Goal: Information Seeking & Learning: Check status

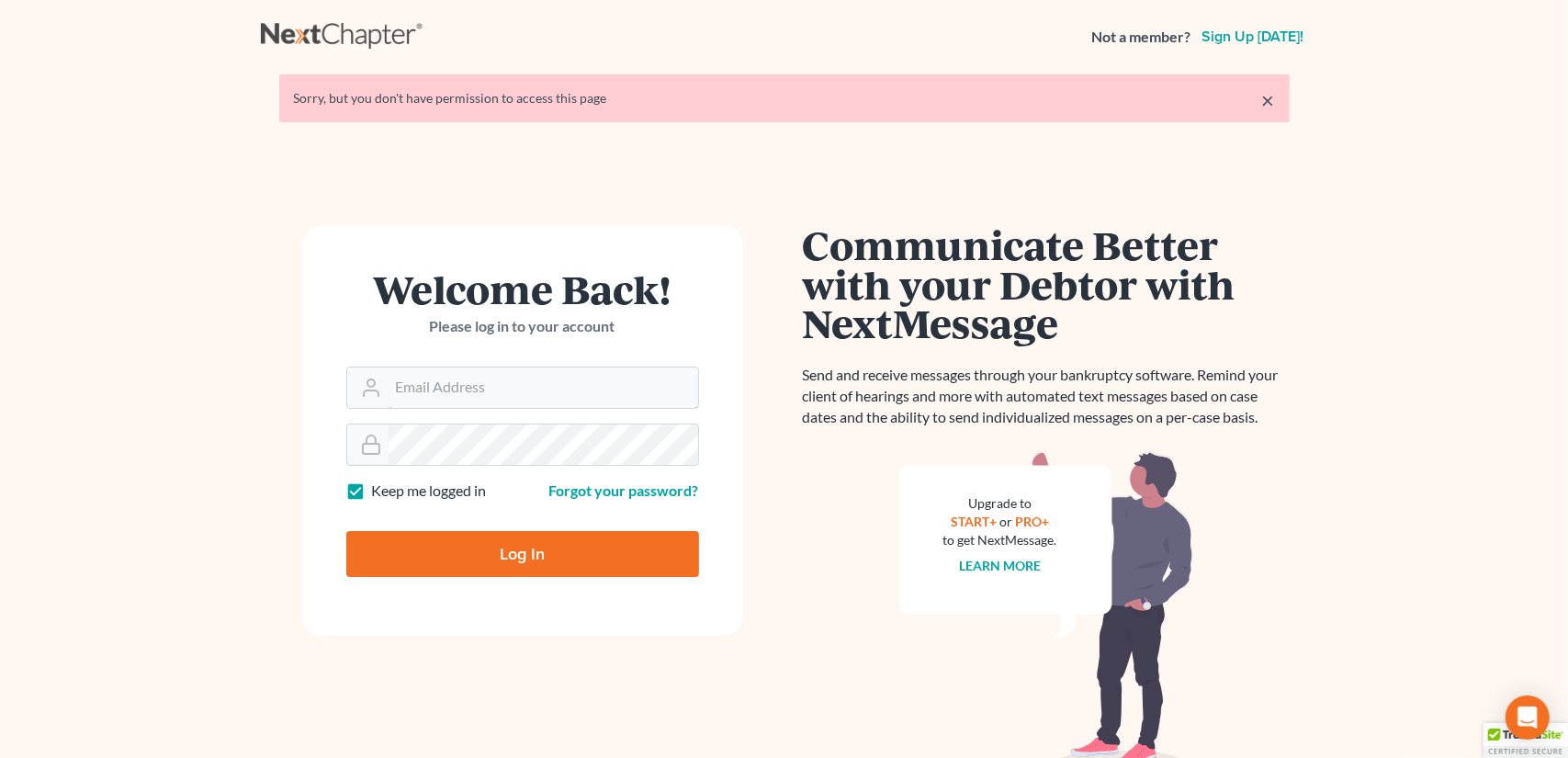
type input "[EMAIL_ADDRESS][DOMAIN_NAME]"
click at [558, 551] on input "Log In" at bounding box center [523, 553] width 353 height 46
type input "Thinking..."
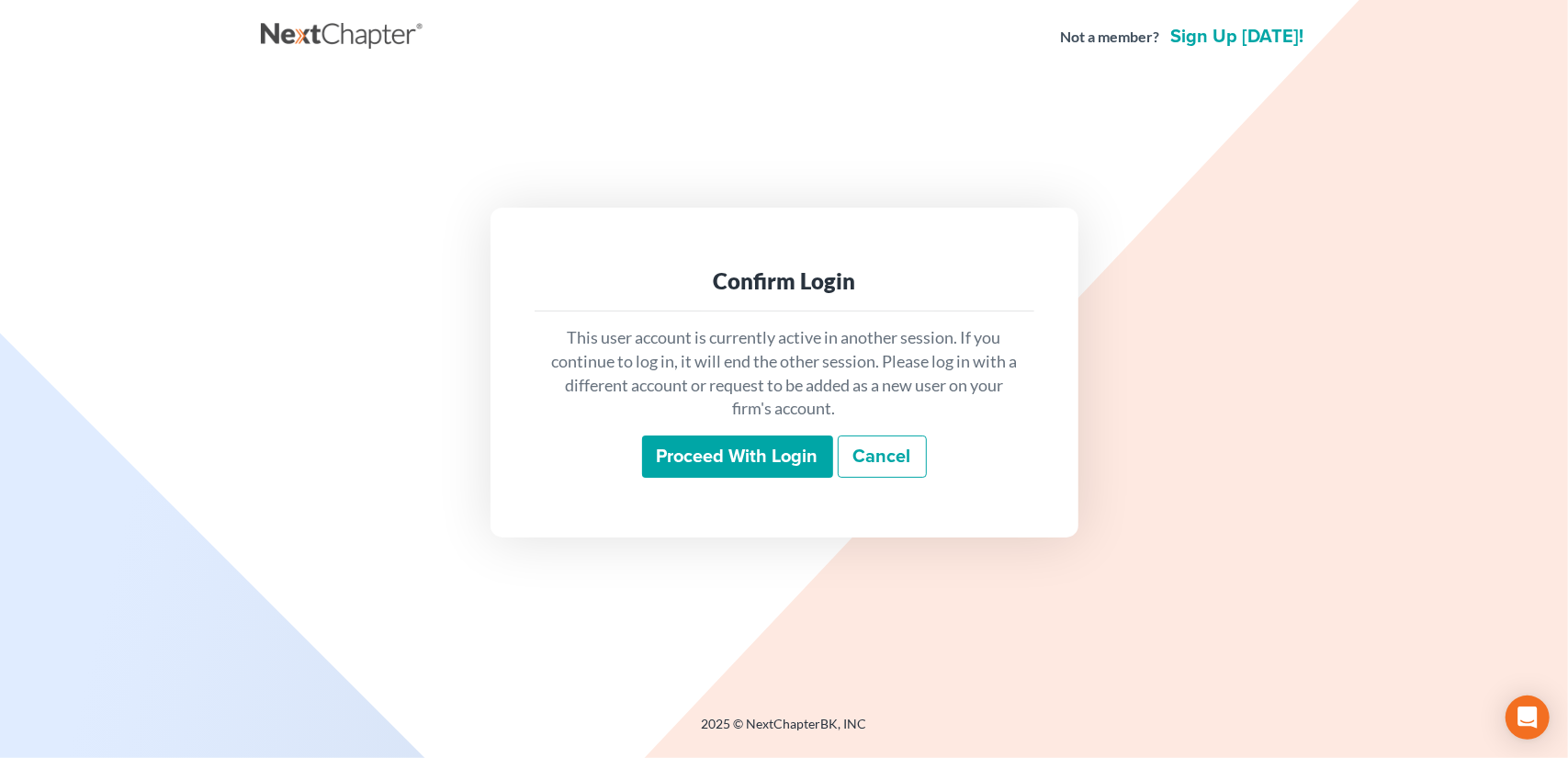
click at [781, 458] on input "Proceed with login" at bounding box center [736, 455] width 191 height 42
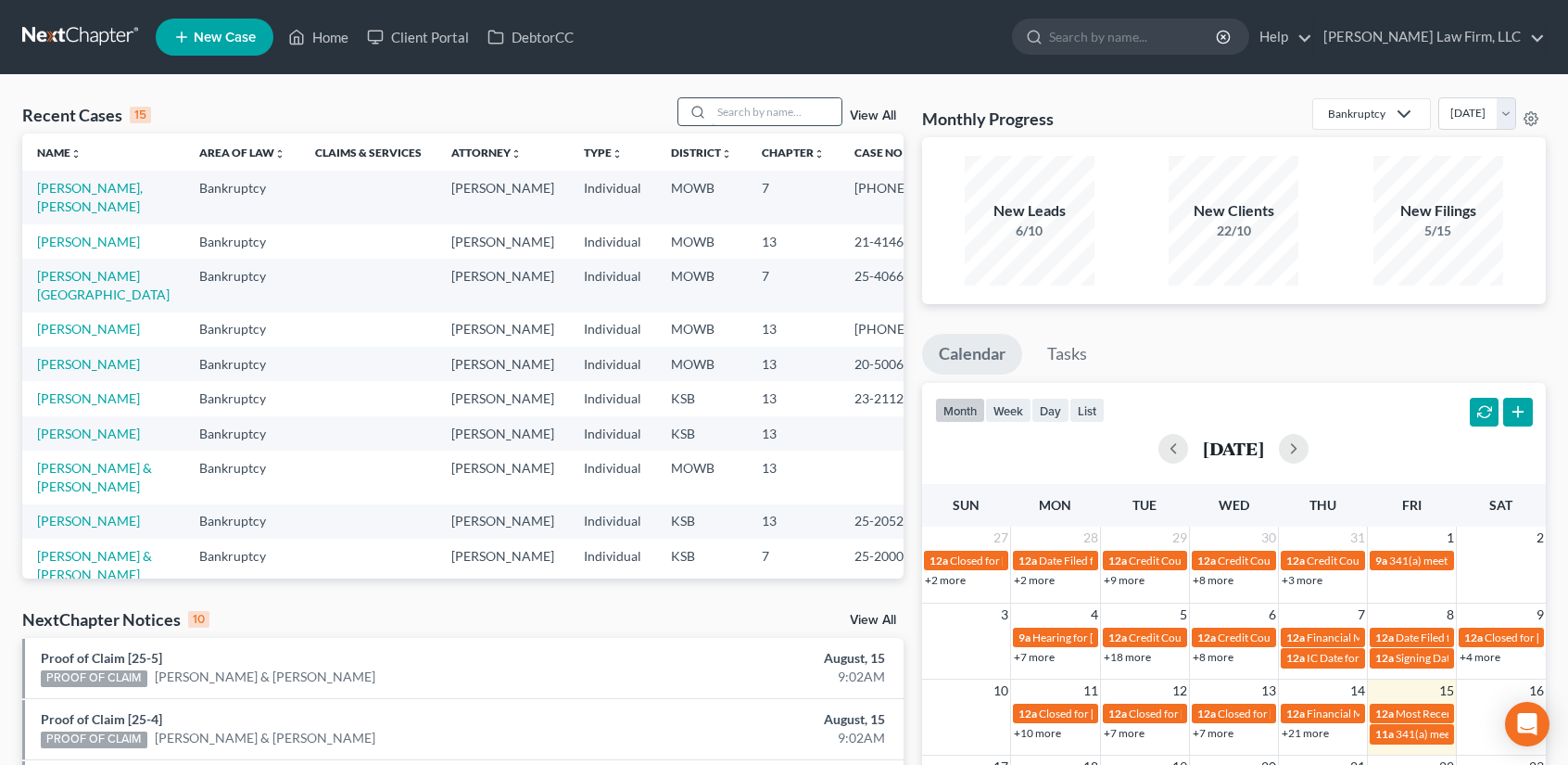
click at [732, 110] on input "search" at bounding box center [776, 111] width 129 height 27
type input "birks"
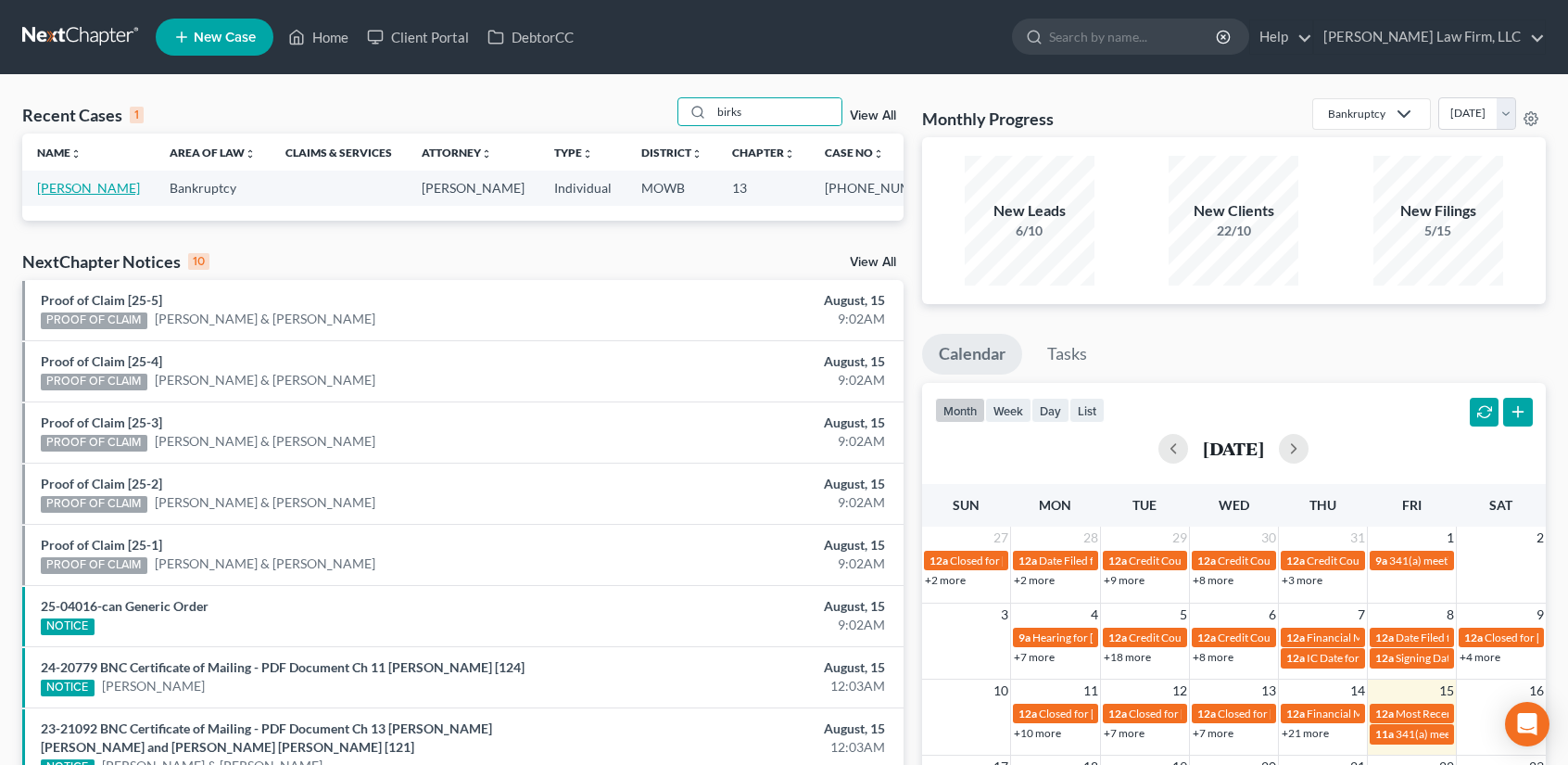
click at [69, 196] on link "[PERSON_NAME]" at bounding box center [89, 188] width 103 height 16
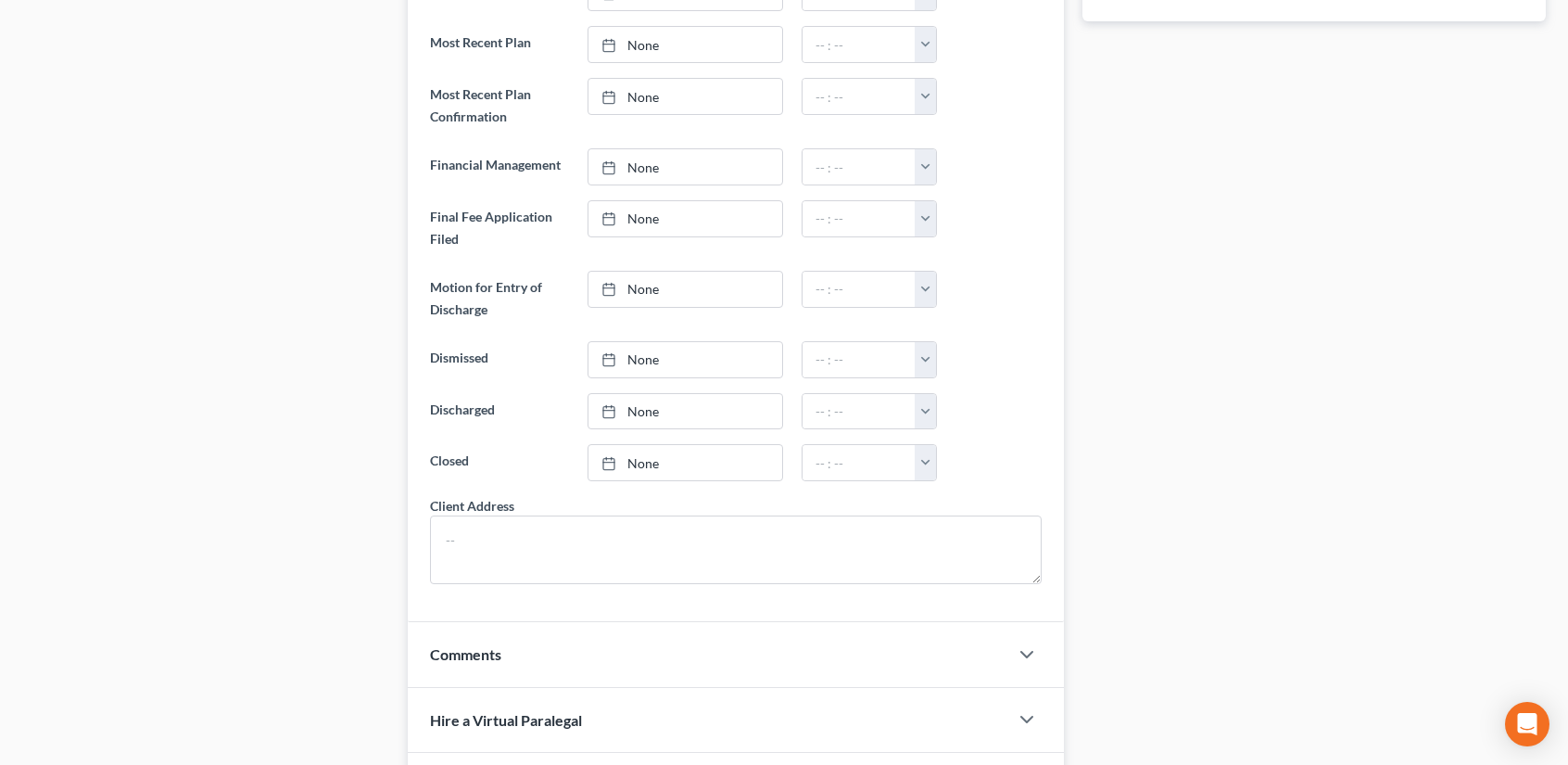
scroll to position [494, 0]
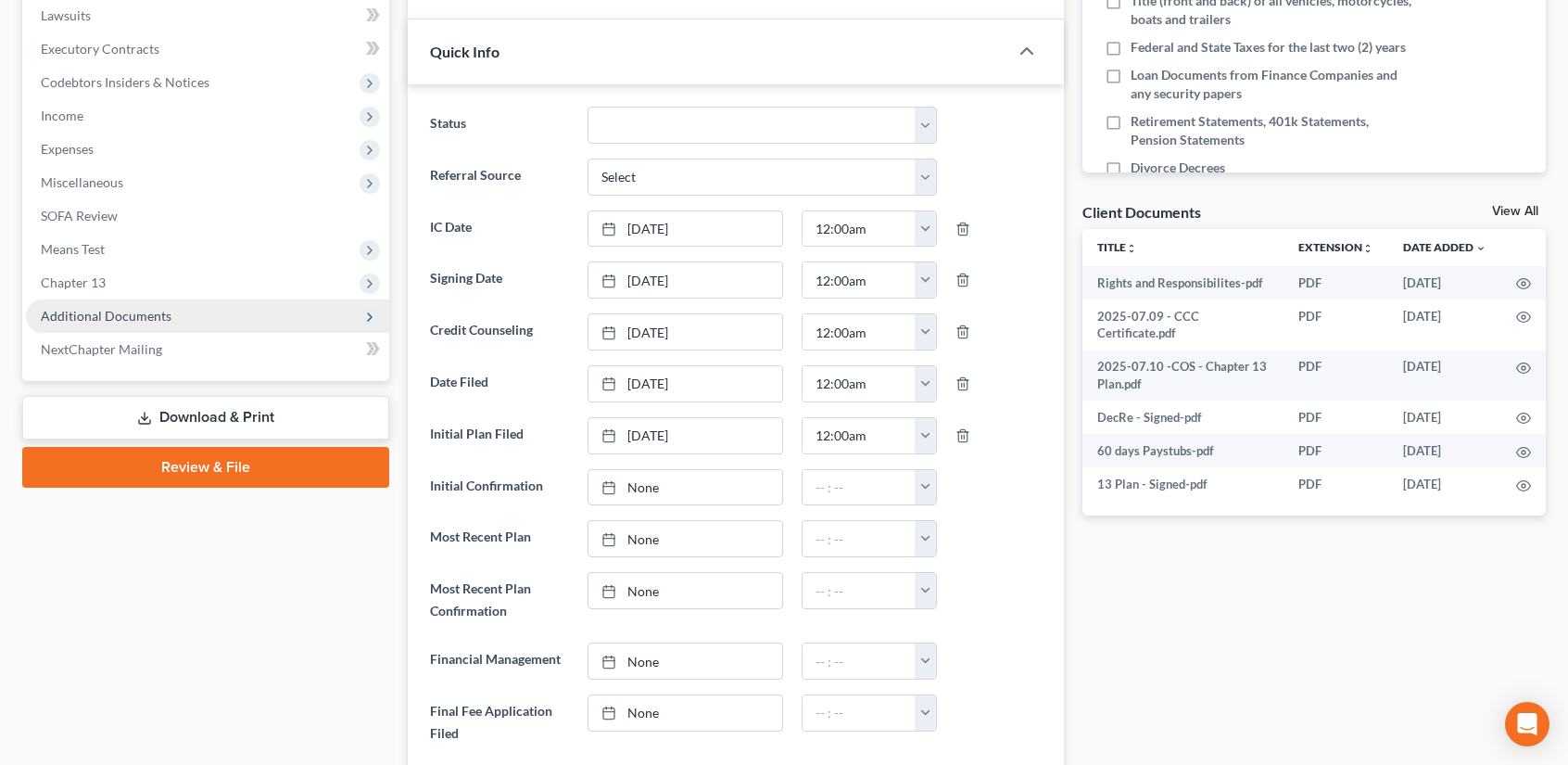
click at [136, 322] on span "Additional Documents" at bounding box center [207, 316] width 364 height 34
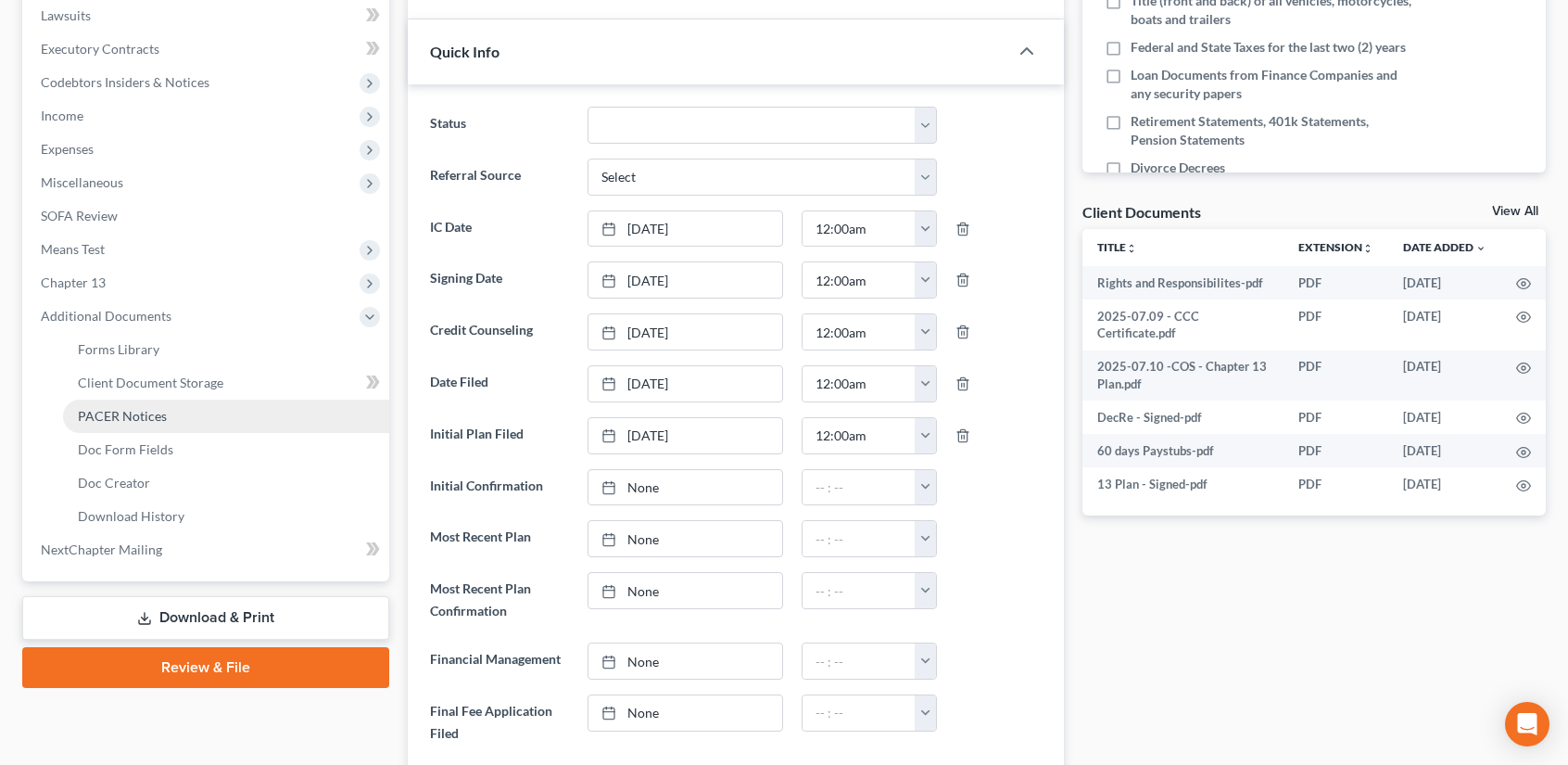
click at [157, 427] on link "PACER Notices" at bounding box center [226, 416] width 326 height 34
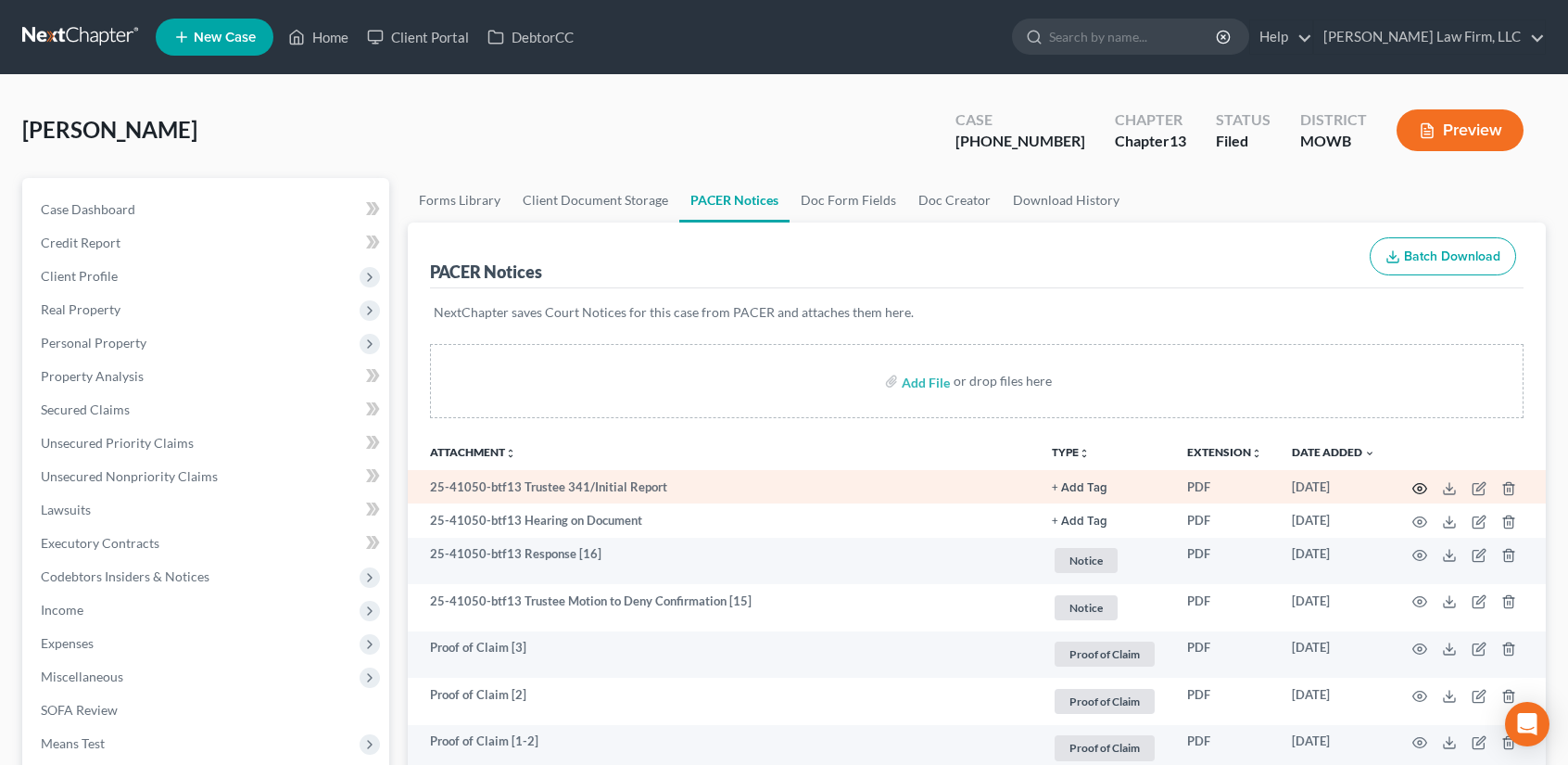
click at [1421, 486] on circle "button" at bounding box center [1420, 488] width 4 height 4
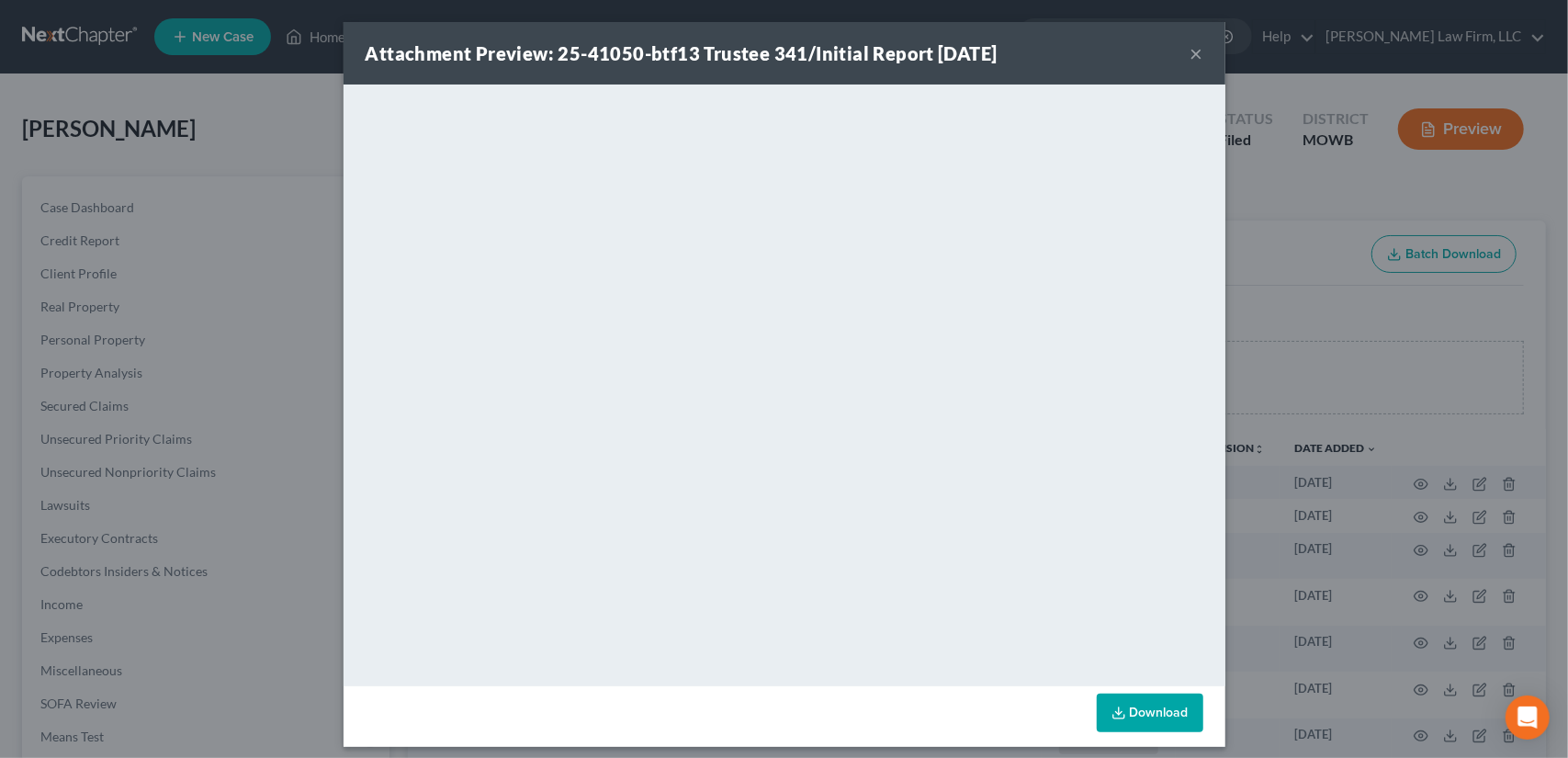
click at [1190, 59] on button "×" at bounding box center [1196, 53] width 13 height 23
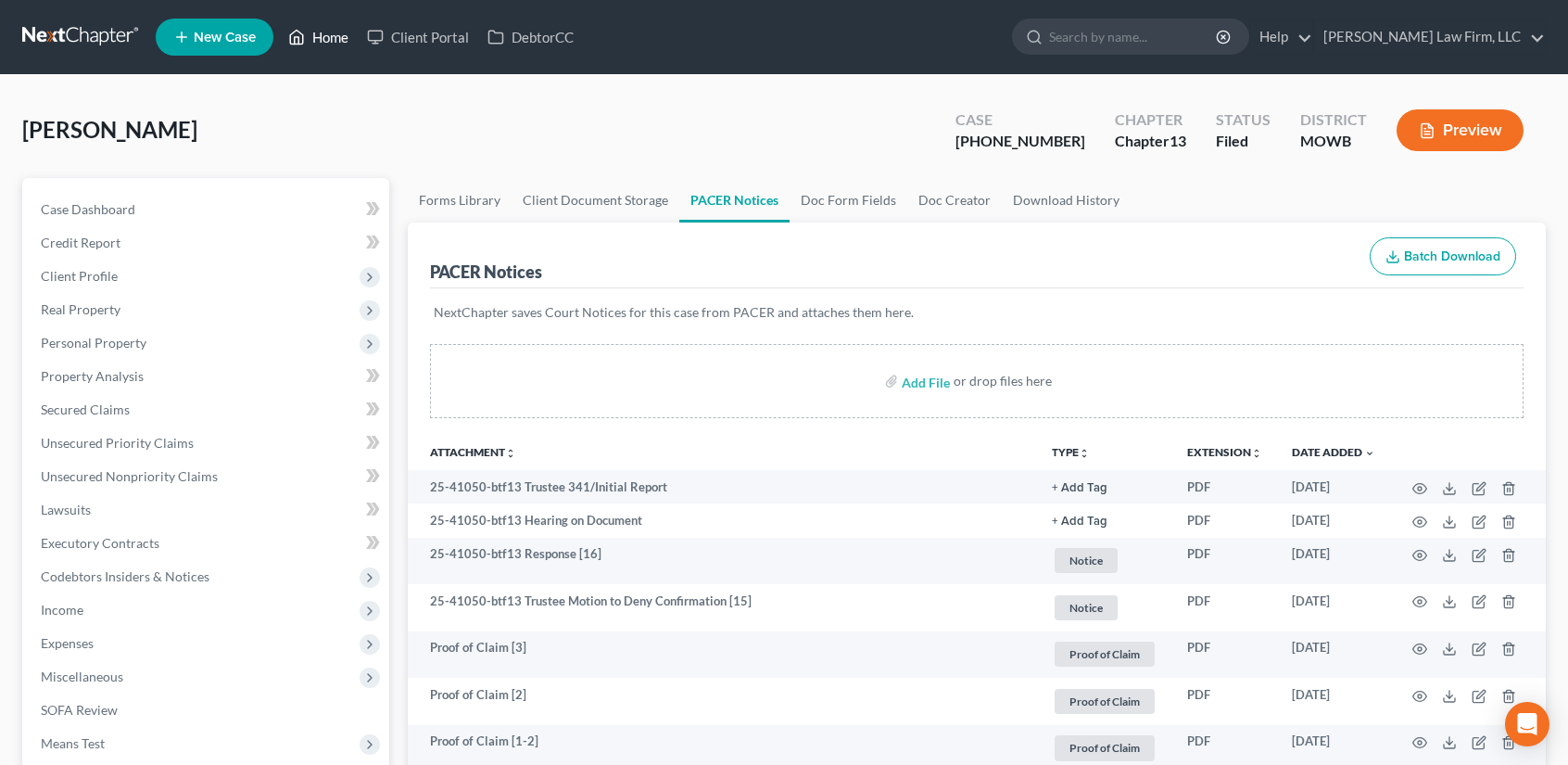
click at [347, 35] on link "Home" at bounding box center [318, 38] width 79 height 34
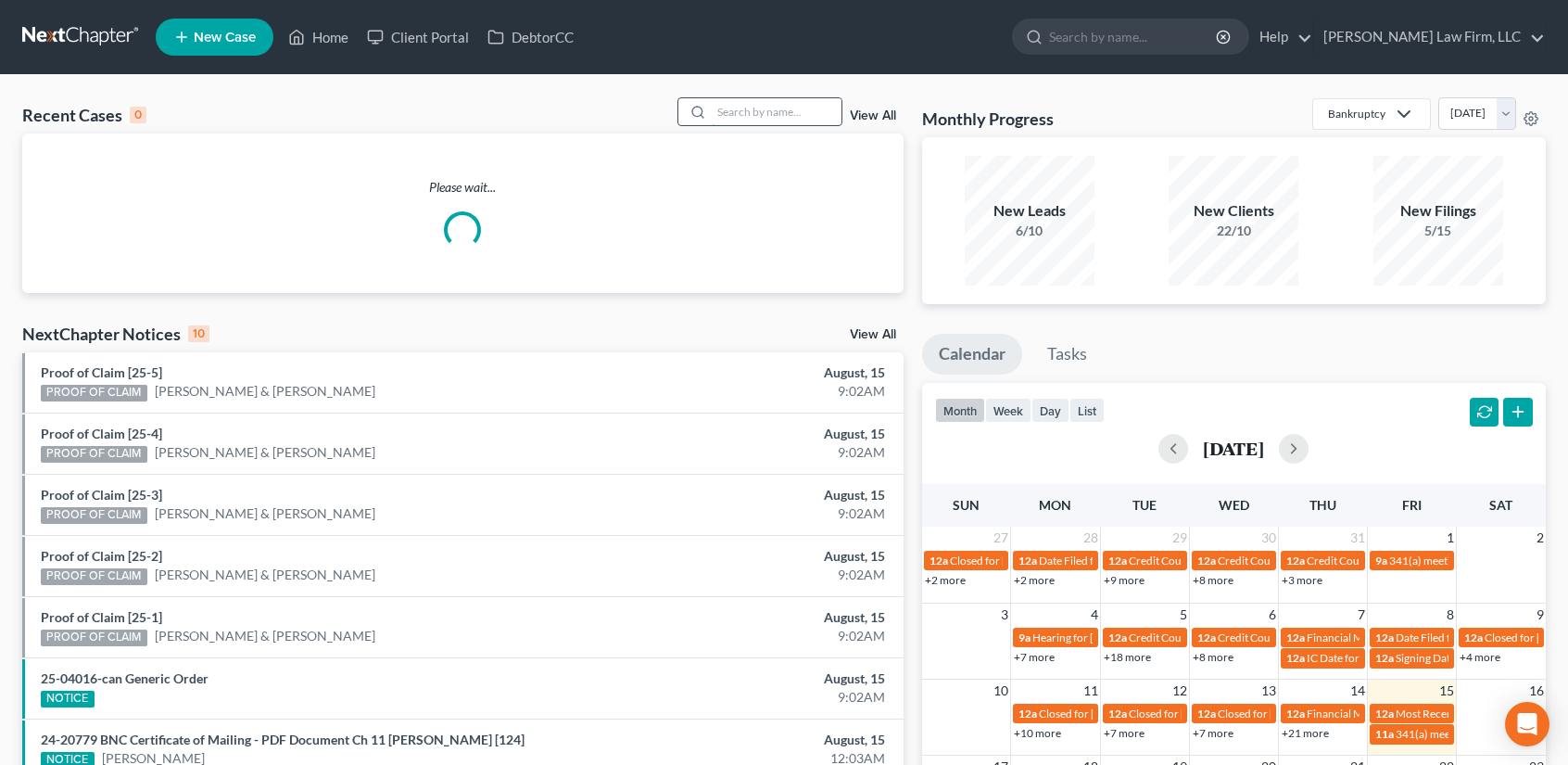
click at [768, 113] on input "search" at bounding box center [776, 111] width 129 height 27
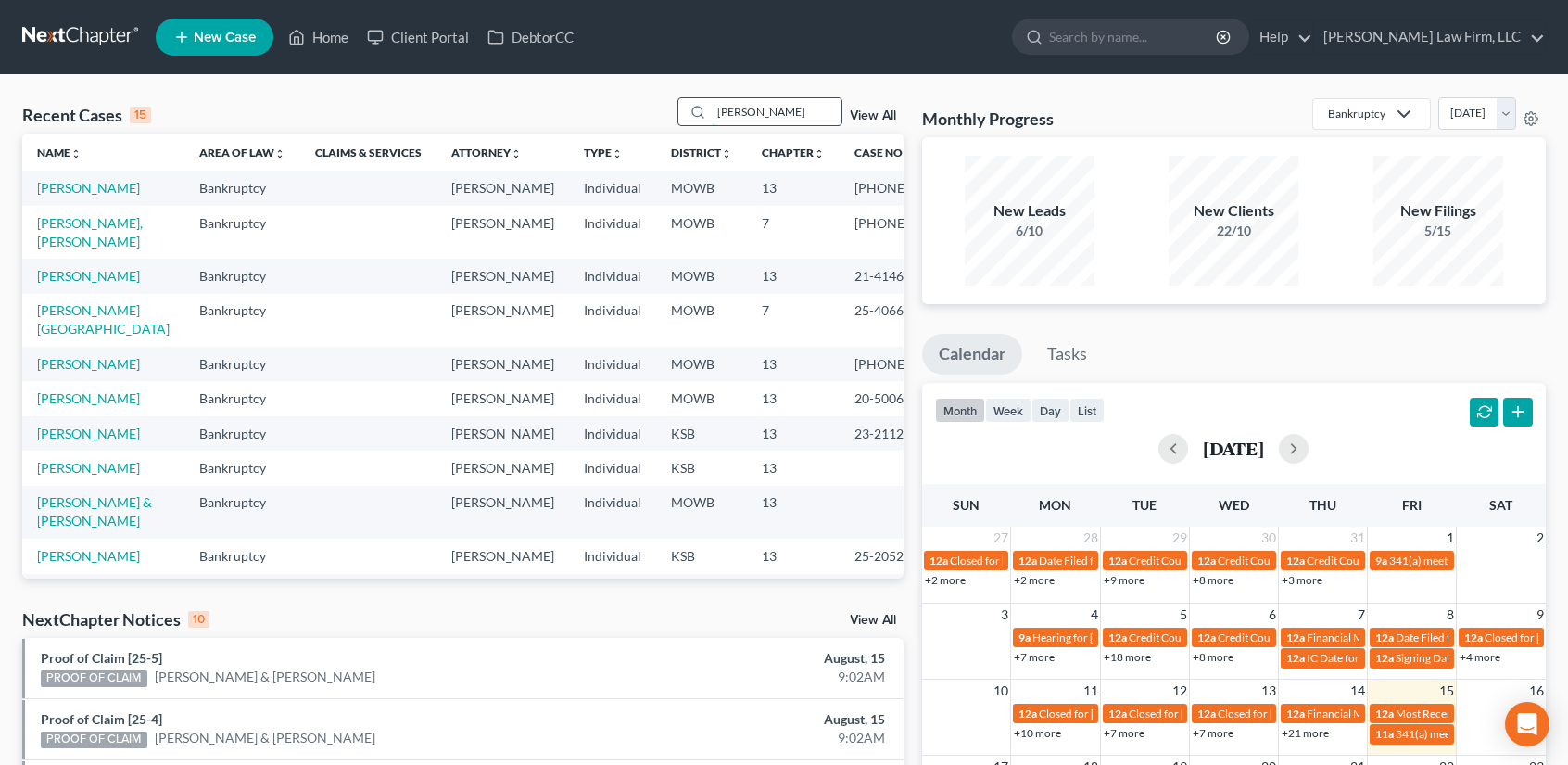
type input "[PERSON_NAME]"
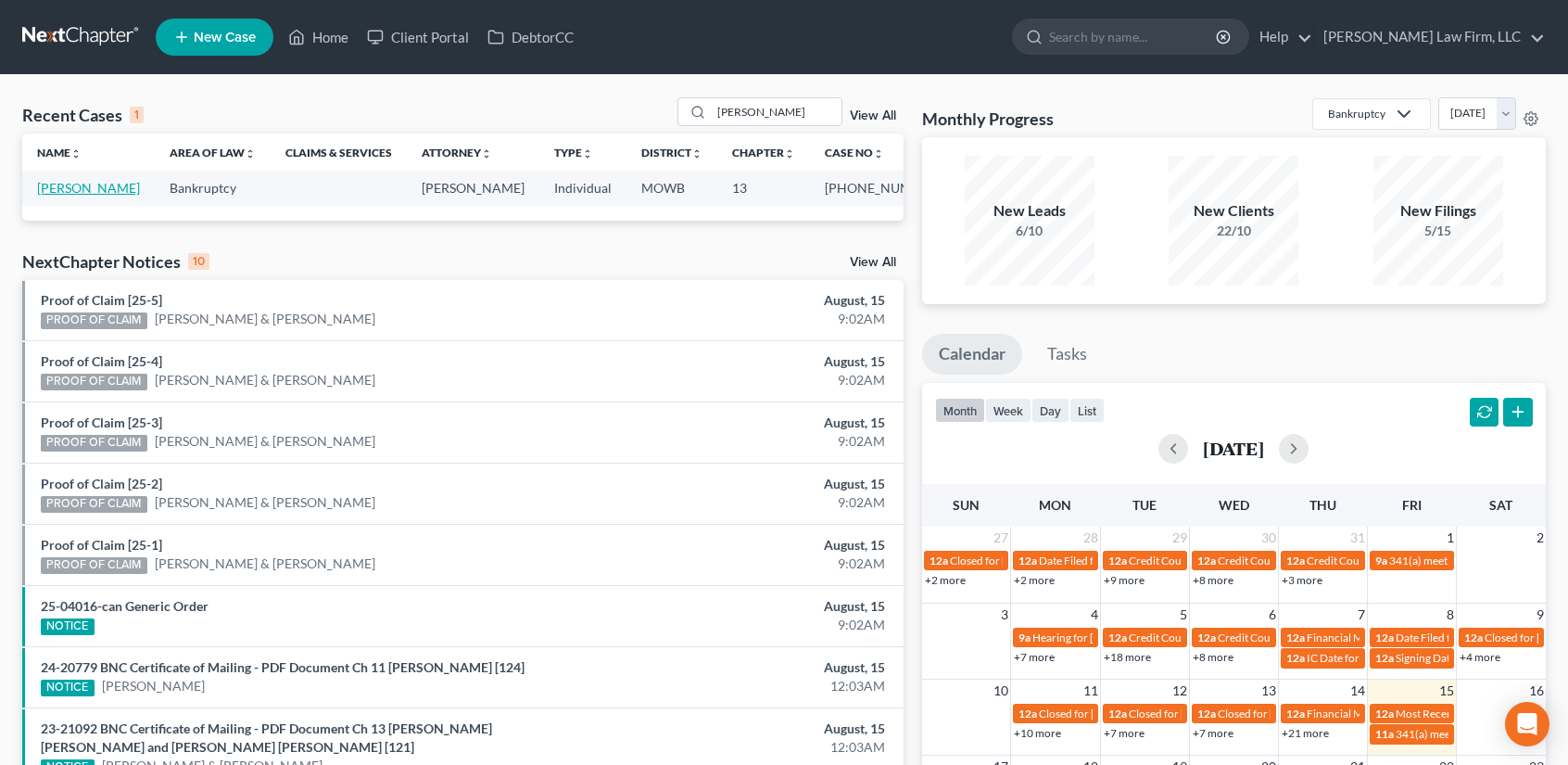
click at [53, 187] on link "[PERSON_NAME]" at bounding box center [89, 188] width 103 height 16
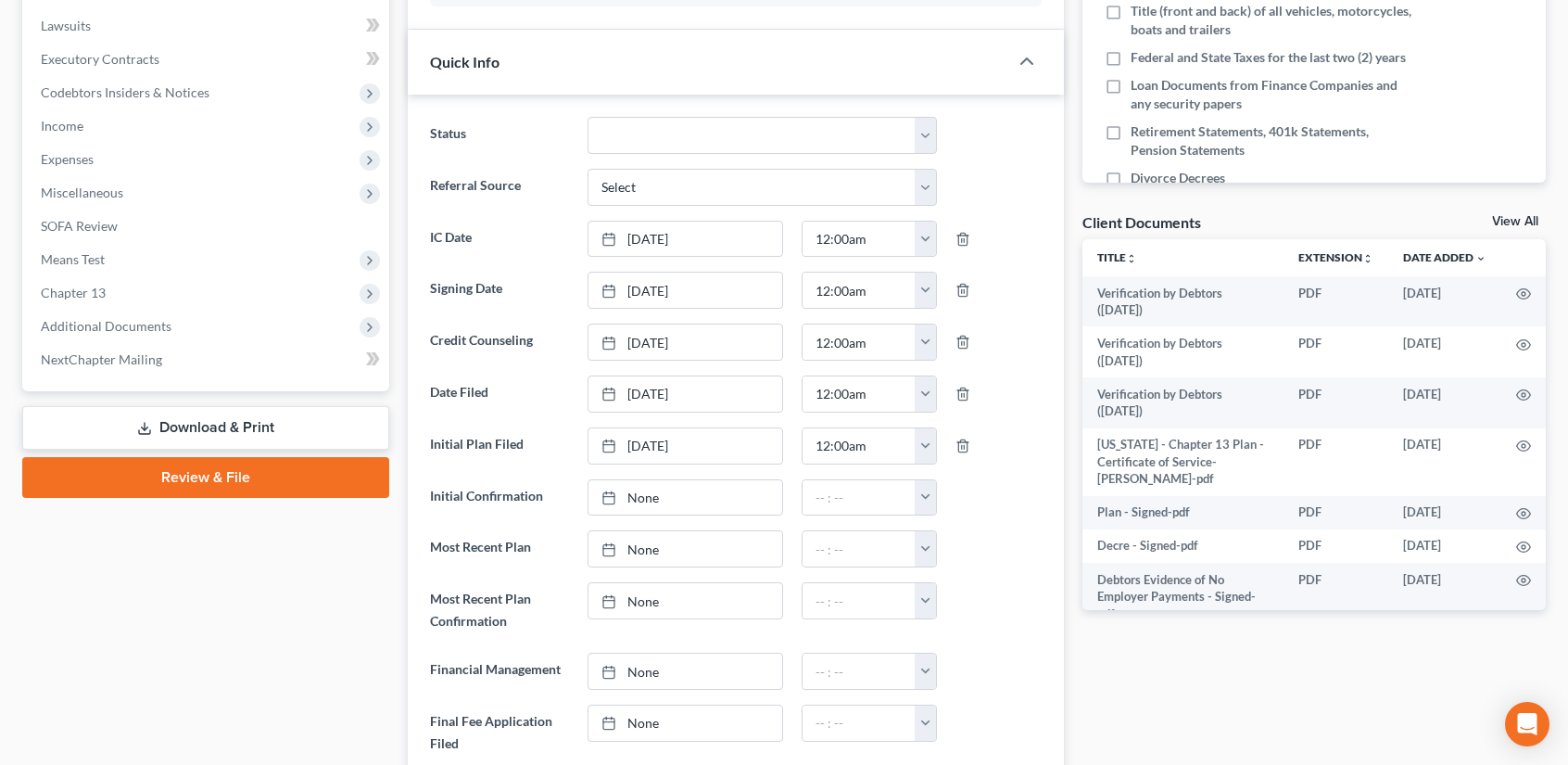
scroll to position [494, 0]
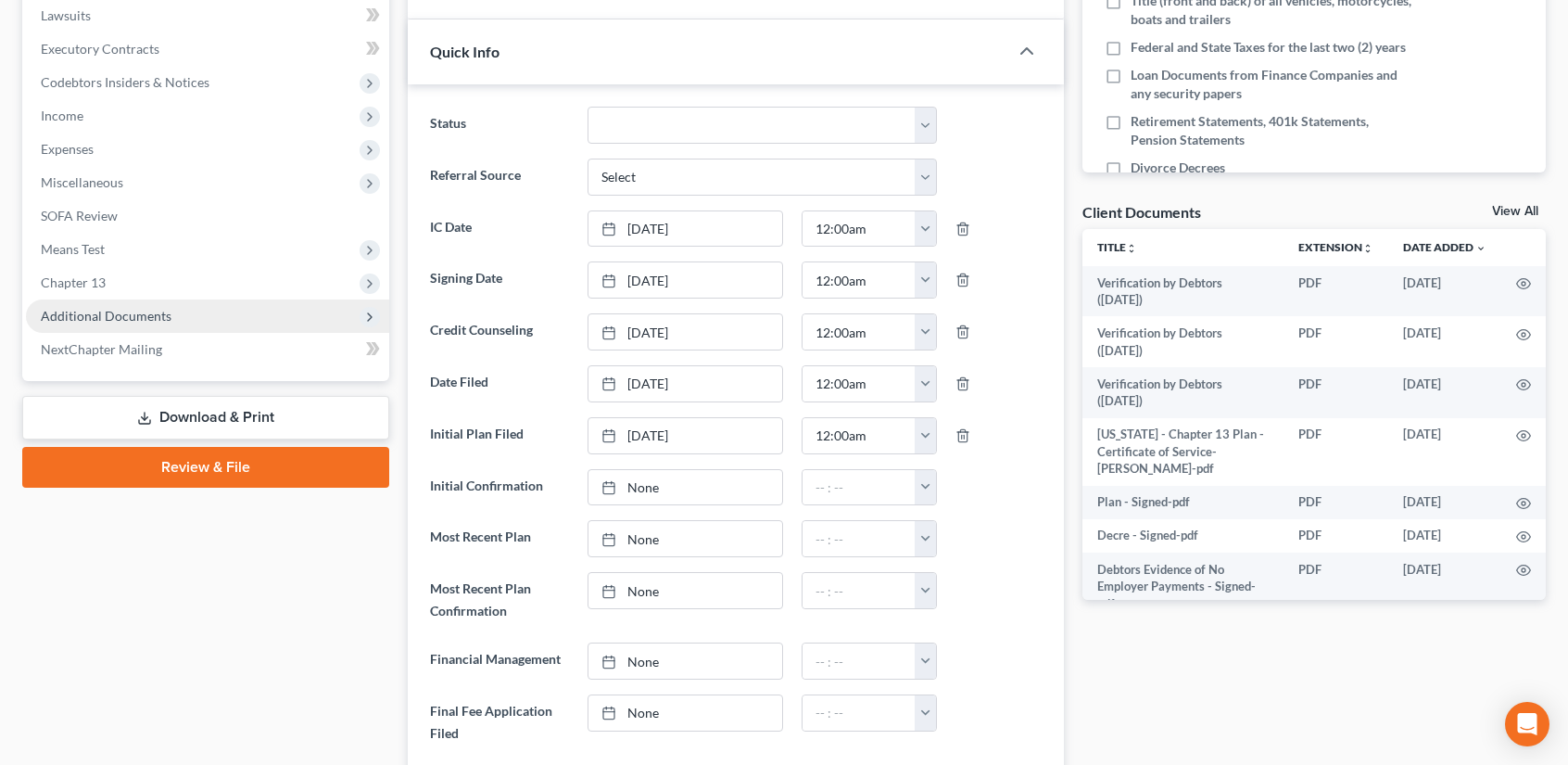
click at [156, 314] on span "Additional Documents" at bounding box center [106, 315] width 130 height 16
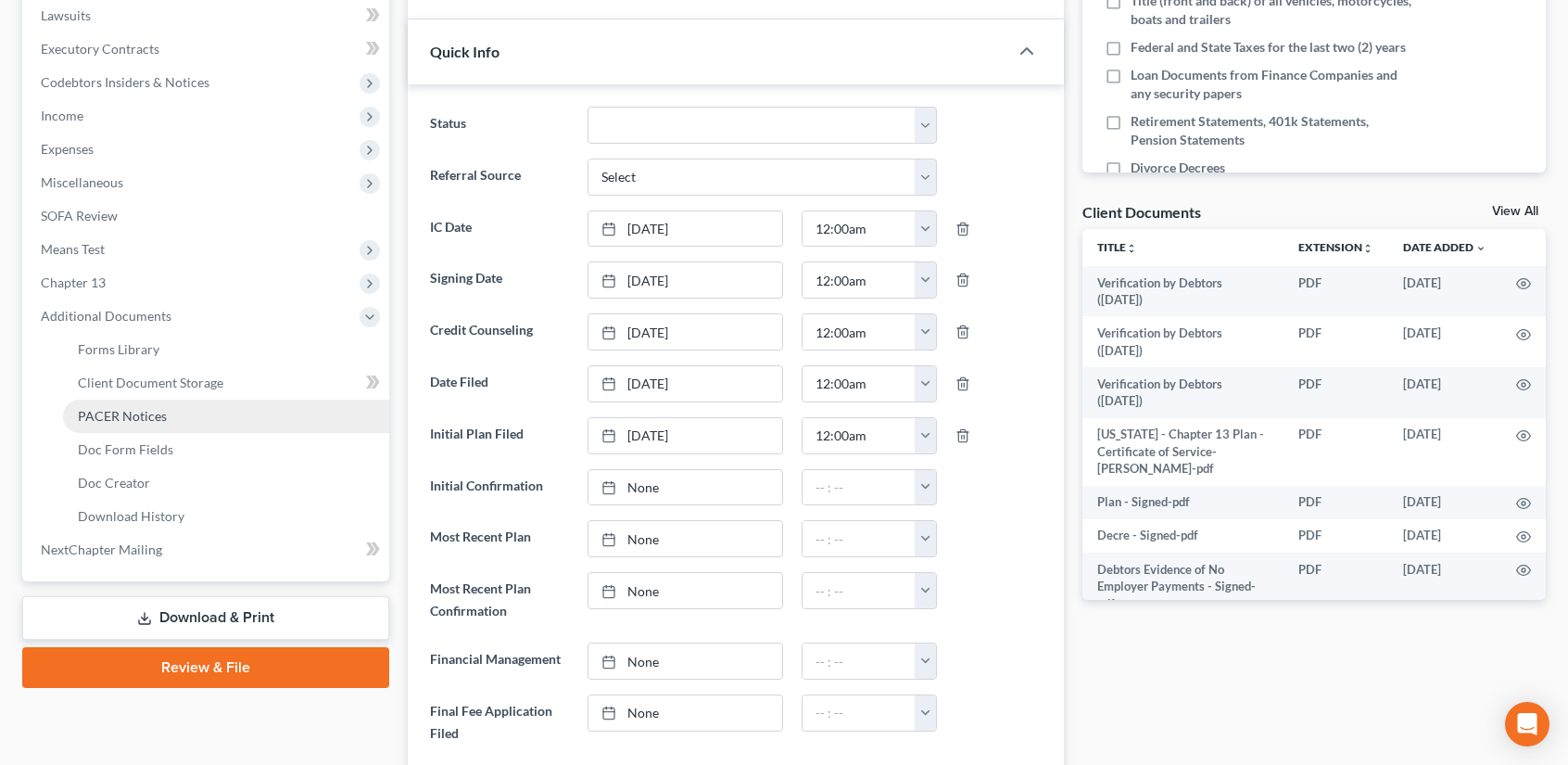
click at [174, 413] on link "PACER Notices" at bounding box center [226, 416] width 326 height 34
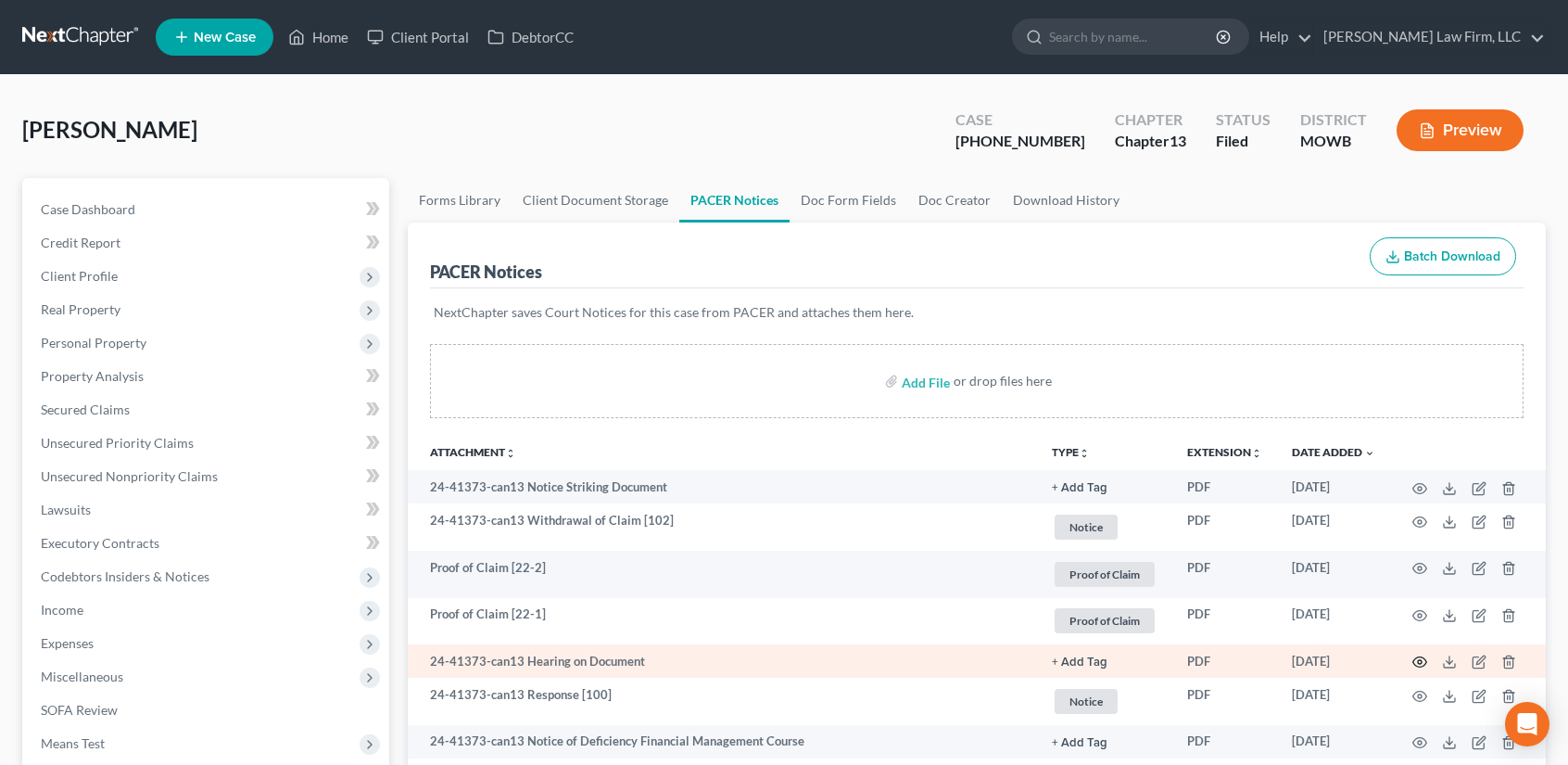
click at [1418, 660] on circle "button" at bounding box center [1420, 662] width 4 height 4
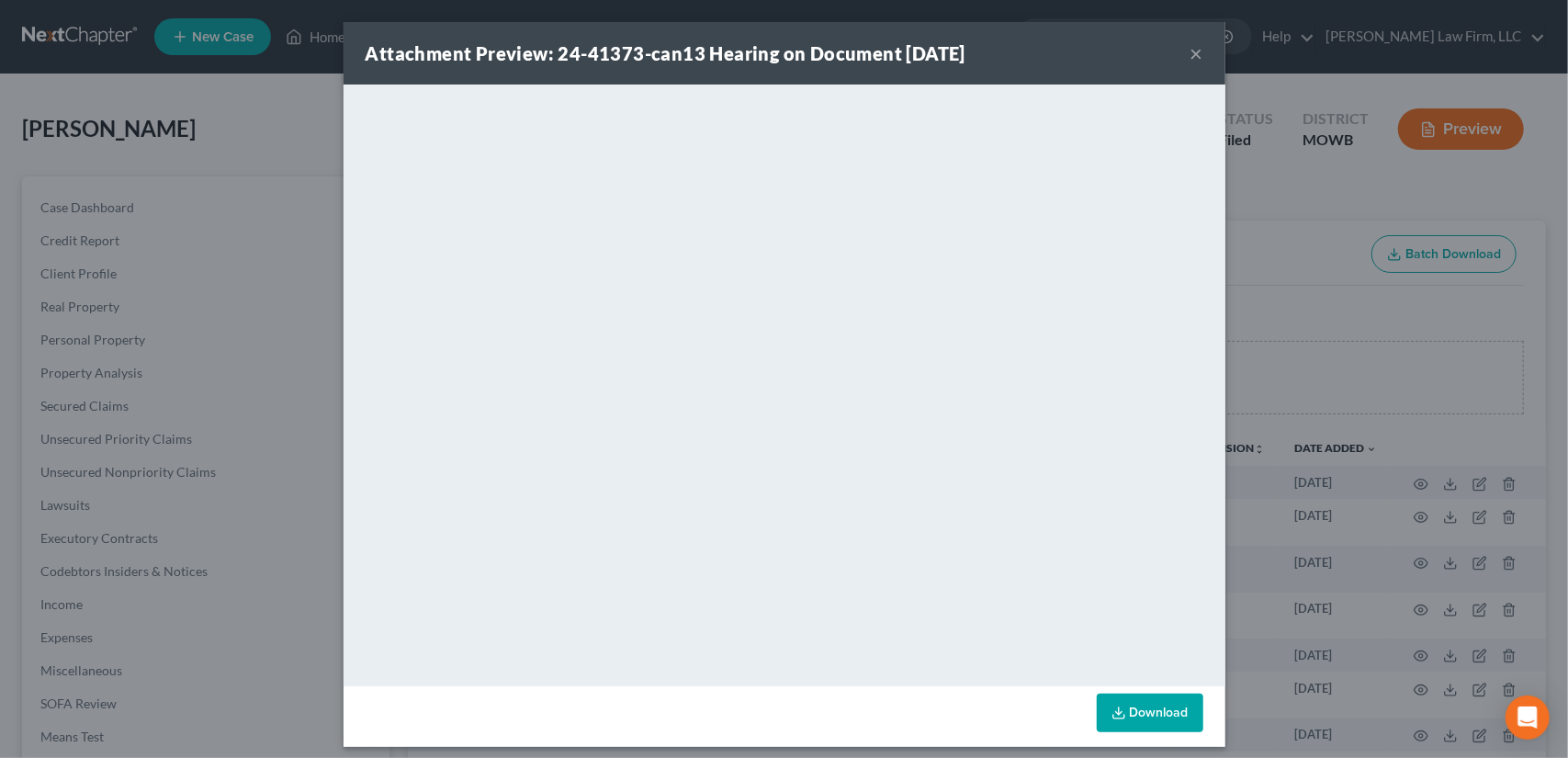
click at [1190, 53] on button "×" at bounding box center [1196, 53] width 13 height 23
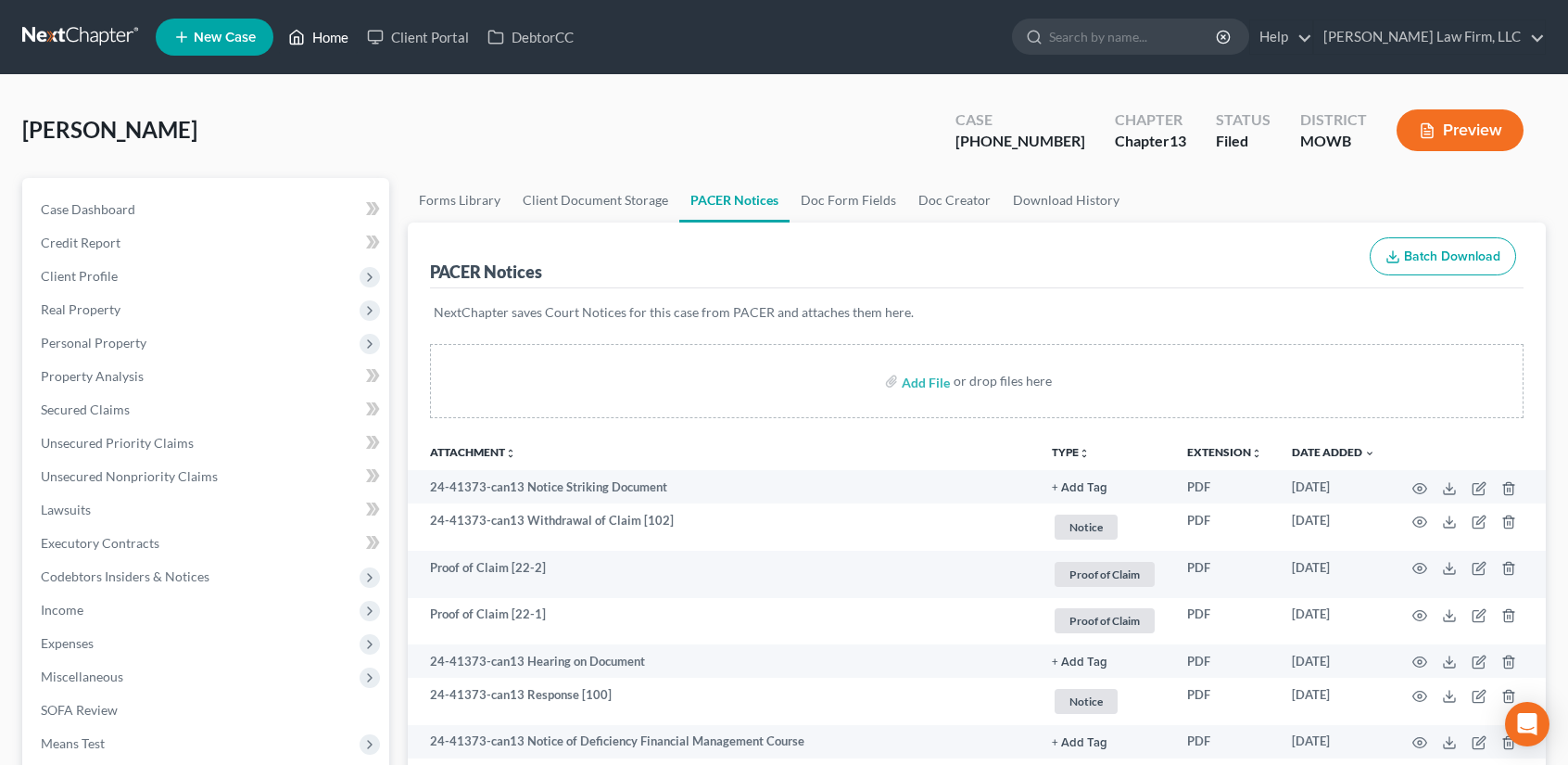
click at [311, 36] on link "Home" at bounding box center [318, 38] width 79 height 34
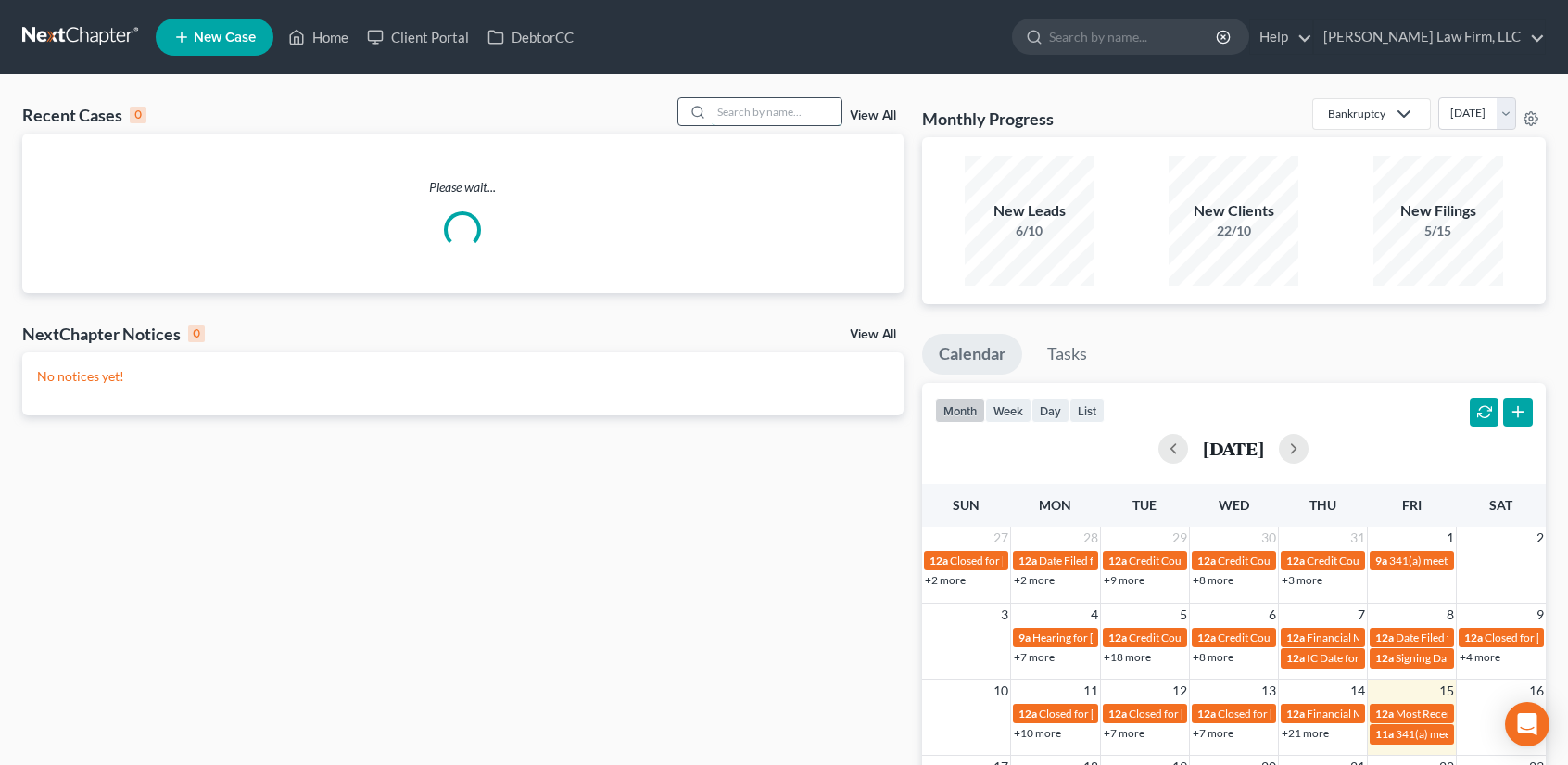
click at [730, 109] on input "search" at bounding box center [776, 111] width 129 height 27
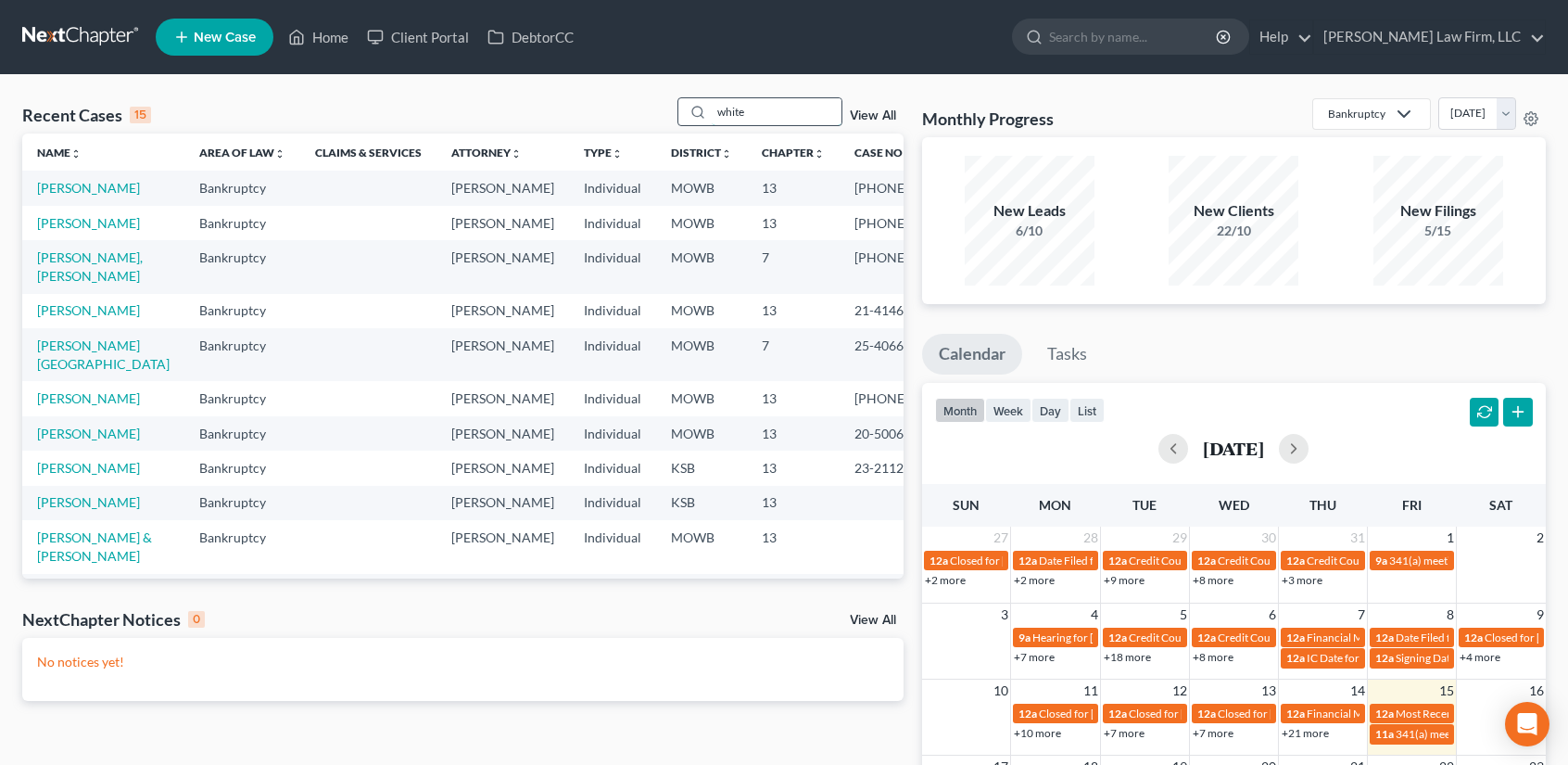
type input "white"
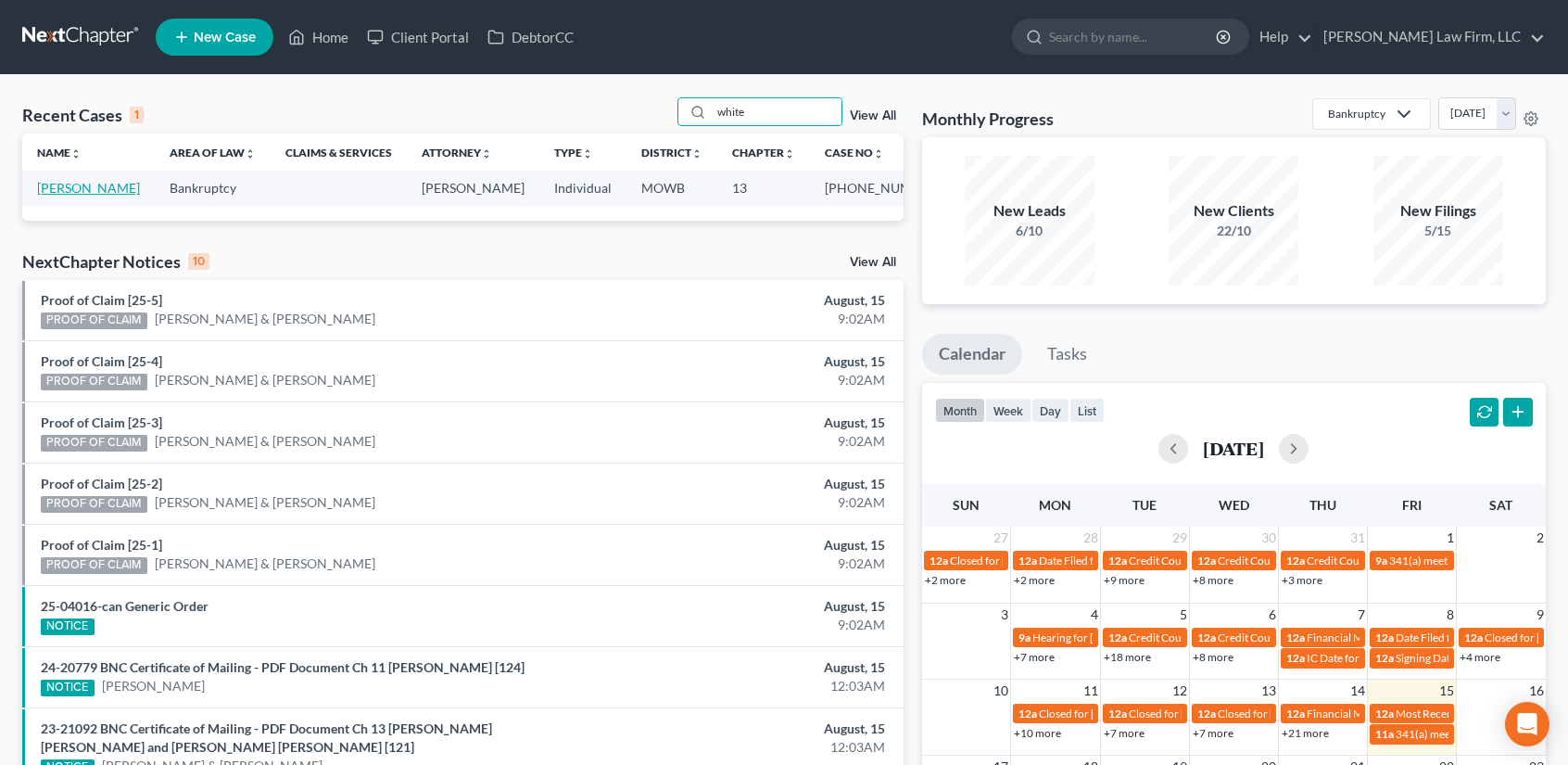
click at [42, 196] on link "[PERSON_NAME]" at bounding box center [89, 188] width 103 height 16
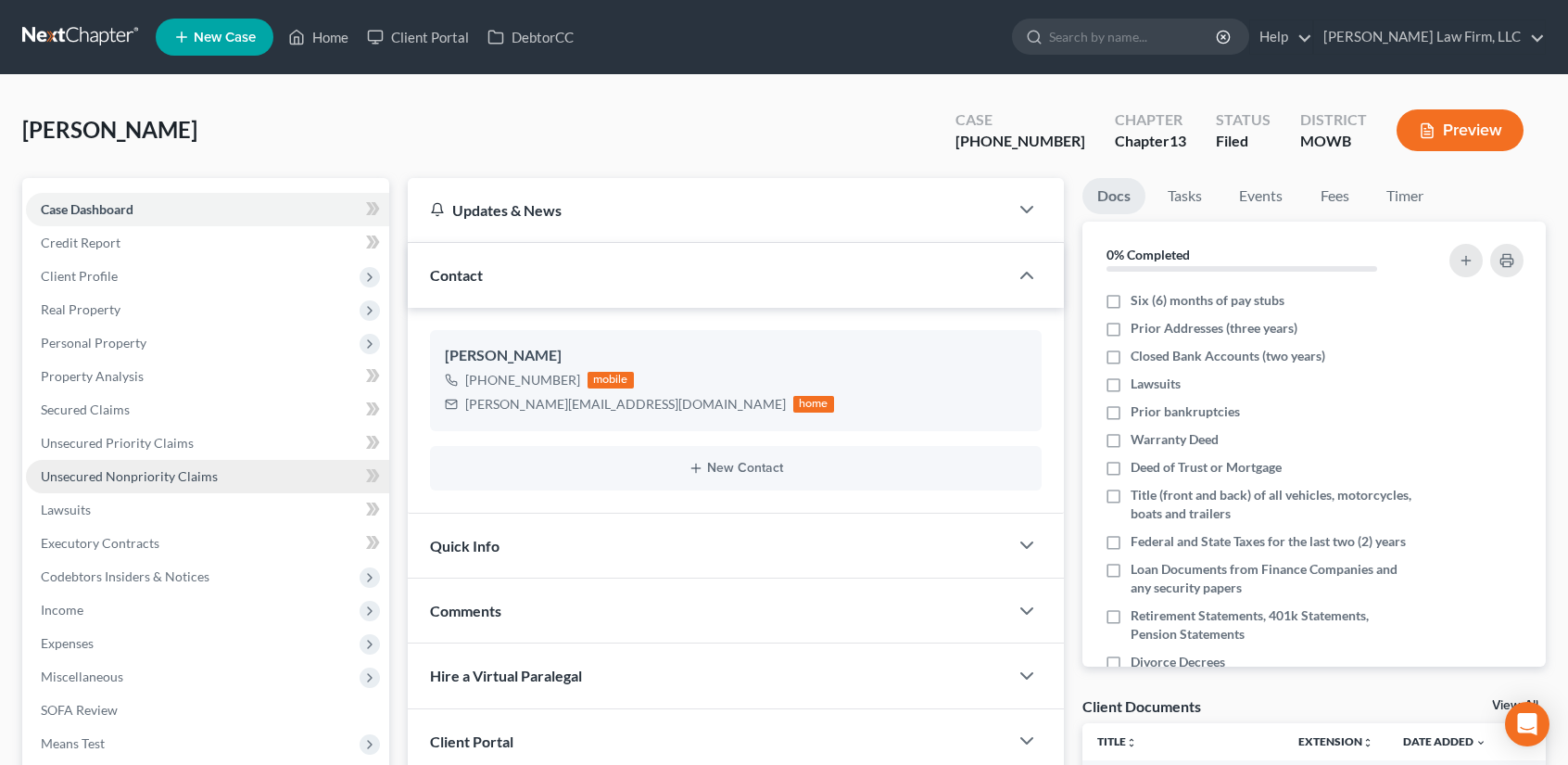
scroll to position [366, 0]
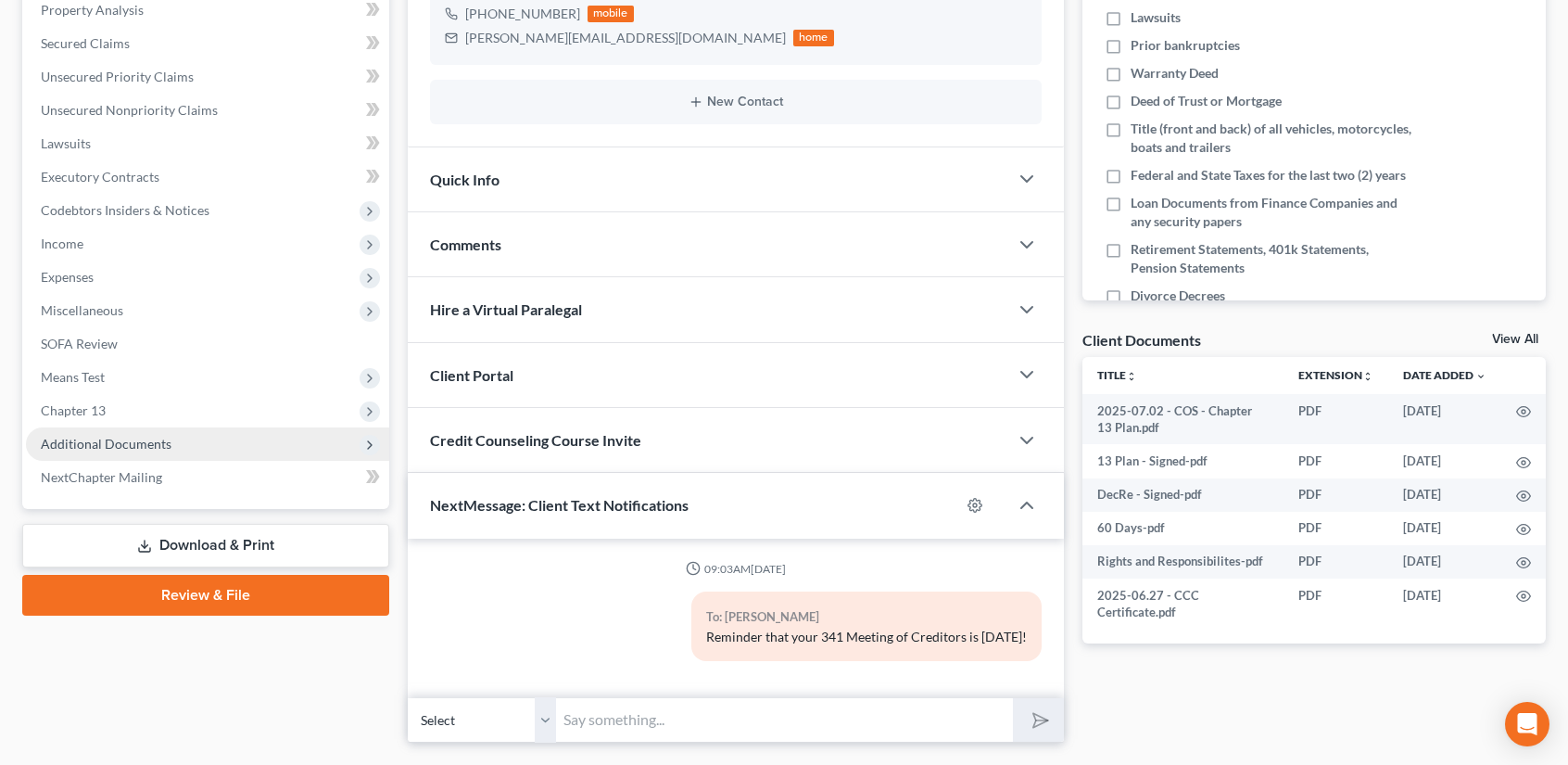
click at [130, 443] on span "Additional Documents" at bounding box center [106, 444] width 130 height 16
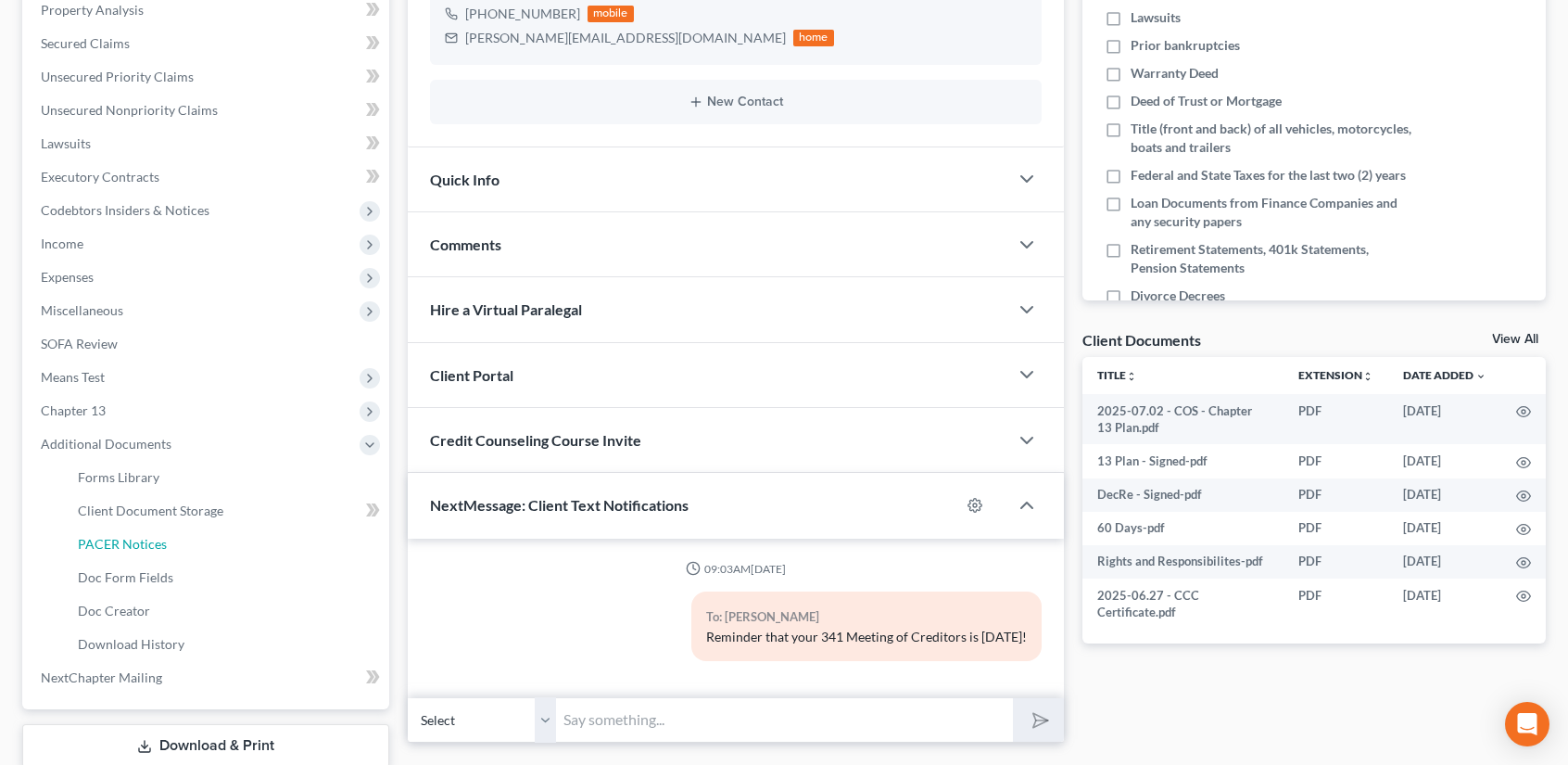
drag, startPoint x: 161, startPoint y: 548, endPoint x: 648, endPoint y: 511, distance: 488.4
click at [162, 547] on span "PACER Notices" at bounding box center [123, 544] width 89 height 16
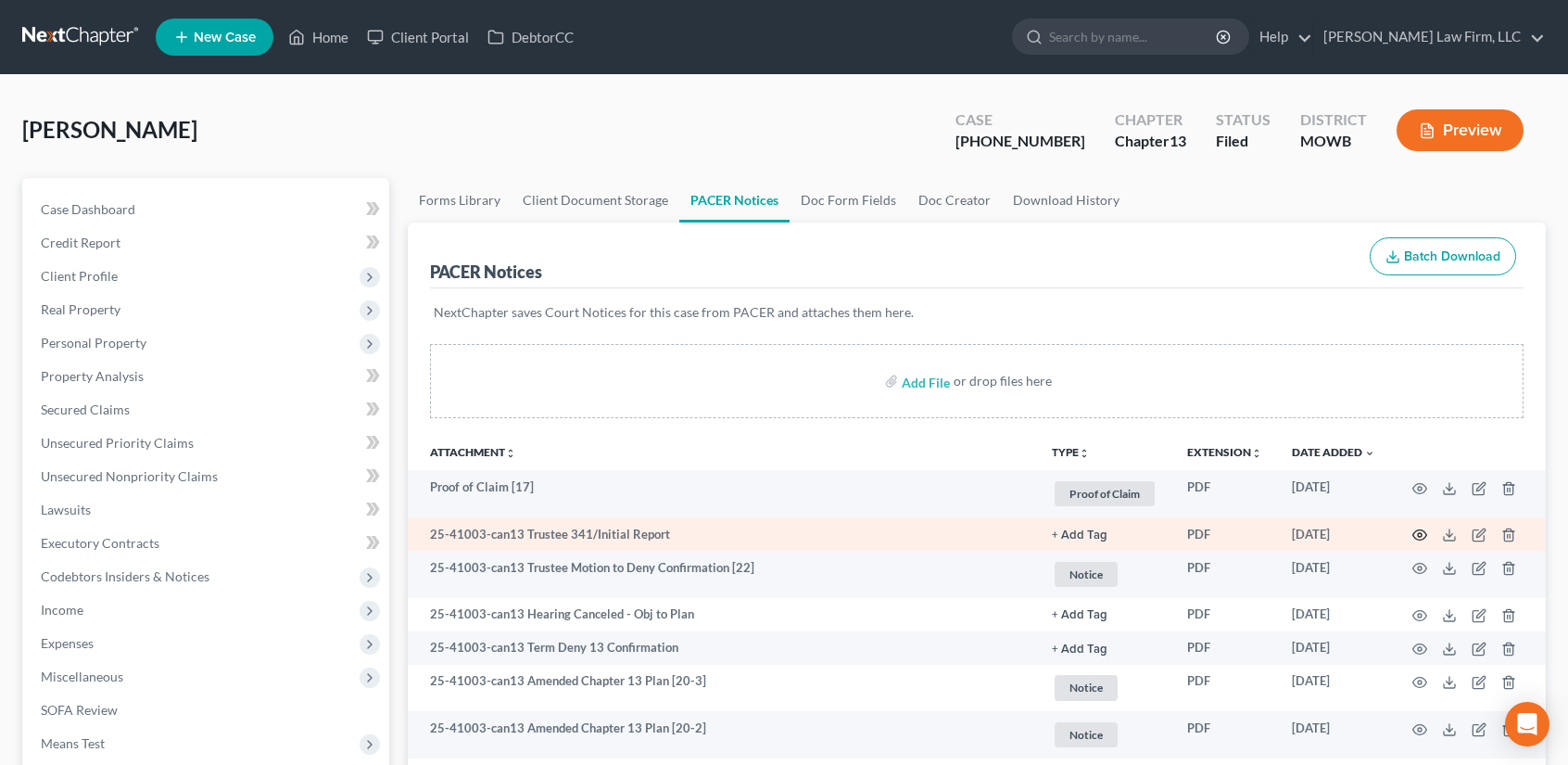
click at [1420, 534] on icon "button" at bounding box center [1419, 535] width 15 height 15
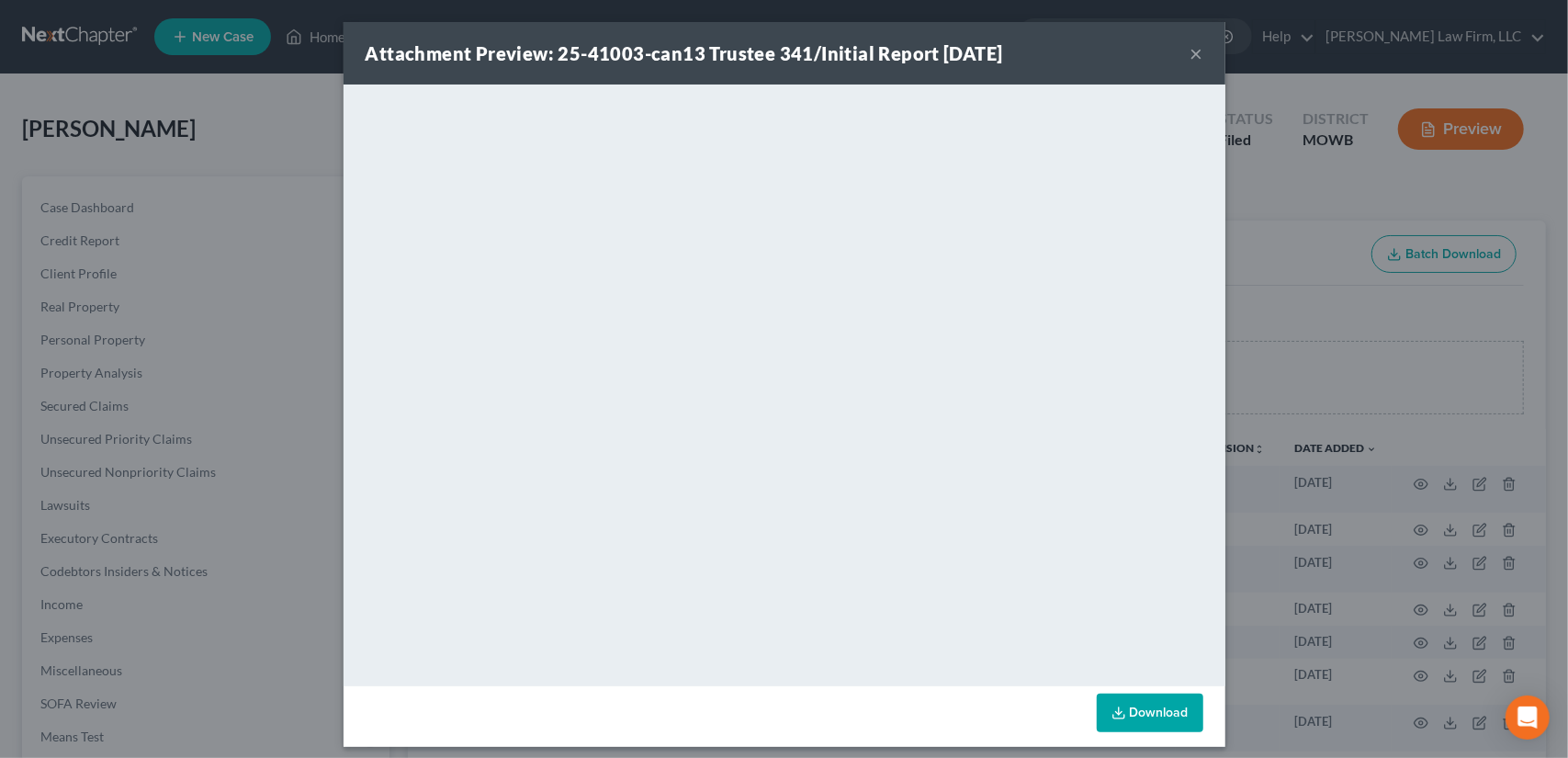
click at [1189, 36] on div "Attachment Preview: 25-41003-can13 Trustee 341/Initial Report [DATE] ×" at bounding box center [784, 54] width 881 height 63
click at [1190, 47] on button "×" at bounding box center [1196, 53] width 13 height 23
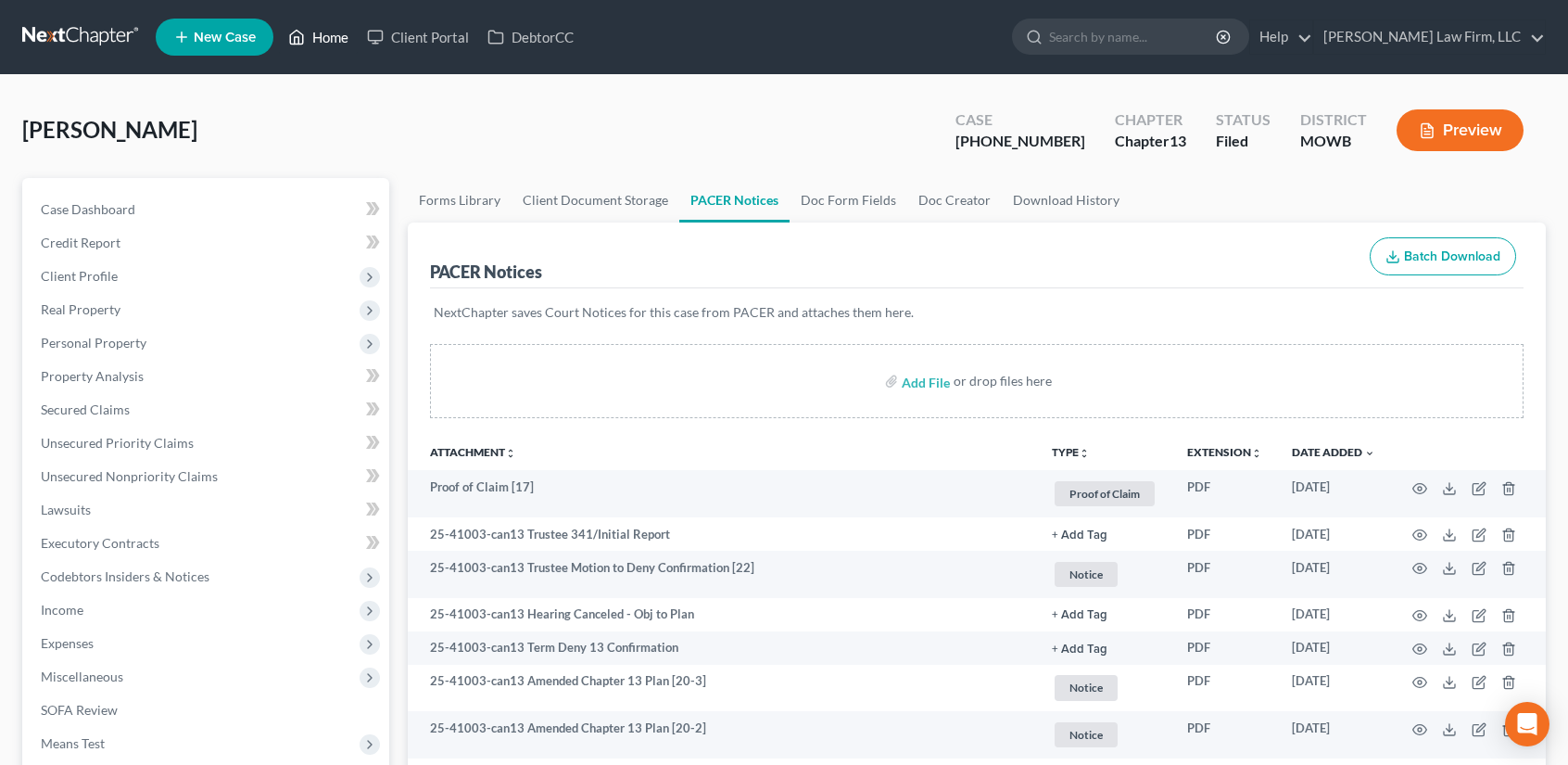
drag, startPoint x: 324, startPoint y: 39, endPoint x: 237, endPoint y: 84, distance: 97.9
click at [324, 39] on link "Home" at bounding box center [318, 38] width 79 height 34
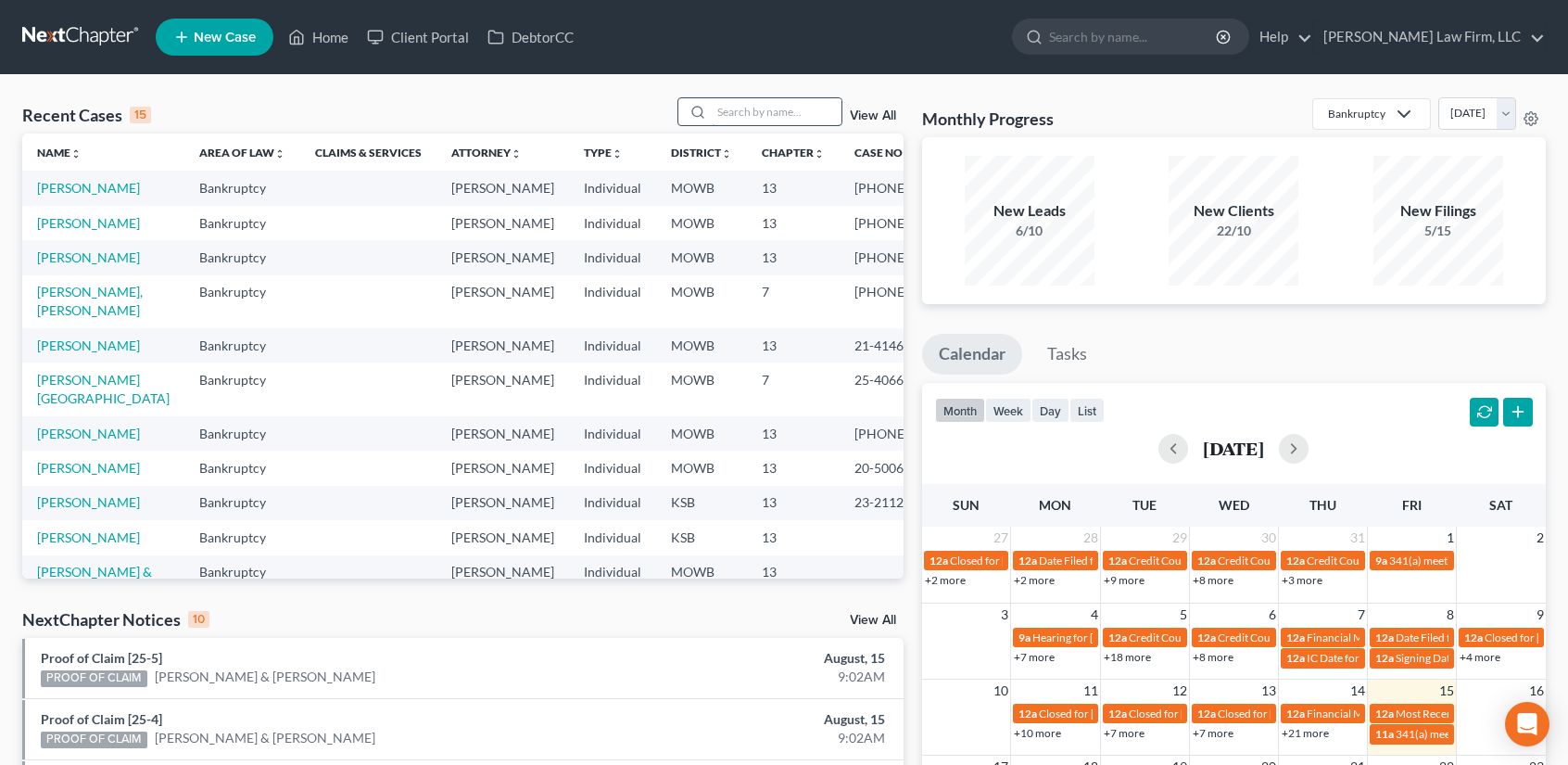
click at [737, 118] on input "search" at bounding box center [776, 111] width 129 height 27
type input "[PERSON_NAME]"
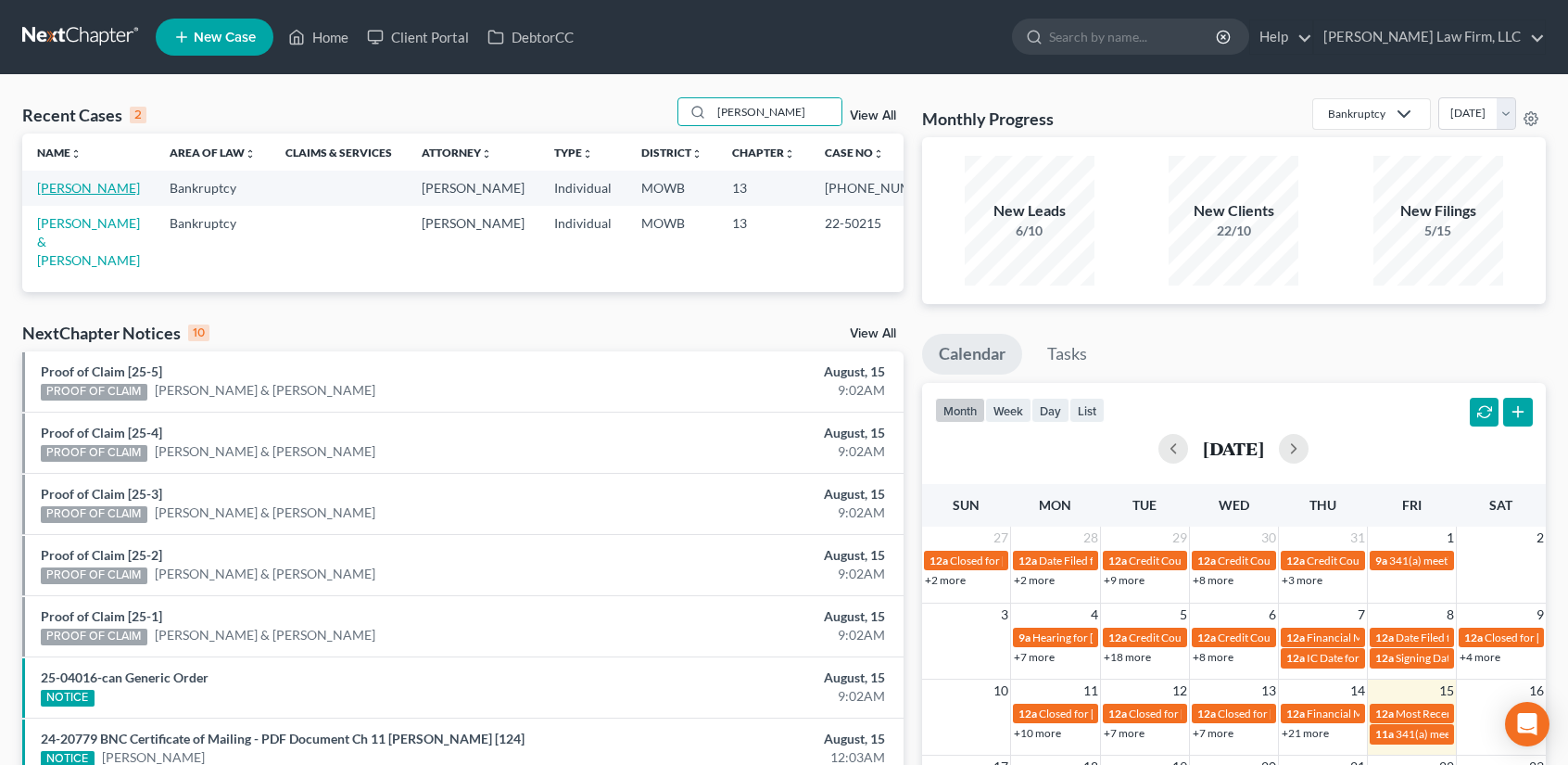
click at [50, 196] on link "[PERSON_NAME]" at bounding box center [89, 188] width 103 height 16
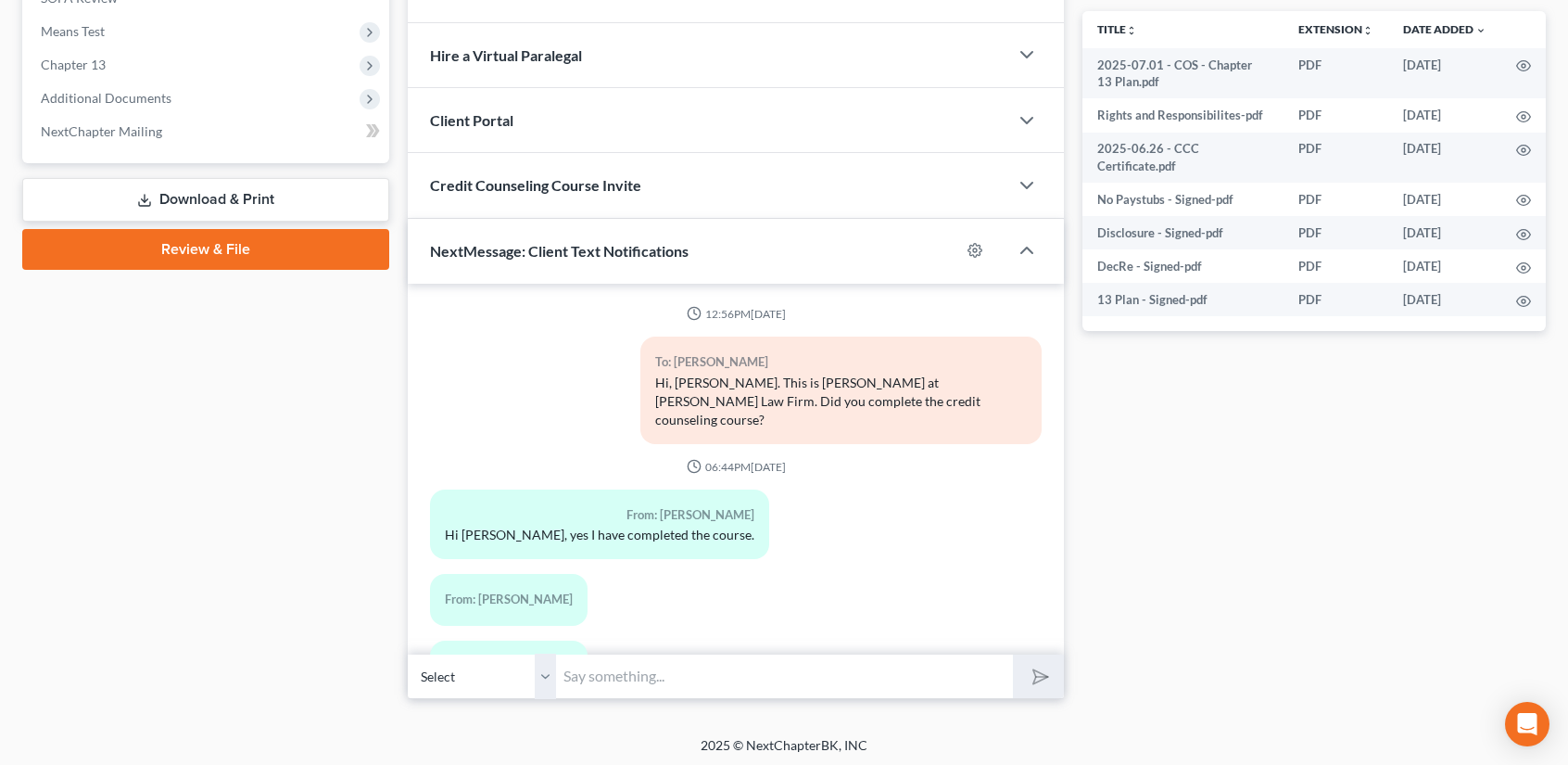
scroll to position [4363, 0]
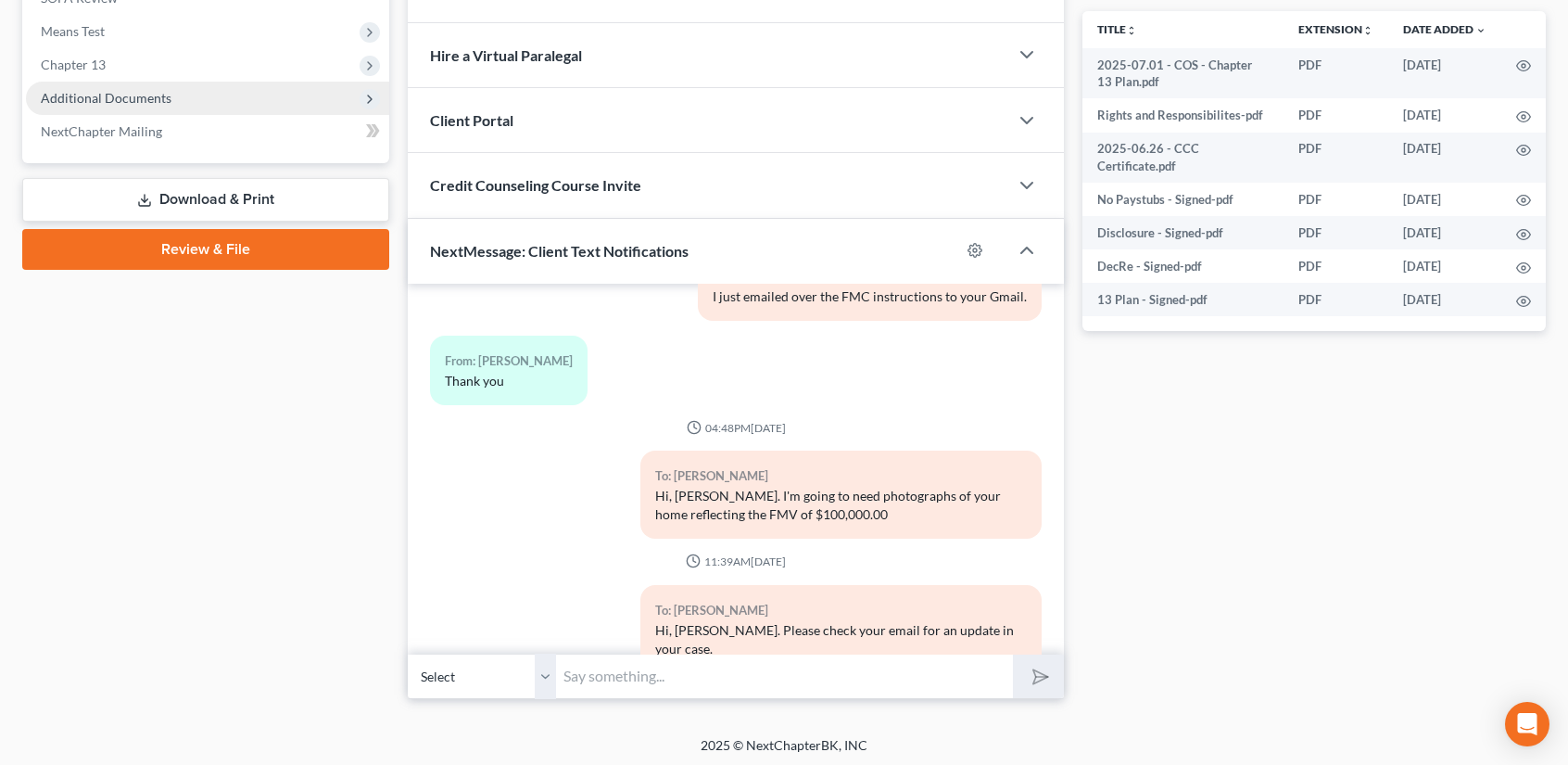
click at [139, 97] on span "Additional Documents" at bounding box center [106, 98] width 130 height 16
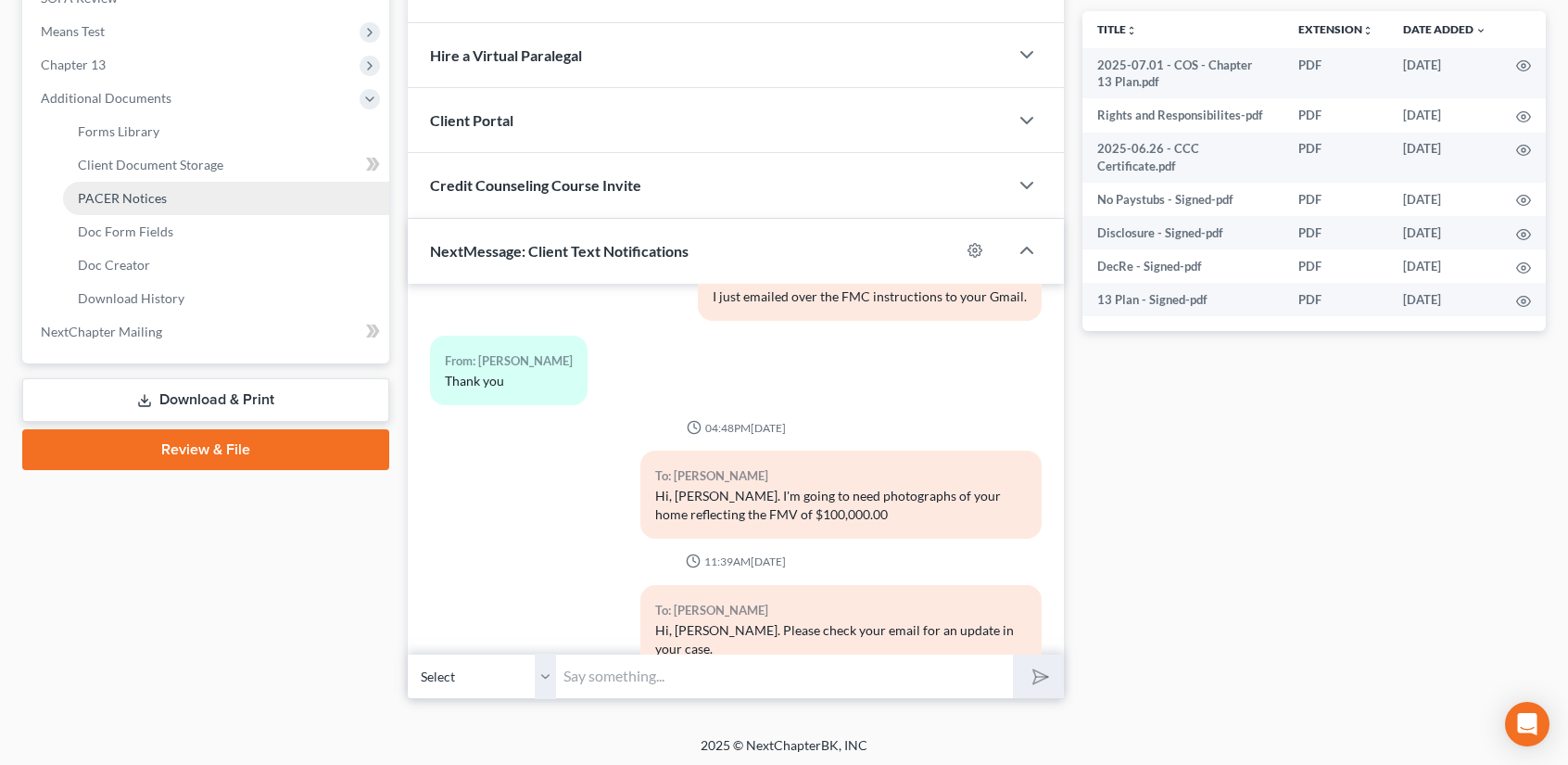
click at [165, 197] on link "PACER Notices" at bounding box center [226, 199] width 326 height 34
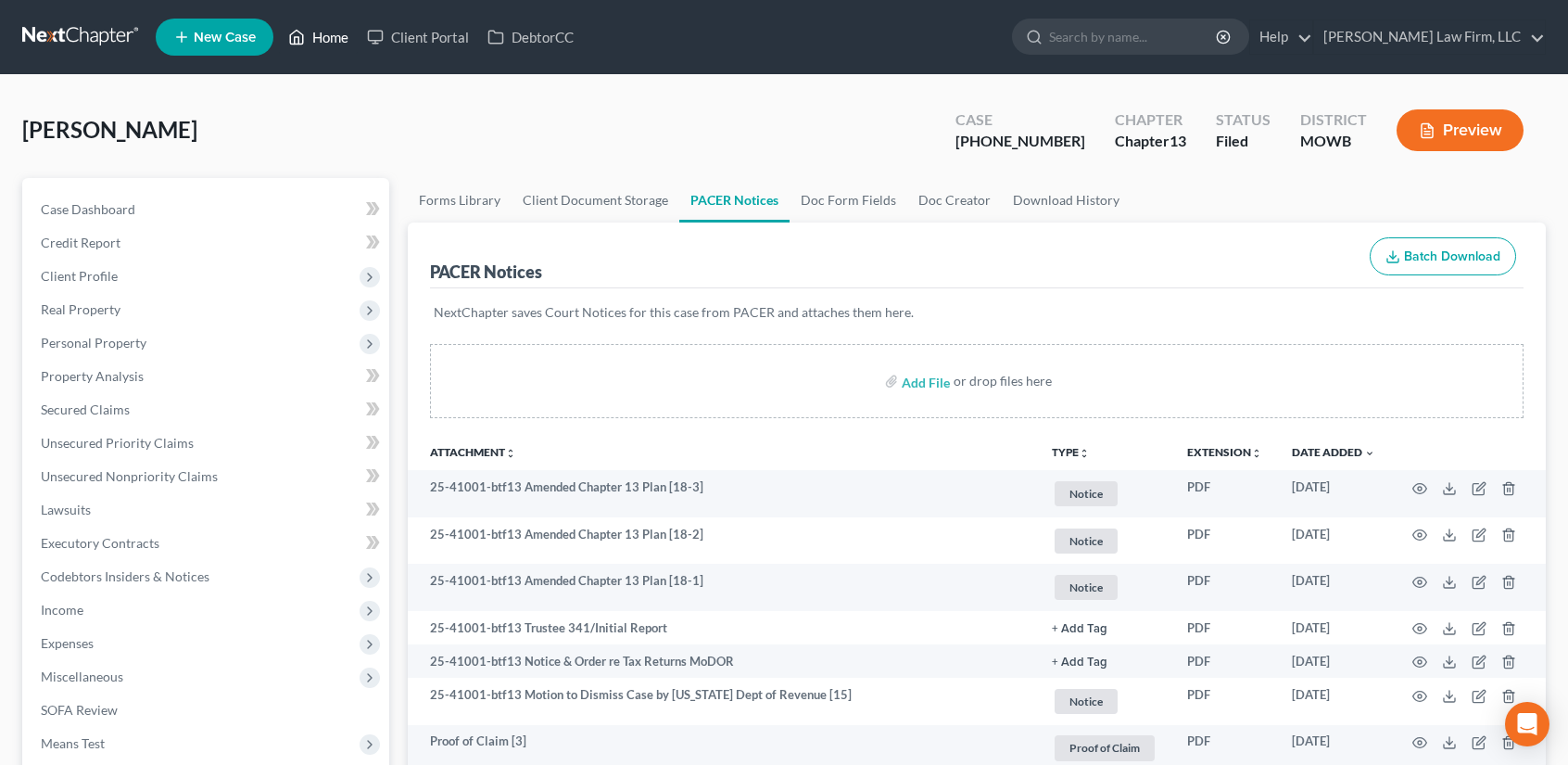
click at [334, 35] on link "Home" at bounding box center [318, 38] width 79 height 34
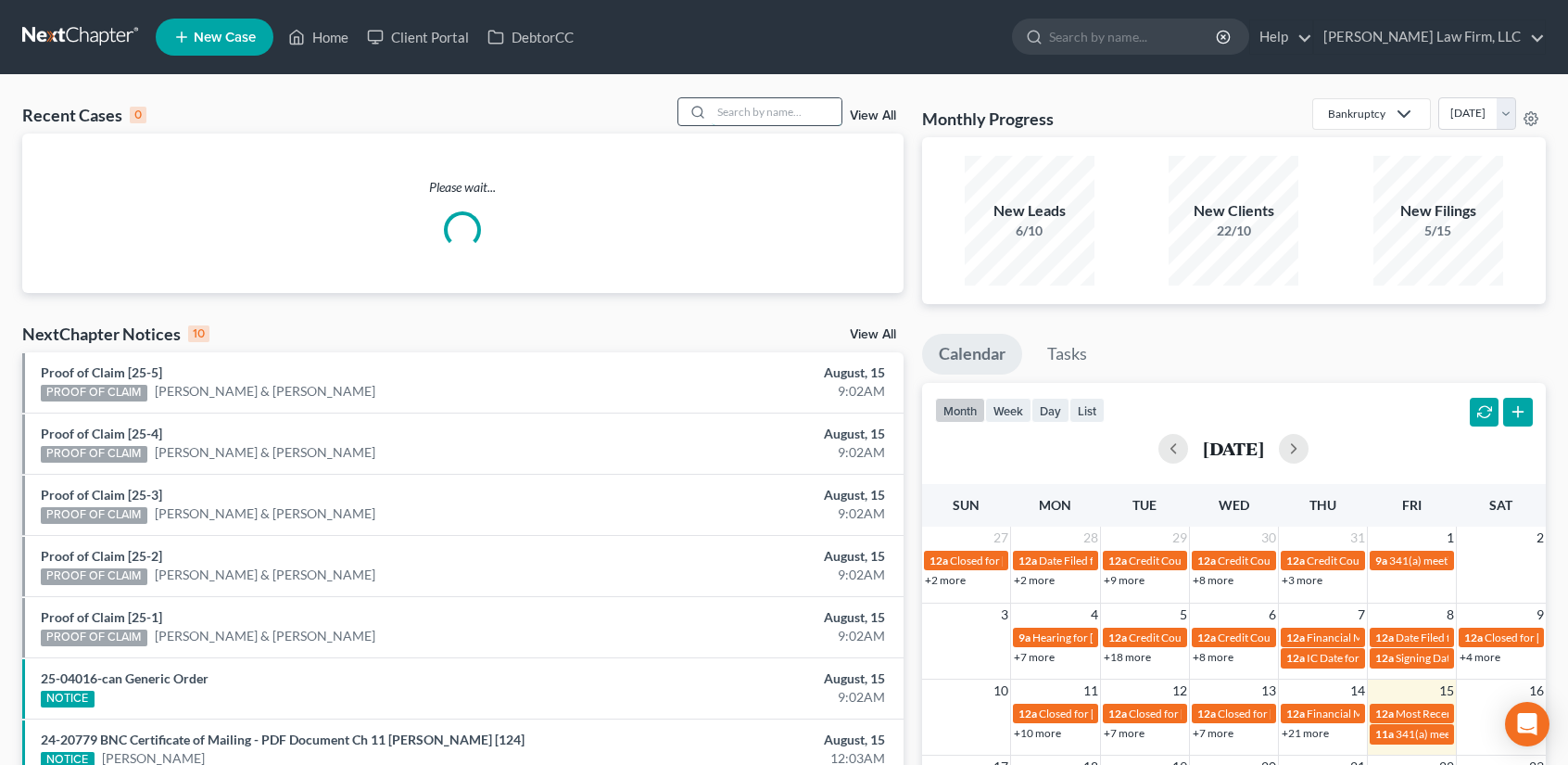
click at [776, 117] on input "search" at bounding box center [776, 111] width 129 height 27
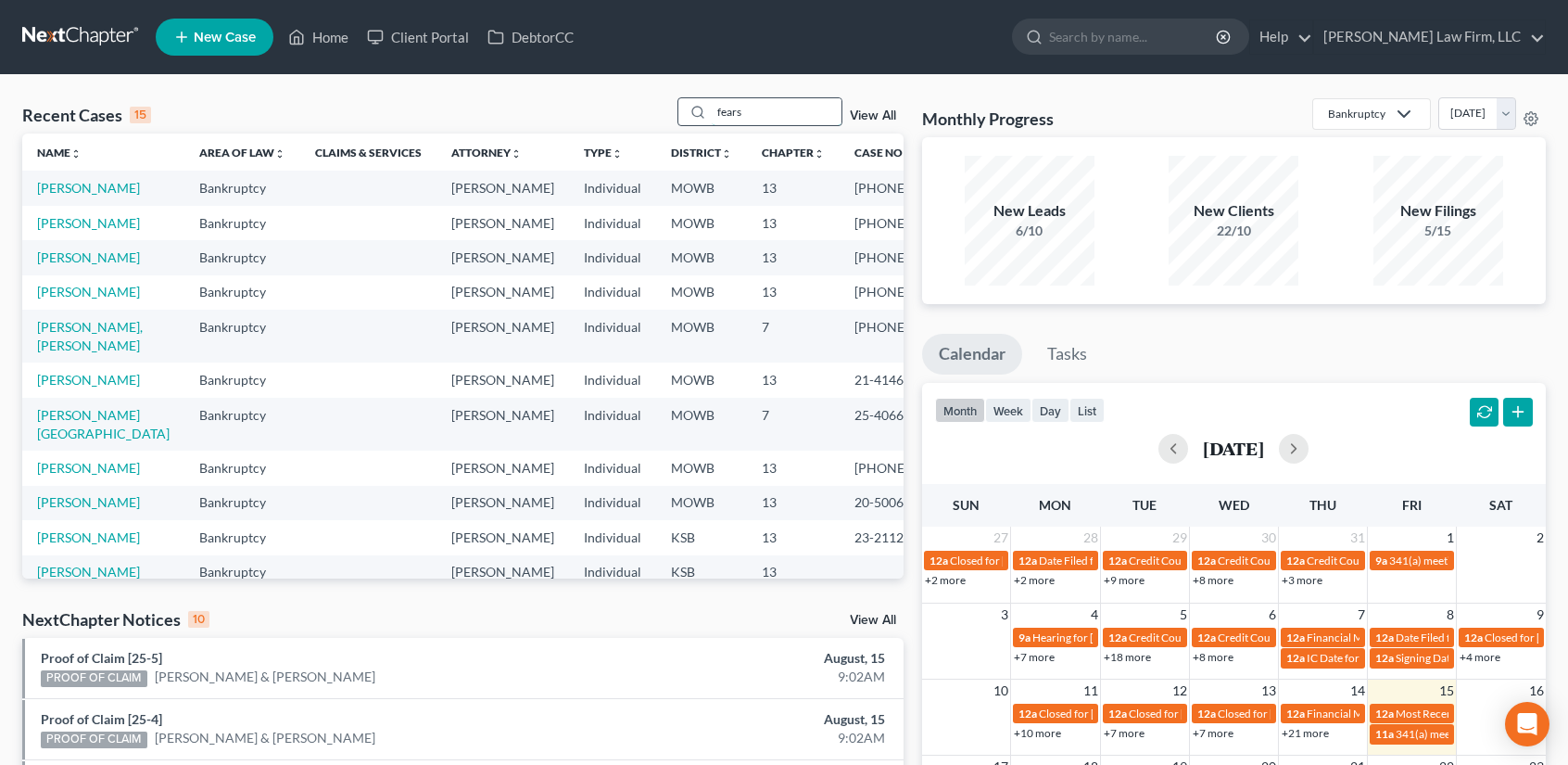
type input "fears"
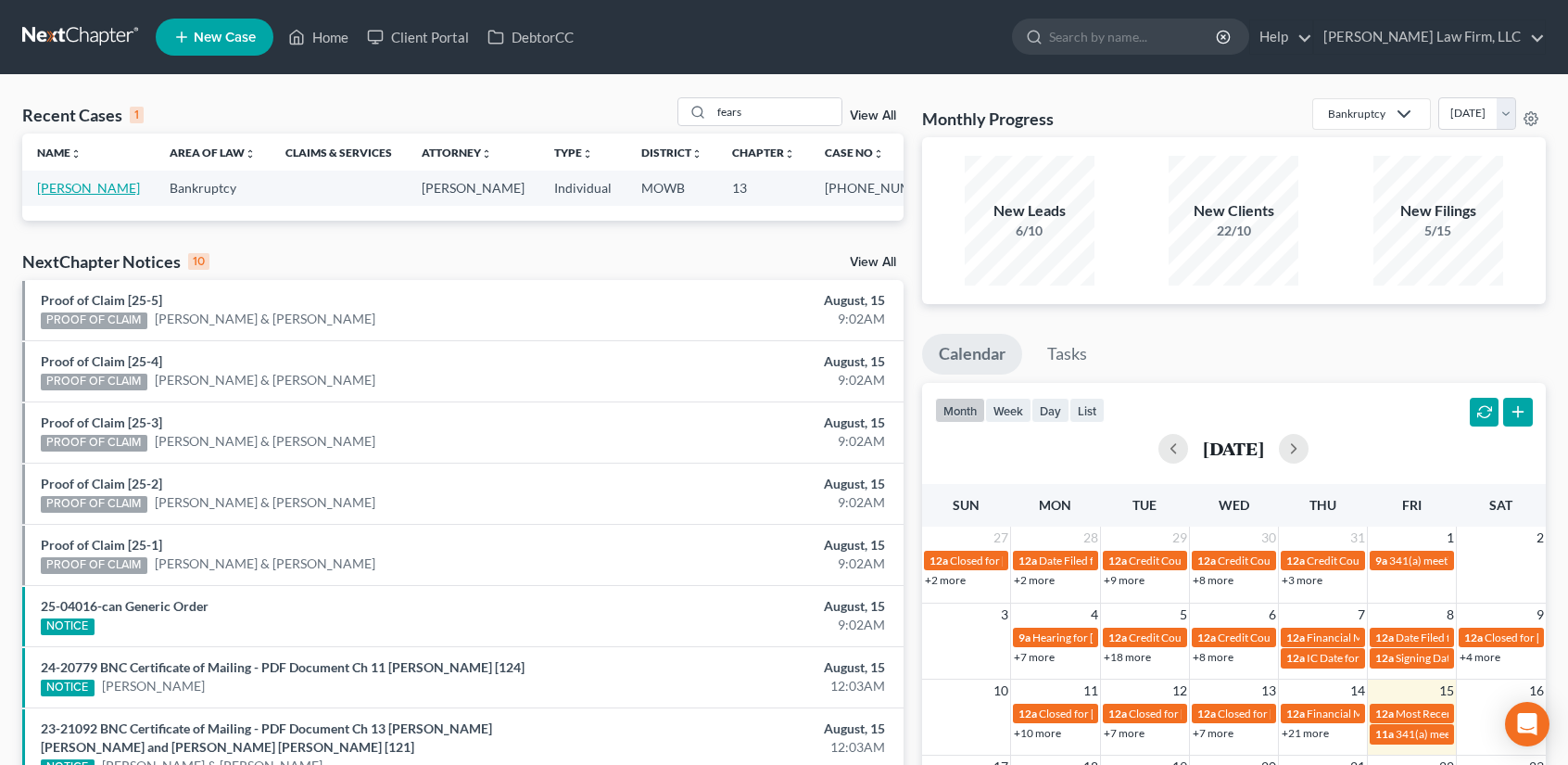
click at [48, 196] on link "[PERSON_NAME]" at bounding box center [89, 188] width 103 height 16
select select "4"
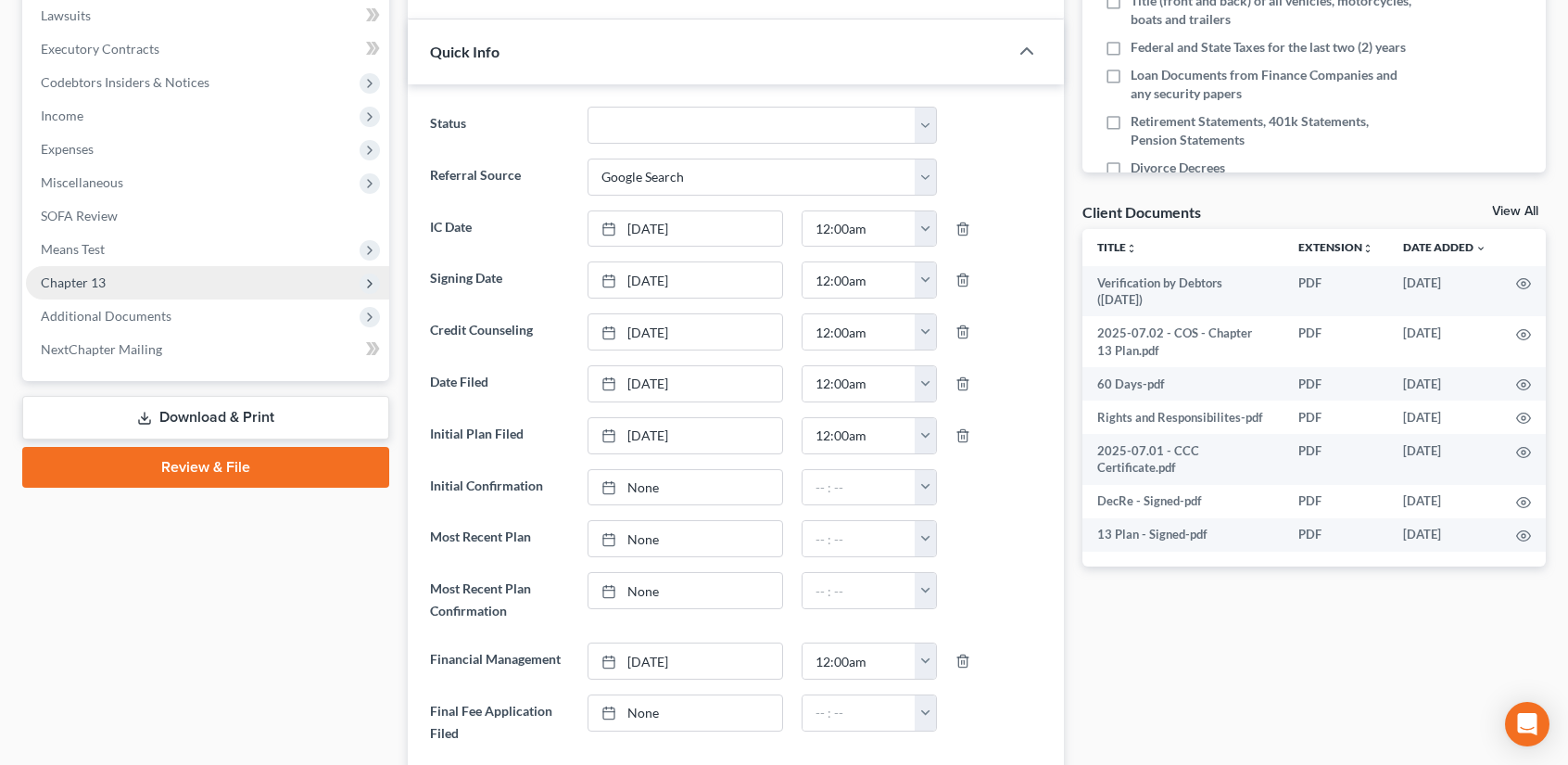
scroll to position [2782, 0]
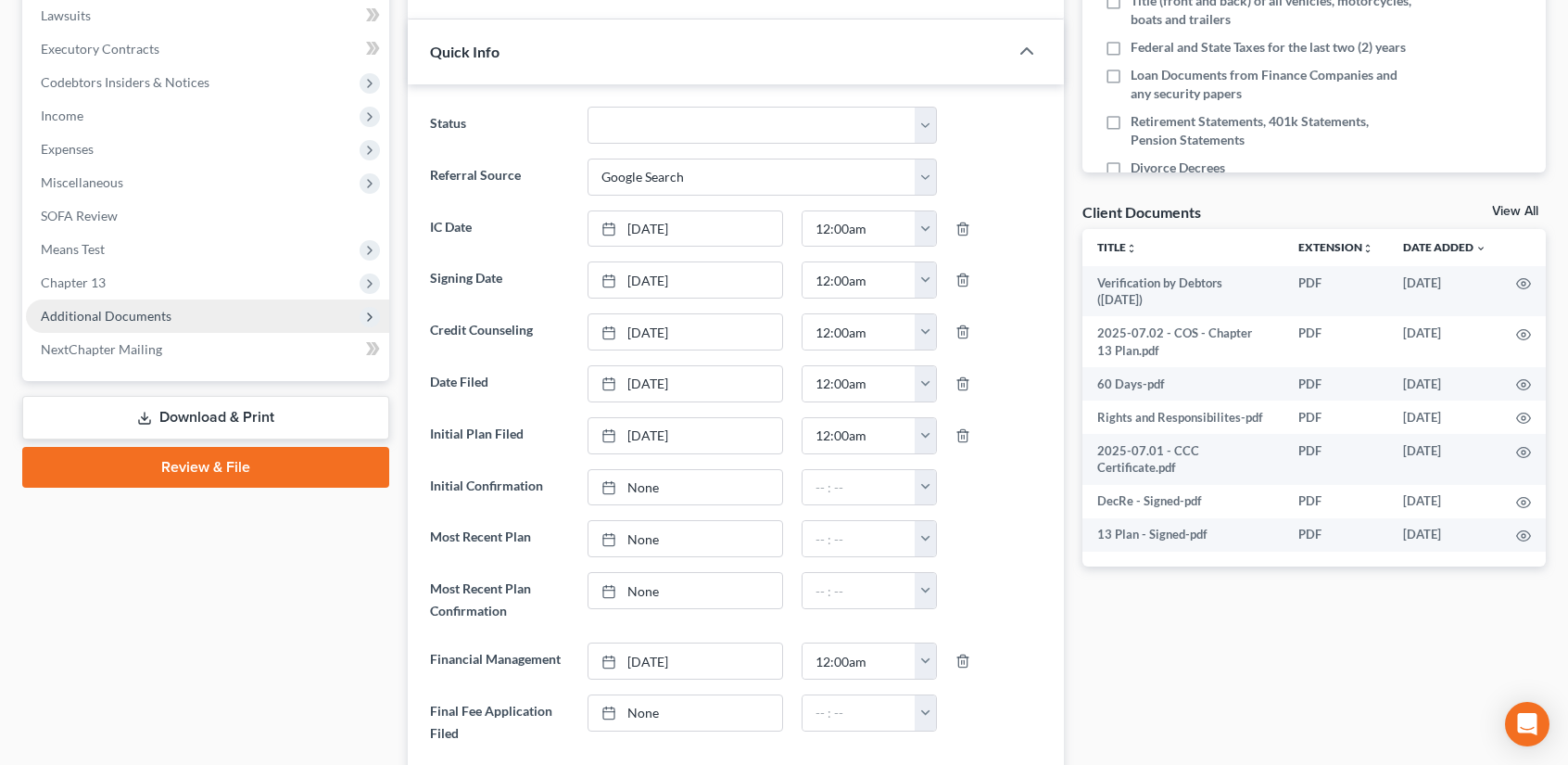
click at [123, 314] on span "Additional Documents" at bounding box center [106, 315] width 130 height 16
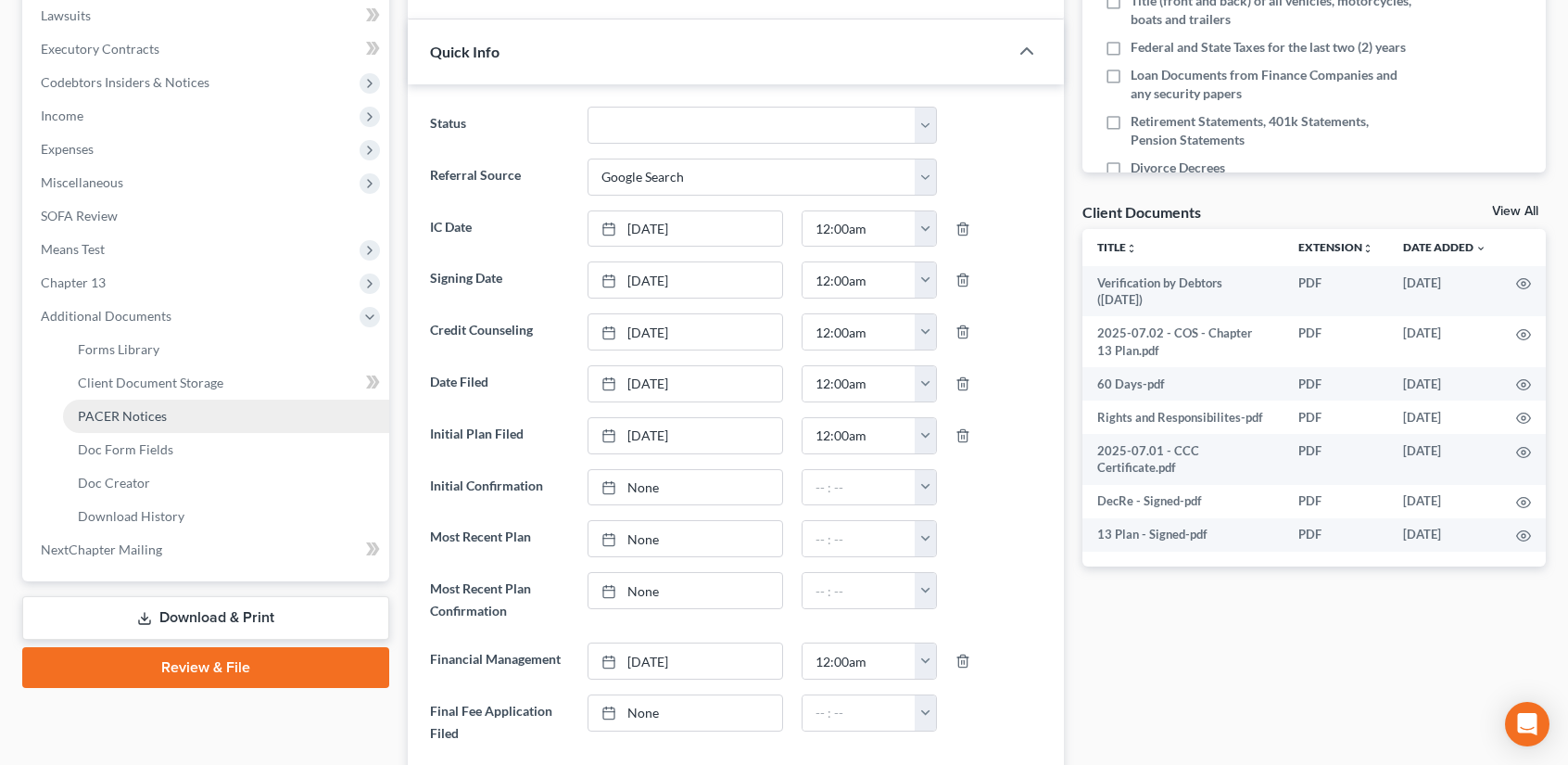
click at [128, 417] on span "PACER Notices" at bounding box center [123, 416] width 89 height 16
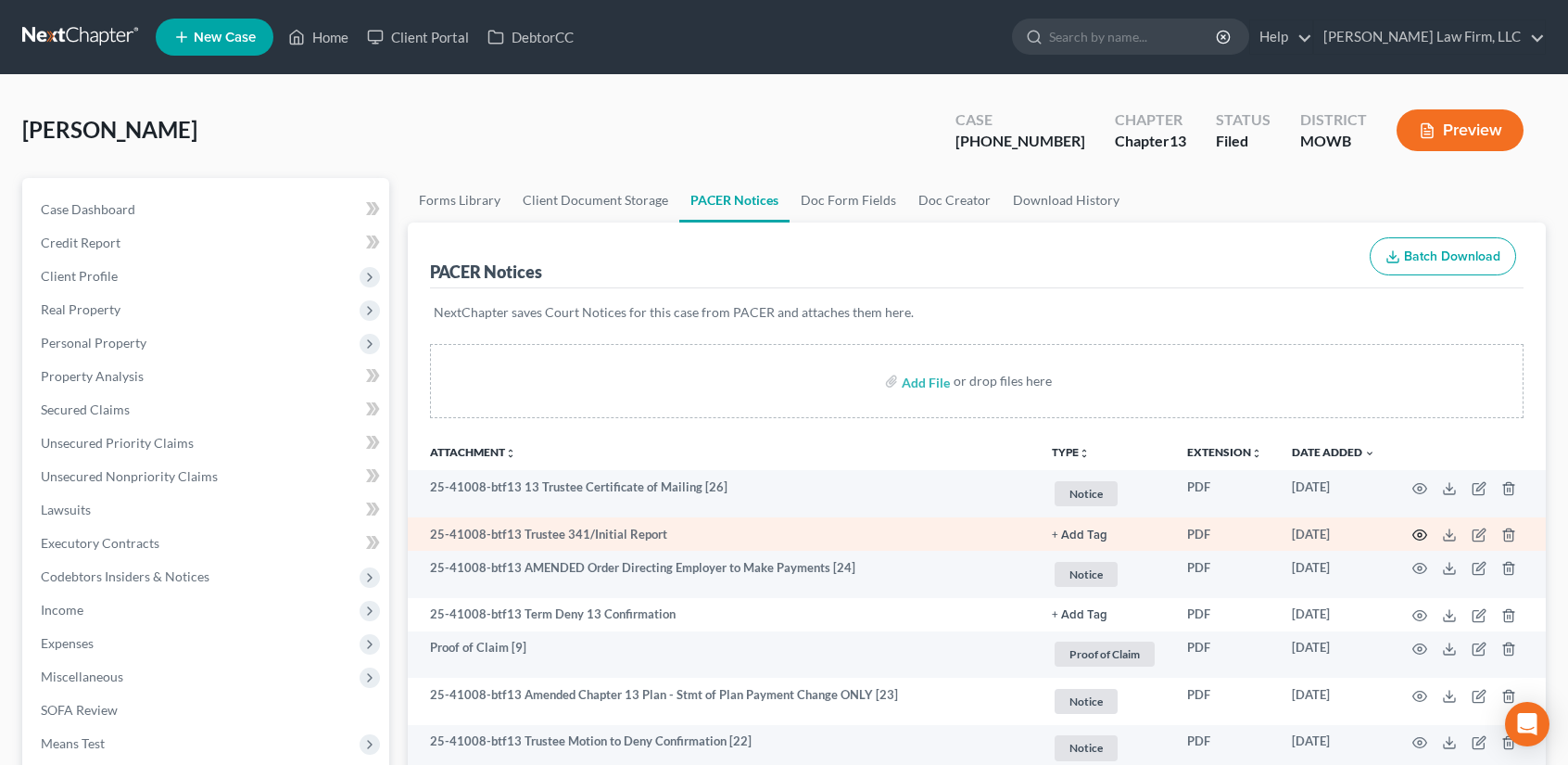
click at [1421, 528] on icon "button" at bounding box center [1419, 535] width 15 height 15
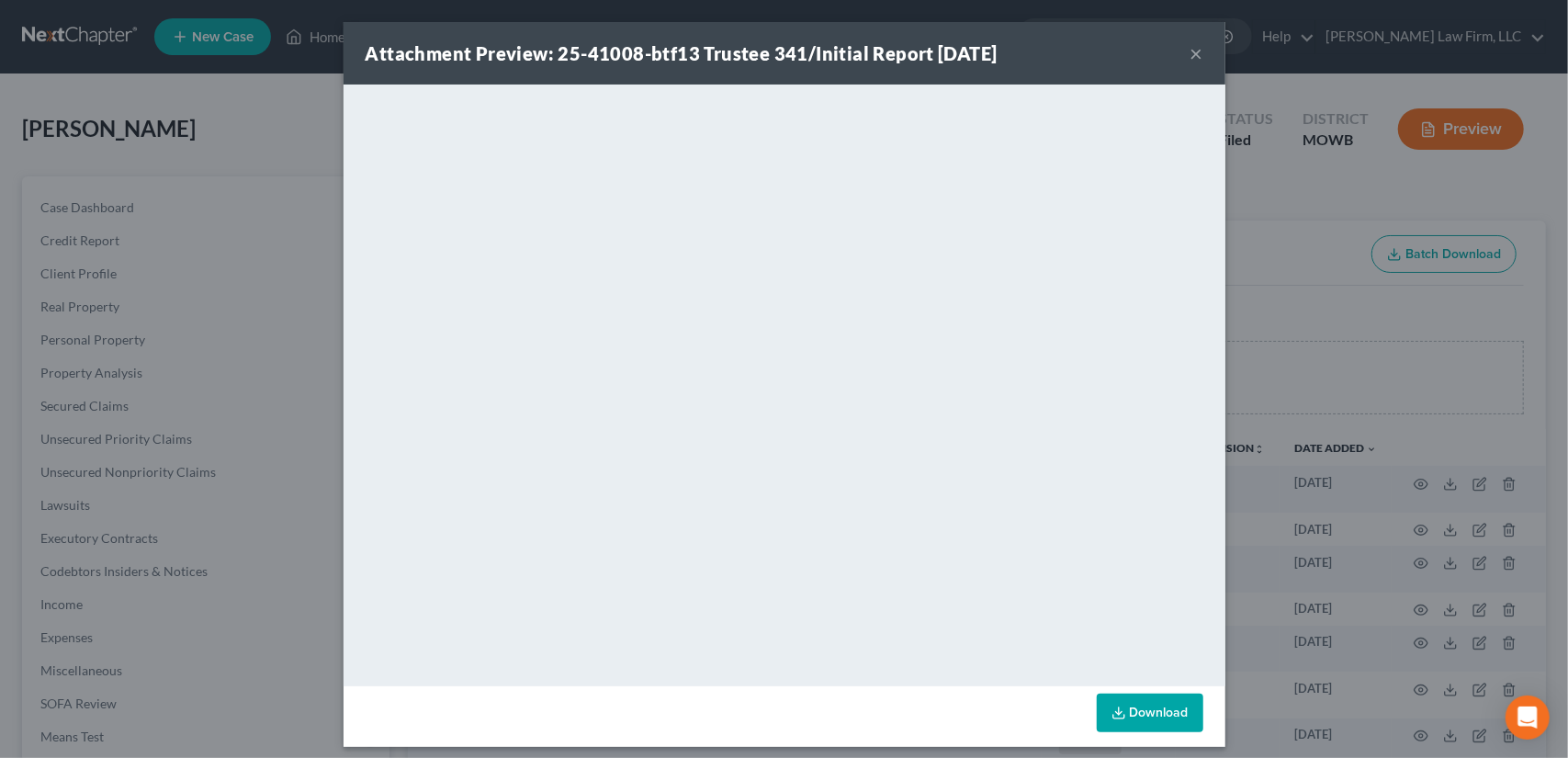
click at [1191, 49] on button "×" at bounding box center [1196, 53] width 13 height 23
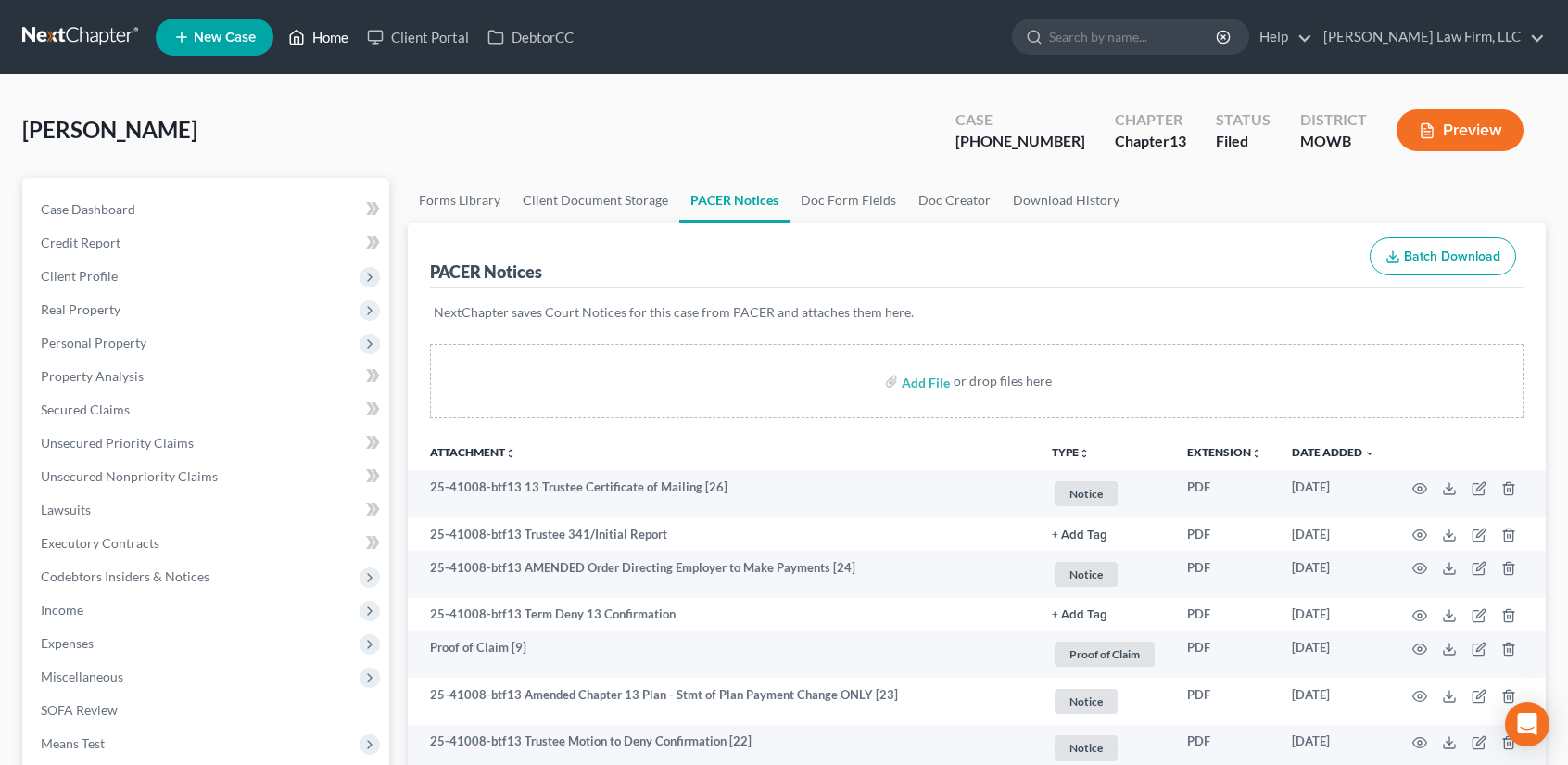
click at [330, 37] on link "Home" at bounding box center [318, 38] width 79 height 34
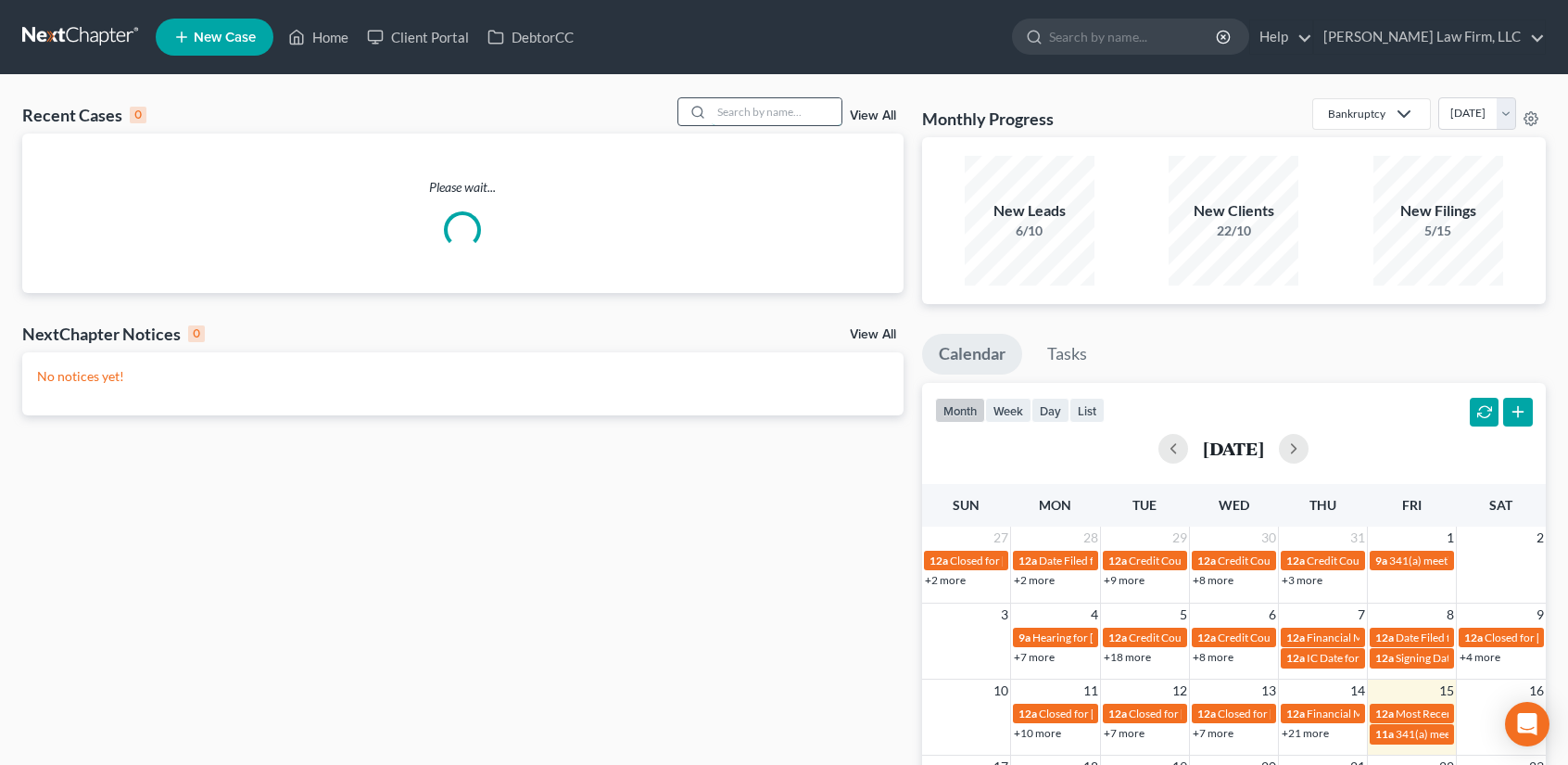
click at [714, 116] on input "search" at bounding box center [776, 111] width 129 height 27
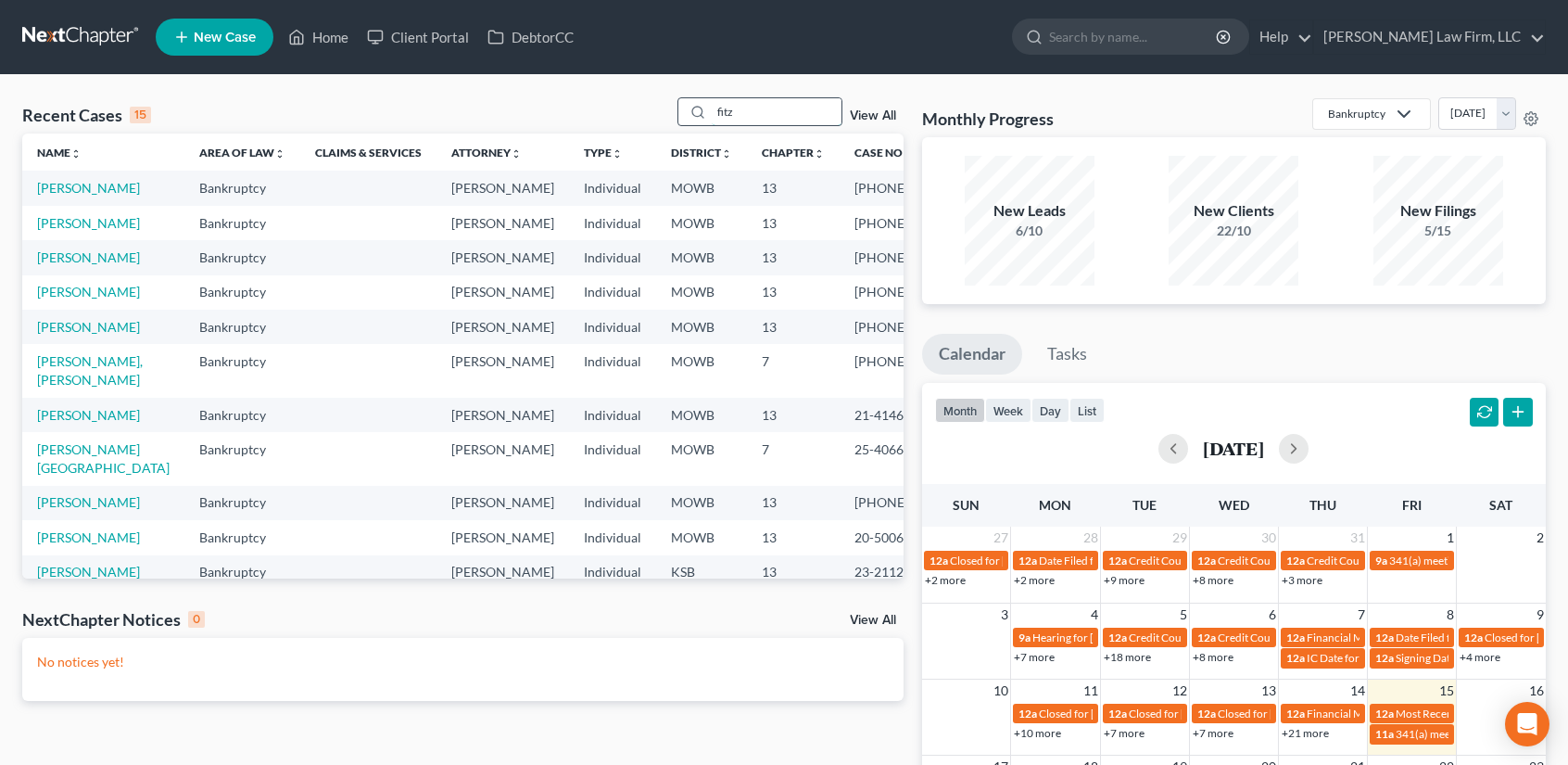
type input "fitz"
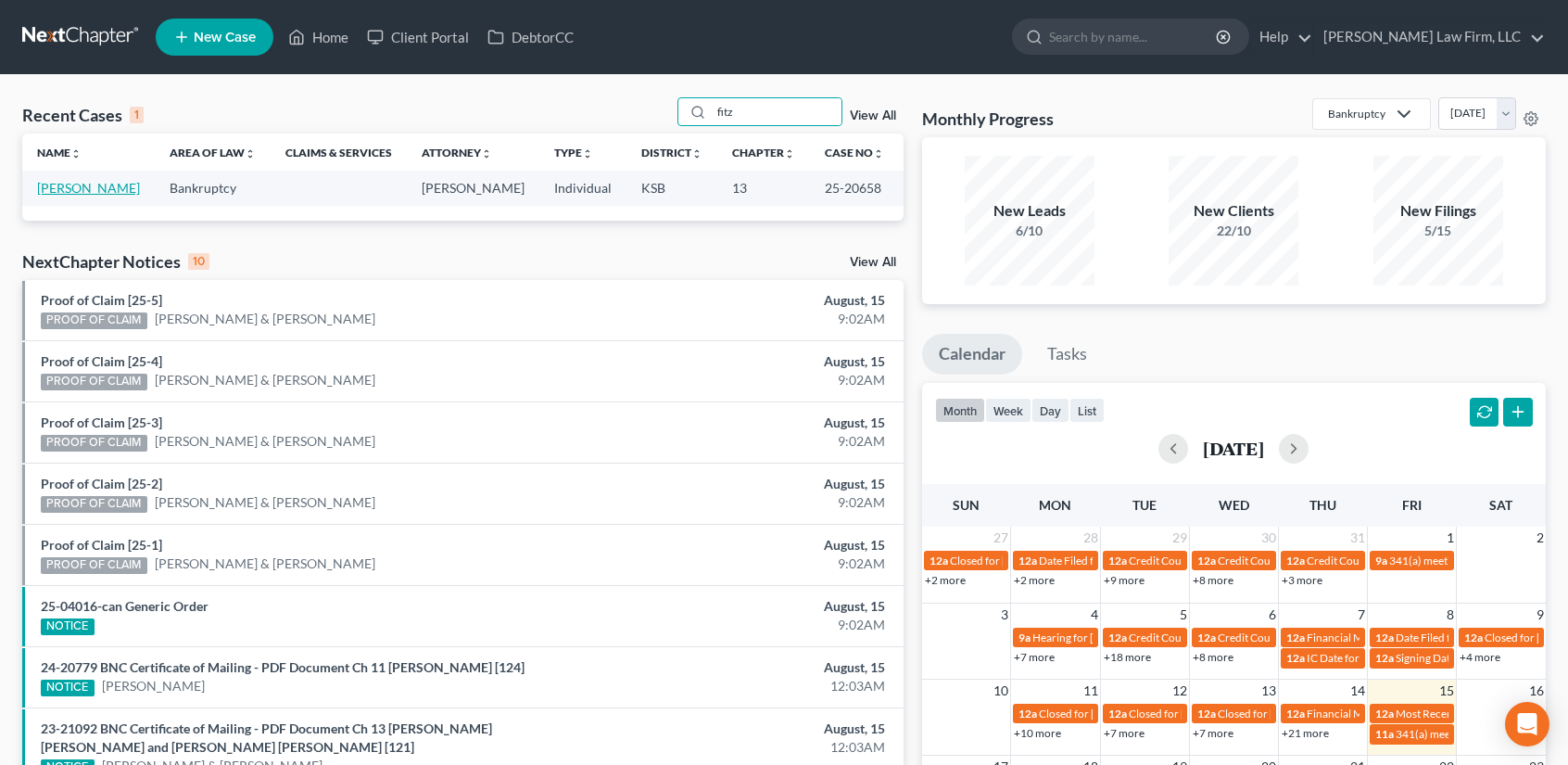
click at [50, 189] on link "[PERSON_NAME]" at bounding box center [89, 188] width 103 height 16
select select "6"
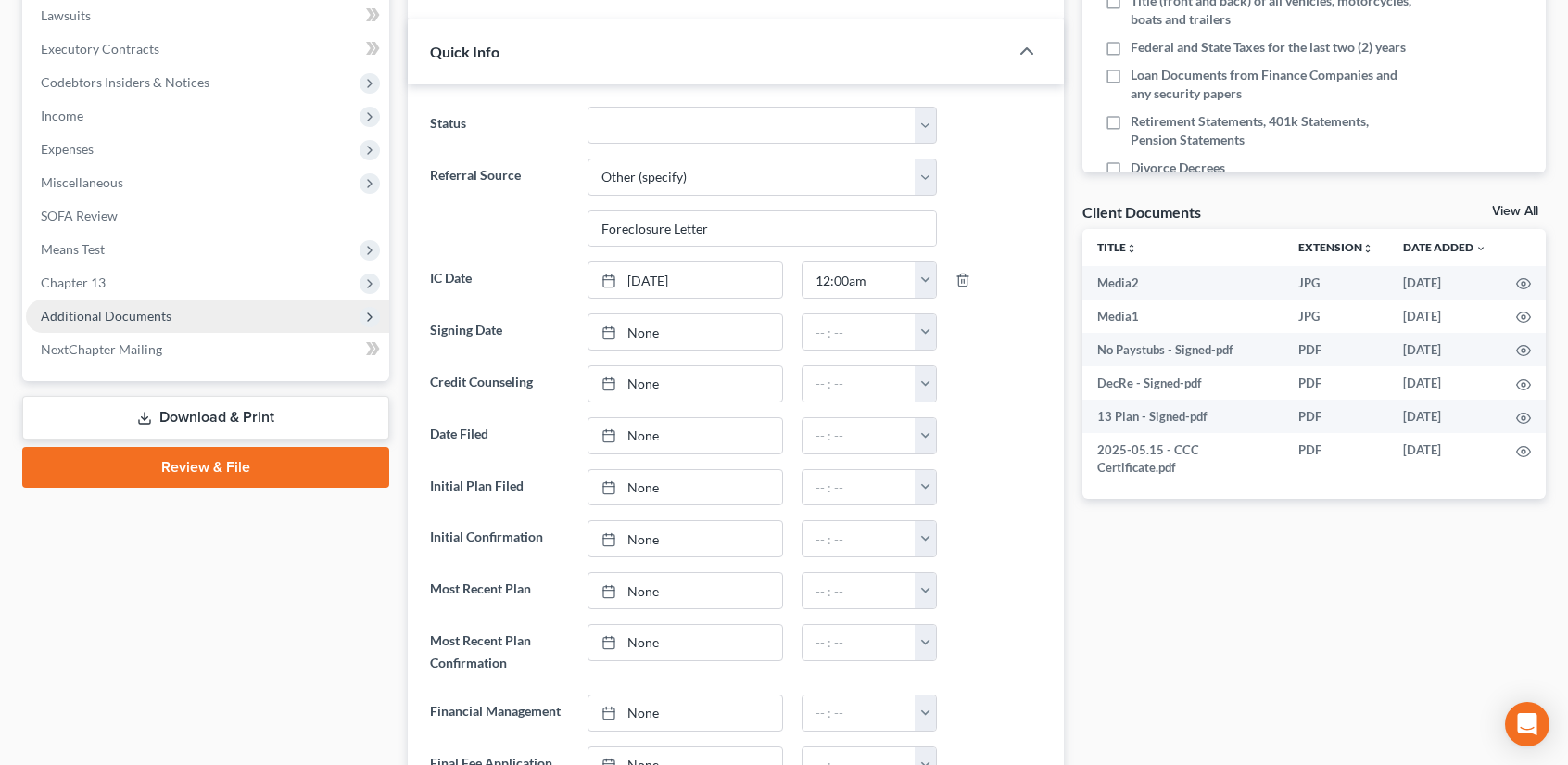
scroll to position [3916, 0]
click at [104, 303] on span "Additional Documents" at bounding box center [207, 316] width 364 height 34
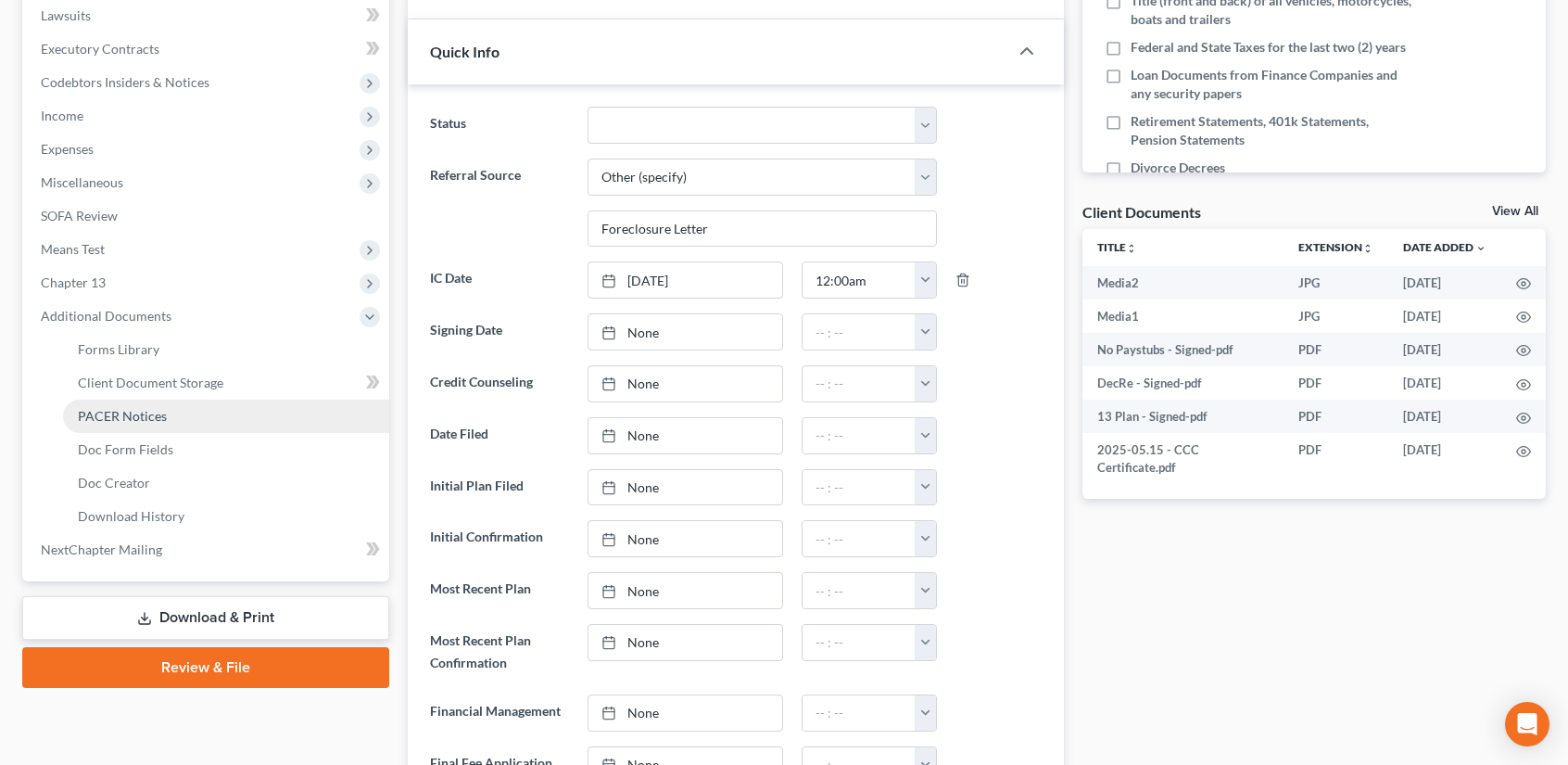
click at [135, 414] on span "PACER Notices" at bounding box center [123, 416] width 89 height 16
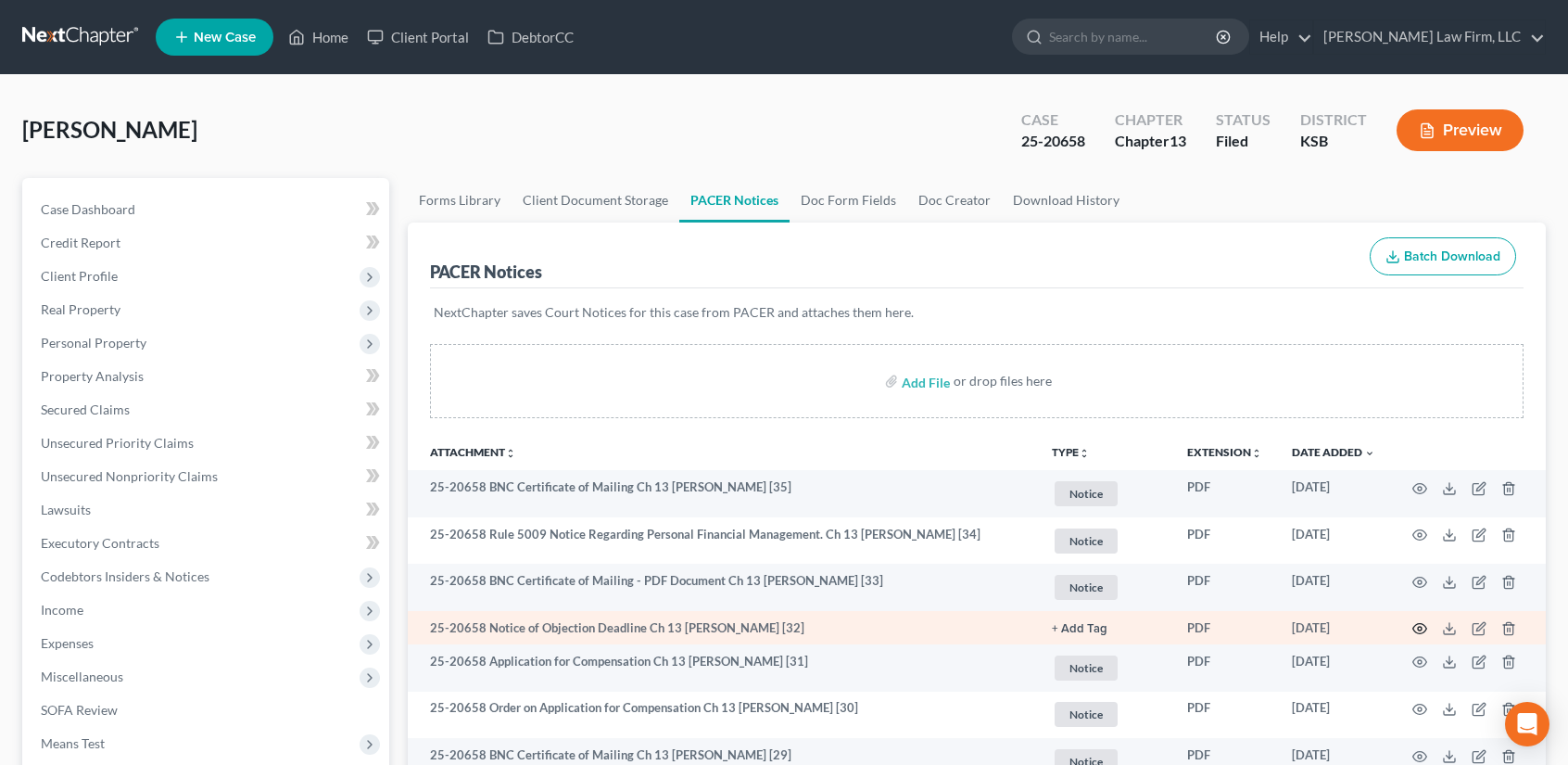
click at [1417, 628] on icon "button" at bounding box center [1419, 628] width 15 height 15
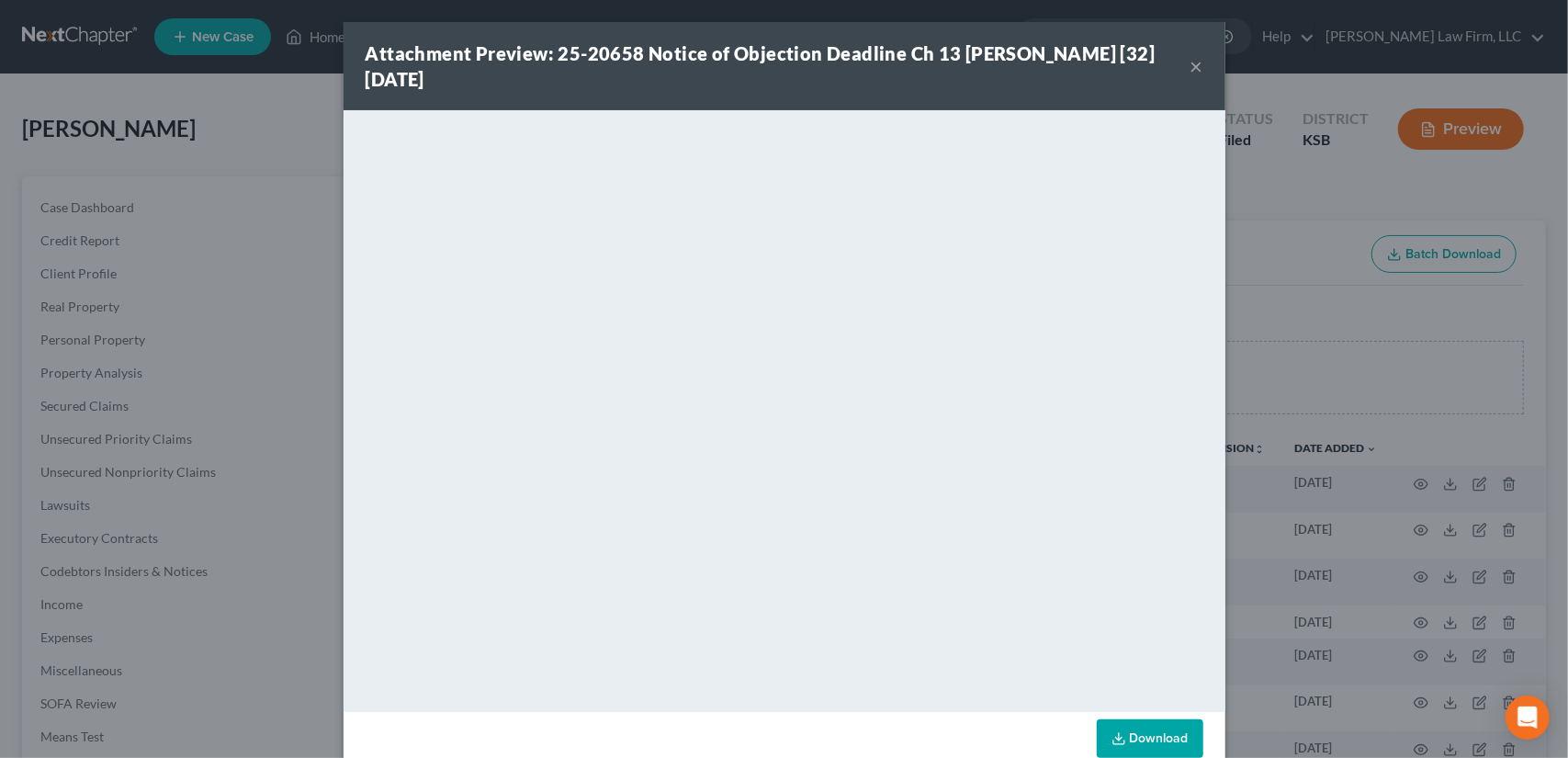
drag, startPoint x: 1188, startPoint y: 66, endPoint x: 1108, endPoint y: 111, distance: 91.8
click at [1190, 66] on button "×" at bounding box center [1196, 66] width 13 height 23
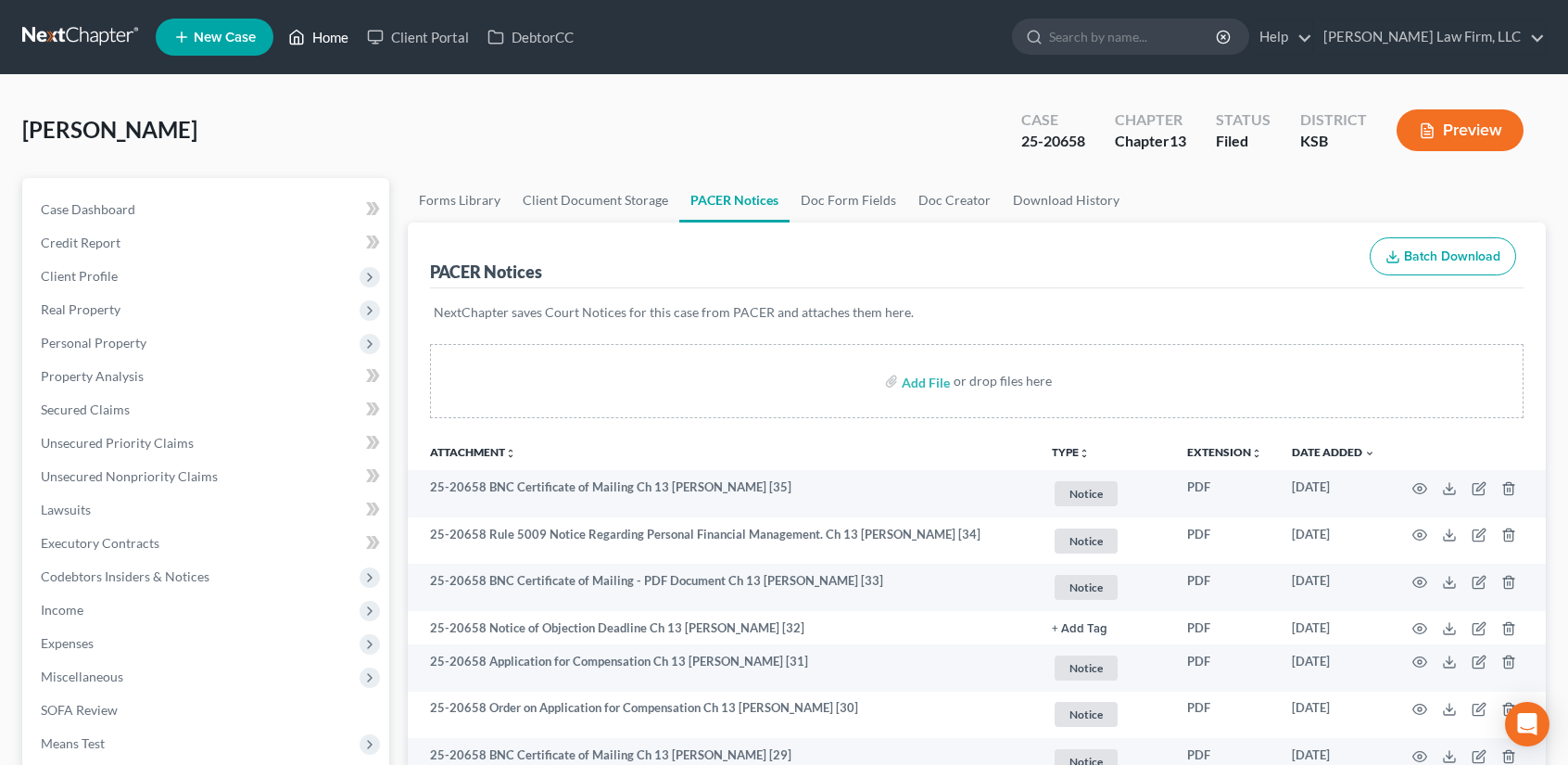
drag, startPoint x: 309, startPoint y: 32, endPoint x: 354, endPoint y: 61, distance: 53.5
click at [309, 32] on link "Home" at bounding box center [318, 38] width 79 height 34
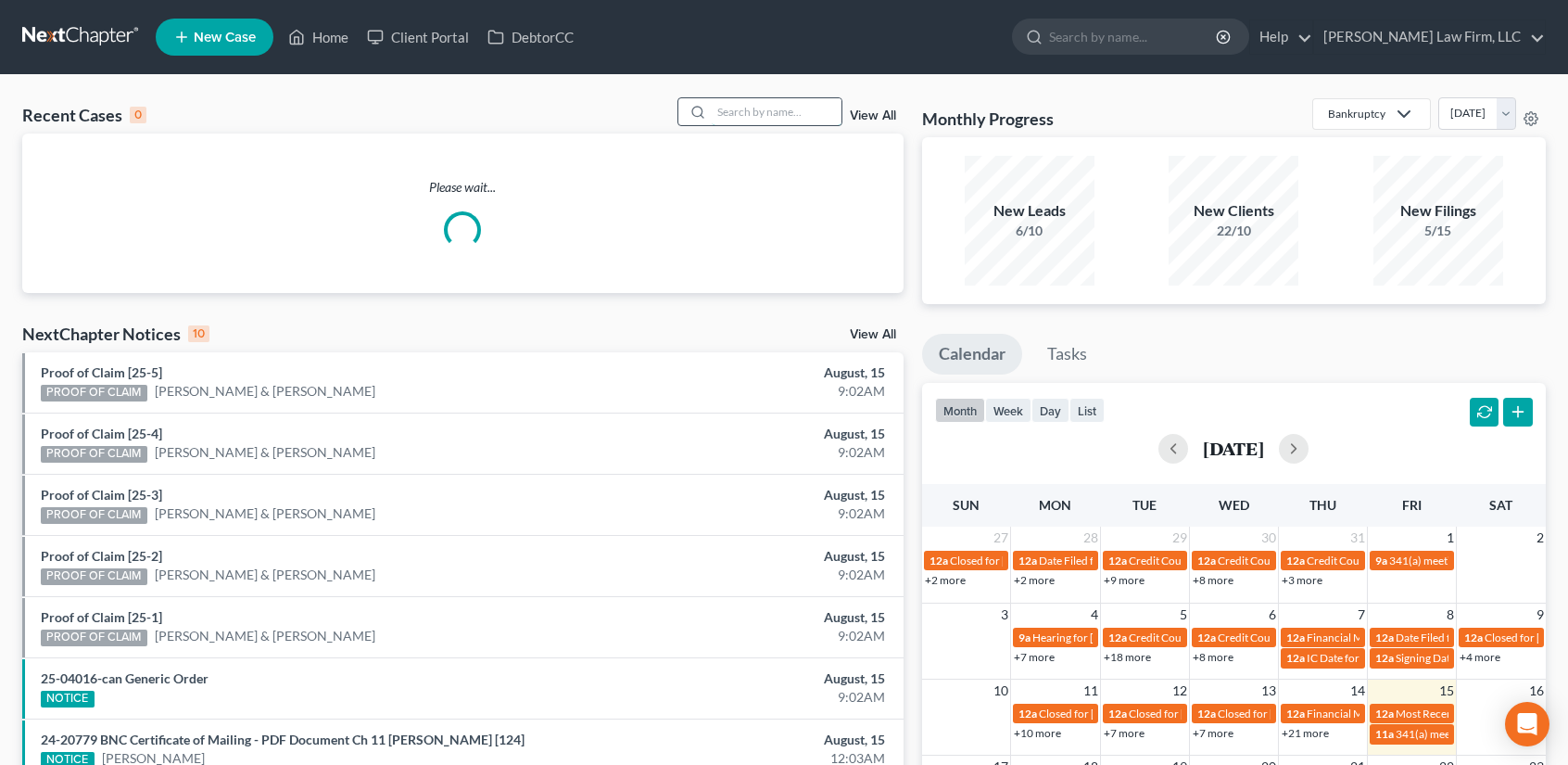
click at [759, 105] on input "search" at bounding box center [776, 111] width 129 height 27
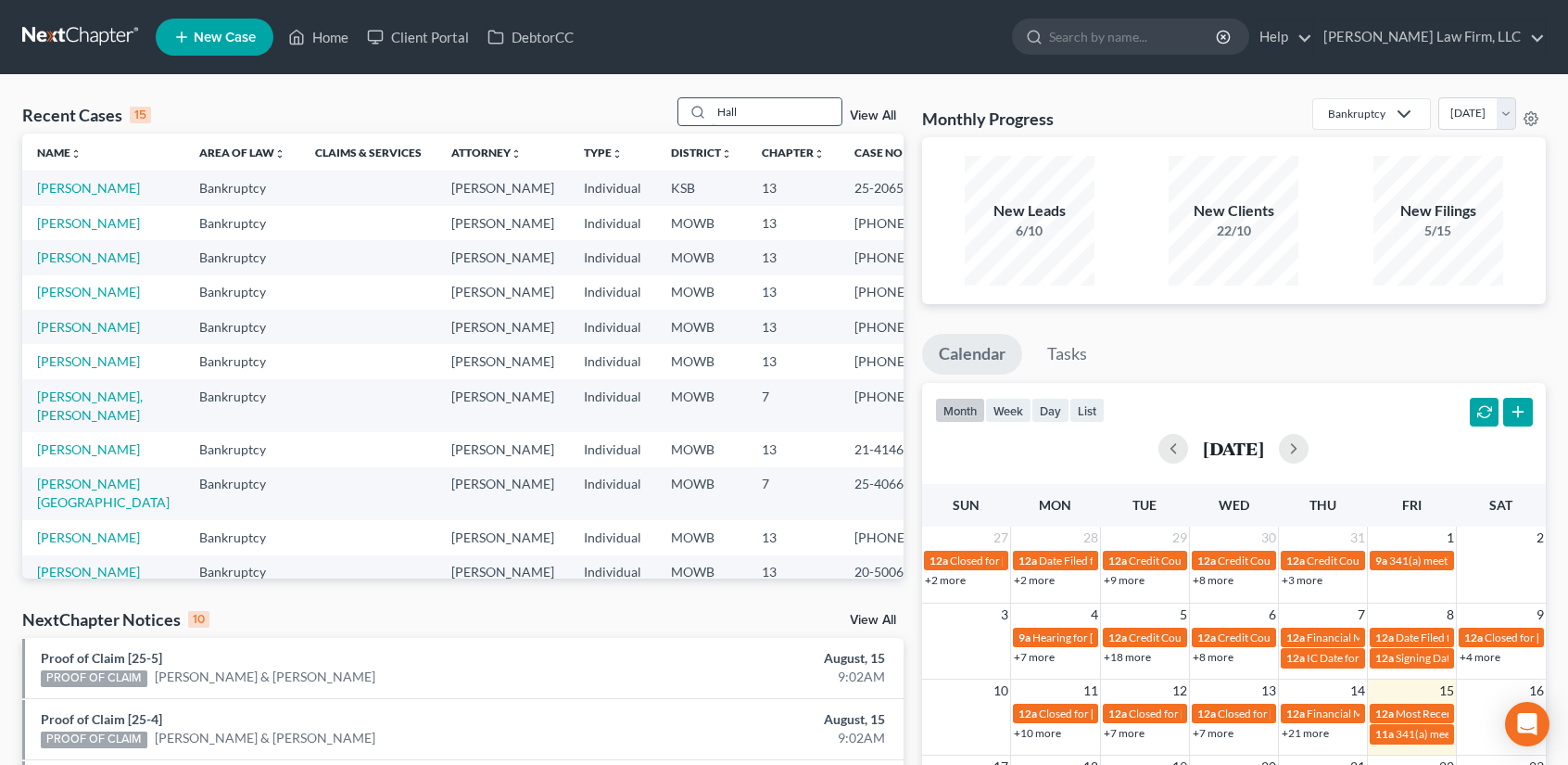
type input "Hall"
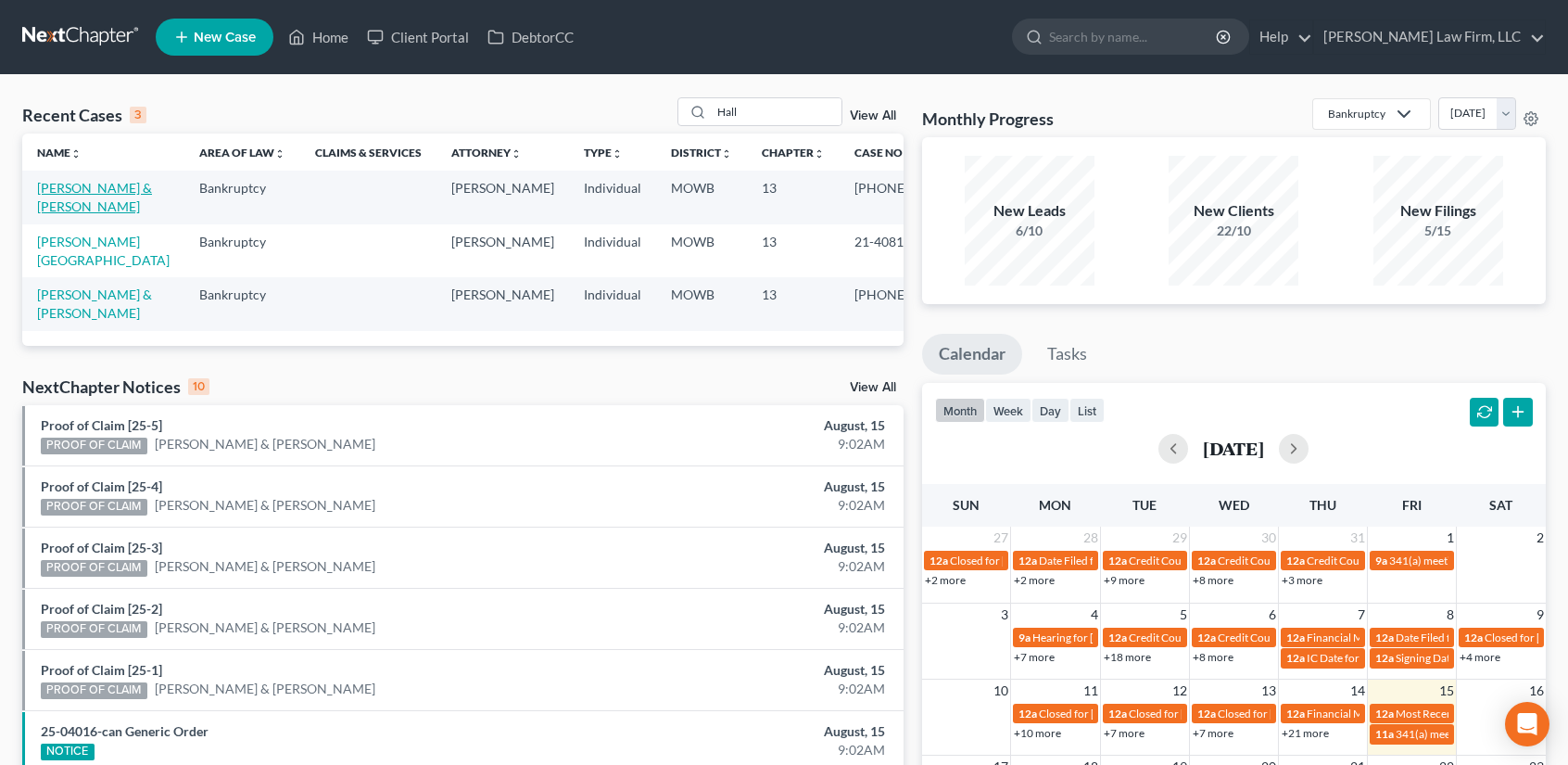
click at [61, 208] on link "[PERSON_NAME] & [PERSON_NAME]" at bounding box center [95, 197] width 115 height 35
select select "4"
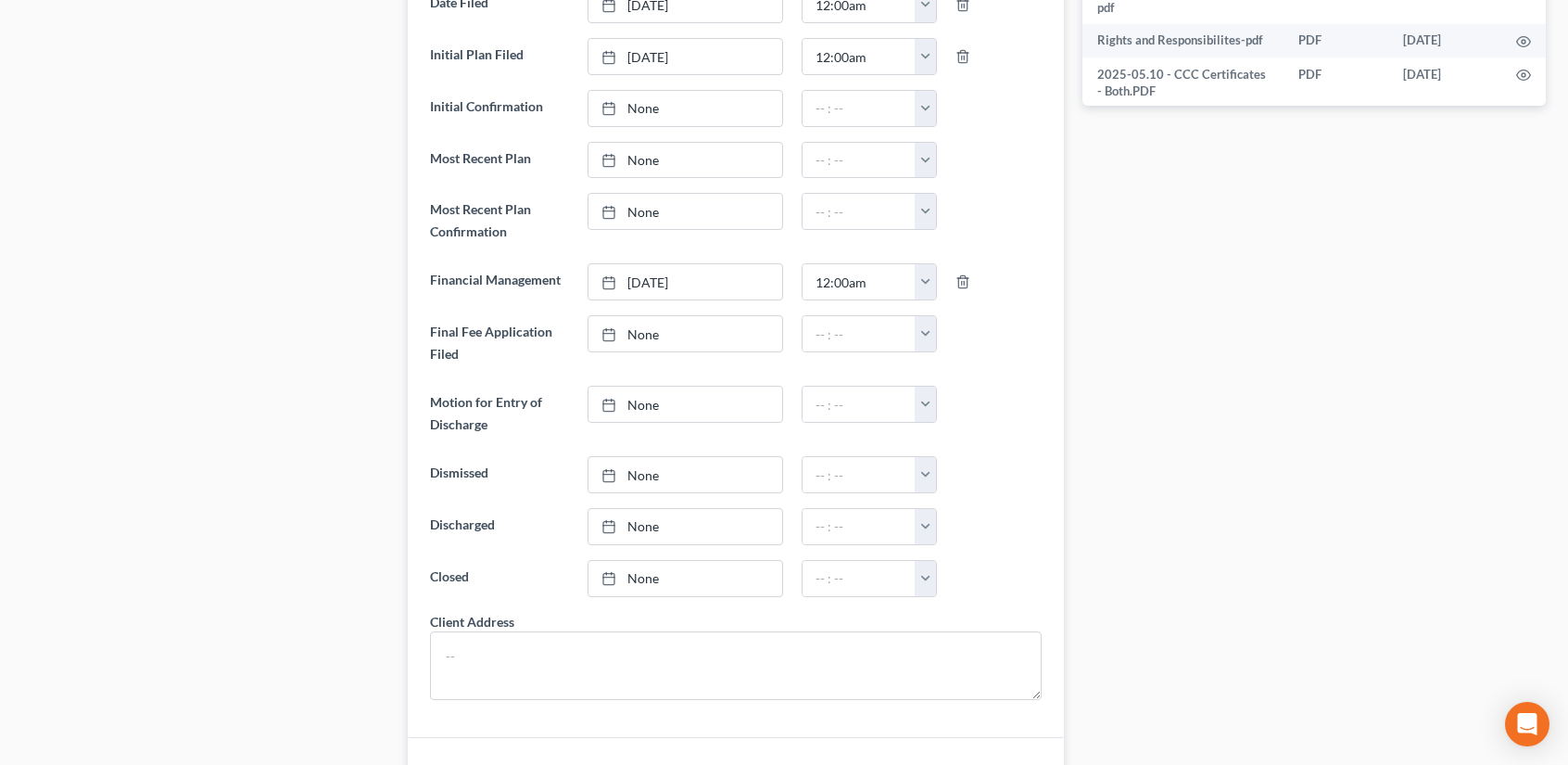
scroll to position [494, 0]
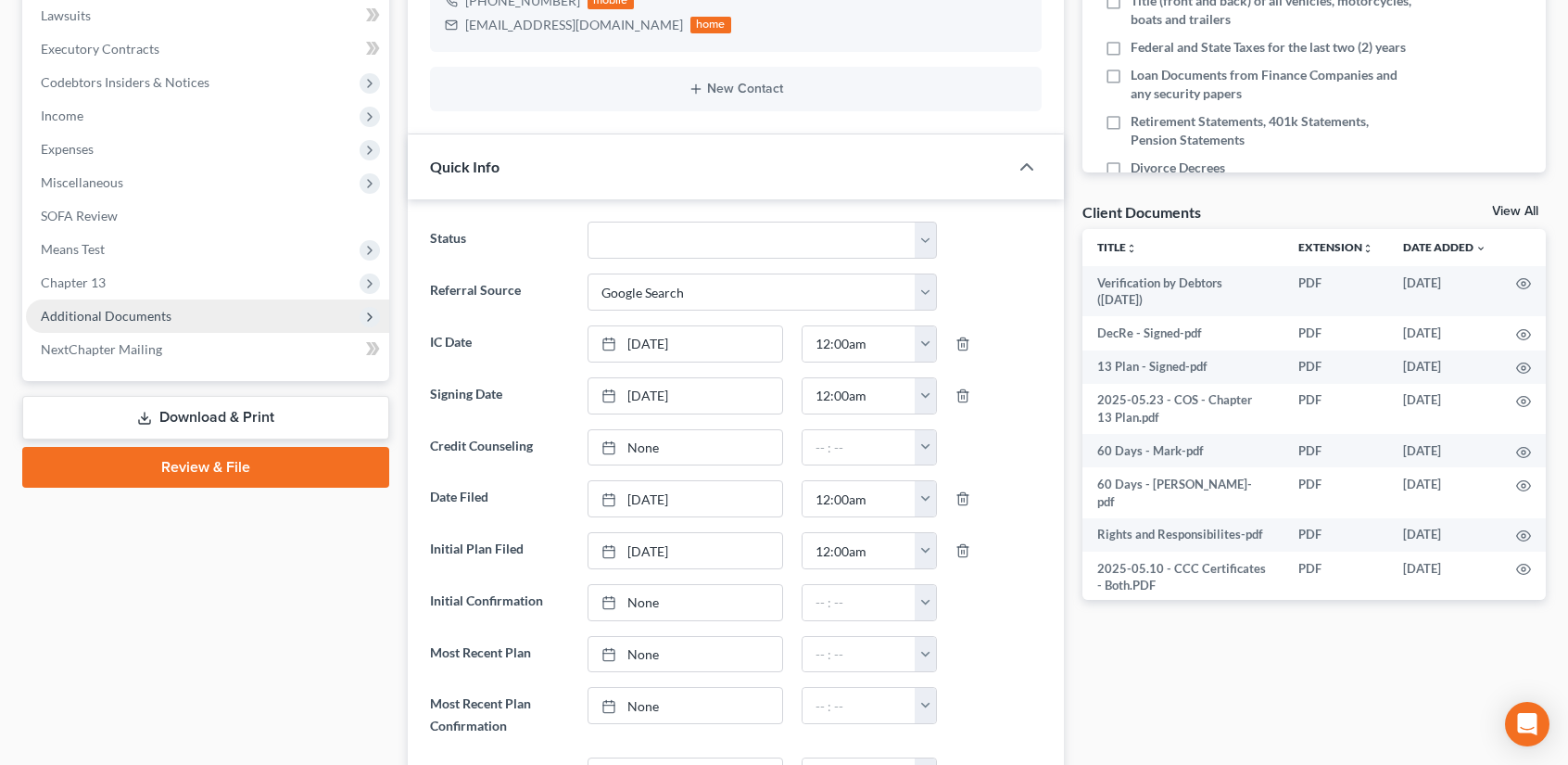
click at [146, 322] on span "Additional Documents" at bounding box center [207, 316] width 364 height 34
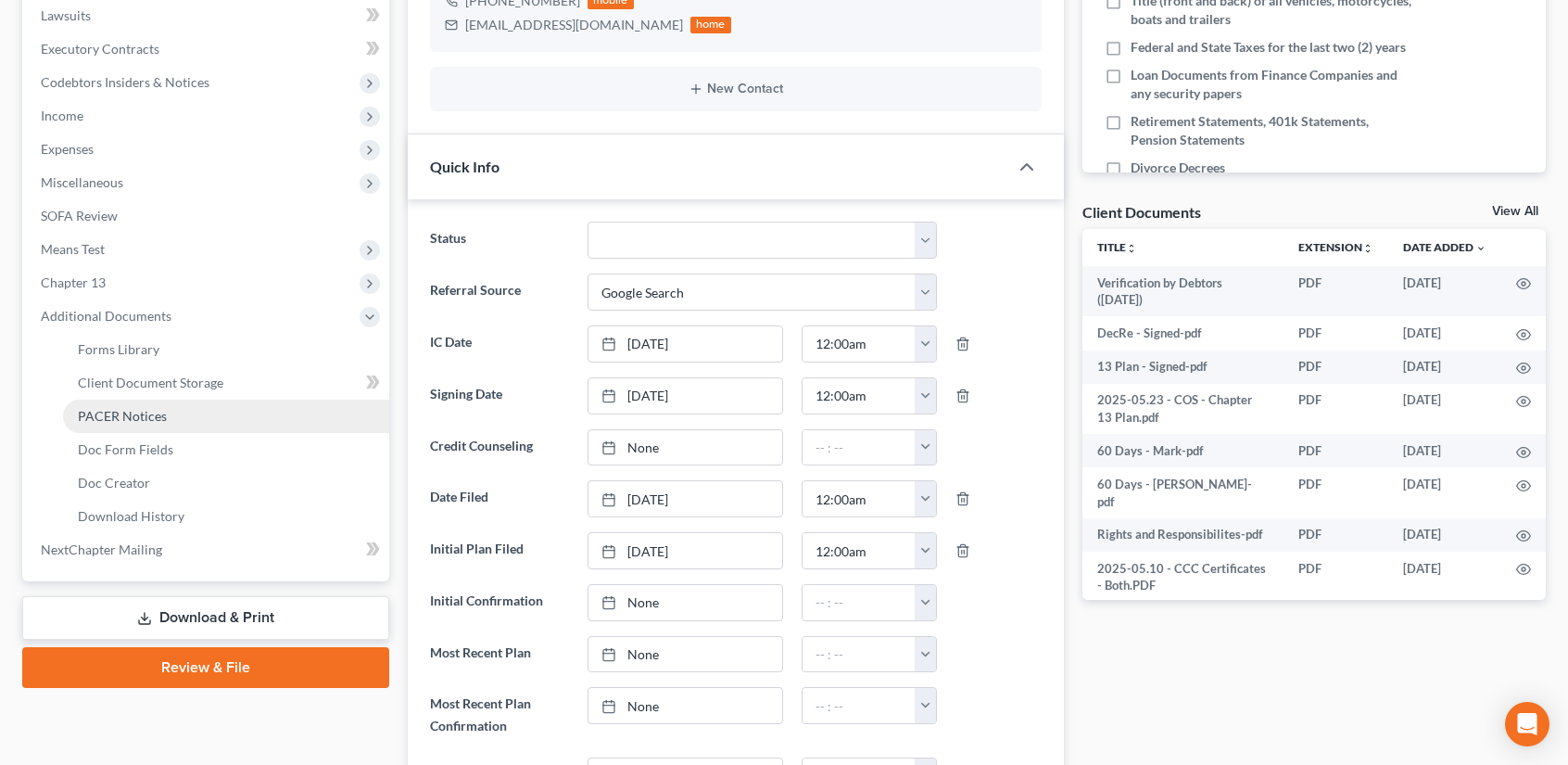
click at [157, 409] on span "PACER Notices" at bounding box center [123, 416] width 89 height 16
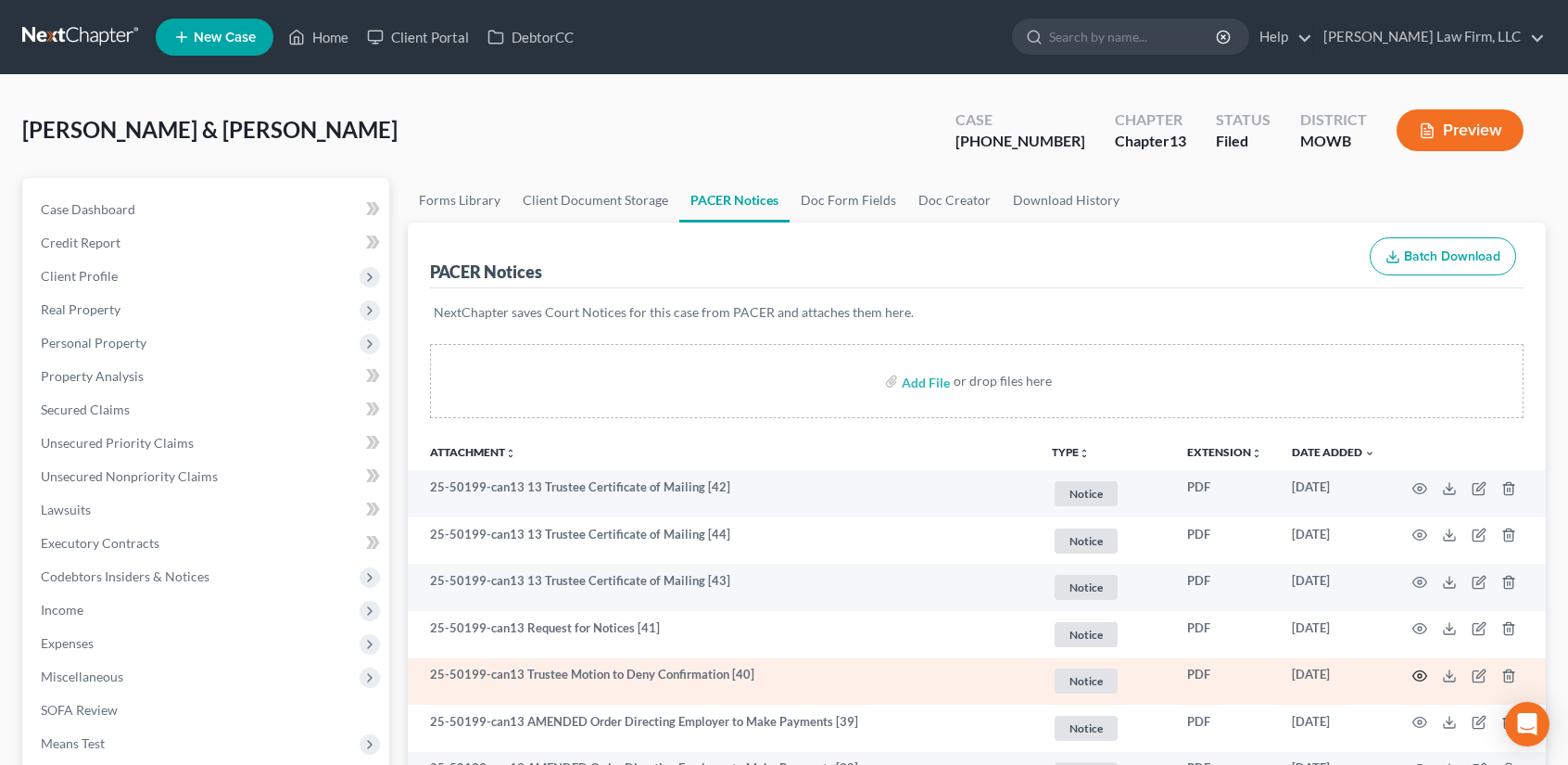
click at [1420, 675] on icon "button" at bounding box center [1419, 675] width 15 height 15
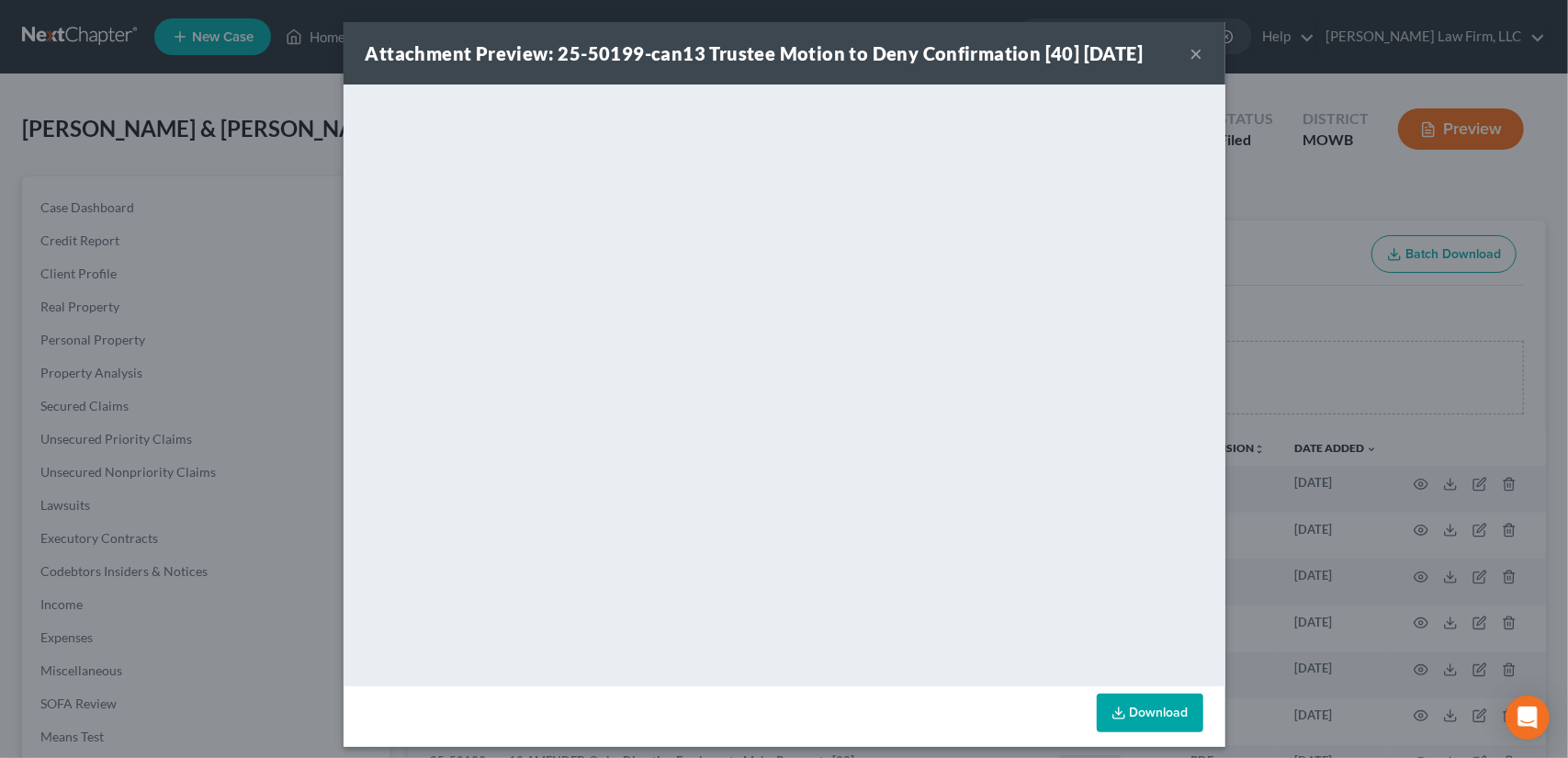
click at [1190, 54] on button "×" at bounding box center [1196, 53] width 13 height 23
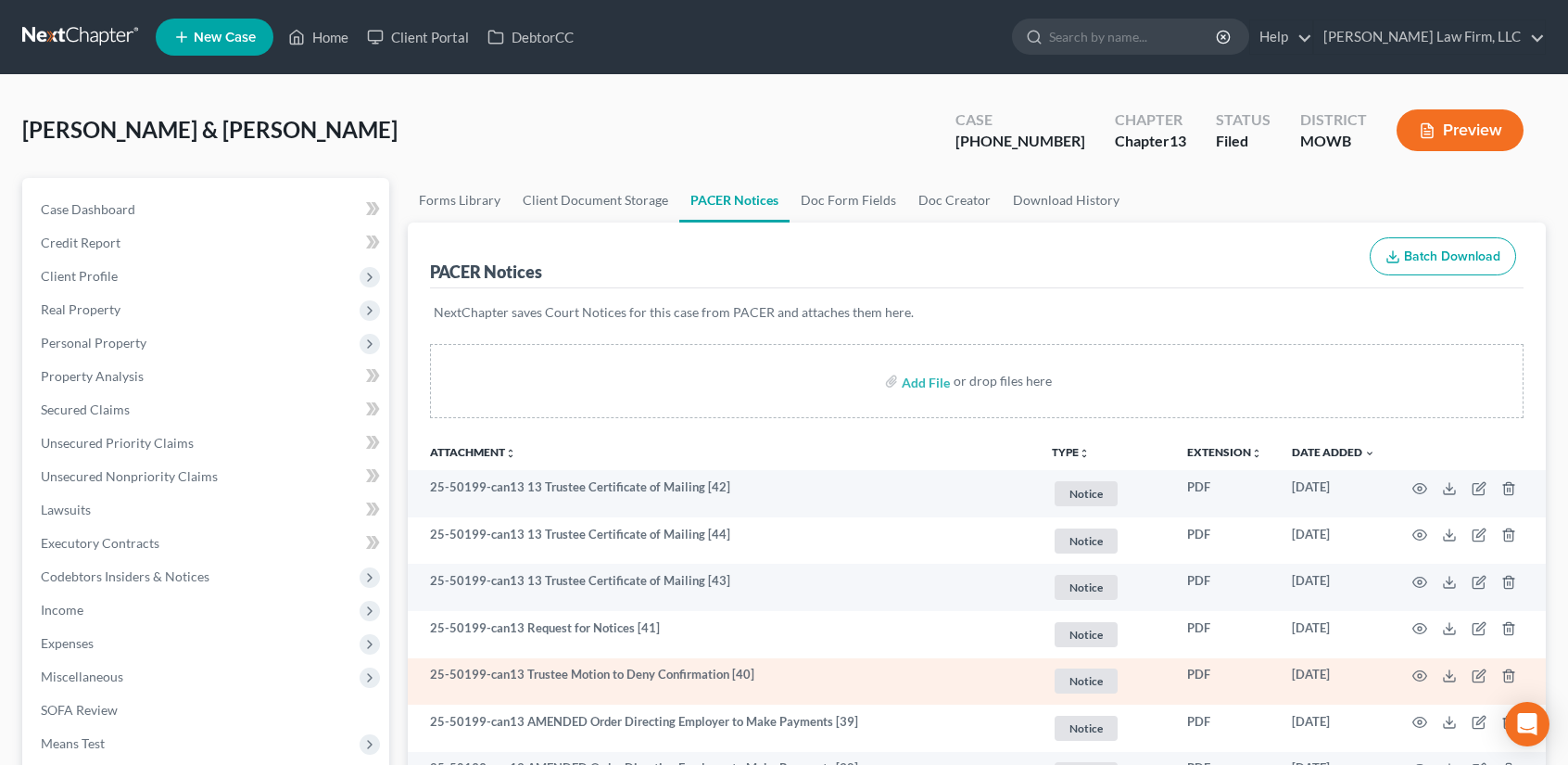
click at [1085, 506] on span "Notice" at bounding box center [1086, 493] width 63 height 25
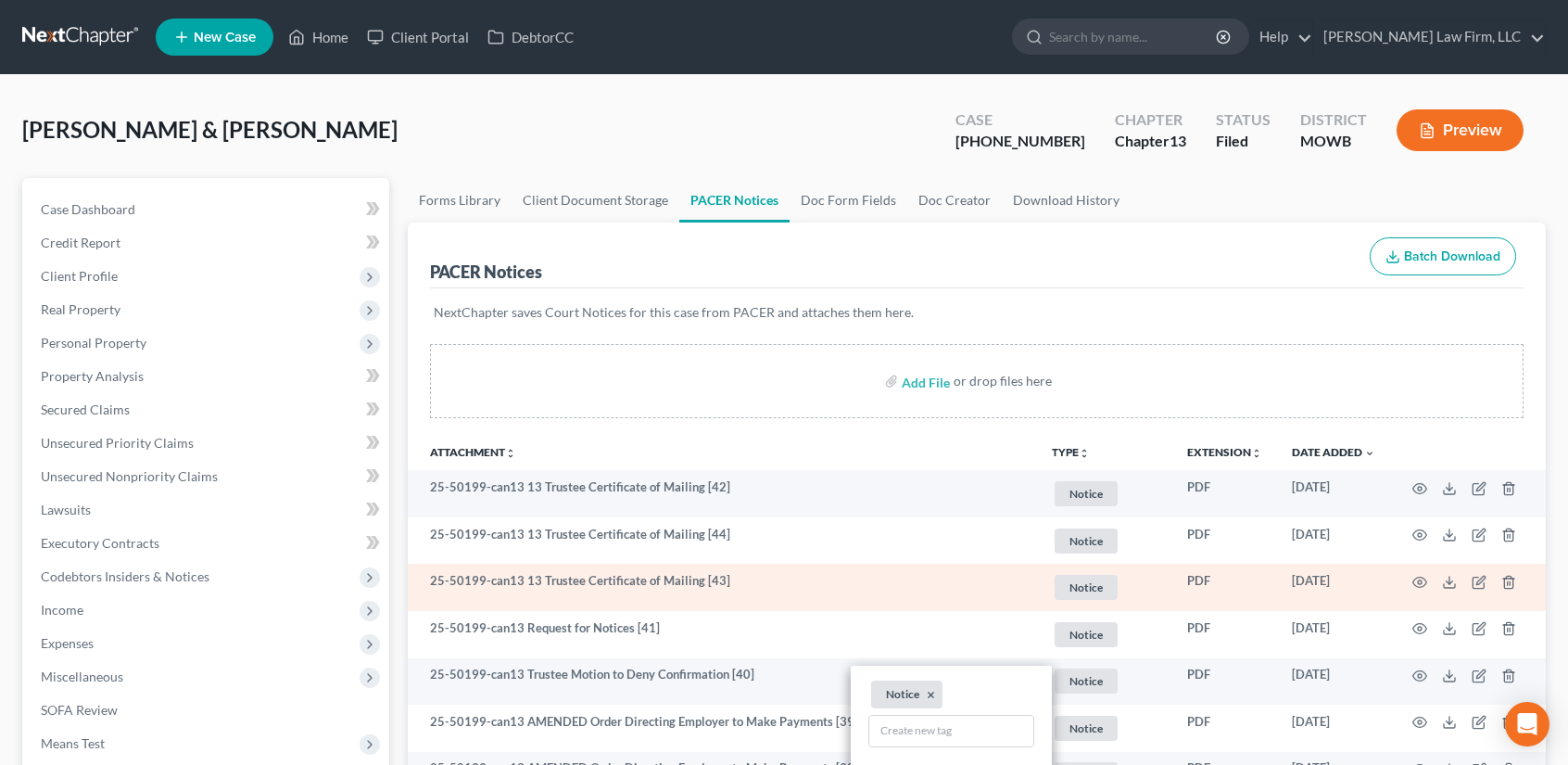
click at [908, 586] on td "25-50199-can13 13 Trustee Certificate of Mailing [43]" at bounding box center [722, 587] width 629 height 47
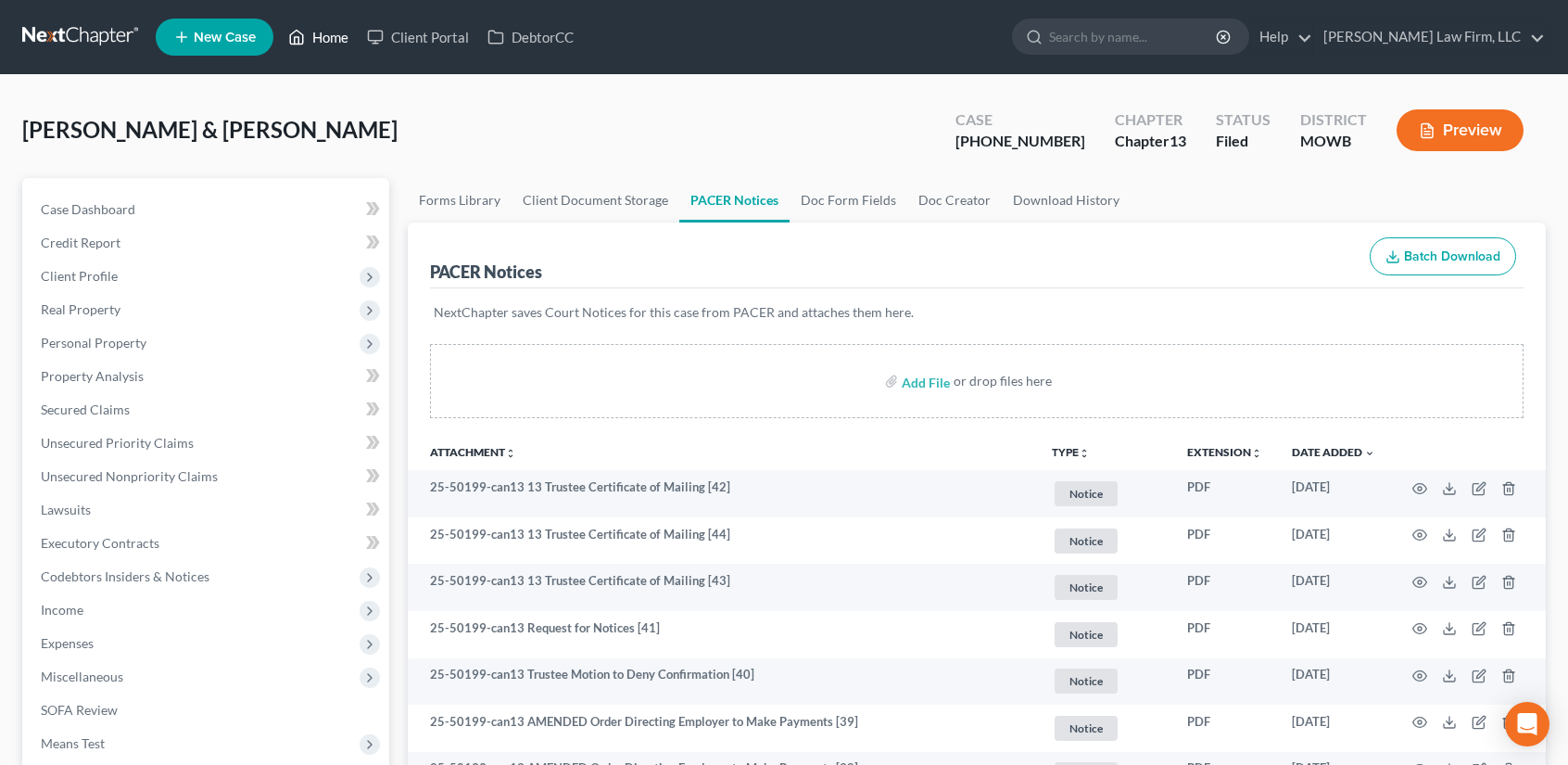
click at [307, 38] on link "Home" at bounding box center [318, 38] width 79 height 34
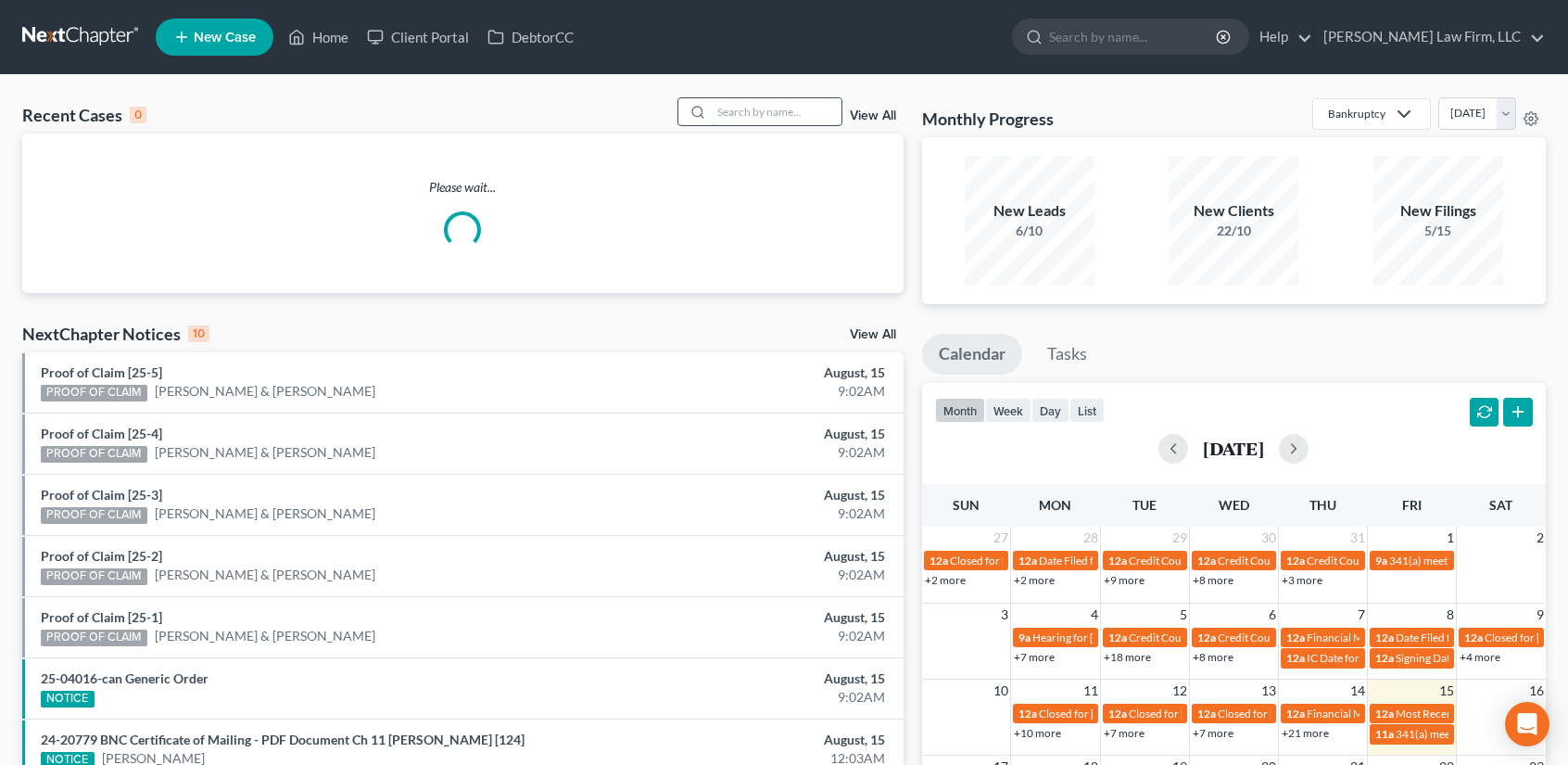
click at [749, 112] on input "search" at bounding box center [776, 111] width 129 height 27
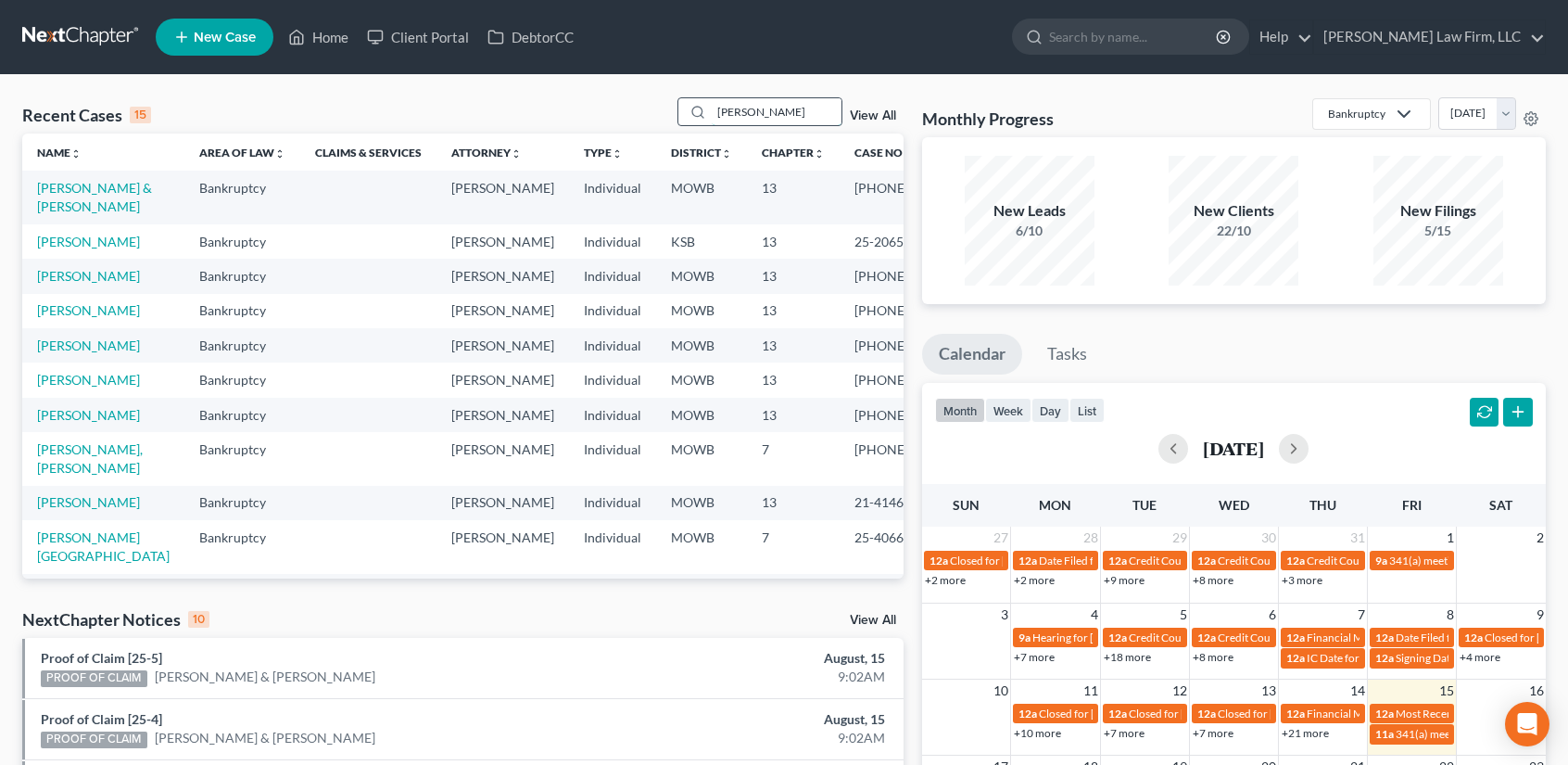
type input "[PERSON_NAME]"
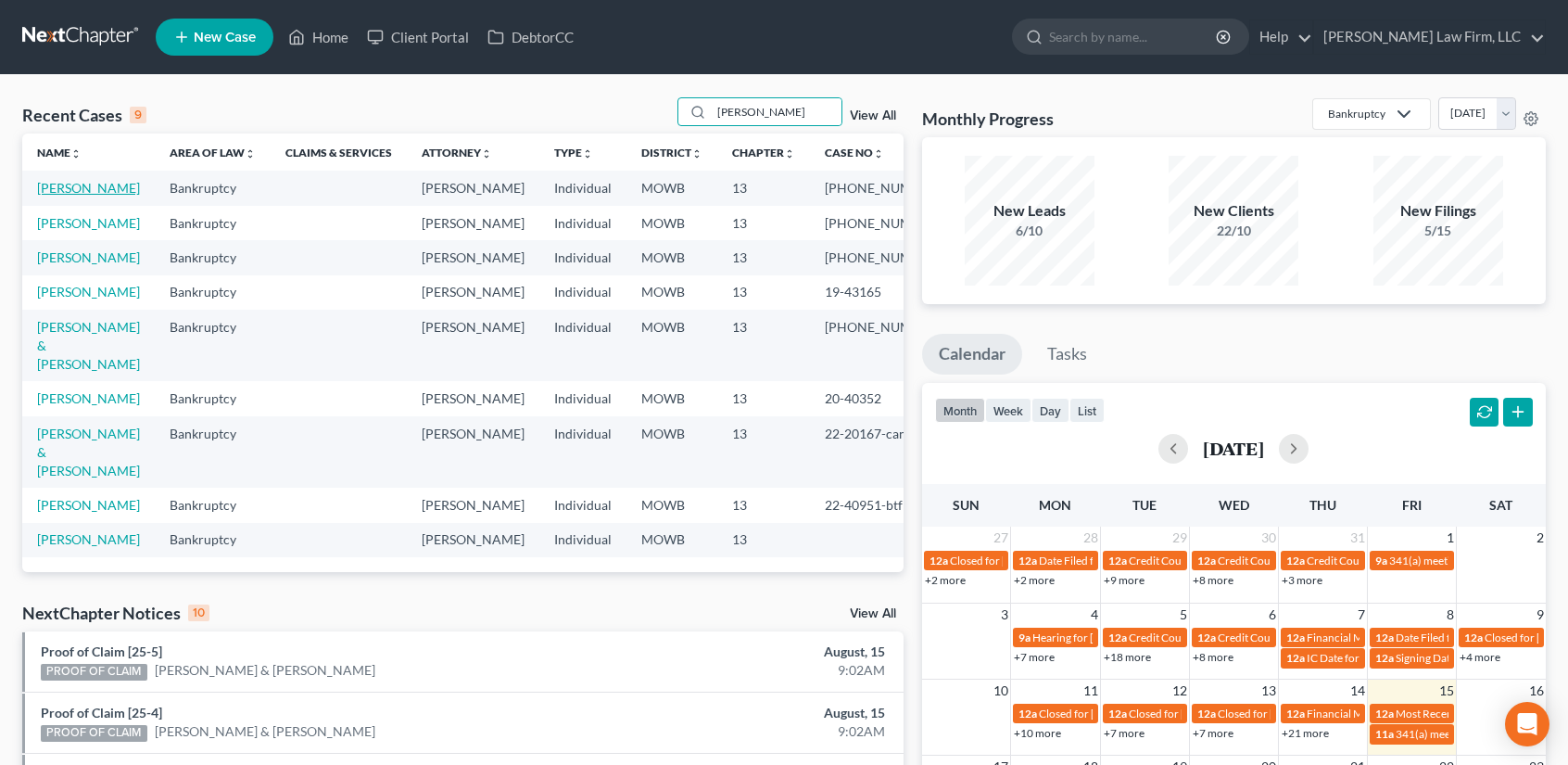
click at [54, 196] on link "[PERSON_NAME]" at bounding box center [89, 188] width 103 height 16
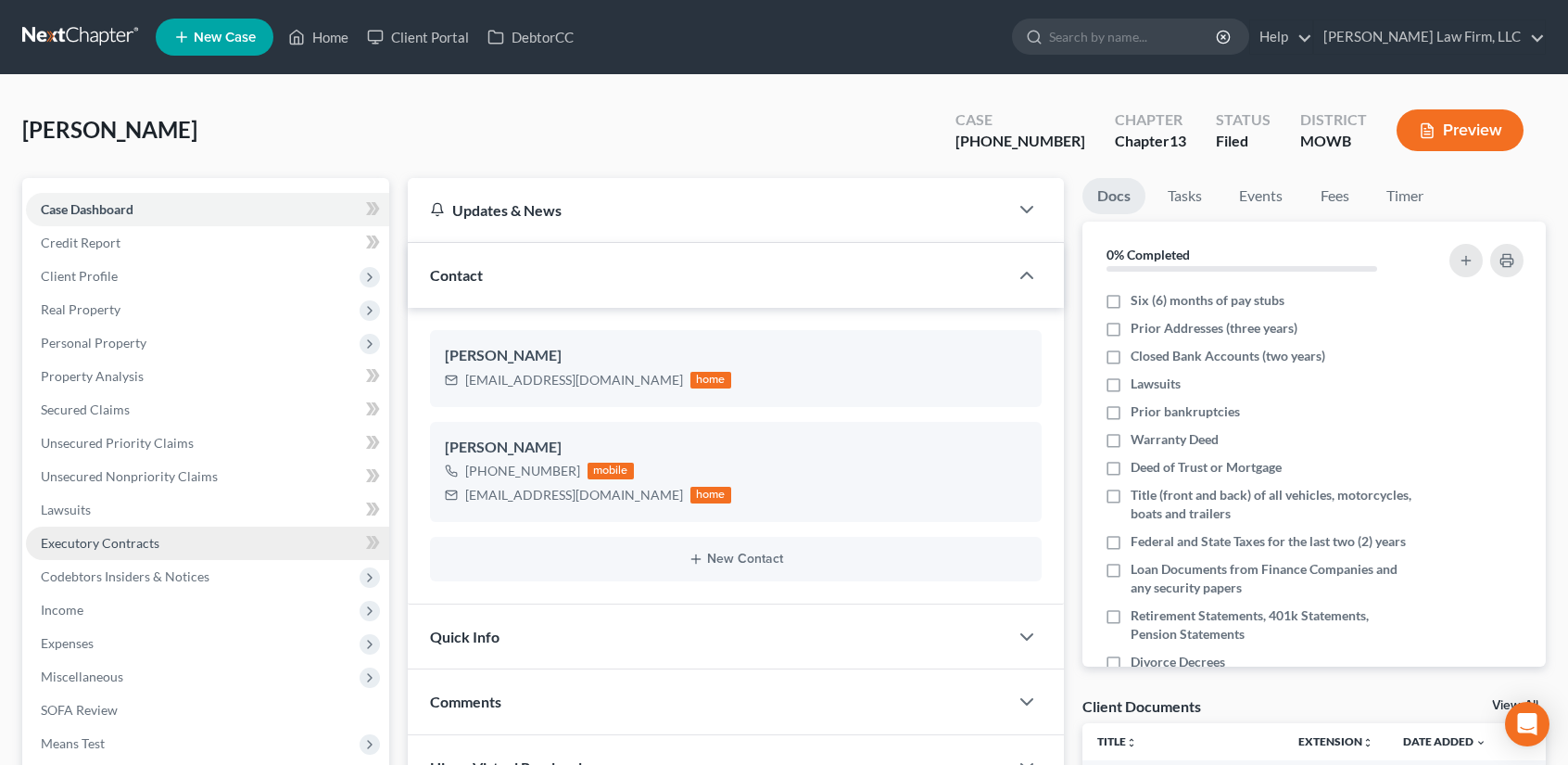
scroll to position [494, 0]
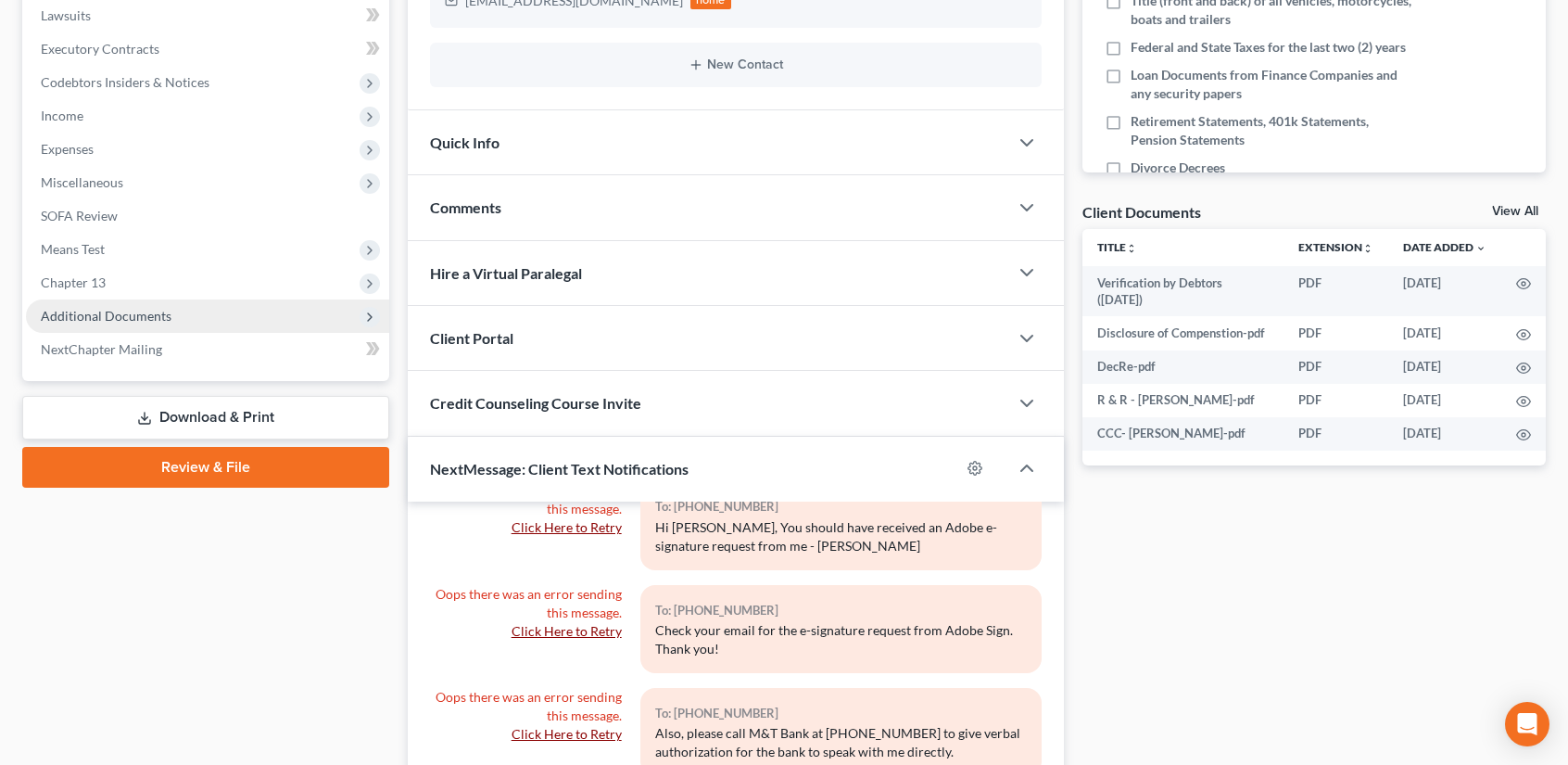
click at [148, 320] on span "Additional Documents" at bounding box center [106, 315] width 130 height 16
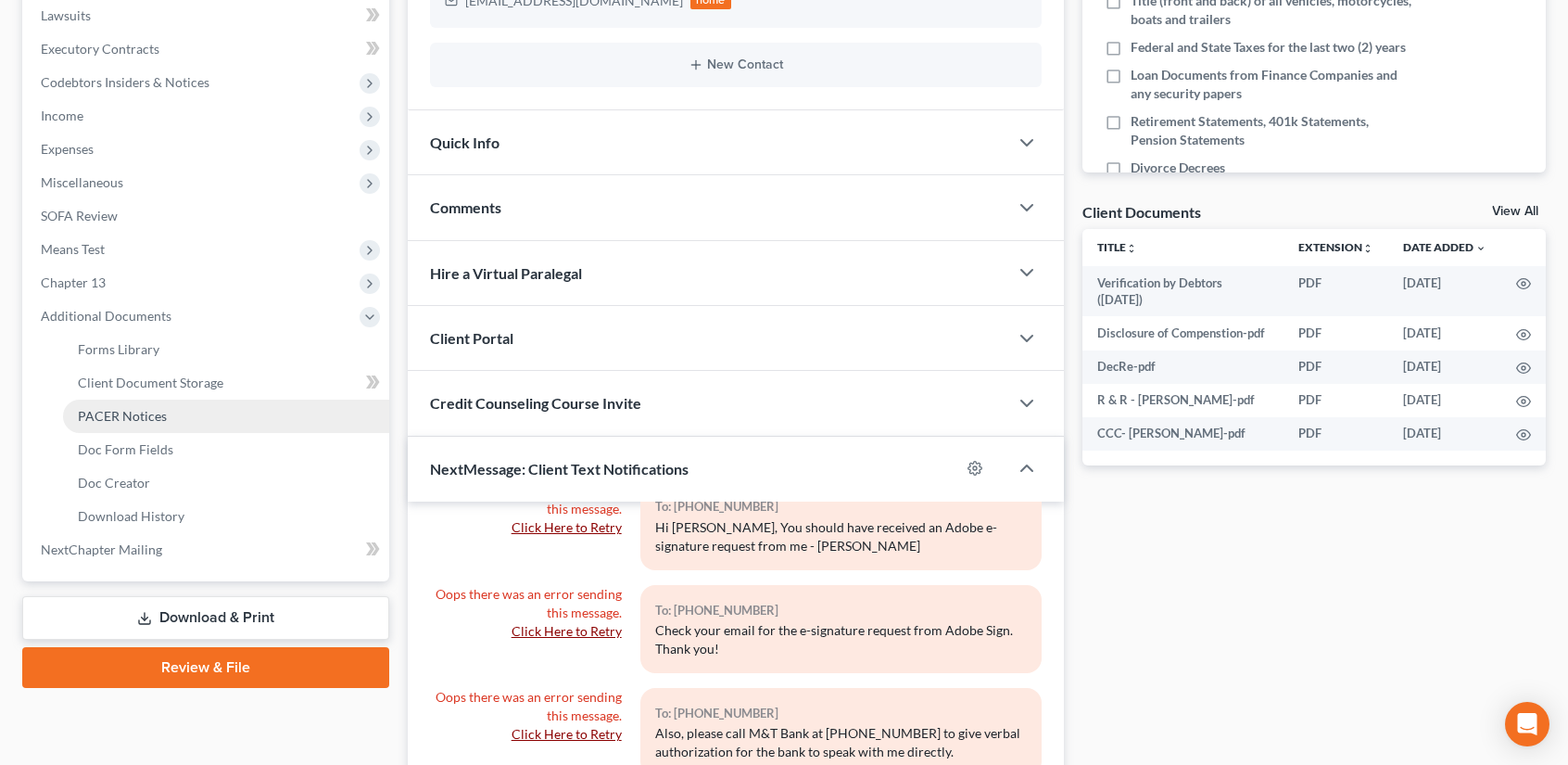
click at [156, 409] on span "PACER Notices" at bounding box center [123, 416] width 89 height 16
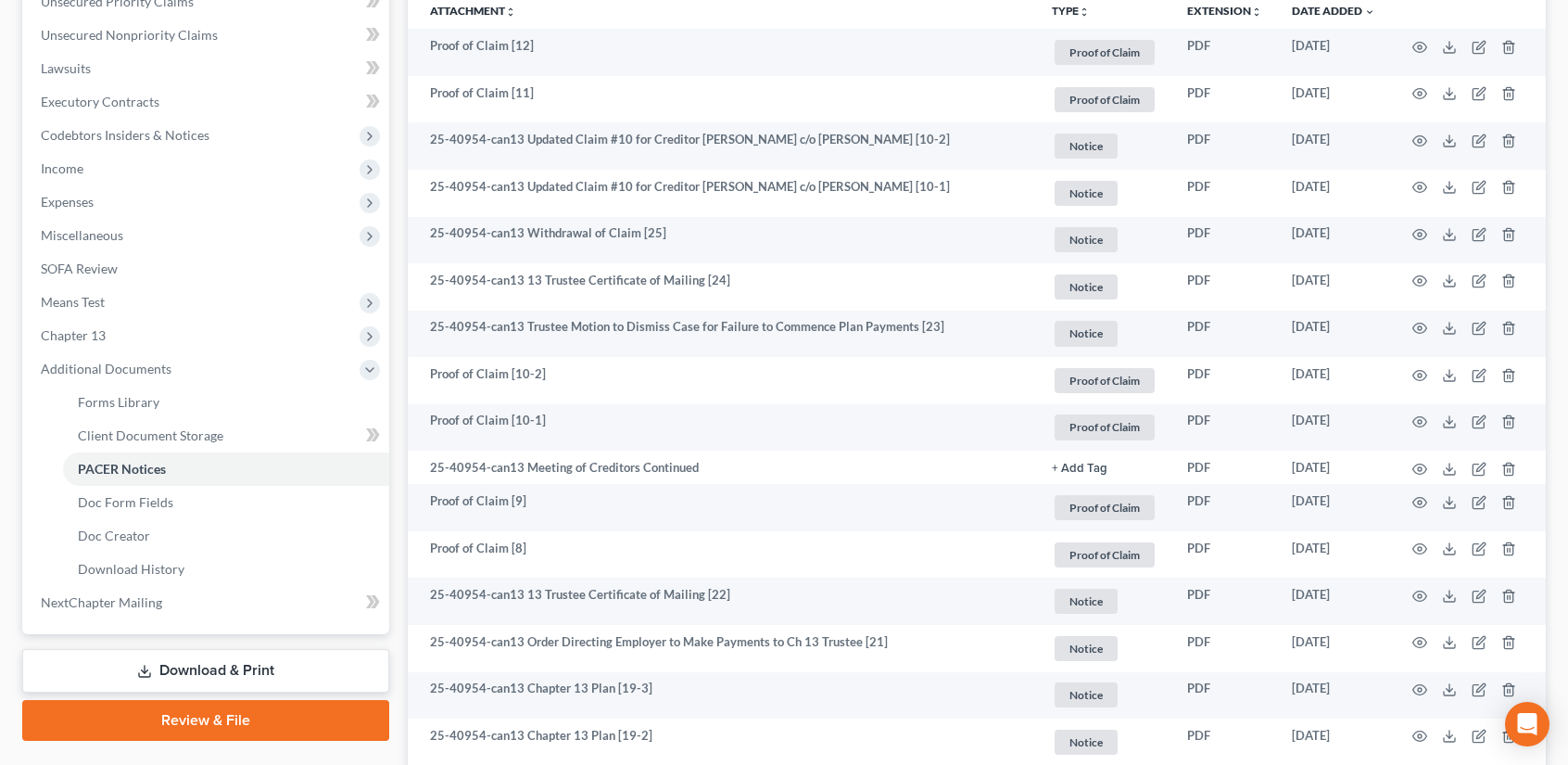
scroll to position [446, 0]
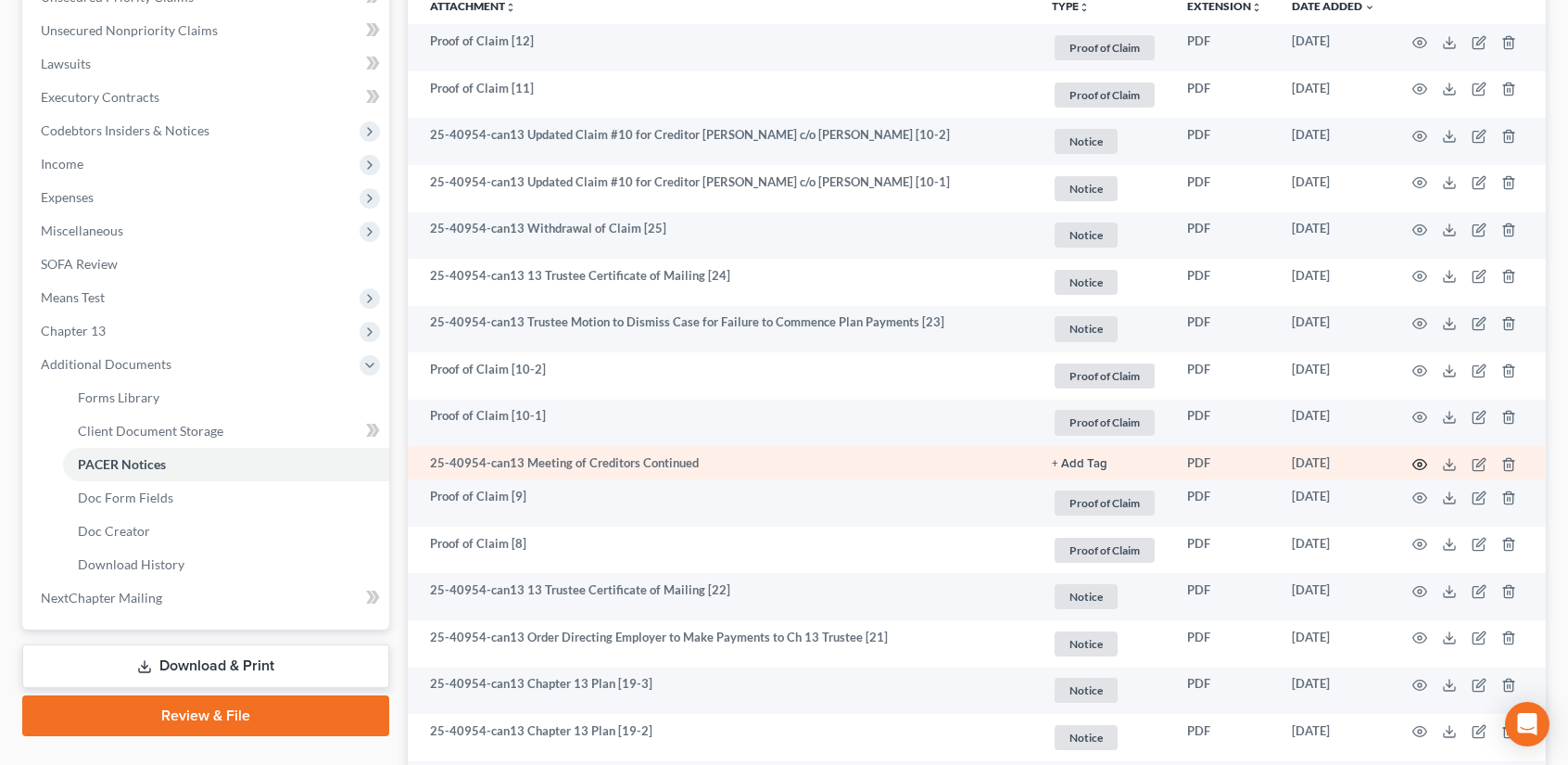
click at [1422, 460] on icon "button" at bounding box center [1419, 464] width 15 height 15
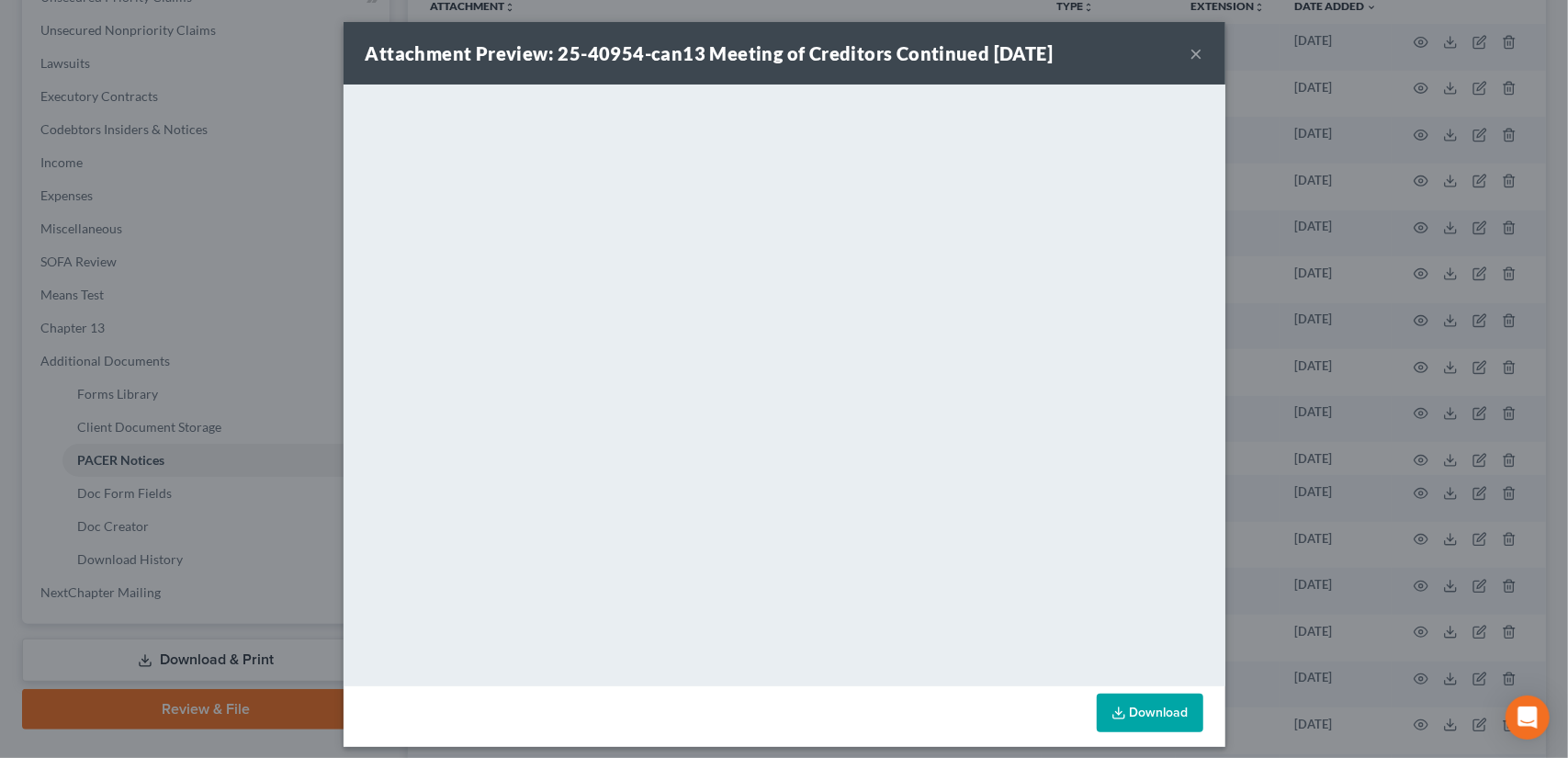
click at [1190, 51] on button "×" at bounding box center [1196, 53] width 13 height 23
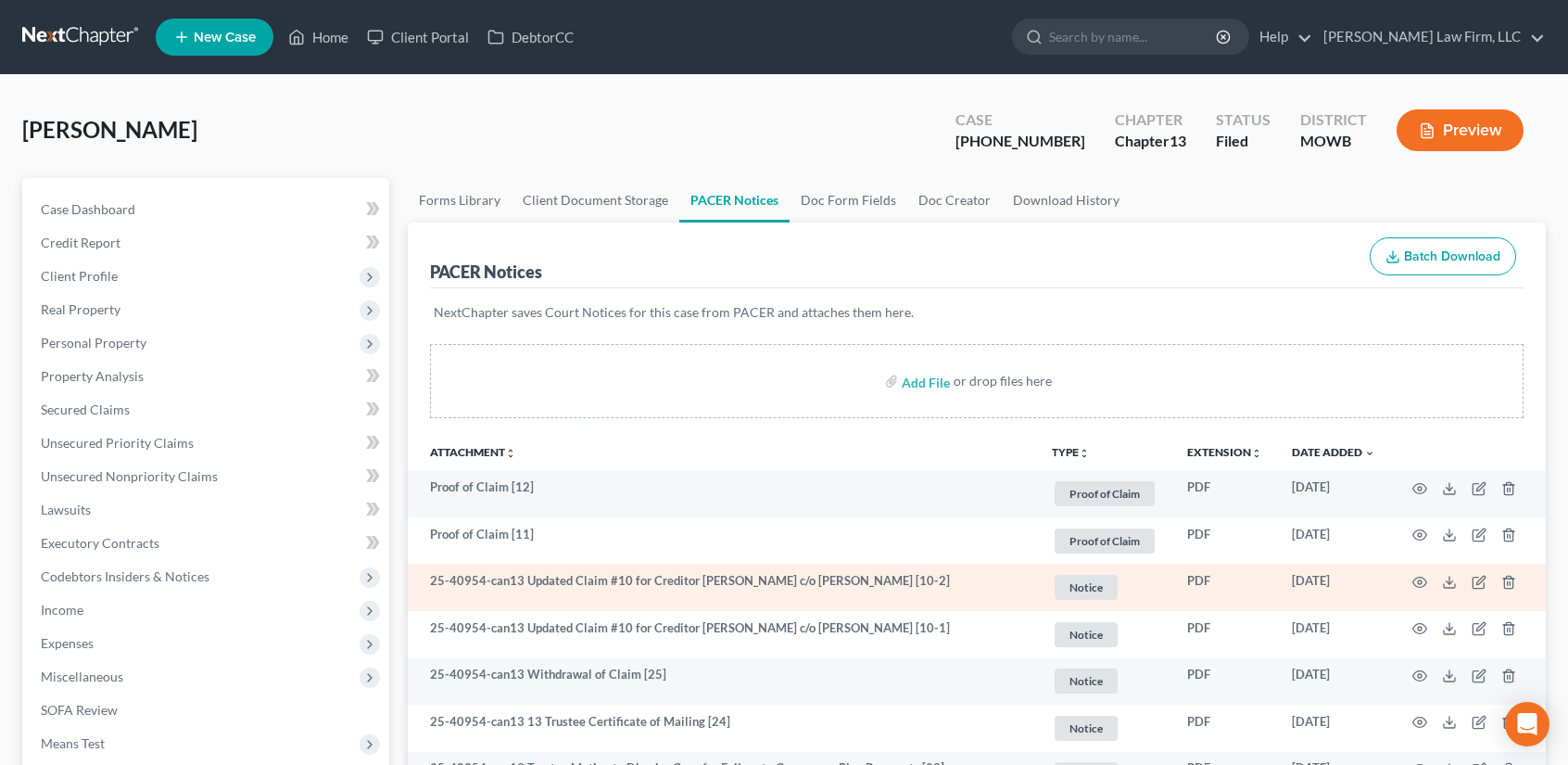
scroll to position [494, 0]
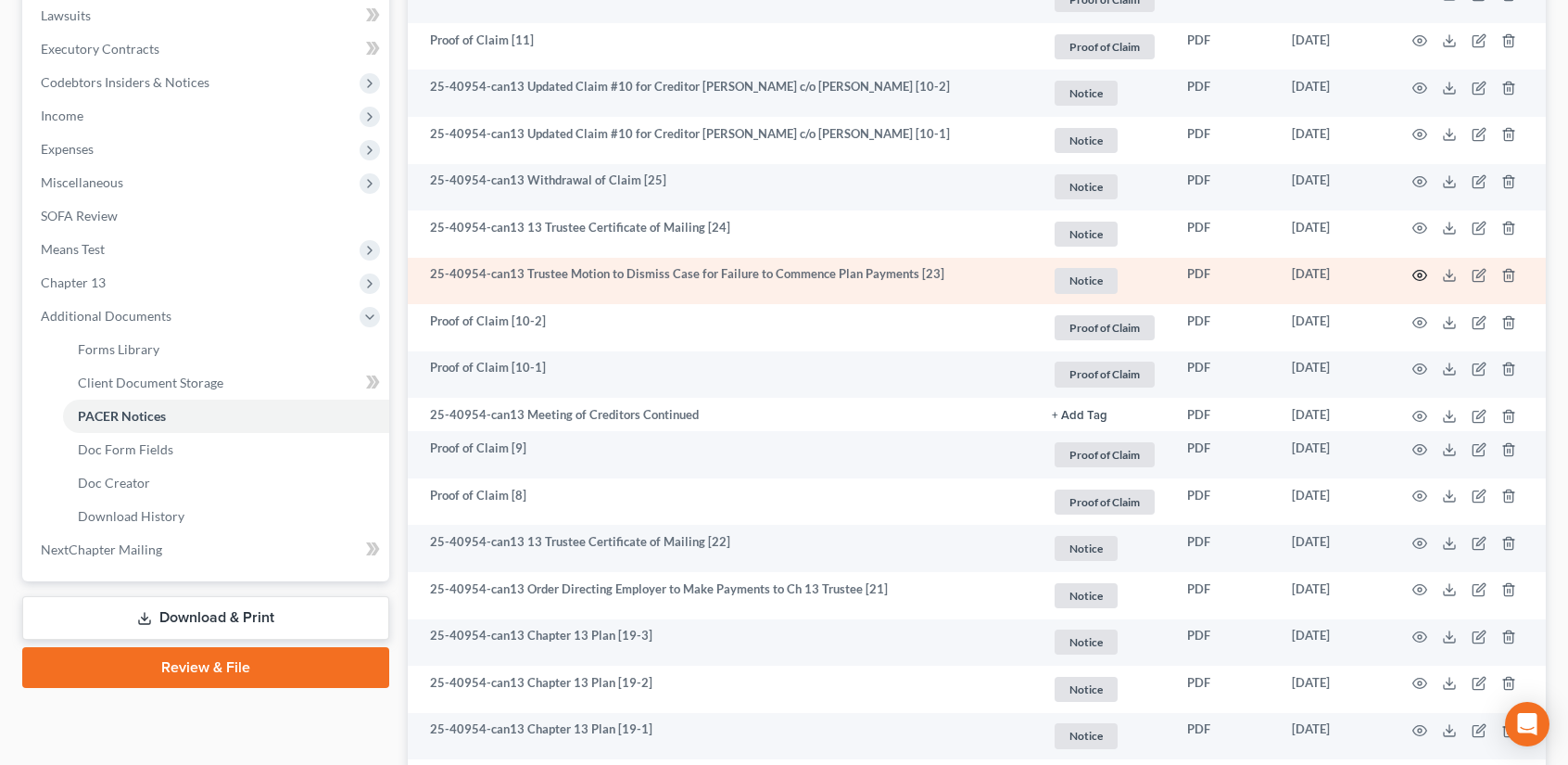
click at [1417, 268] on icon "button" at bounding box center [1419, 275] width 15 height 15
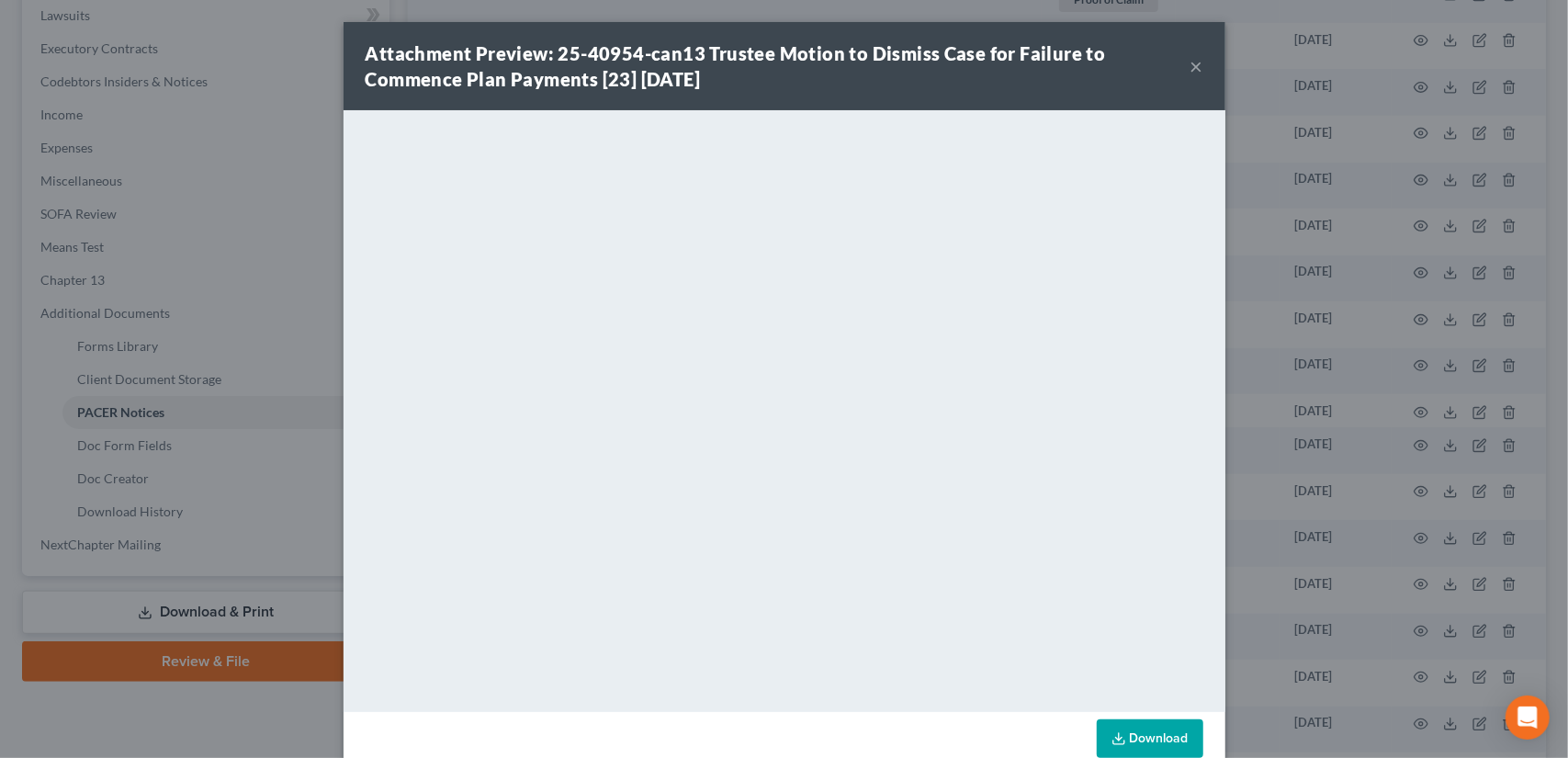
click at [1194, 55] on button "×" at bounding box center [1196, 66] width 13 height 23
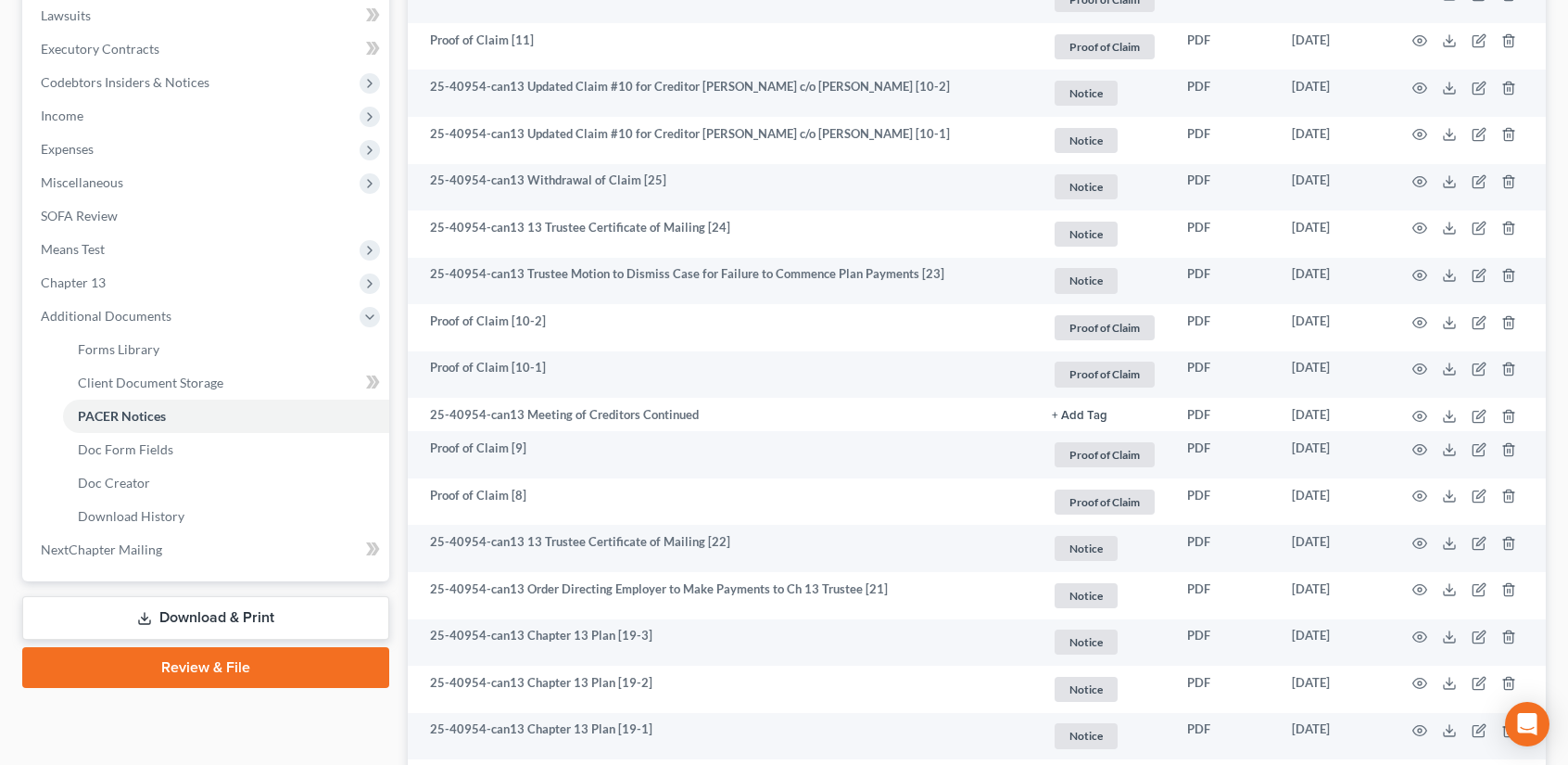
scroll to position [0, 0]
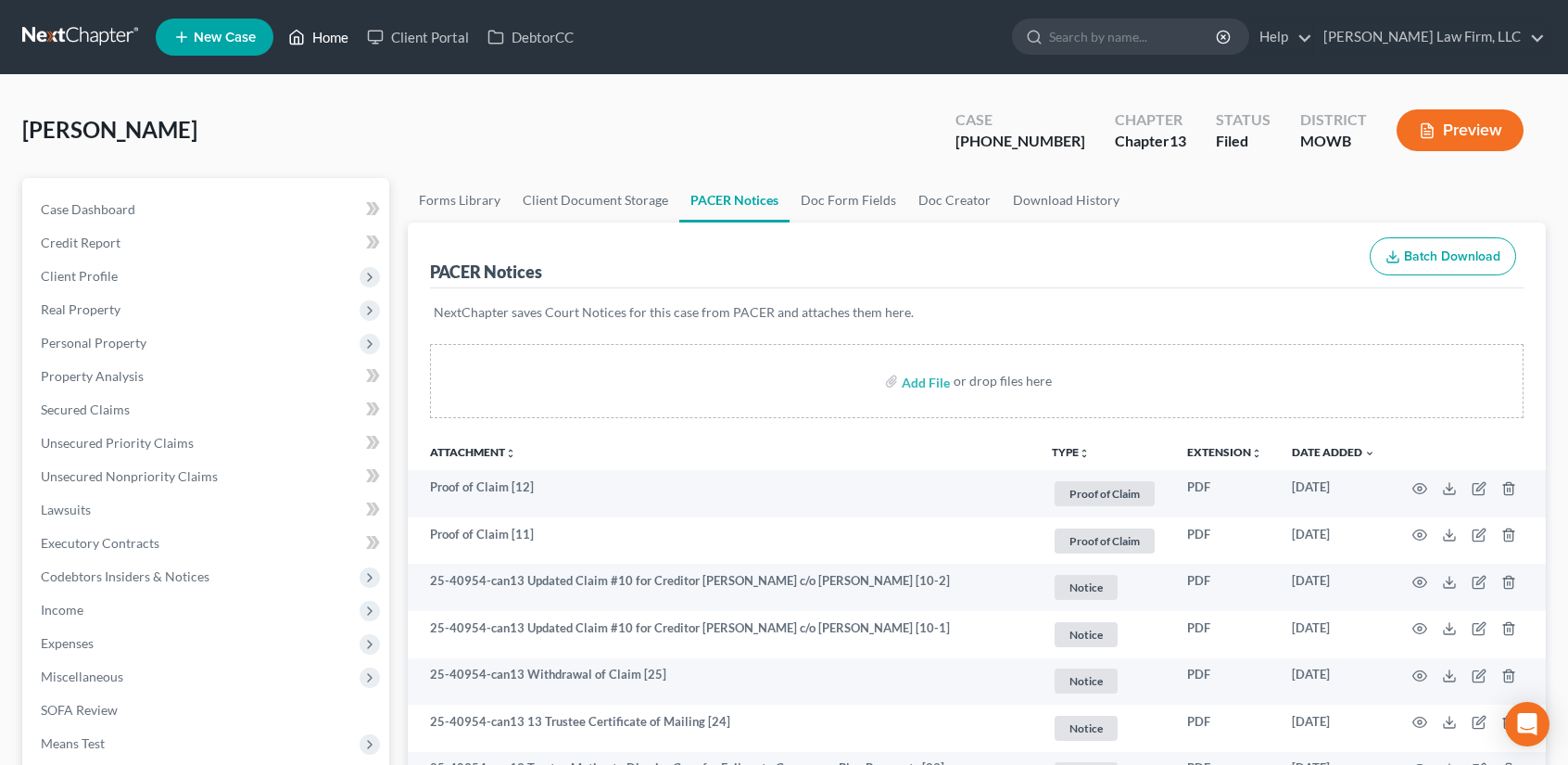
click at [310, 38] on link "Home" at bounding box center [318, 38] width 79 height 34
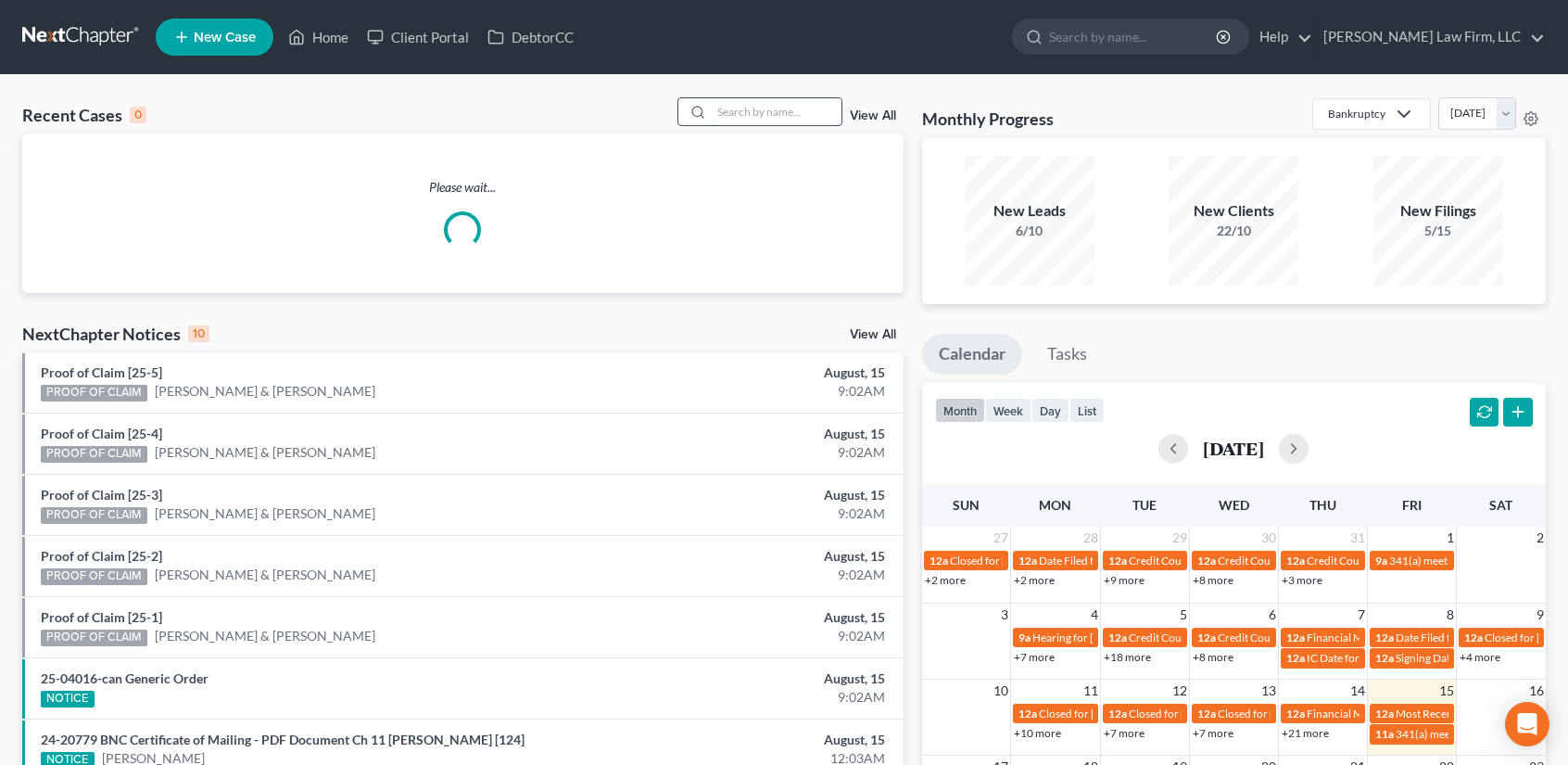
click at [737, 113] on input "search" at bounding box center [776, 111] width 129 height 27
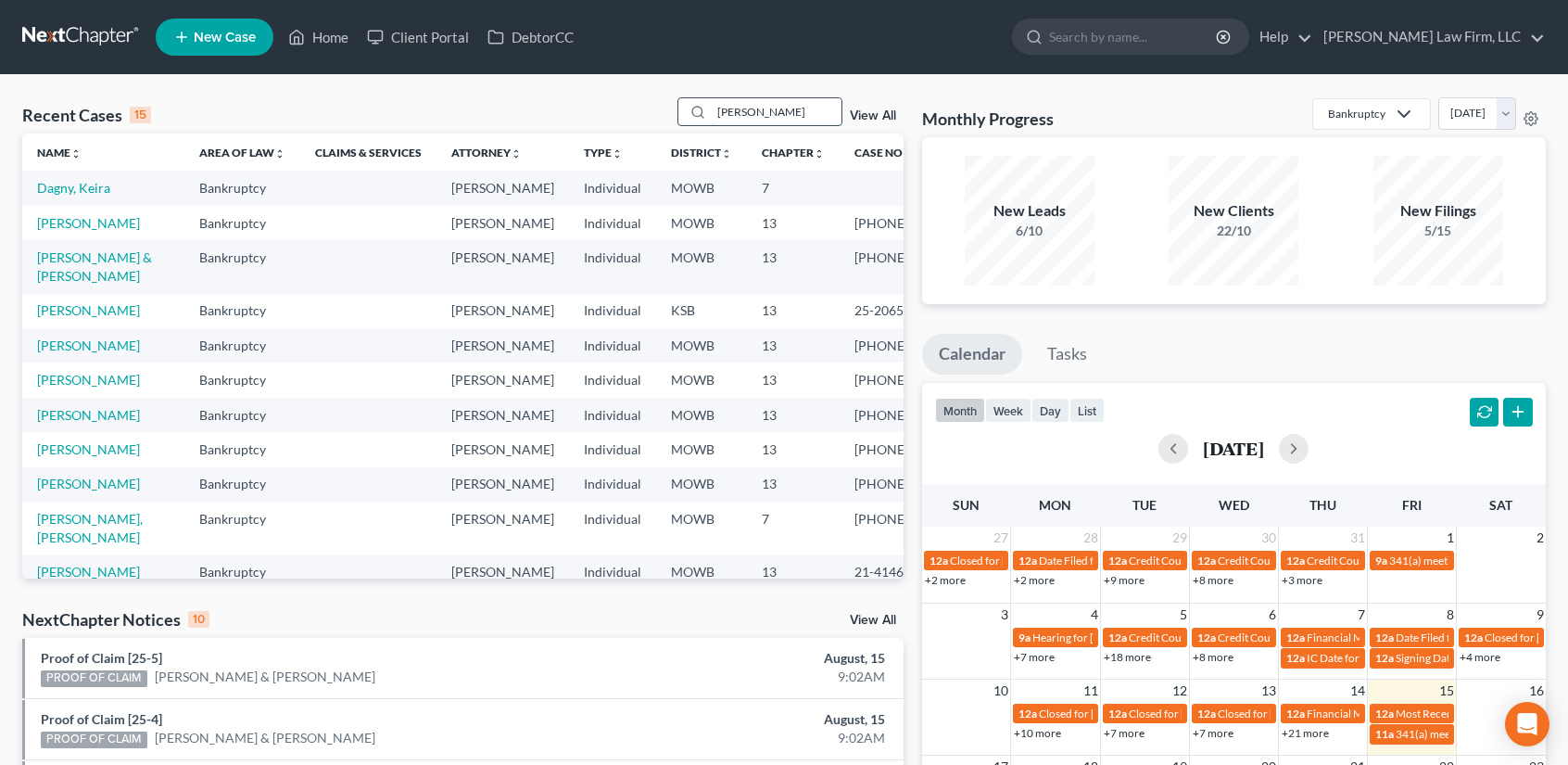
type input "[PERSON_NAME]"
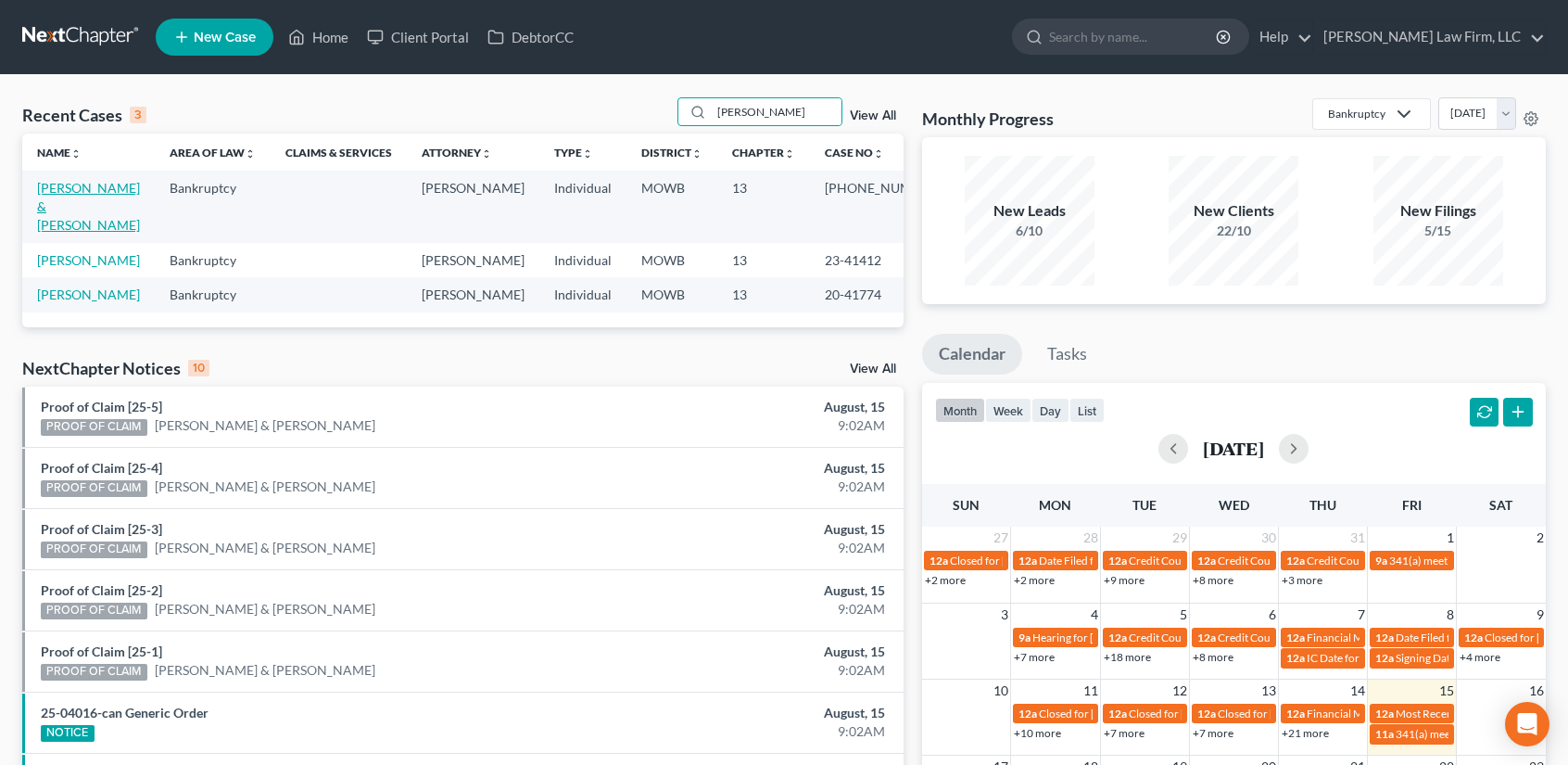
click at [65, 213] on link "[PERSON_NAME] & [PERSON_NAME]" at bounding box center [89, 206] width 103 height 52
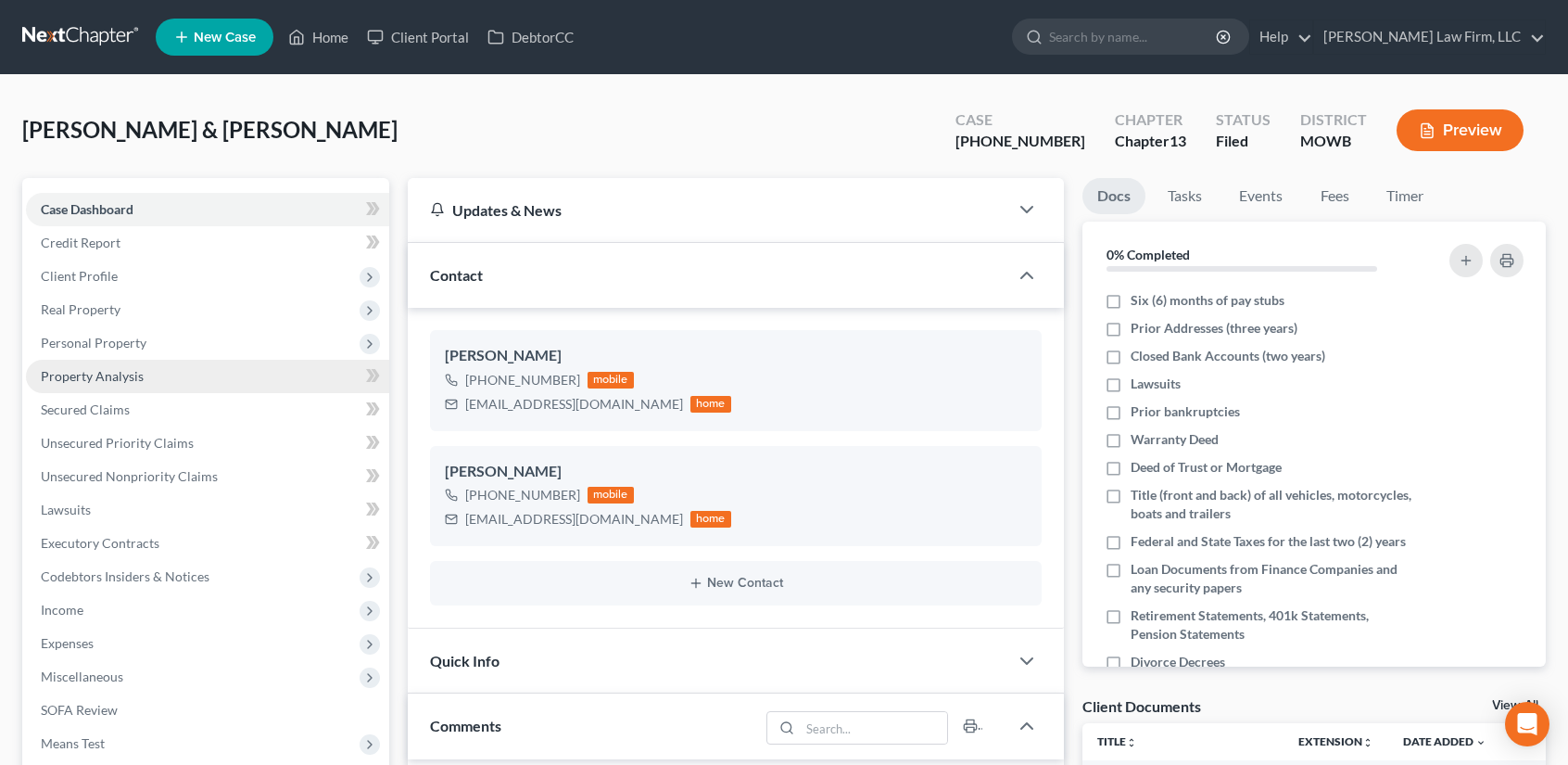
scroll to position [494, 0]
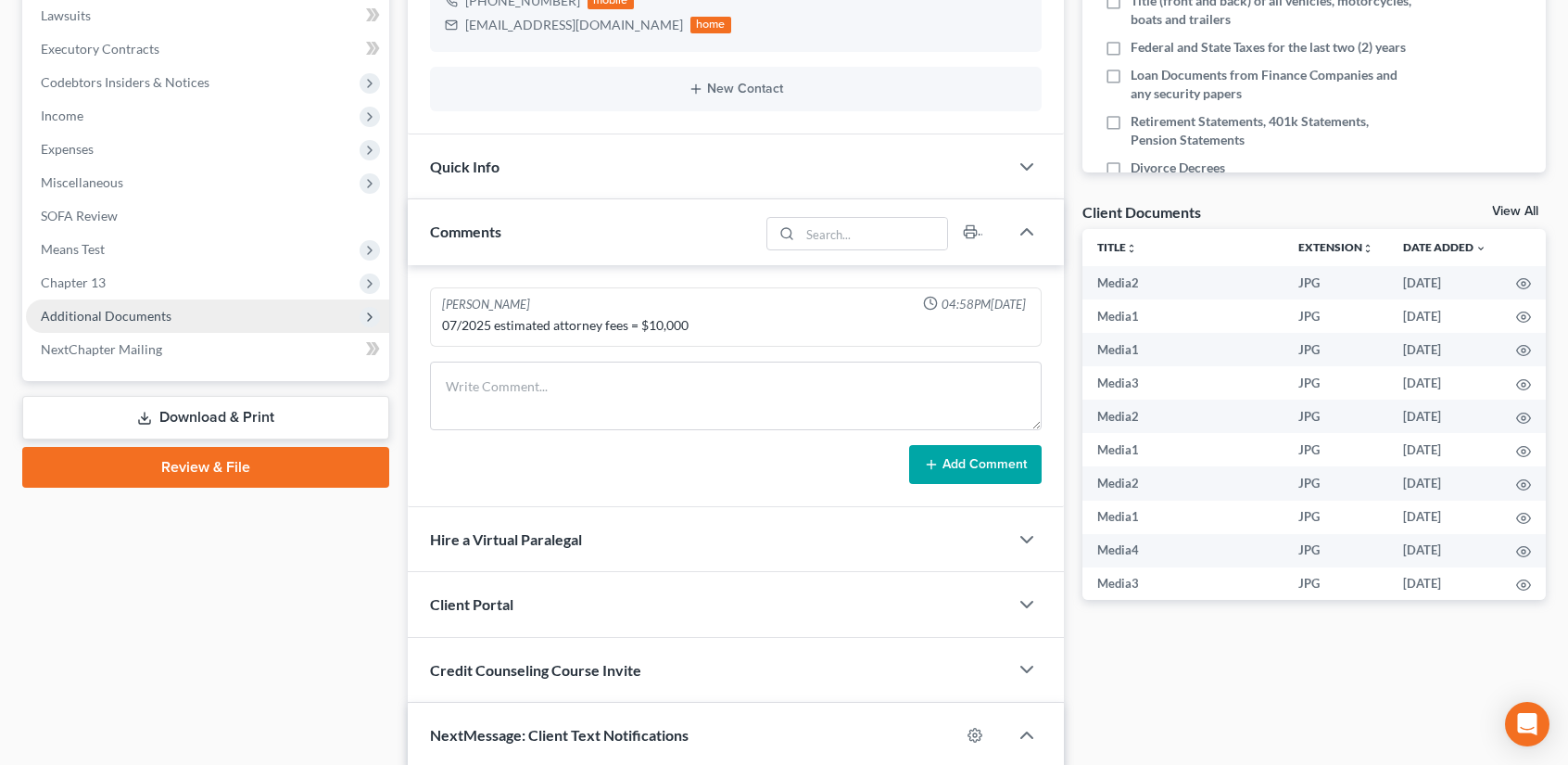
drag, startPoint x: 95, startPoint y: 313, endPoint x: 141, endPoint y: 372, distance: 74.8
click at [95, 313] on span "Additional Documents" at bounding box center [106, 315] width 130 height 16
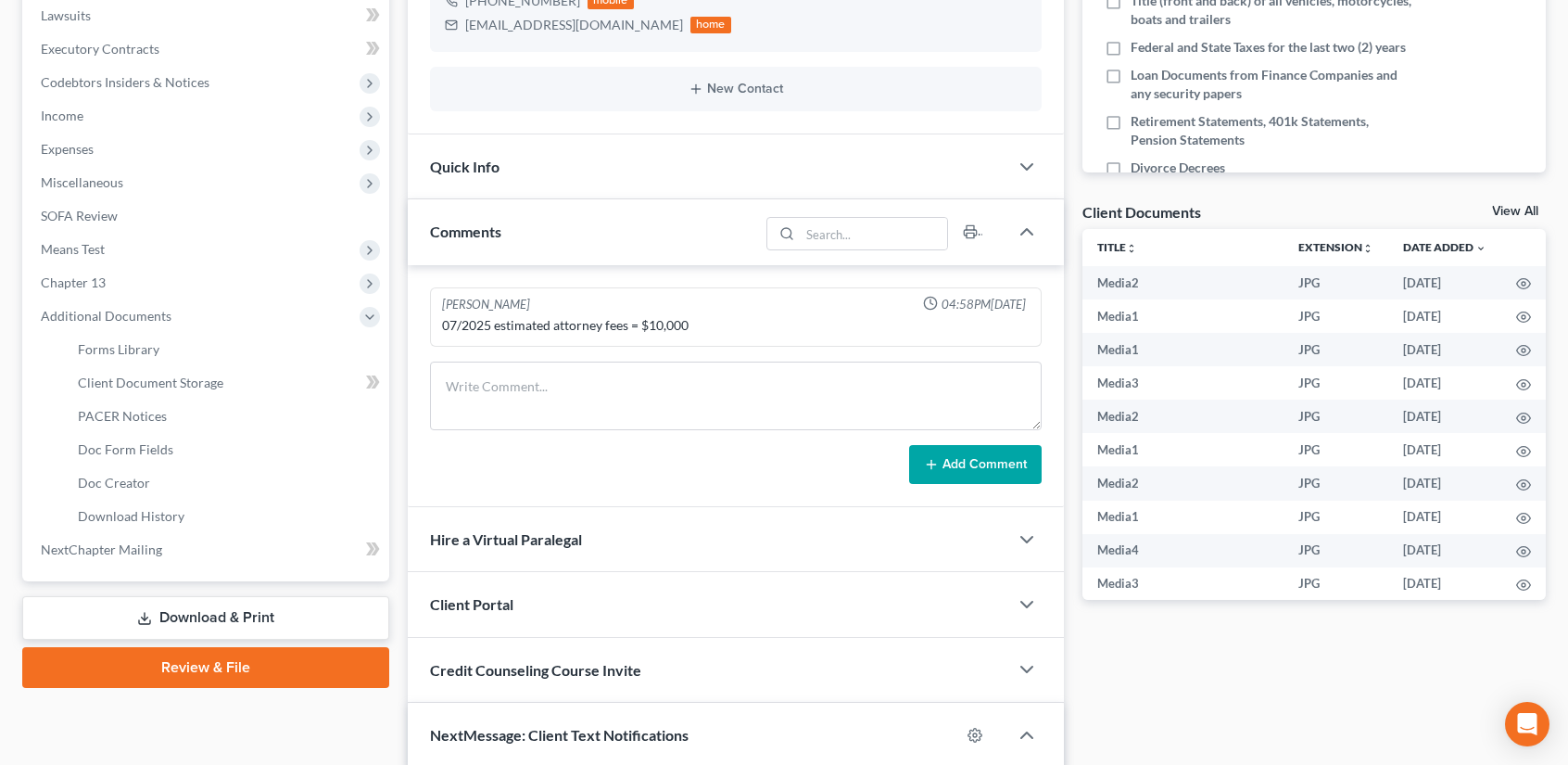
scroll to position [6504, 0]
click at [126, 424] on link "PACER Notices" at bounding box center [226, 416] width 326 height 34
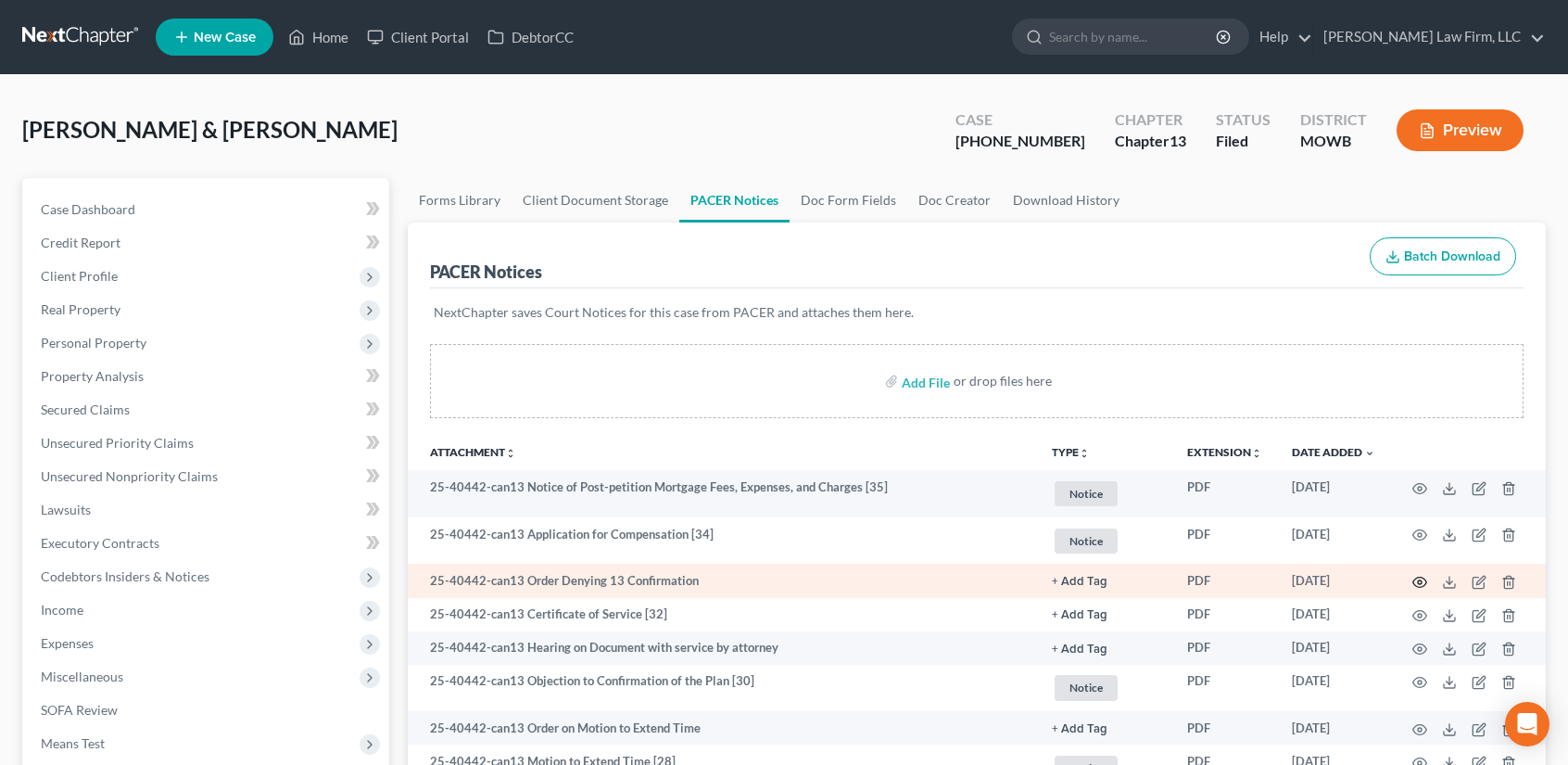
click at [1416, 581] on icon "button" at bounding box center [1419, 581] width 15 height 15
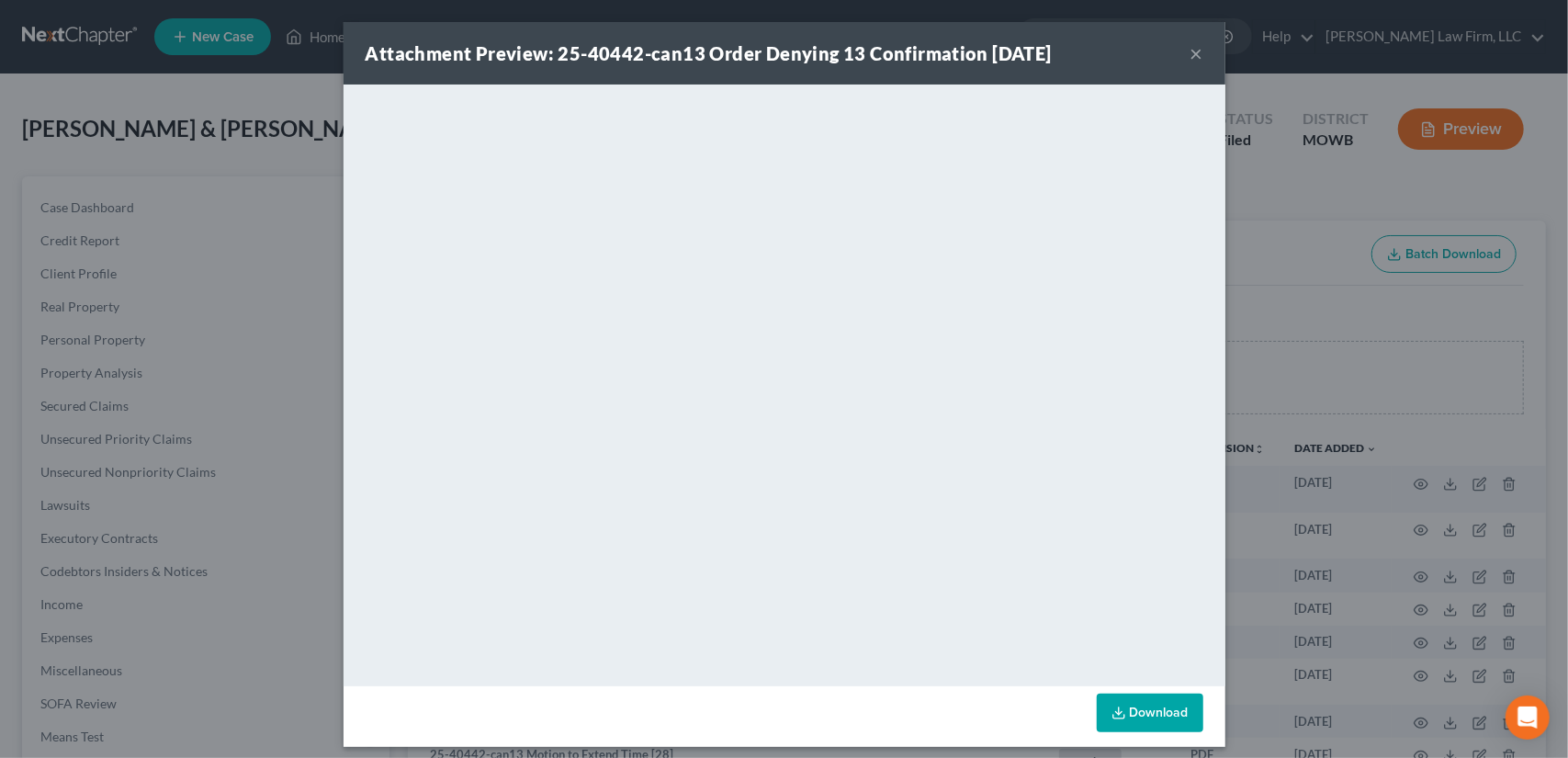
click at [1190, 52] on button "×" at bounding box center [1196, 53] width 13 height 23
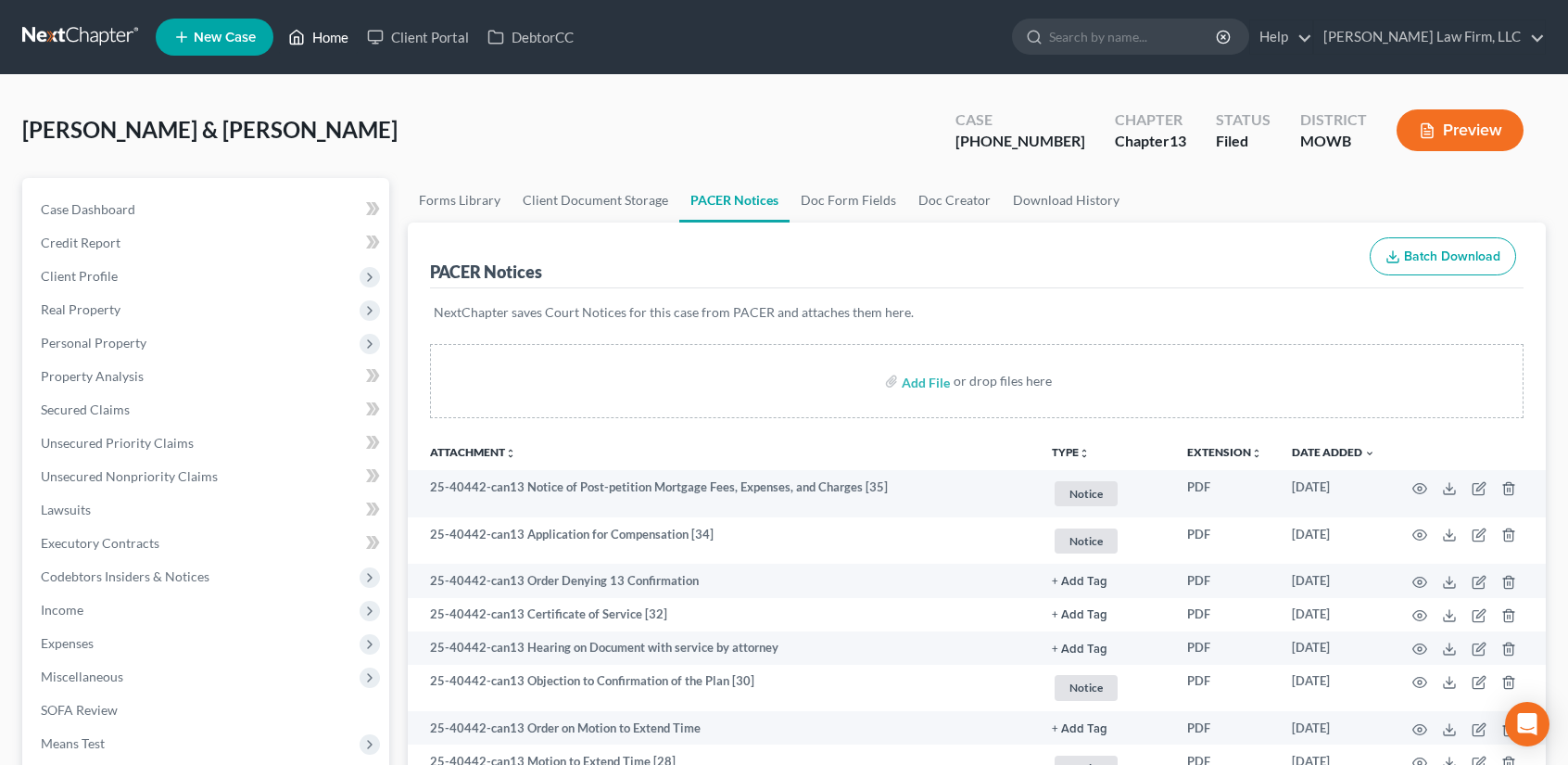
drag, startPoint x: 320, startPoint y: 38, endPoint x: 330, endPoint y: 44, distance: 11.7
click at [320, 38] on link "Home" at bounding box center [318, 38] width 79 height 34
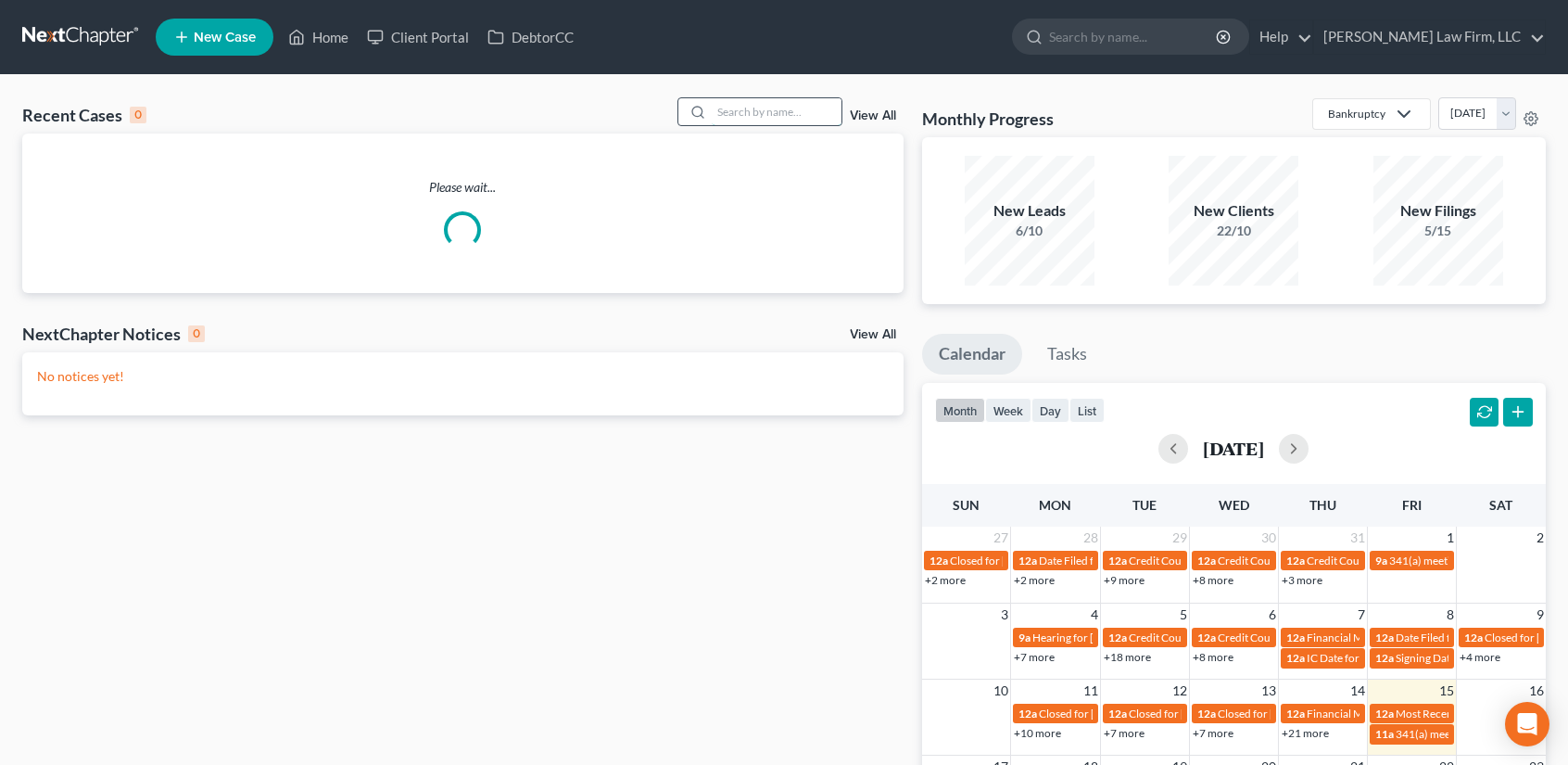
click at [764, 114] on input "search" at bounding box center [776, 111] width 129 height 27
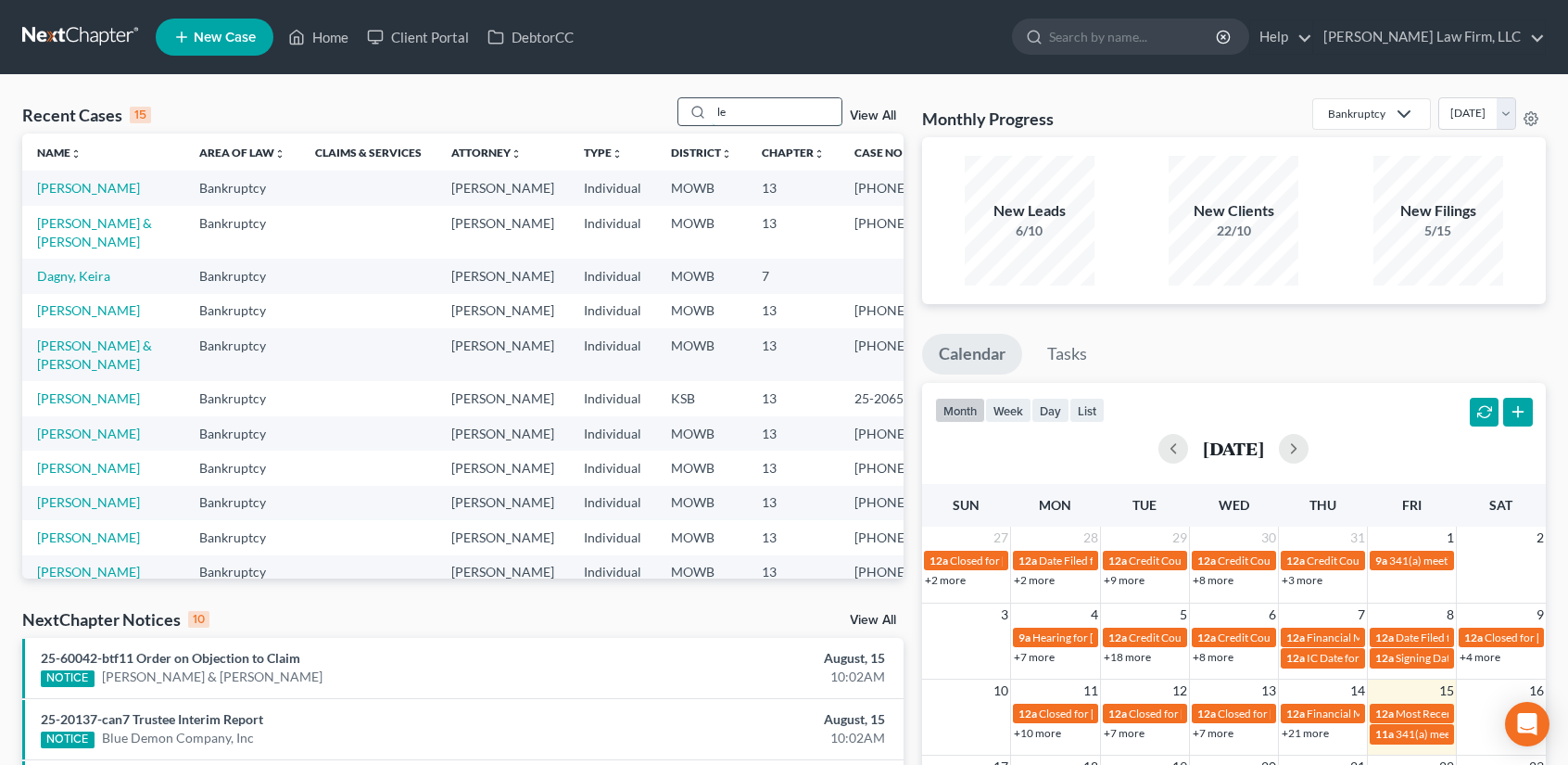
type input "l"
type input "[PERSON_NAME]"
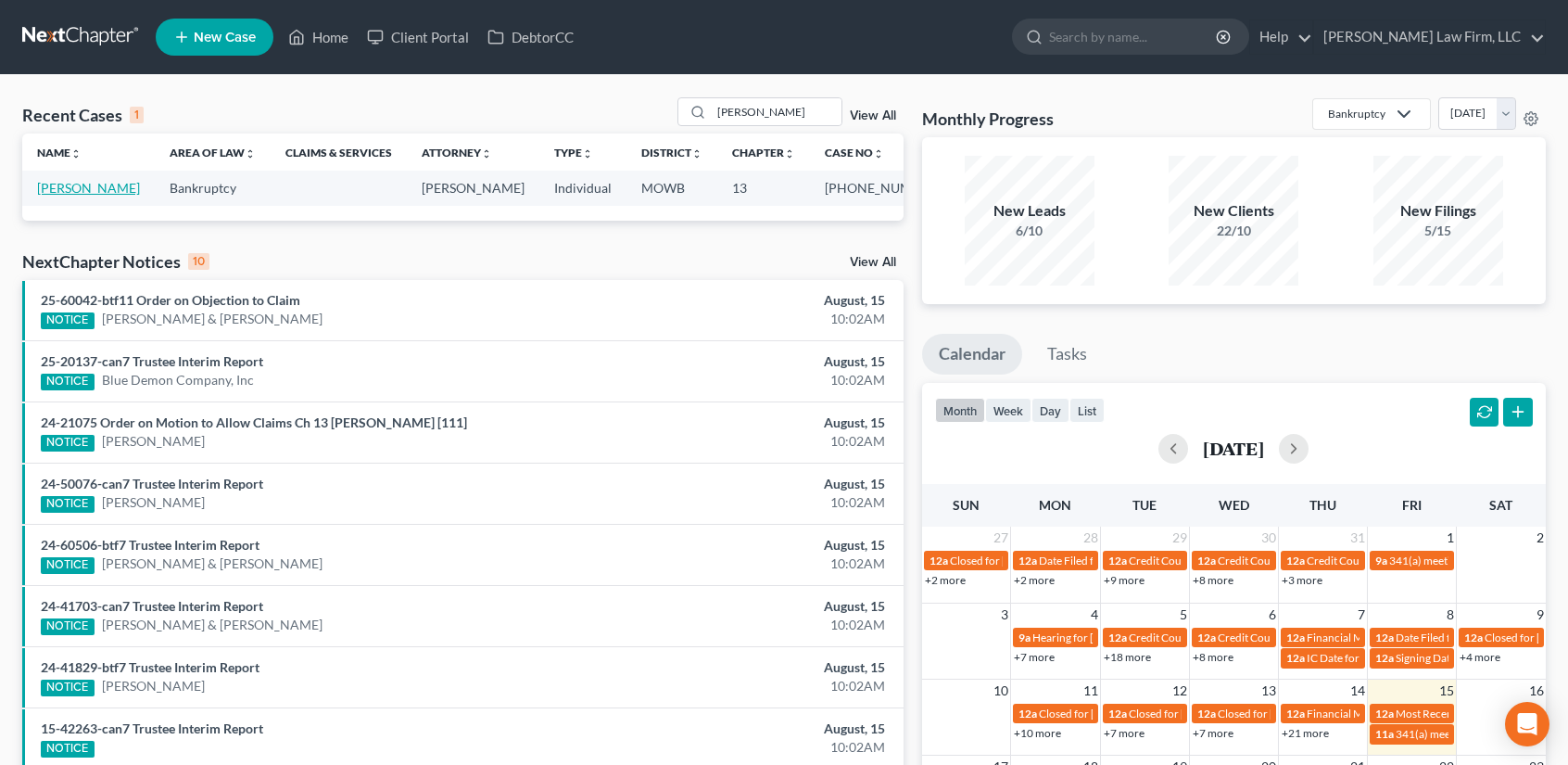
click at [60, 190] on link "[PERSON_NAME]" at bounding box center [89, 188] width 103 height 16
select select "4"
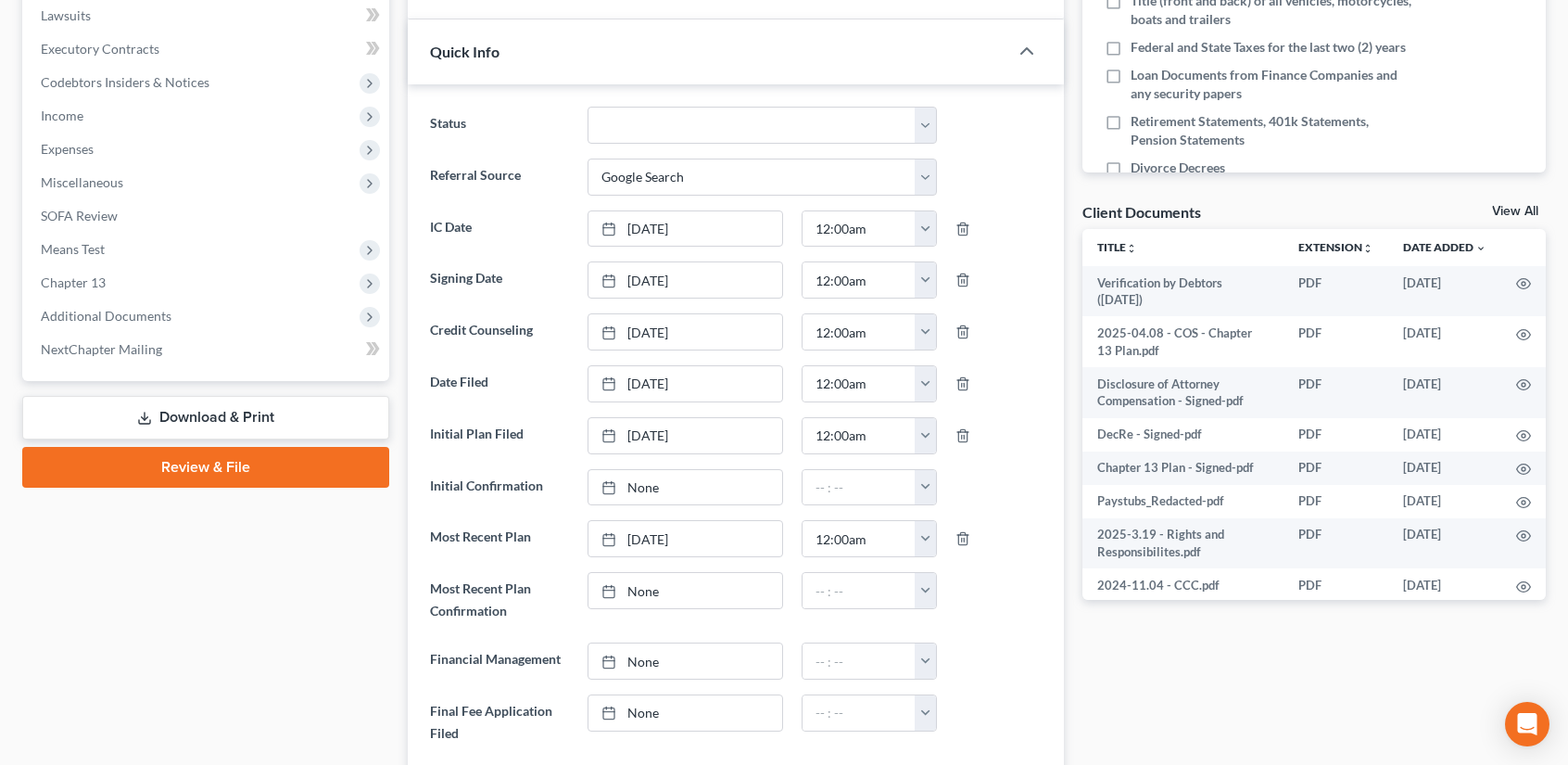
scroll to position [2426, 0]
click at [135, 307] on span "Additional Documents" at bounding box center [106, 315] width 130 height 16
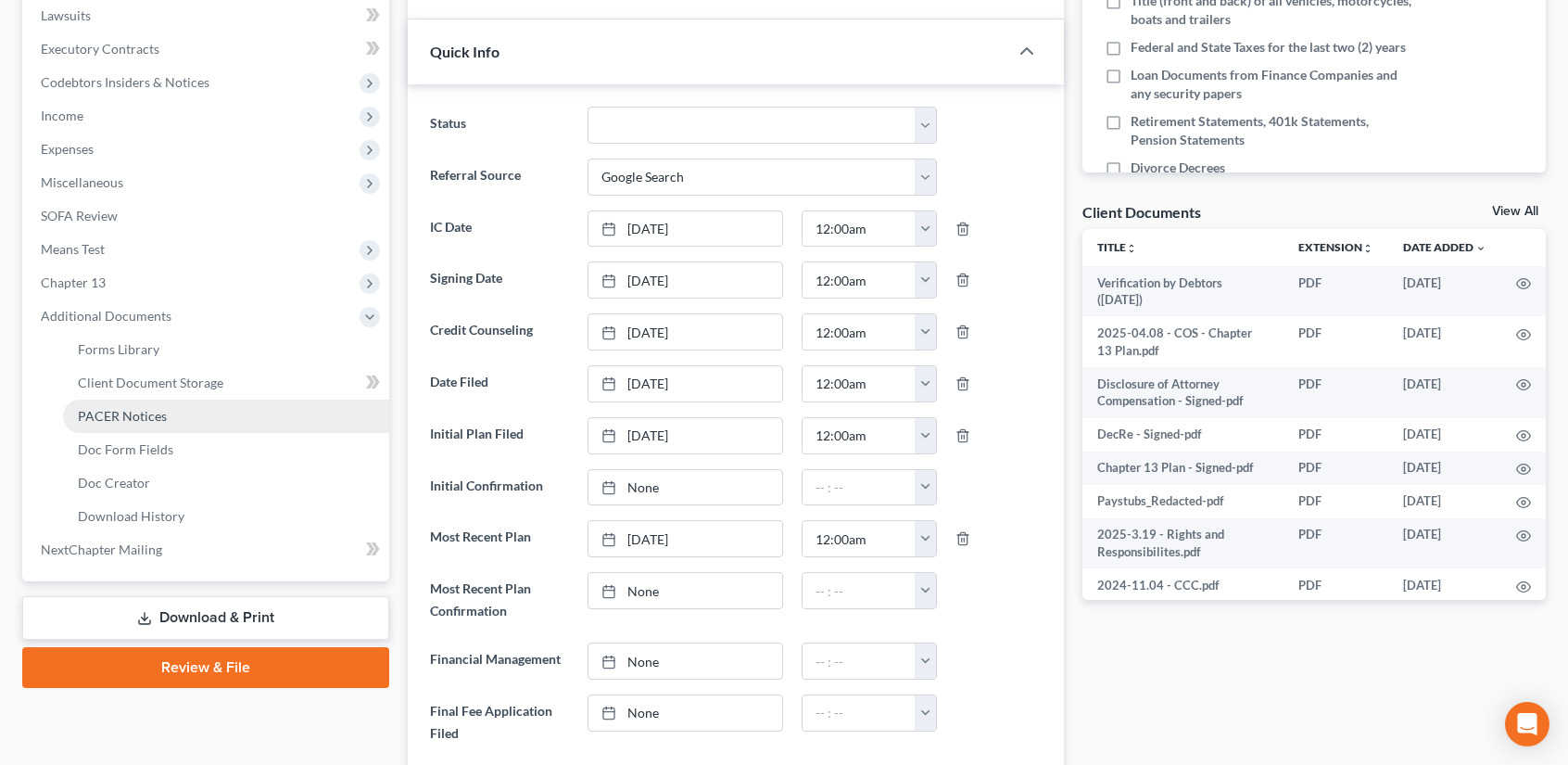
click at [126, 408] on span "PACER Notices" at bounding box center [123, 416] width 89 height 16
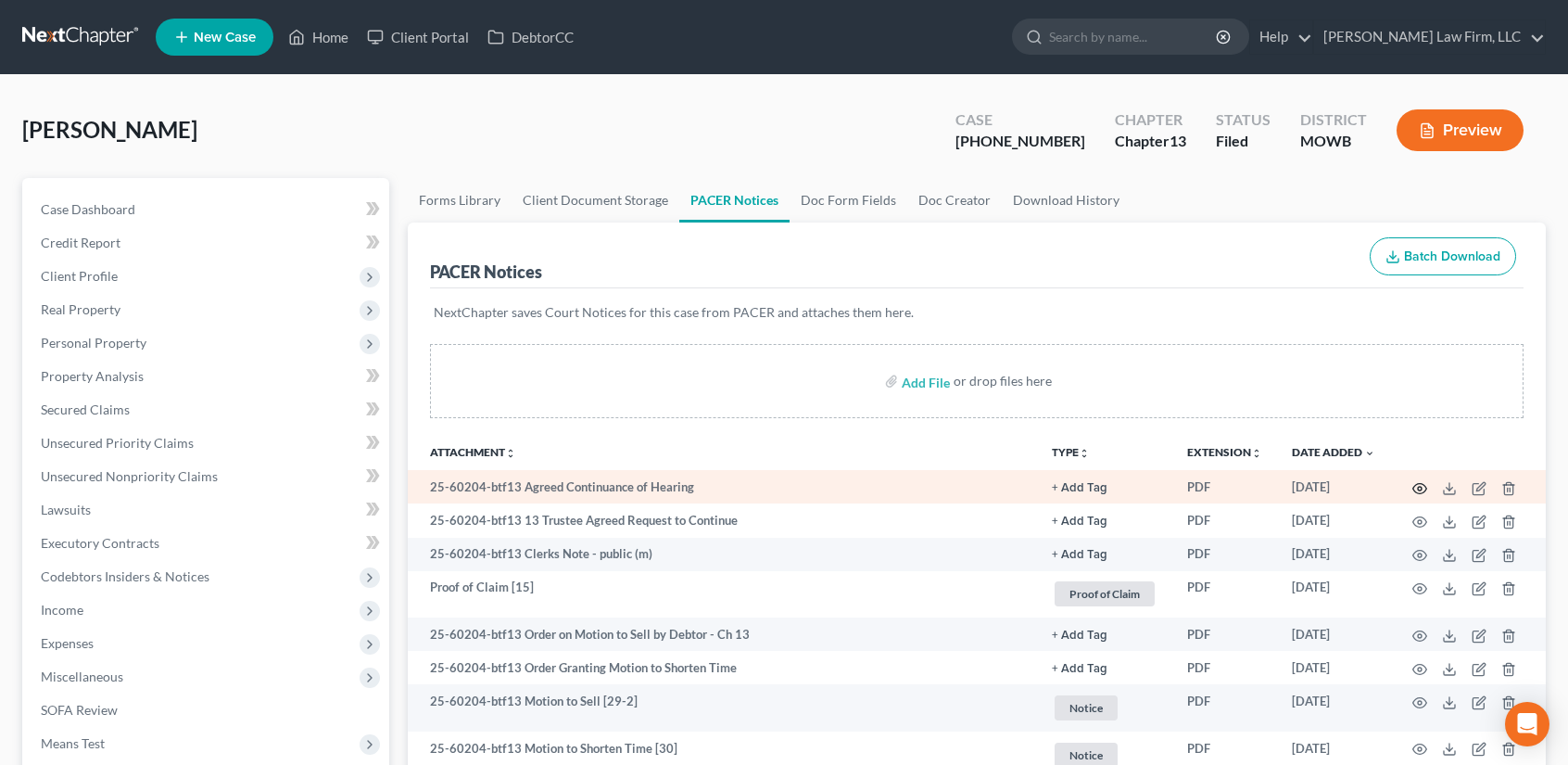
click at [1424, 484] on icon "button" at bounding box center [1419, 488] width 15 height 15
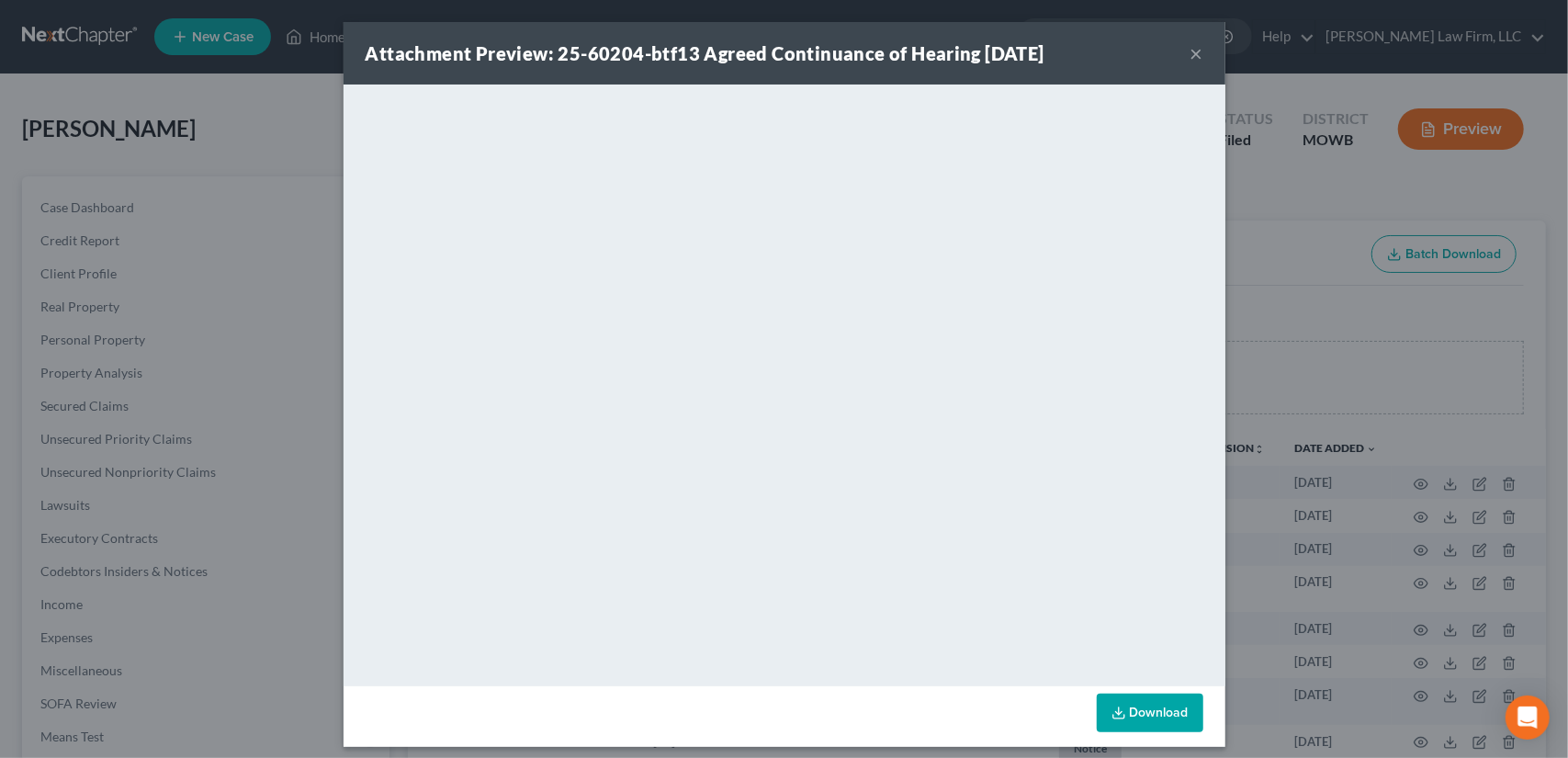
drag, startPoint x: 1193, startPoint y: 53, endPoint x: 1072, endPoint y: 88, distance: 126.0
click at [1193, 53] on button "×" at bounding box center [1196, 53] width 13 height 23
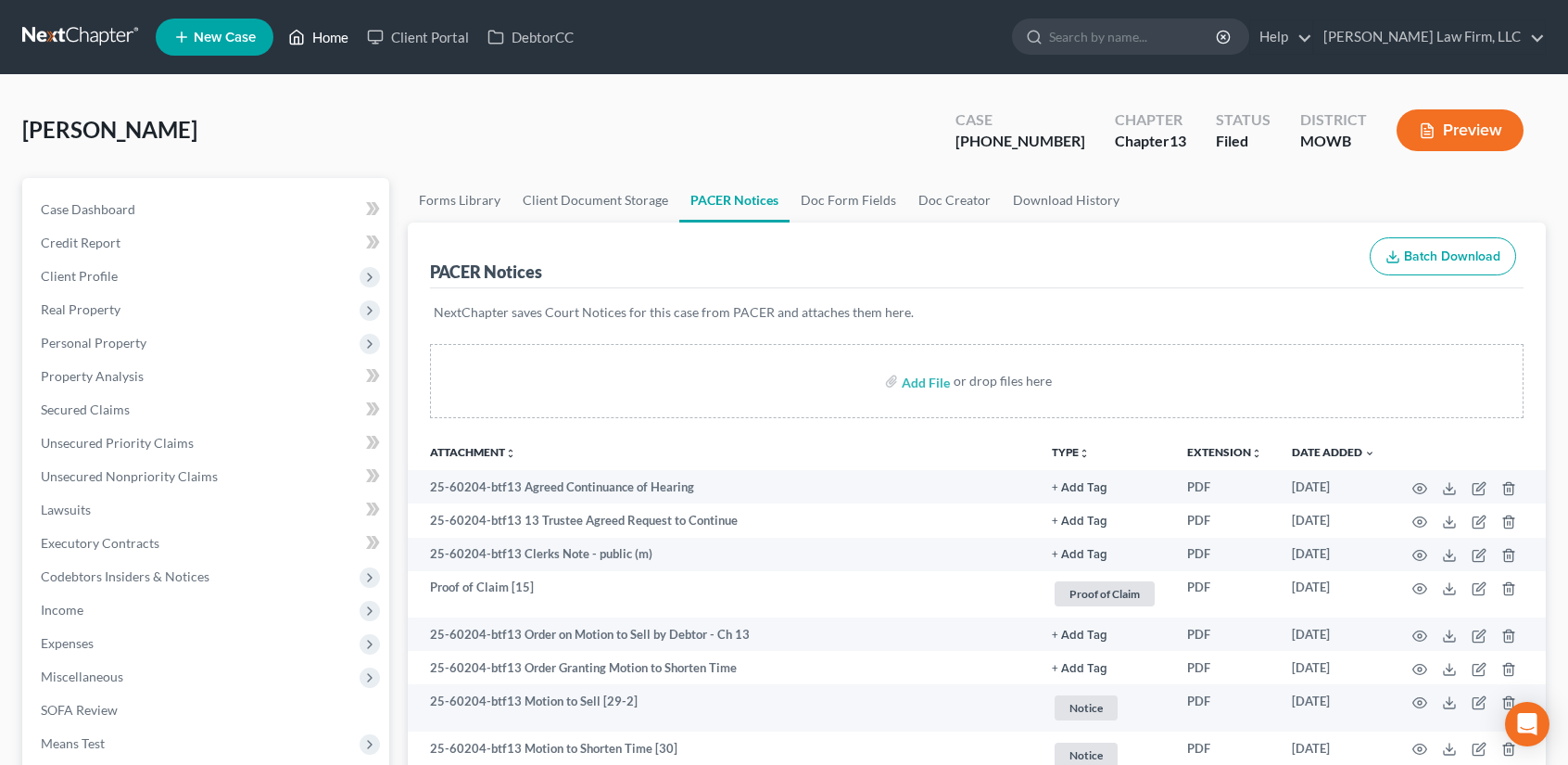
drag, startPoint x: 335, startPoint y: 33, endPoint x: 421, endPoint y: 98, distance: 107.8
click at [335, 33] on link "Home" at bounding box center [318, 38] width 79 height 34
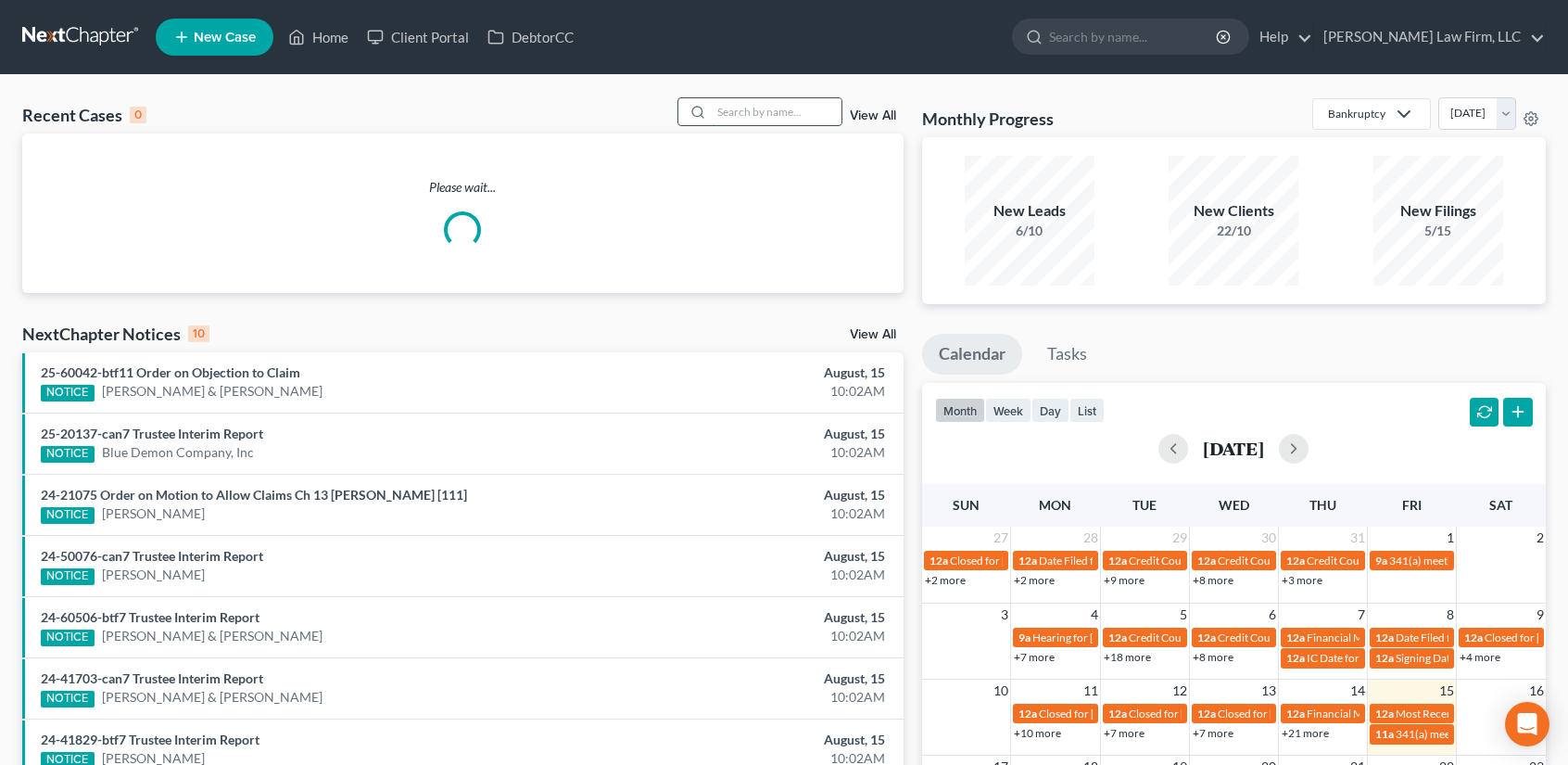
click at [717, 109] on input "search" at bounding box center [776, 111] width 129 height 27
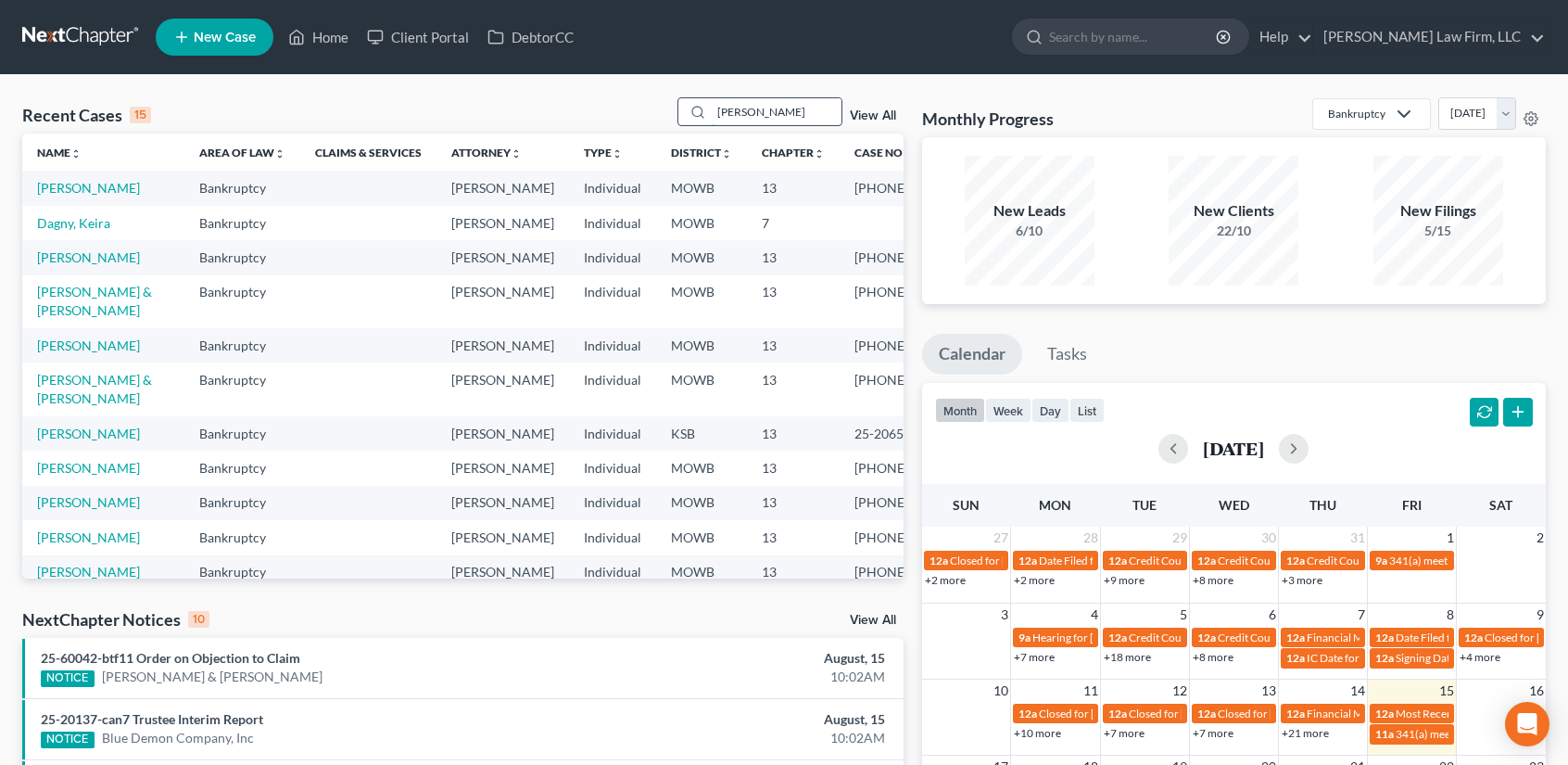
type input "[PERSON_NAME]"
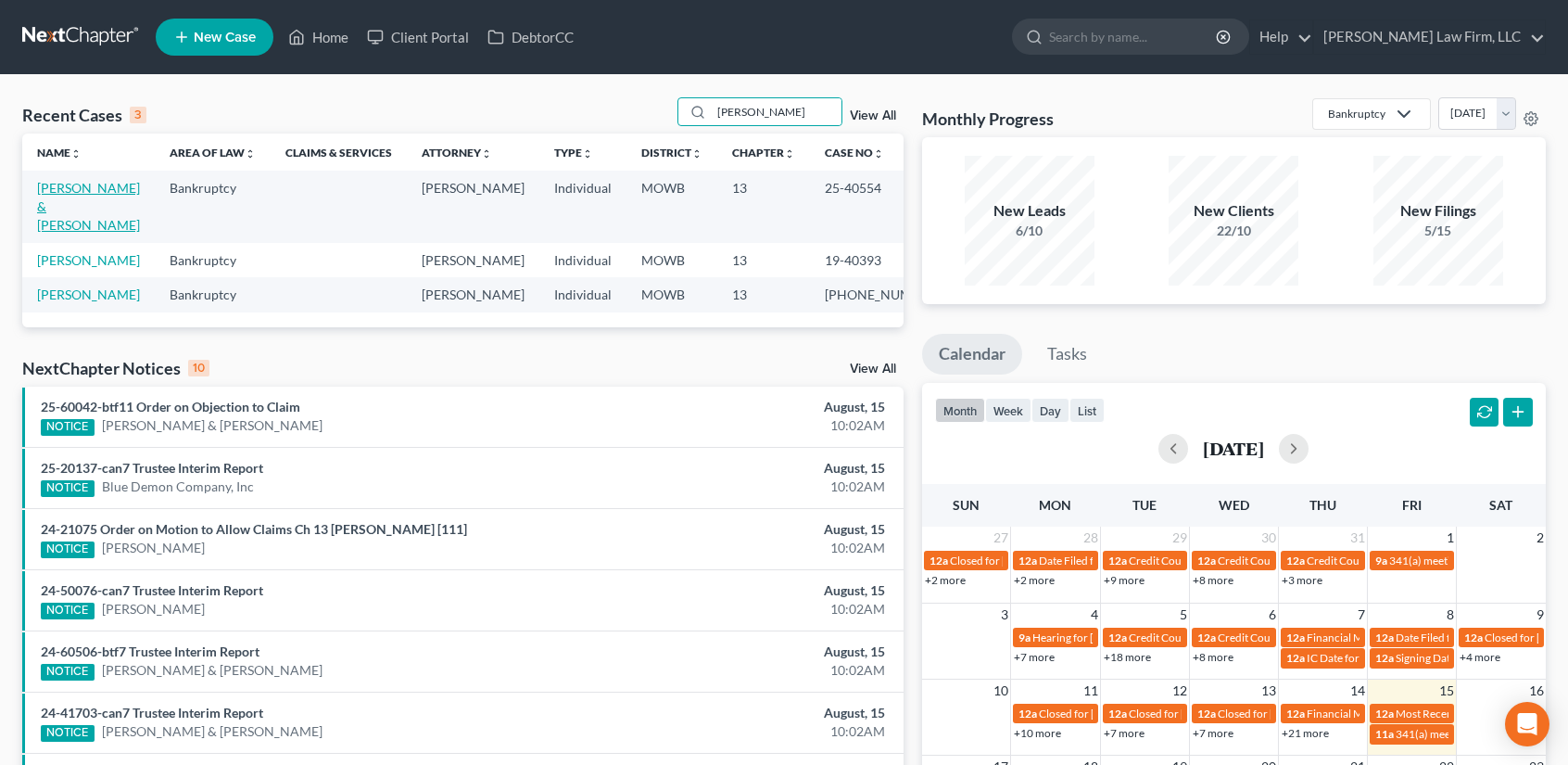
click at [61, 199] on link "[PERSON_NAME] & [PERSON_NAME]" at bounding box center [89, 206] width 103 height 52
select select "6"
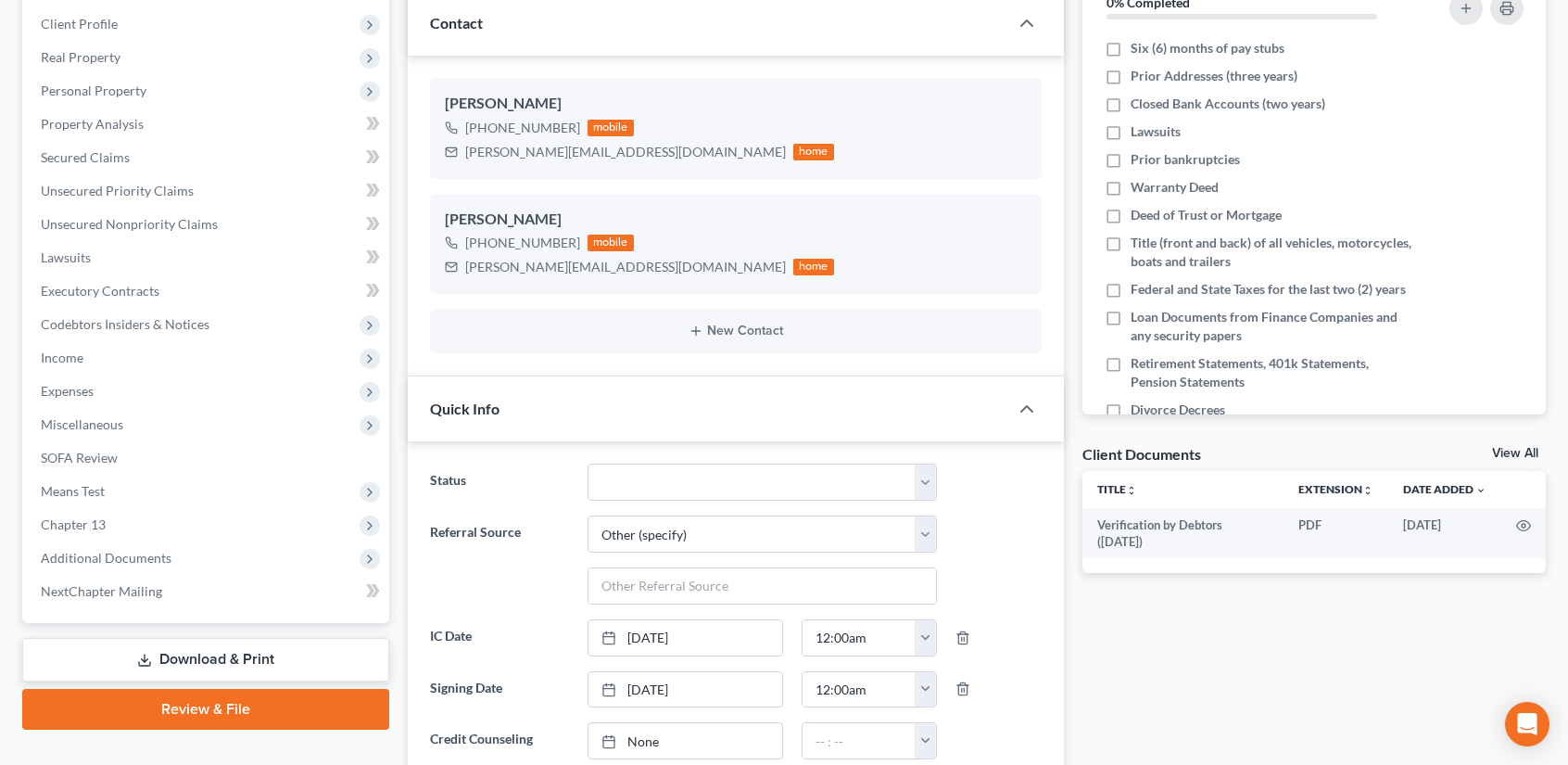
scroll to position [494, 0]
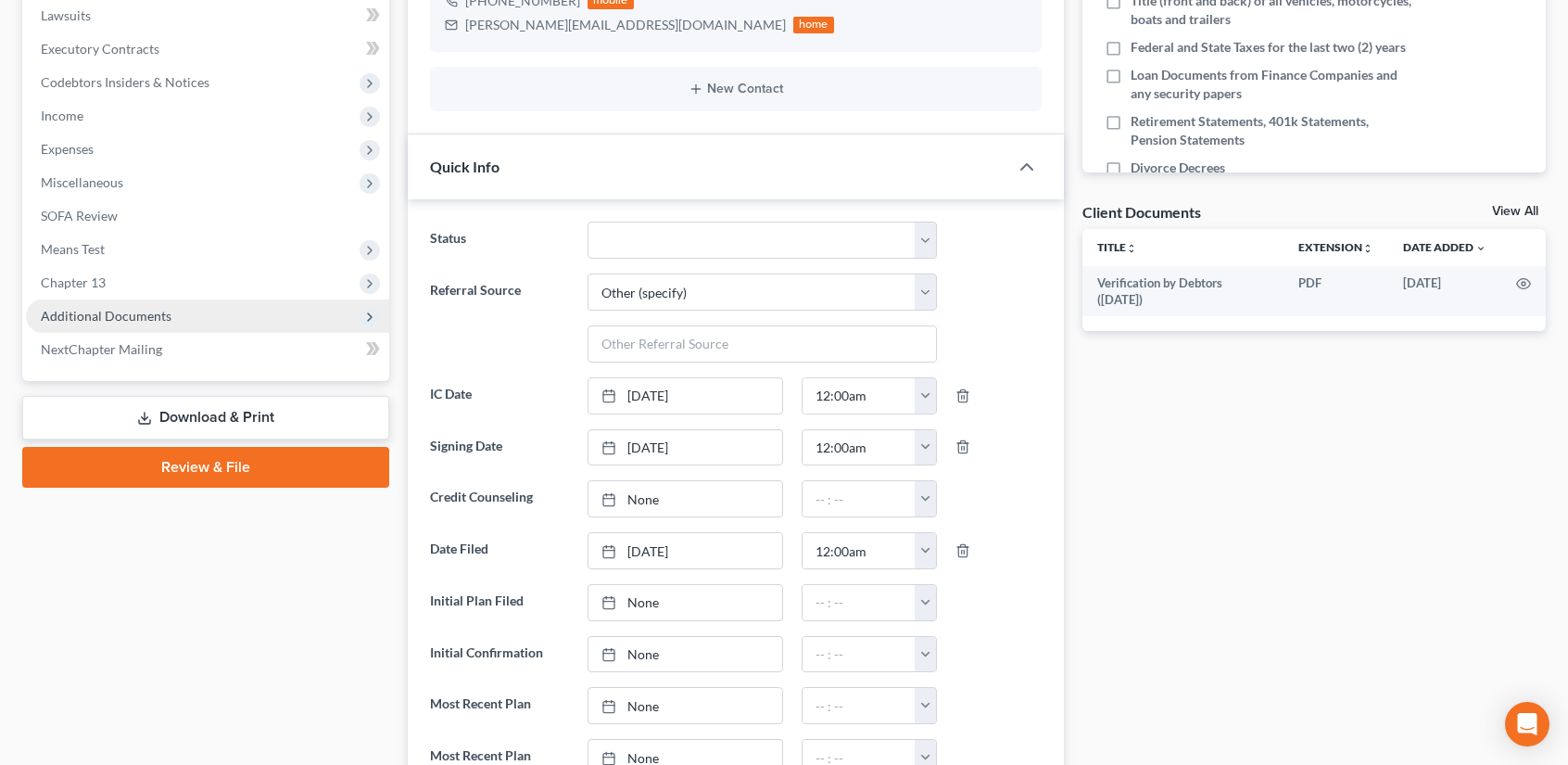
click at [121, 321] on span "Additional Documents" at bounding box center [106, 315] width 130 height 16
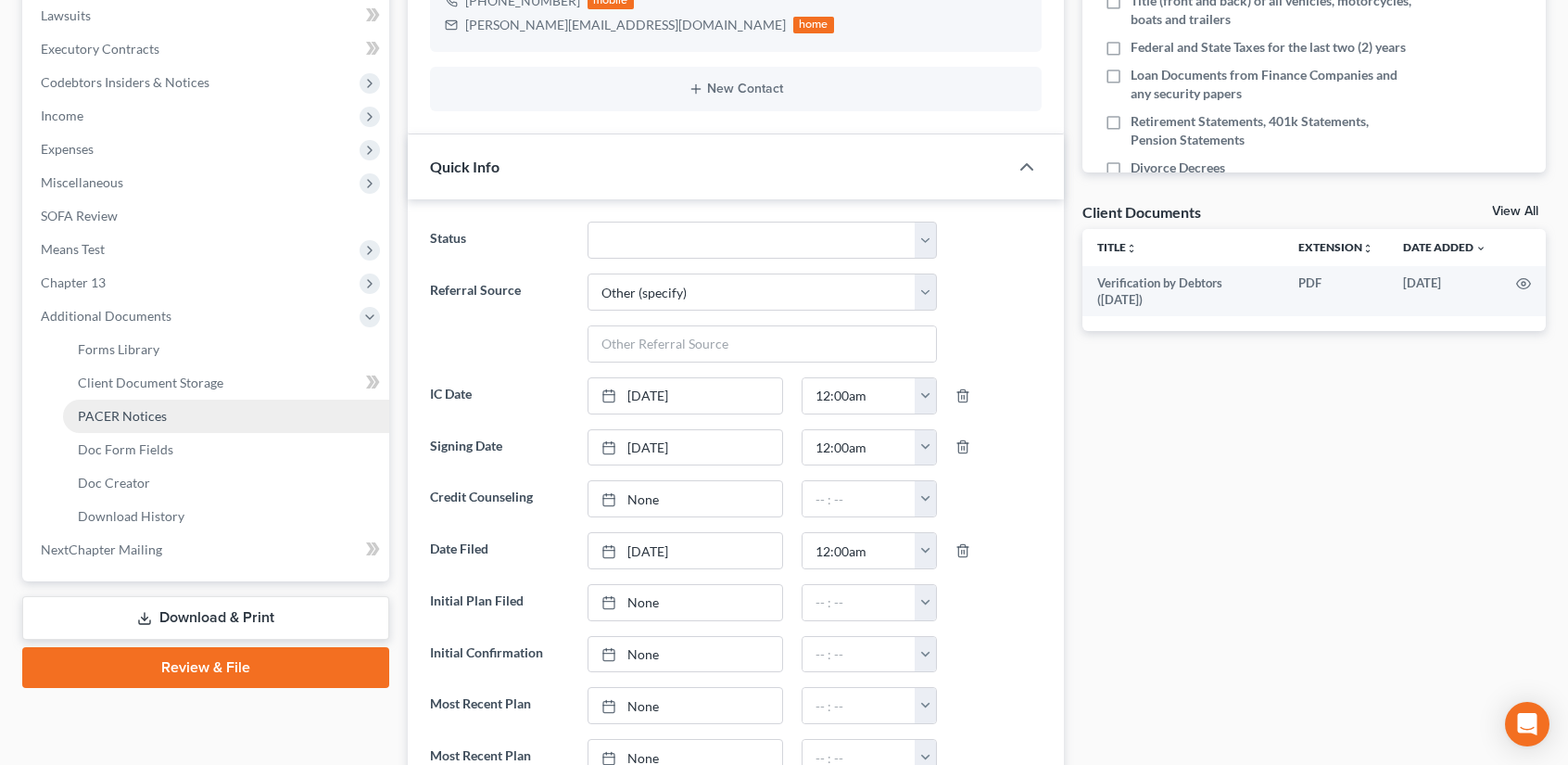
click at [137, 417] on span "PACER Notices" at bounding box center [123, 416] width 89 height 16
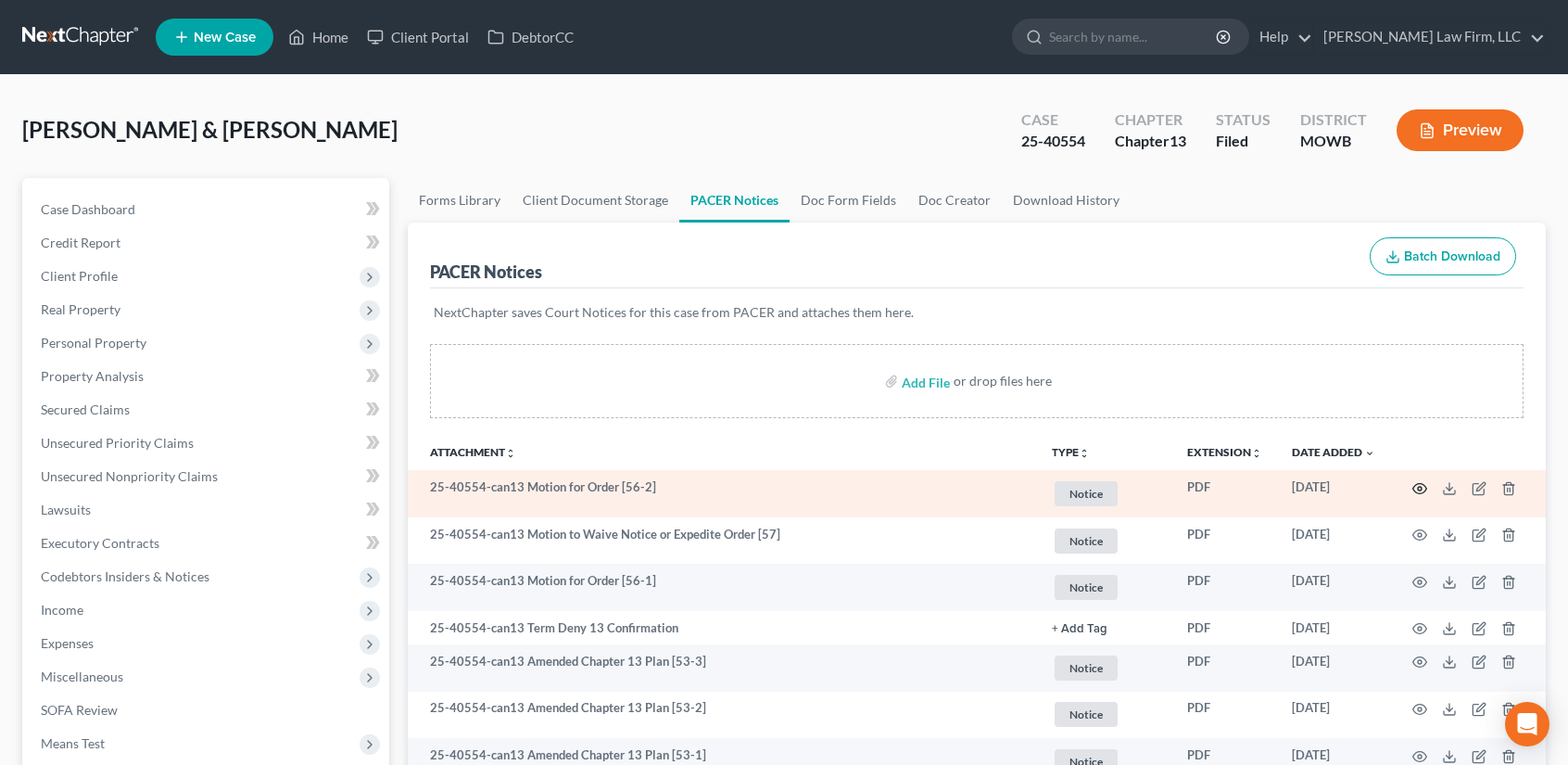
click at [1415, 485] on icon "button" at bounding box center [1419, 488] width 15 height 15
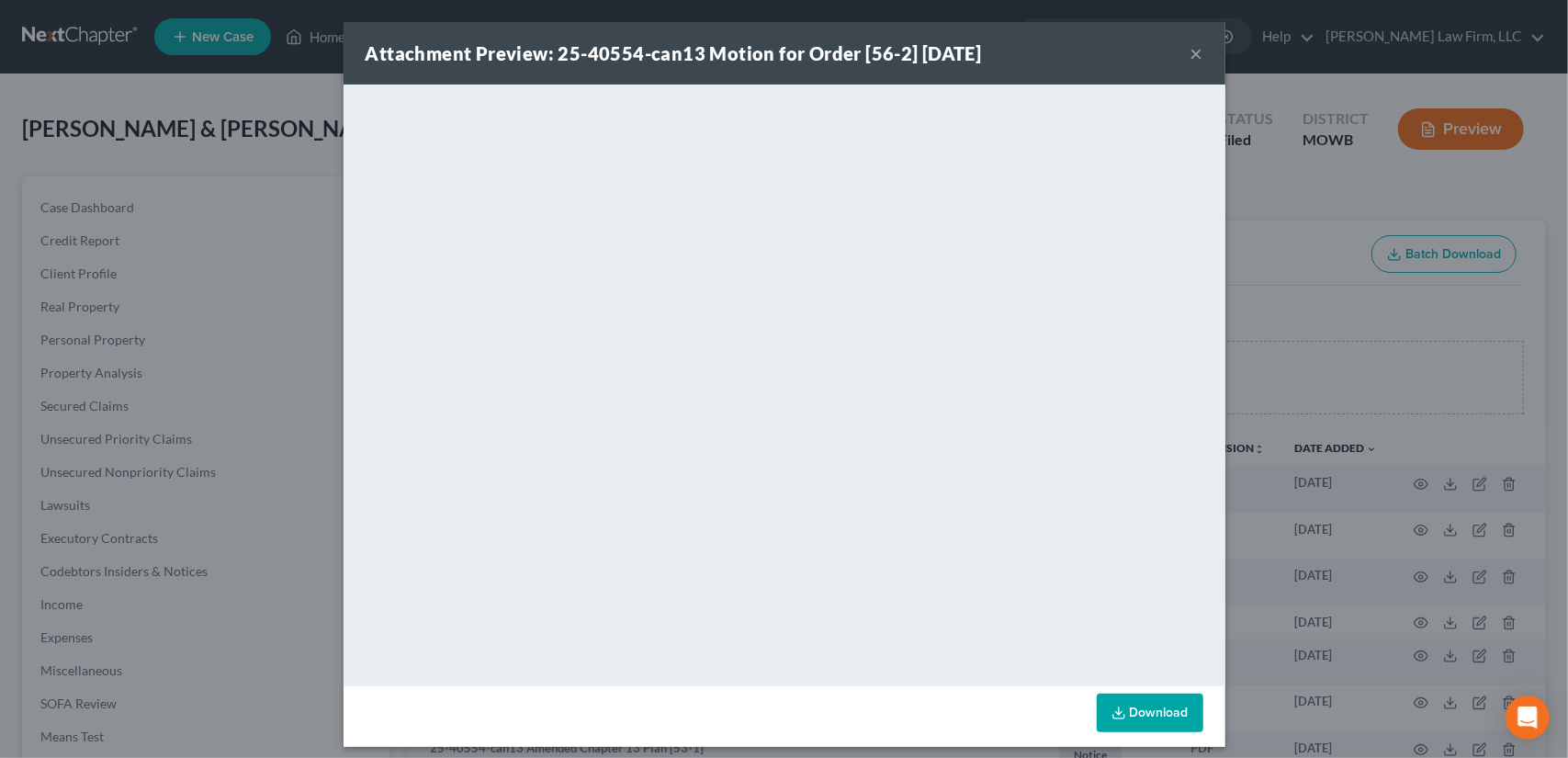
drag, startPoint x: 1181, startPoint y: 50, endPoint x: 1282, endPoint y: 161, distance: 150.1
click at [1180, 51] on div "Attachment Preview: 25-40554-can13 Motion for Order [56-2] [DATE] ×" at bounding box center [784, 54] width 881 height 63
click at [1191, 52] on button "×" at bounding box center [1196, 53] width 13 height 23
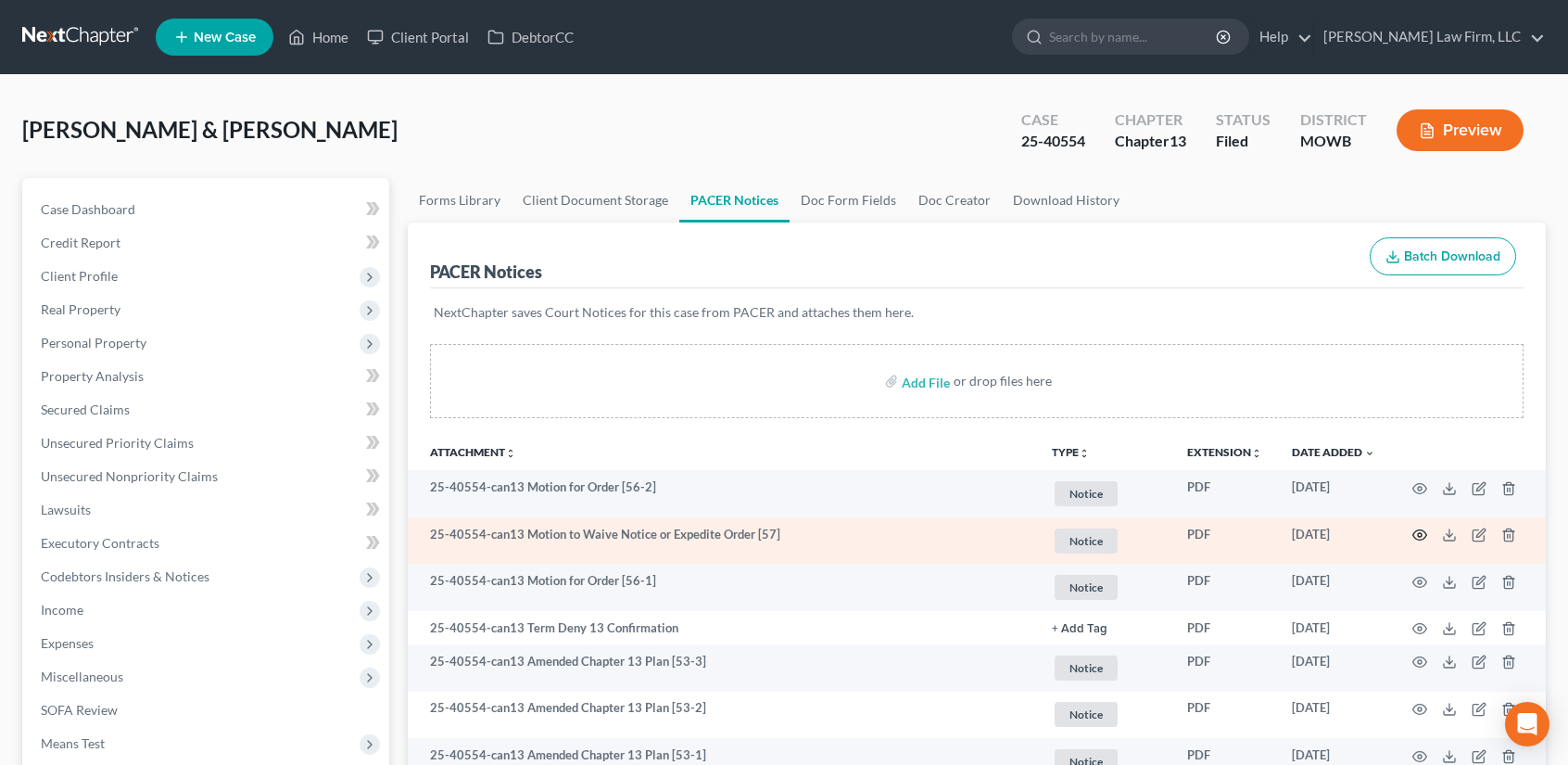
click at [1418, 529] on icon "button" at bounding box center [1419, 535] width 15 height 15
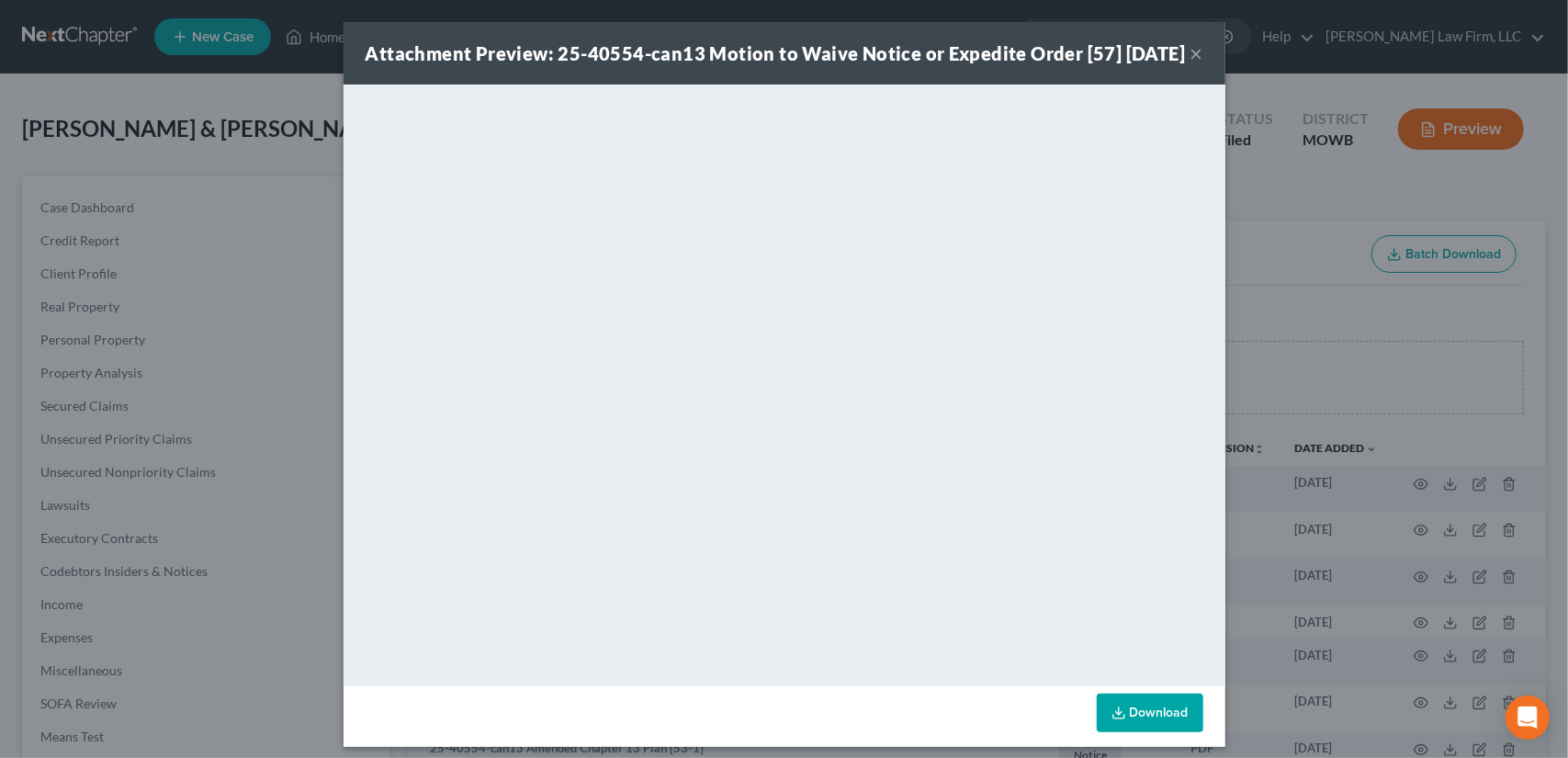
click at [1190, 65] on button "×" at bounding box center [1196, 53] width 13 height 23
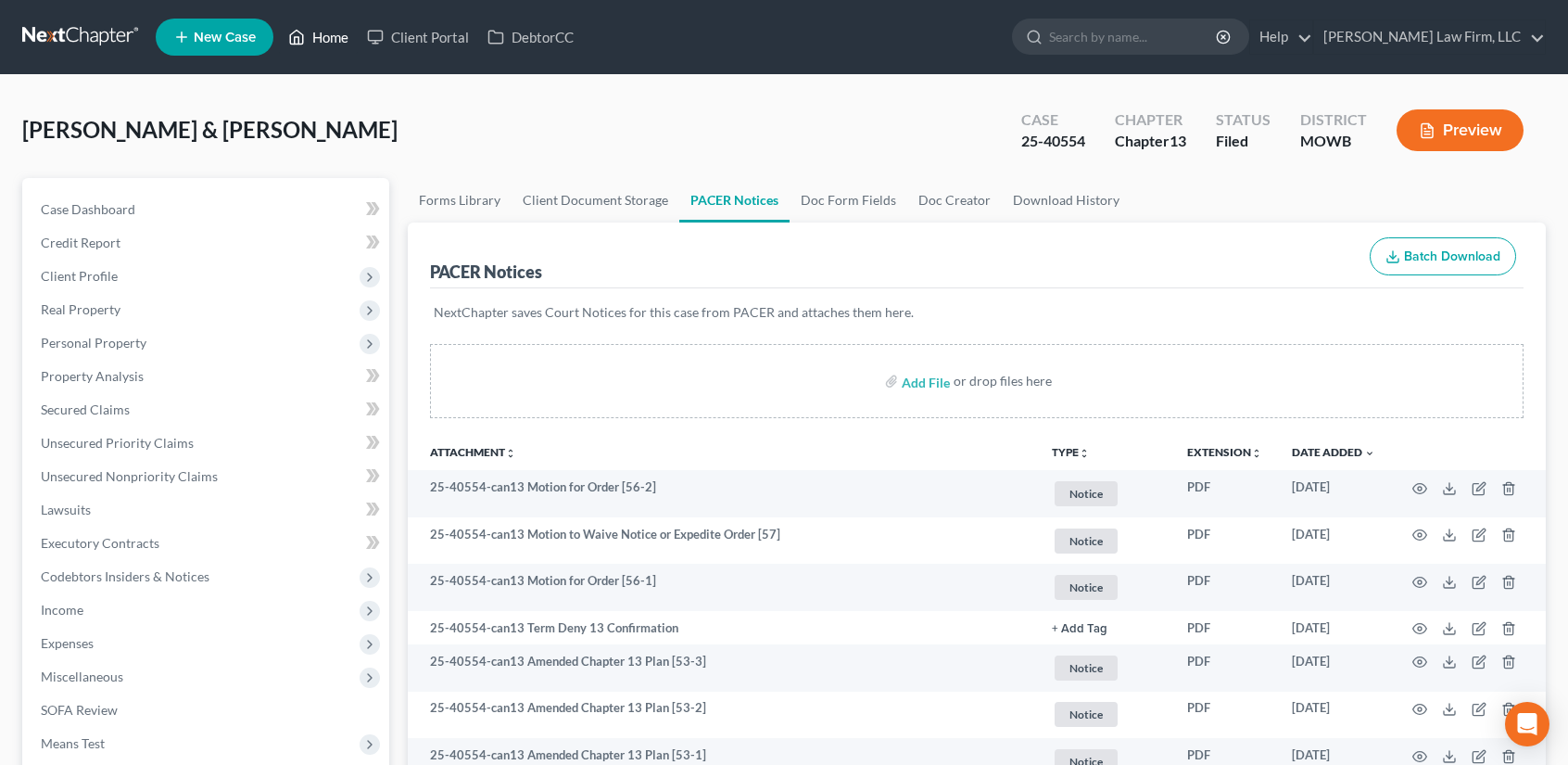
drag, startPoint x: 316, startPoint y: 36, endPoint x: 511, endPoint y: 123, distance: 213.5
click at [316, 36] on link "Home" at bounding box center [318, 38] width 79 height 34
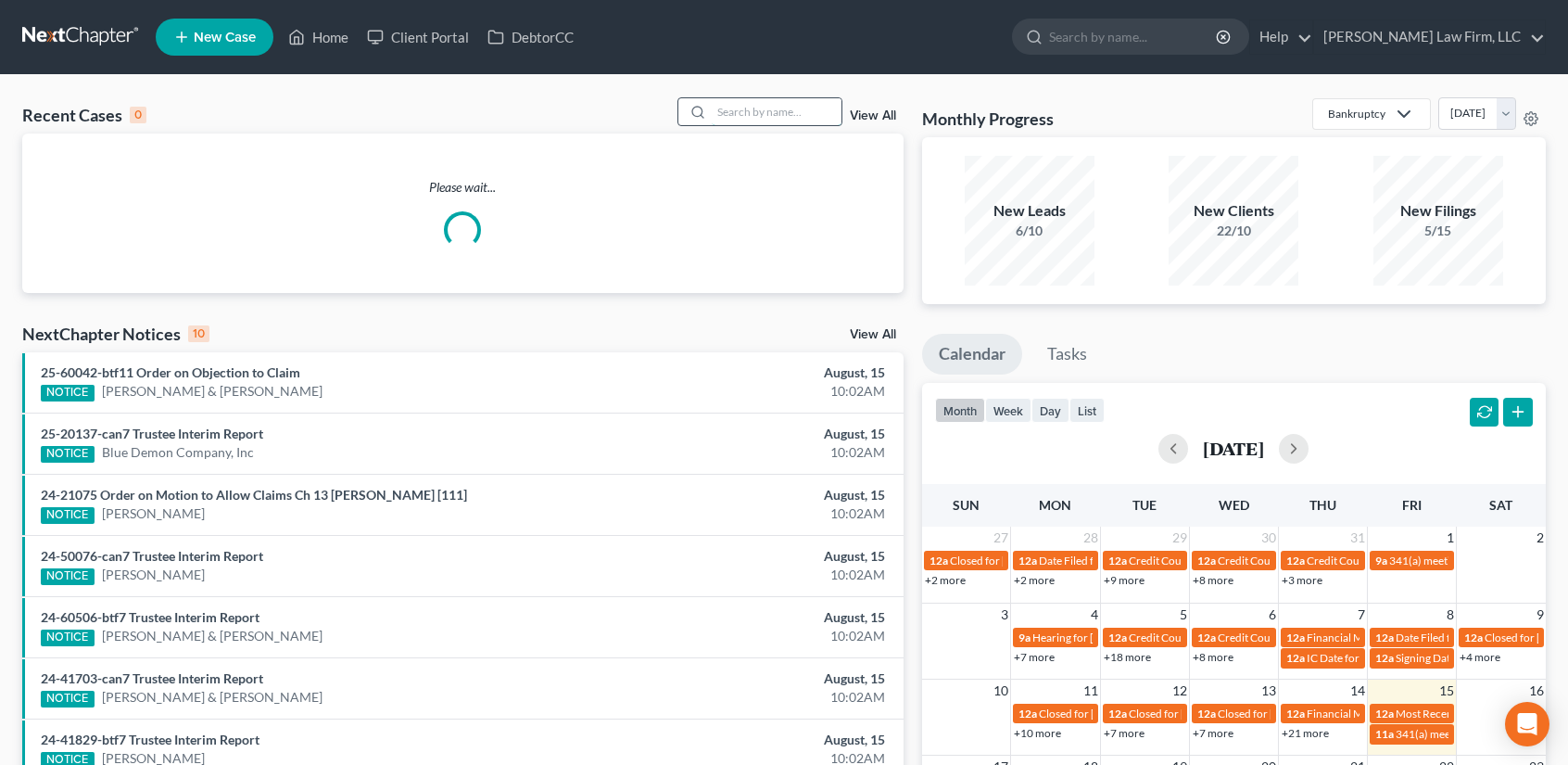
click at [721, 109] on input "search" at bounding box center [776, 111] width 129 height 27
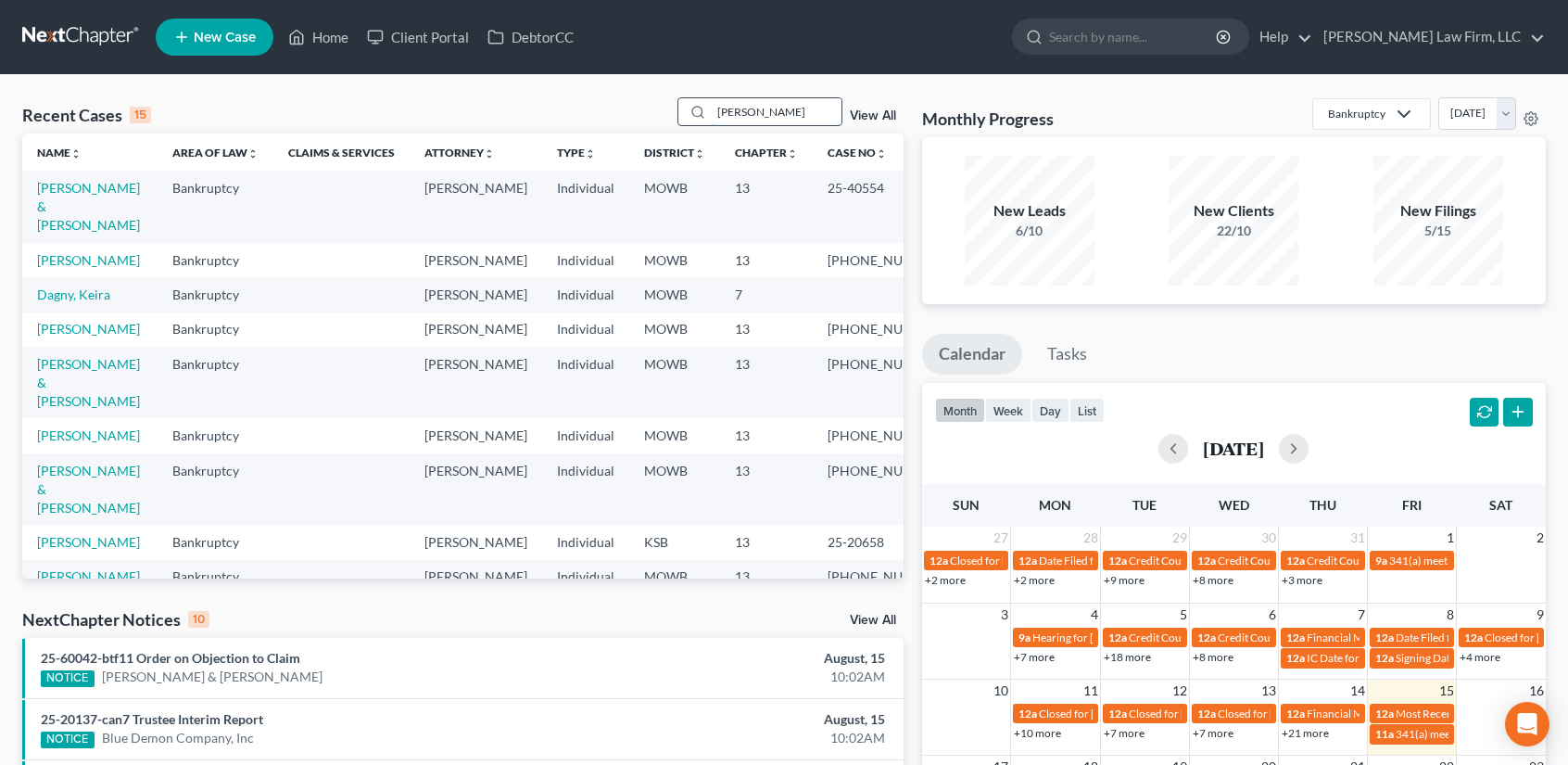
type input "[PERSON_NAME]"
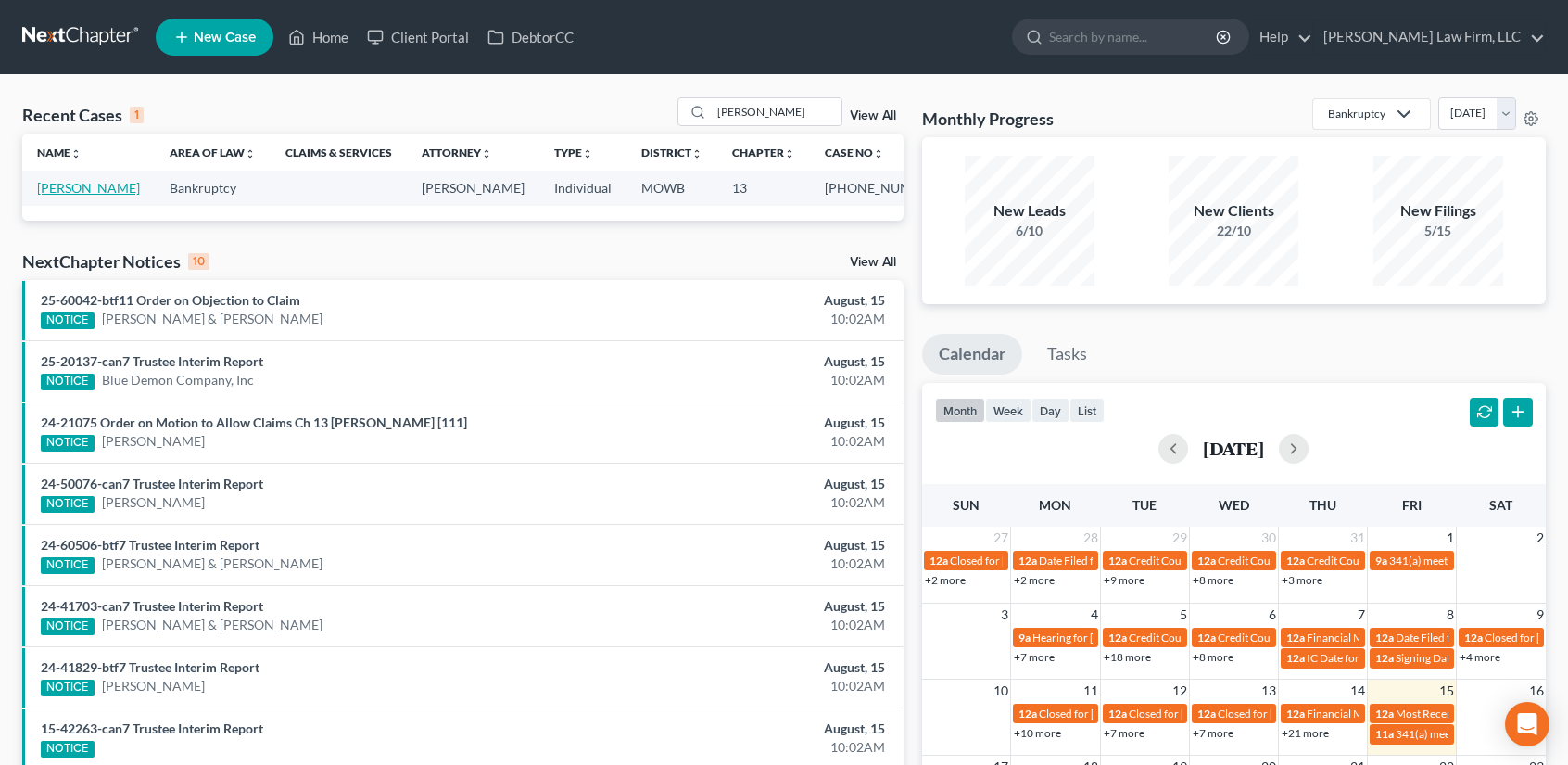
click at [59, 188] on link "[PERSON_NAME]" at bounding box center [89, 188] width 103 height 16
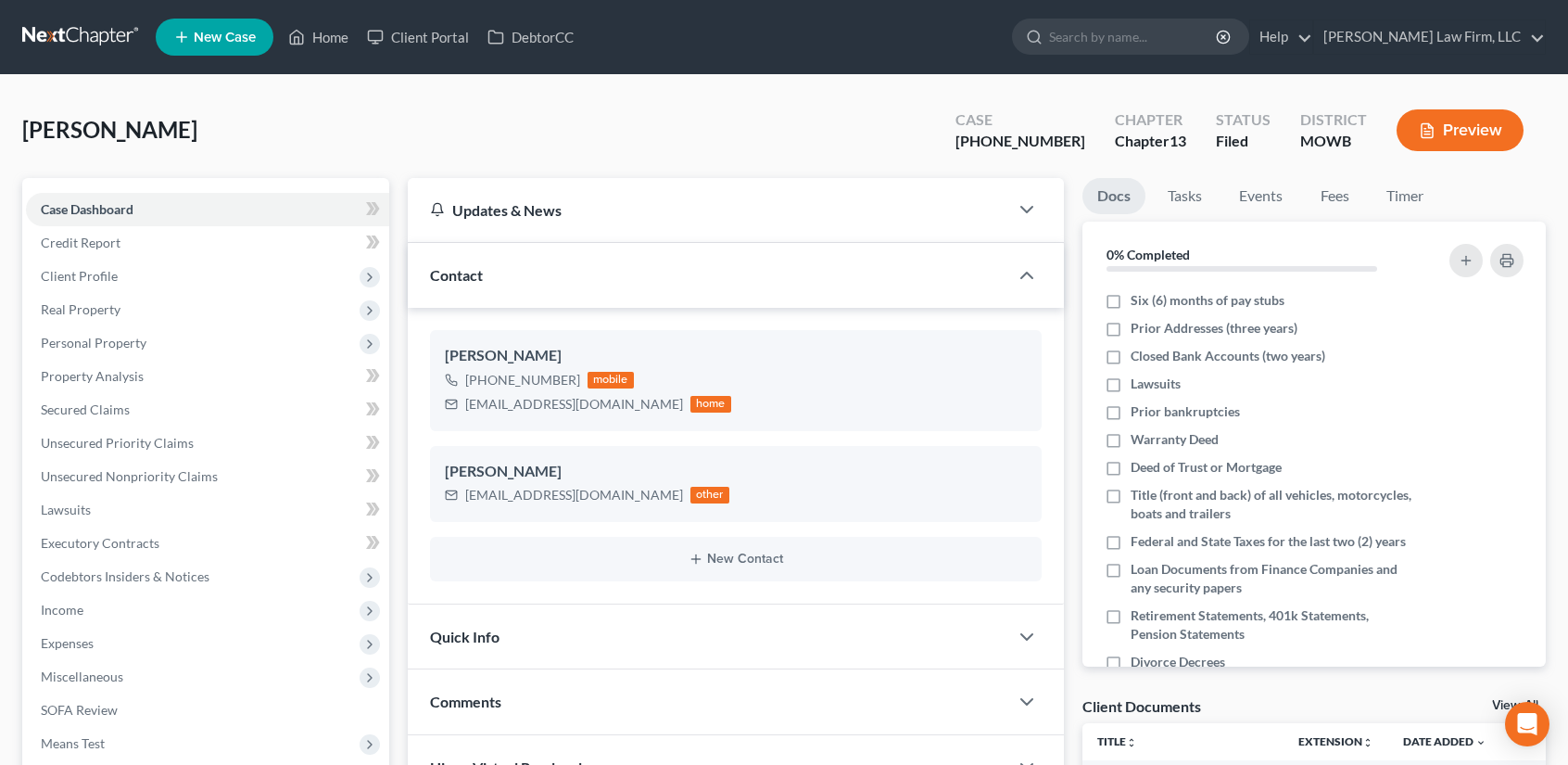
scroll to position [494, 0]
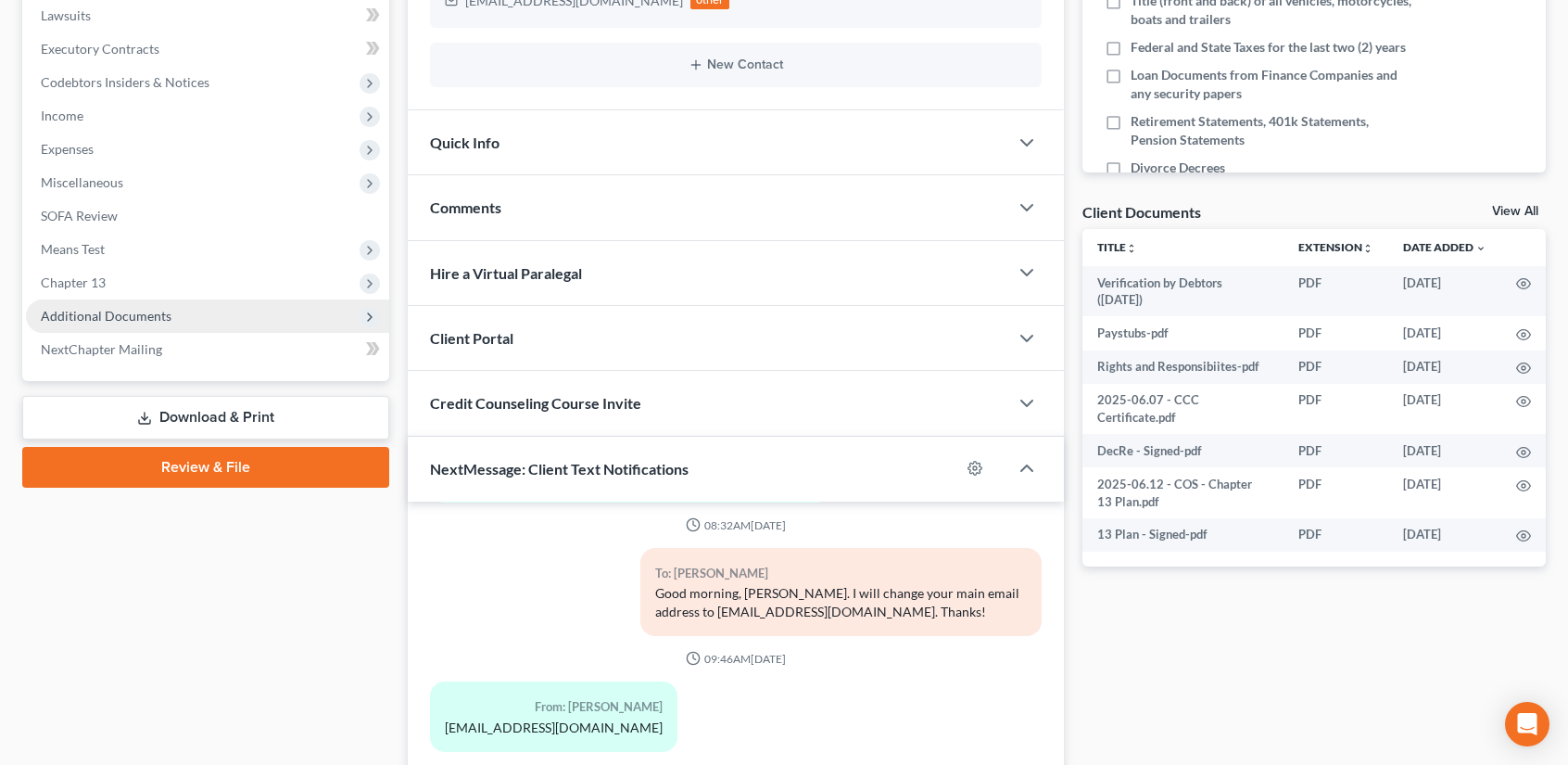
click at [131, 307] on span "Additional Documents" at bounding box center [106, 315] width 130 height 16
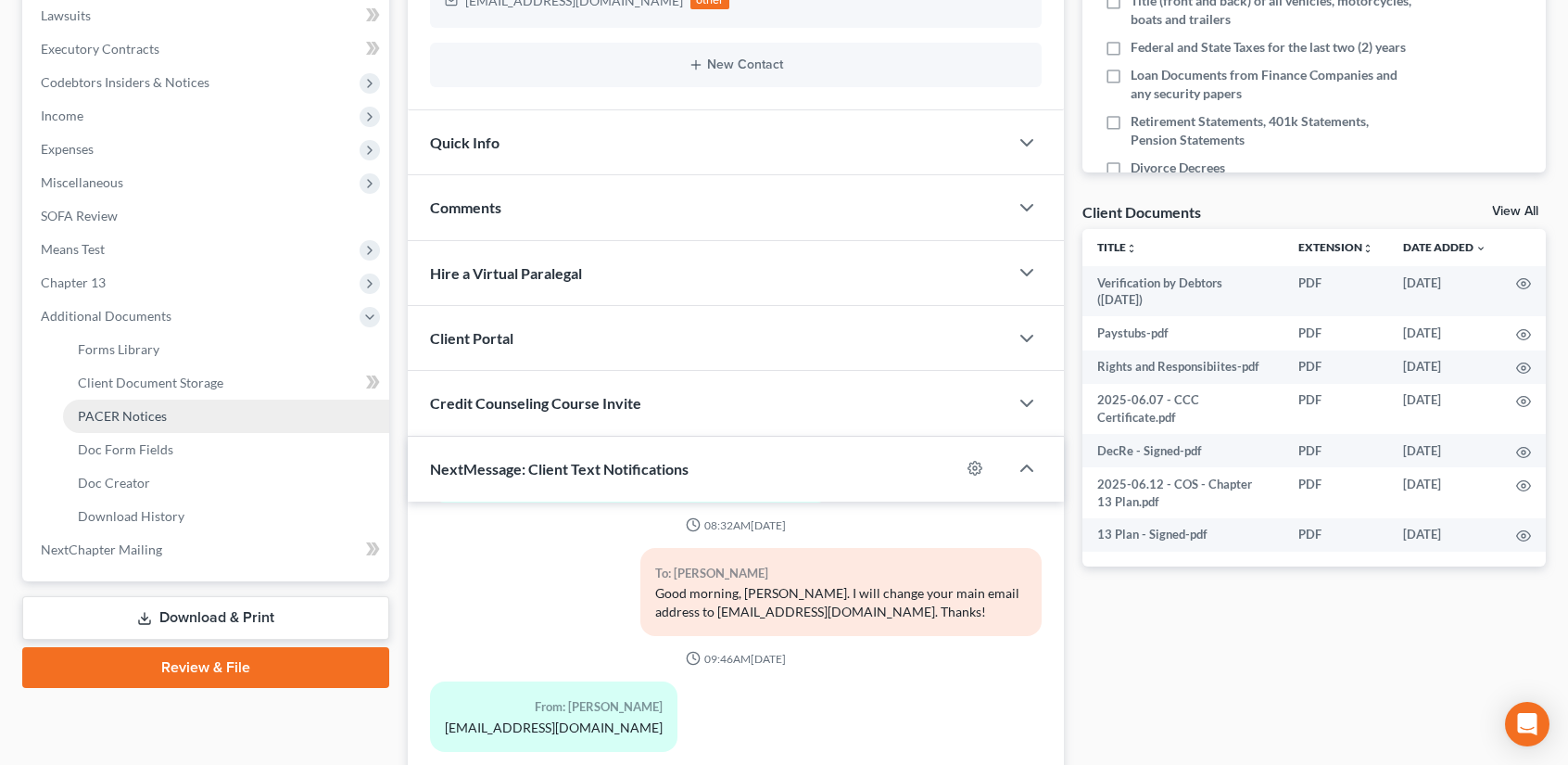
click at [158, 421] on span "PACER Notices" at bounding box center [123, 416] width 89 height 16
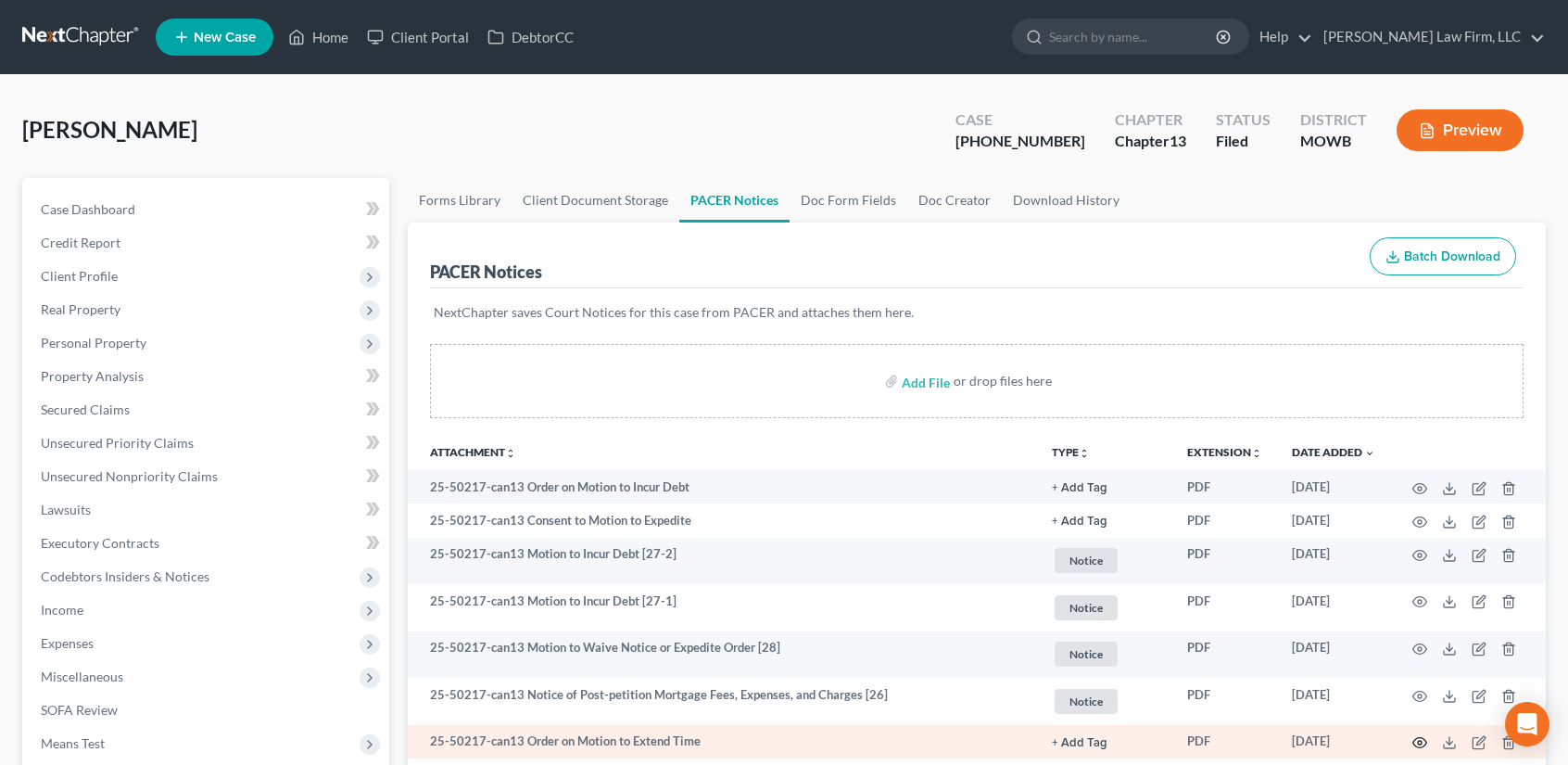
click at [1418, 742] on circle "button" at bounding box center [1420, 742] width 4 height 4
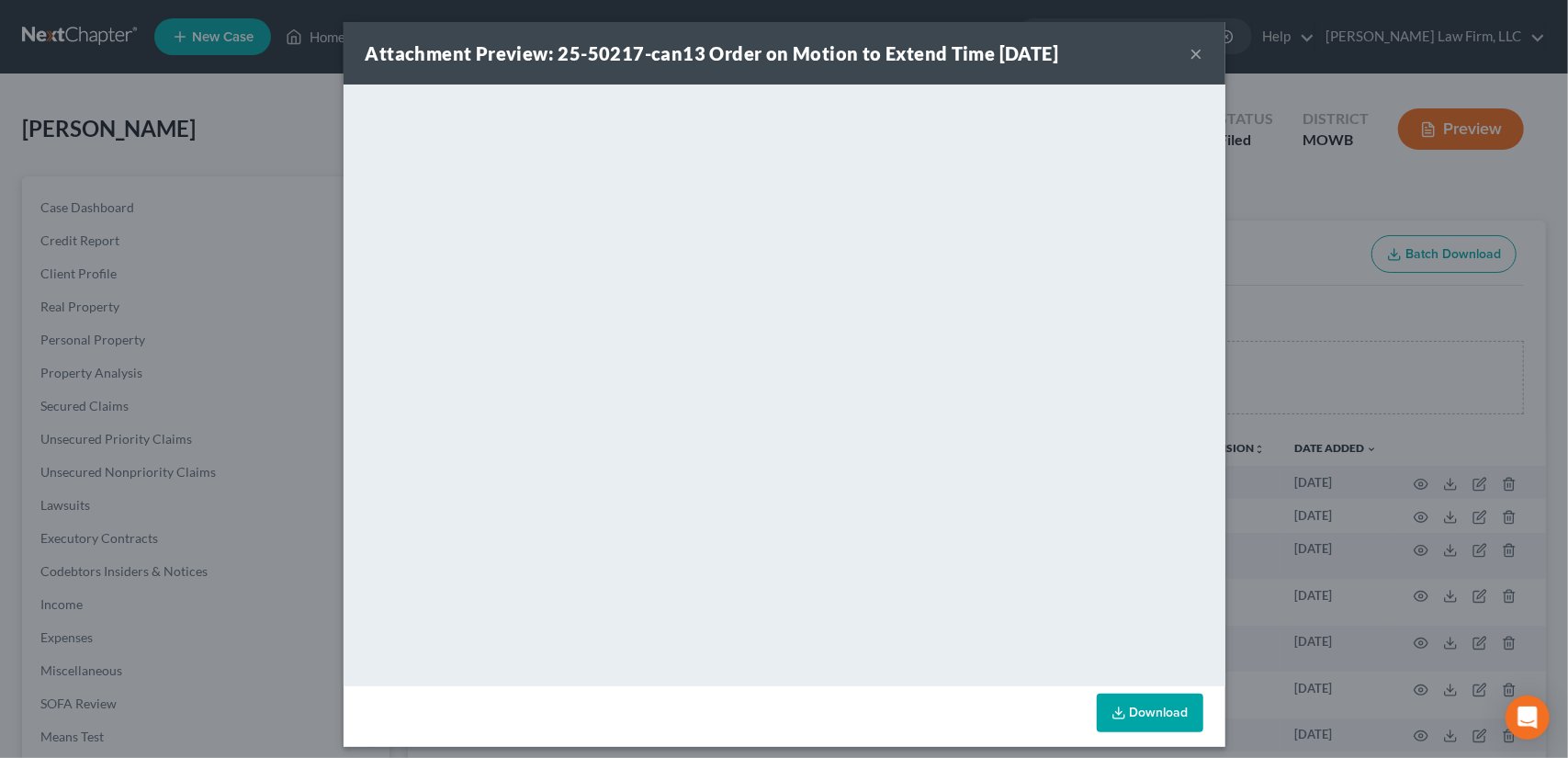
drag, startPoint x: 1196, startPoint y: 52, endPoint x: 288, endPoint y: 104, distance: 909.5
click at [1196, 52] on div "Attachment Preview: 25-50217-can13 Order on Motion to Extend Time [DATE] ×" at bounding box center [784, 54] width 881 height 63
click at [1190, 56] on button "×" at bounding box center [1196, 53] width 13 height 23
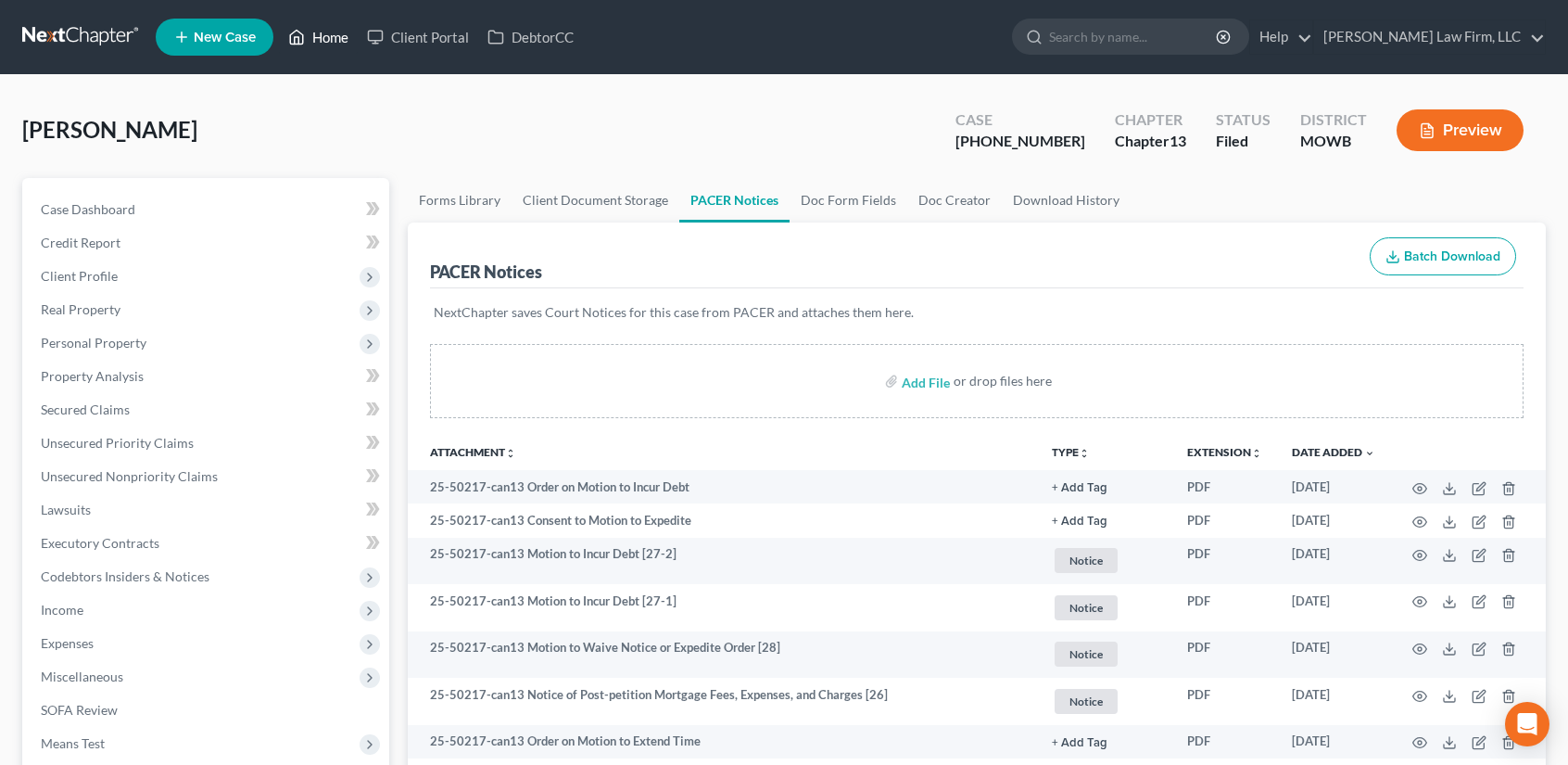
click at [337, 33] on link "Home" at bounding box center [318, 38] width 79 height 34
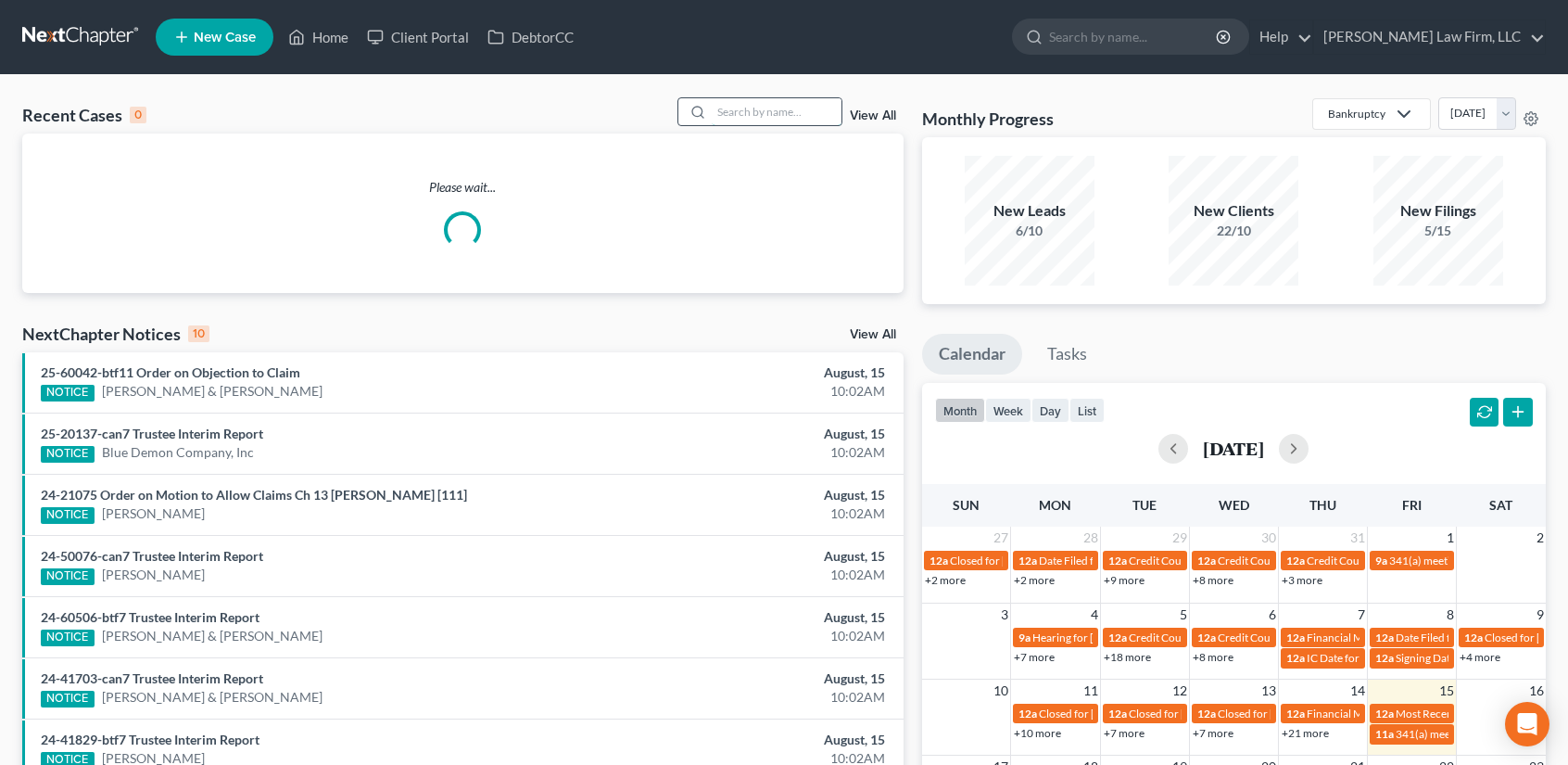
click at [733, 108] on input "search" at bounding box center [776, 111] width 129 height 27
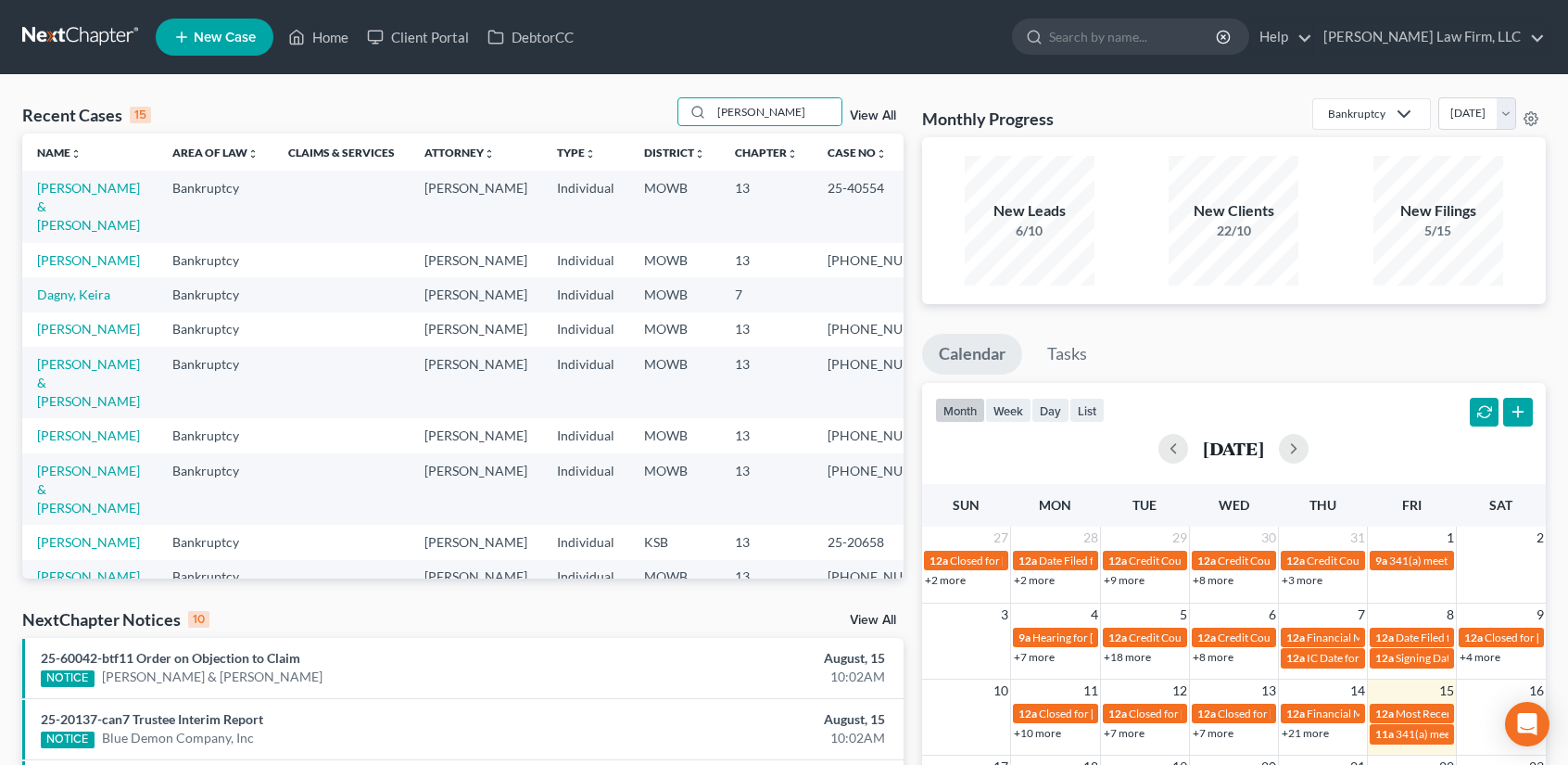
type input "Eilert"
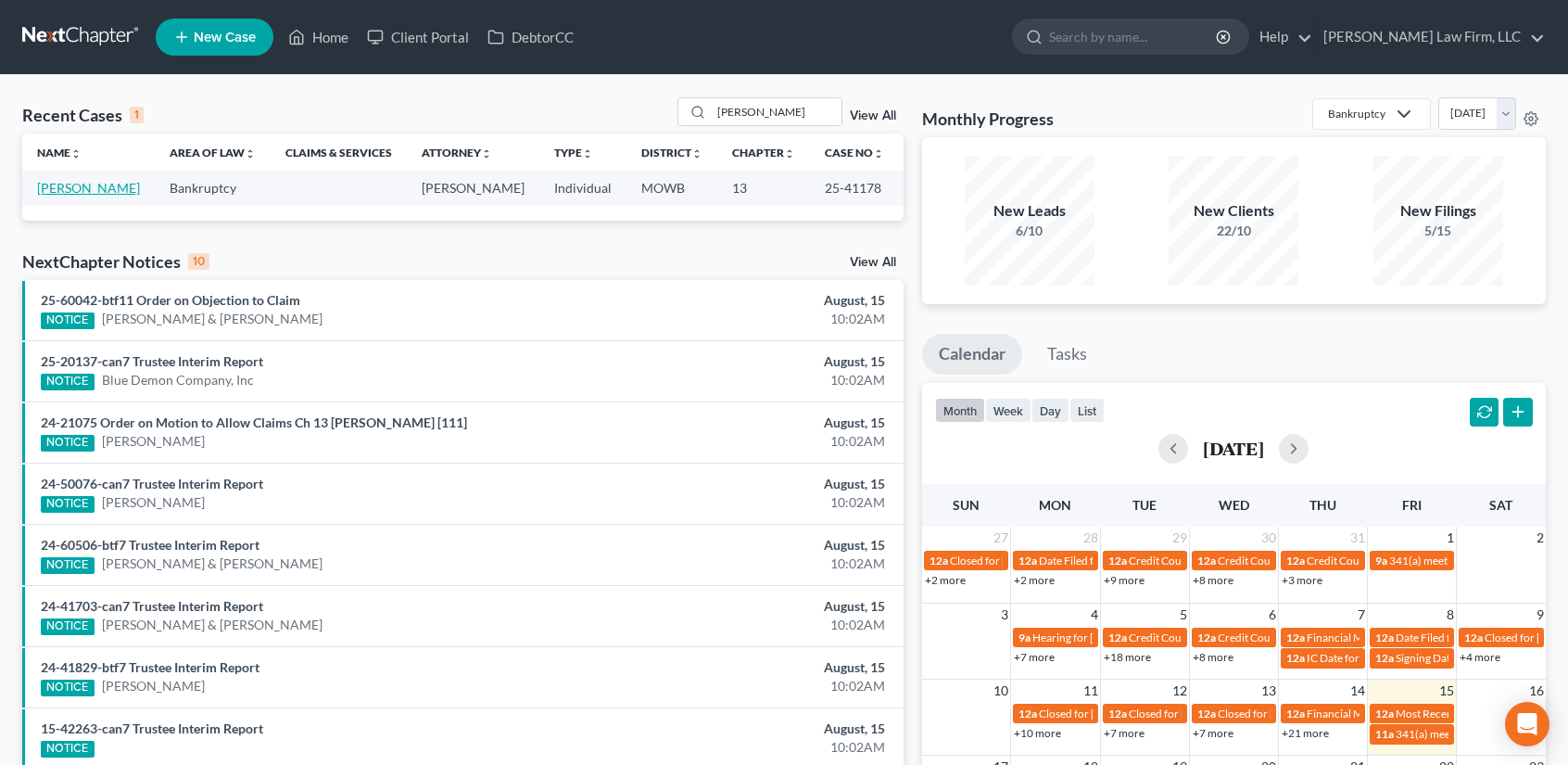
click at [52, 196] on link "Eilert, Jeremy" at bounding box center [89, 188] width 103 height 16
select select "4"
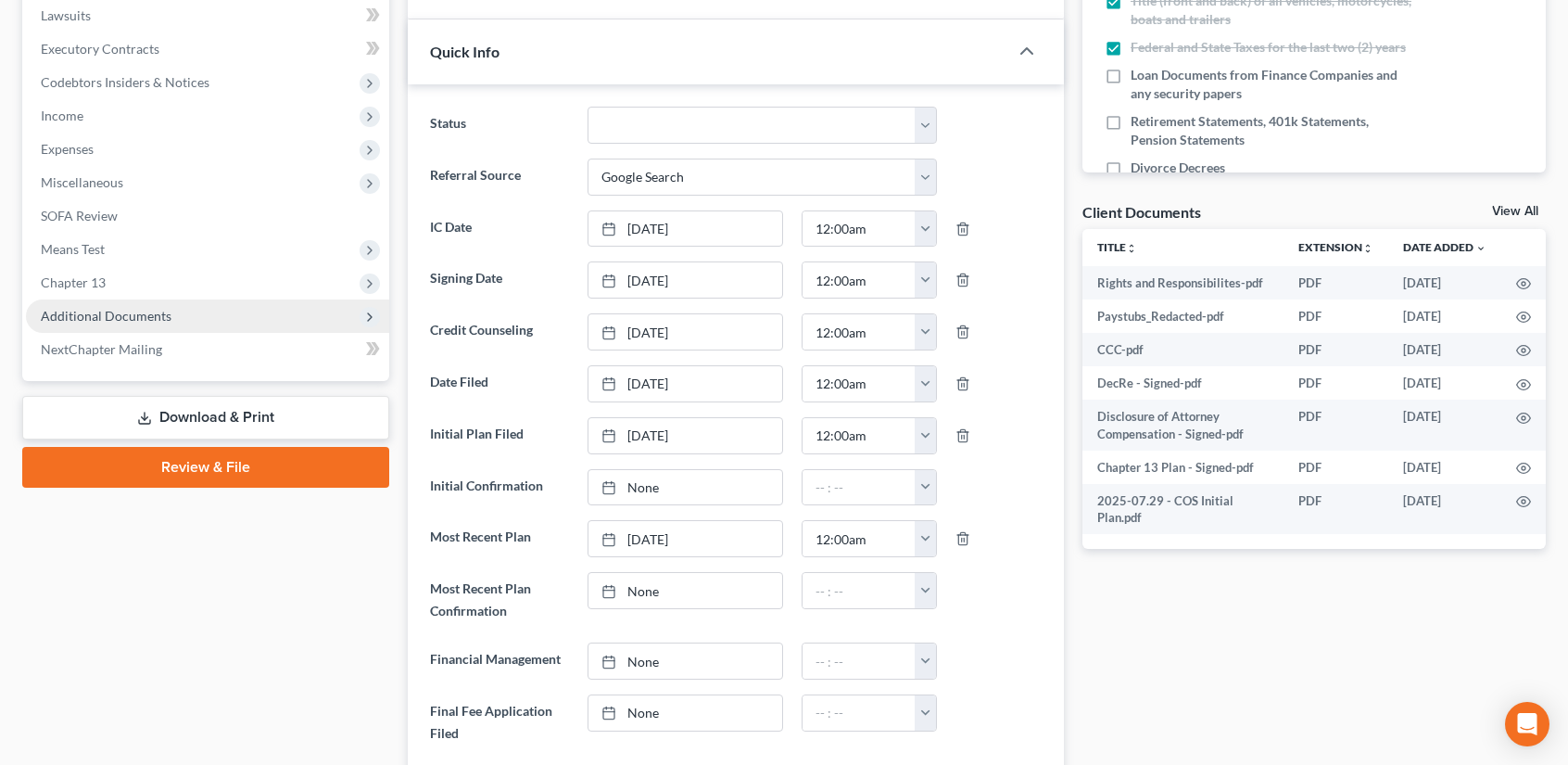
scroll to position [671, 0]
click at [128, 315] on span "Additional Documents" at bounding box center [106, 315] width 130 height 16
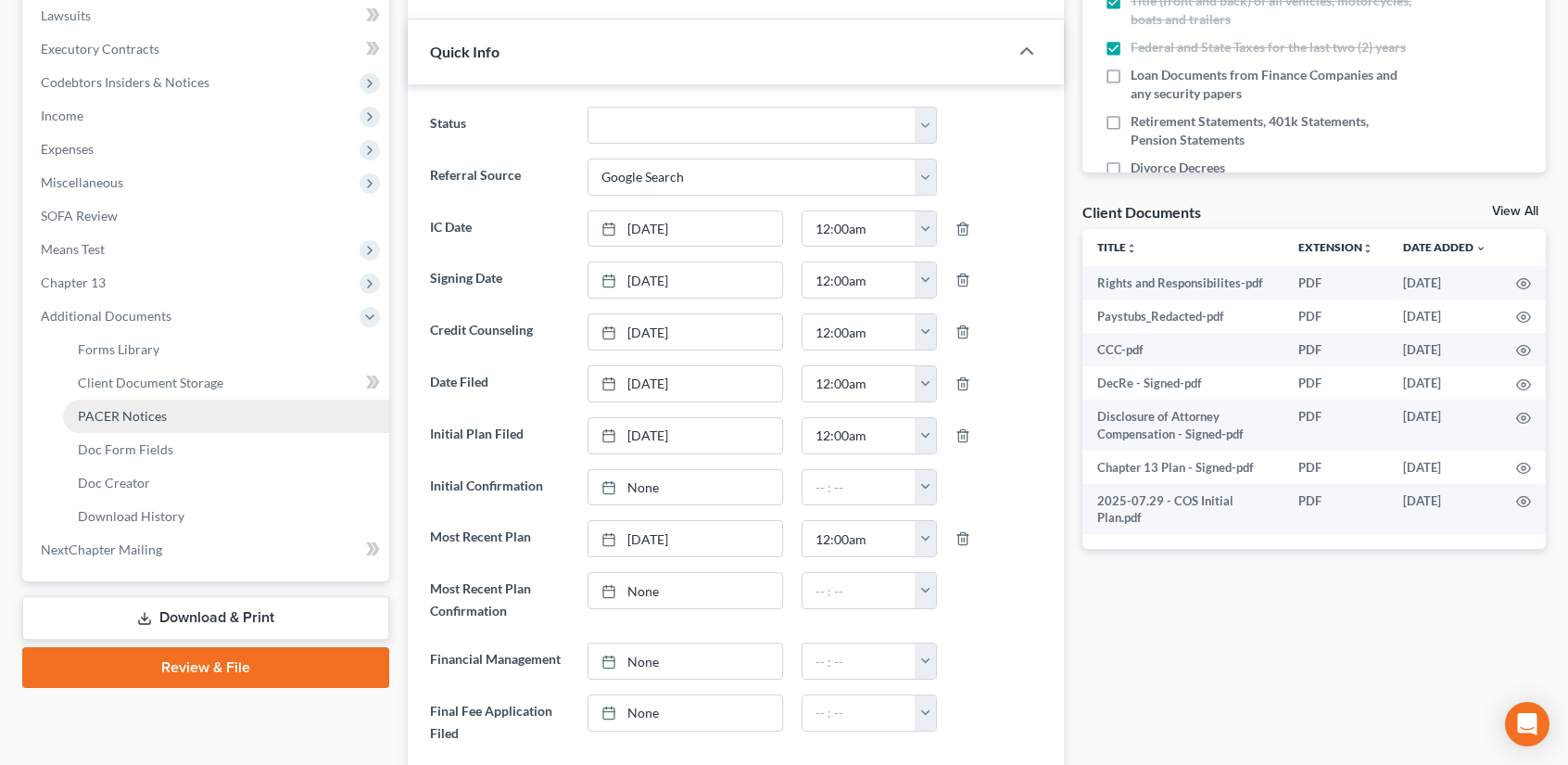
click at [112, 417] on span "PACER Notices" at bounding box center [123, 416] width 89 height 16
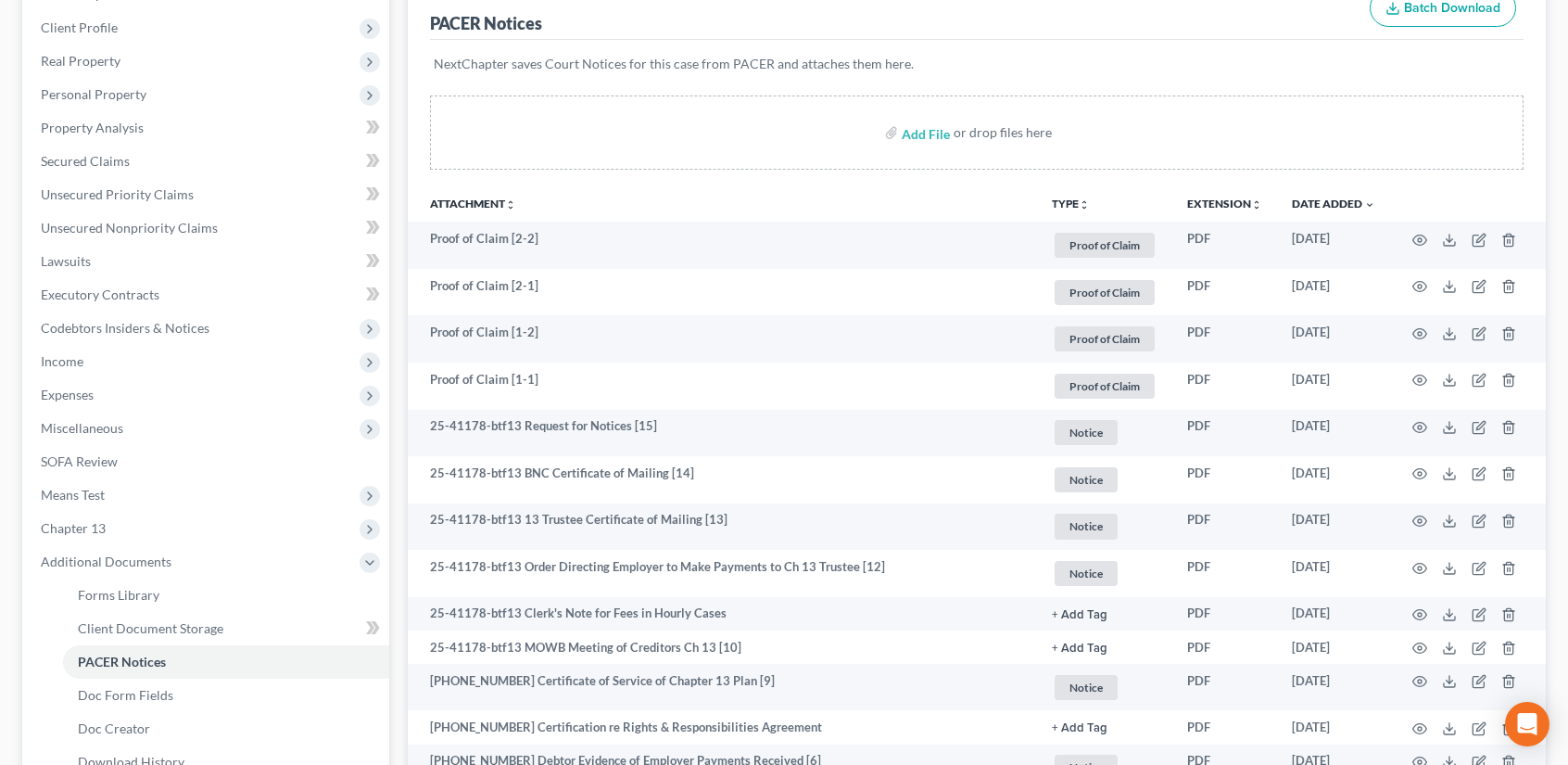
scroll to position [250, 0]
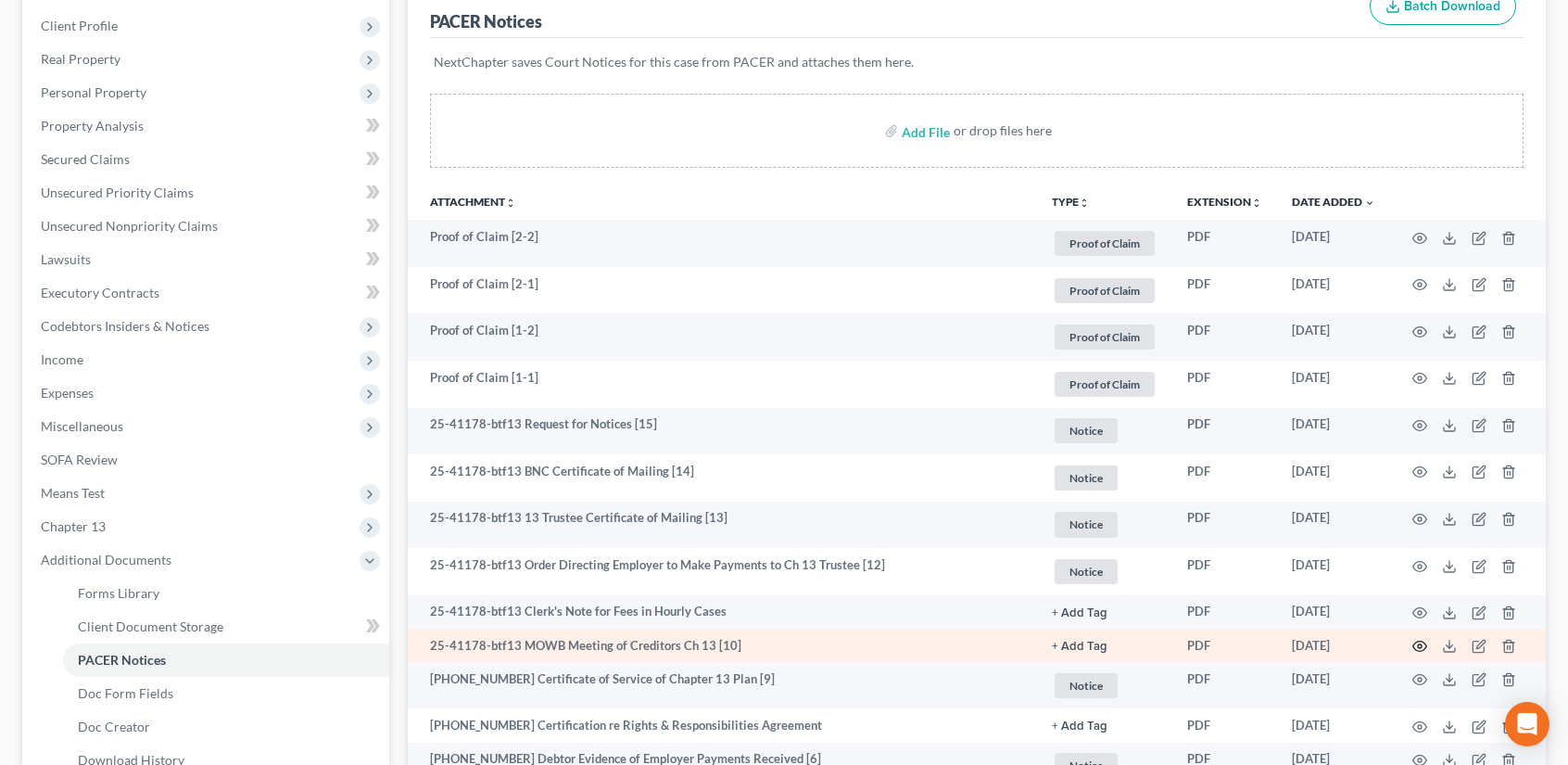
click at [1421, 646] on circle "button" at bounding box center [1420, 646] width 4 height 4
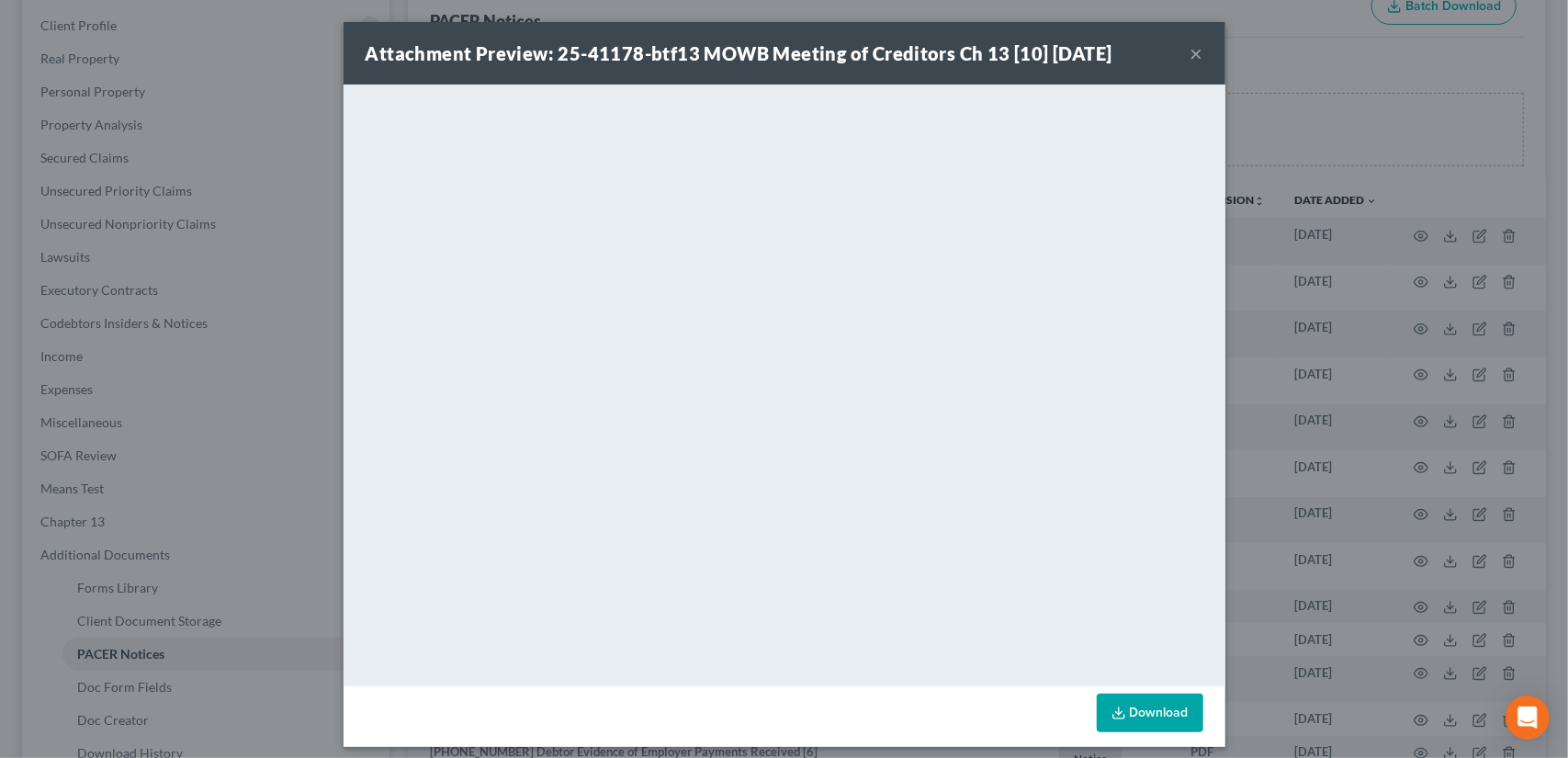
click at [1190, 47] on button "×" at bounding box center [1196, 53] width 13 height 23
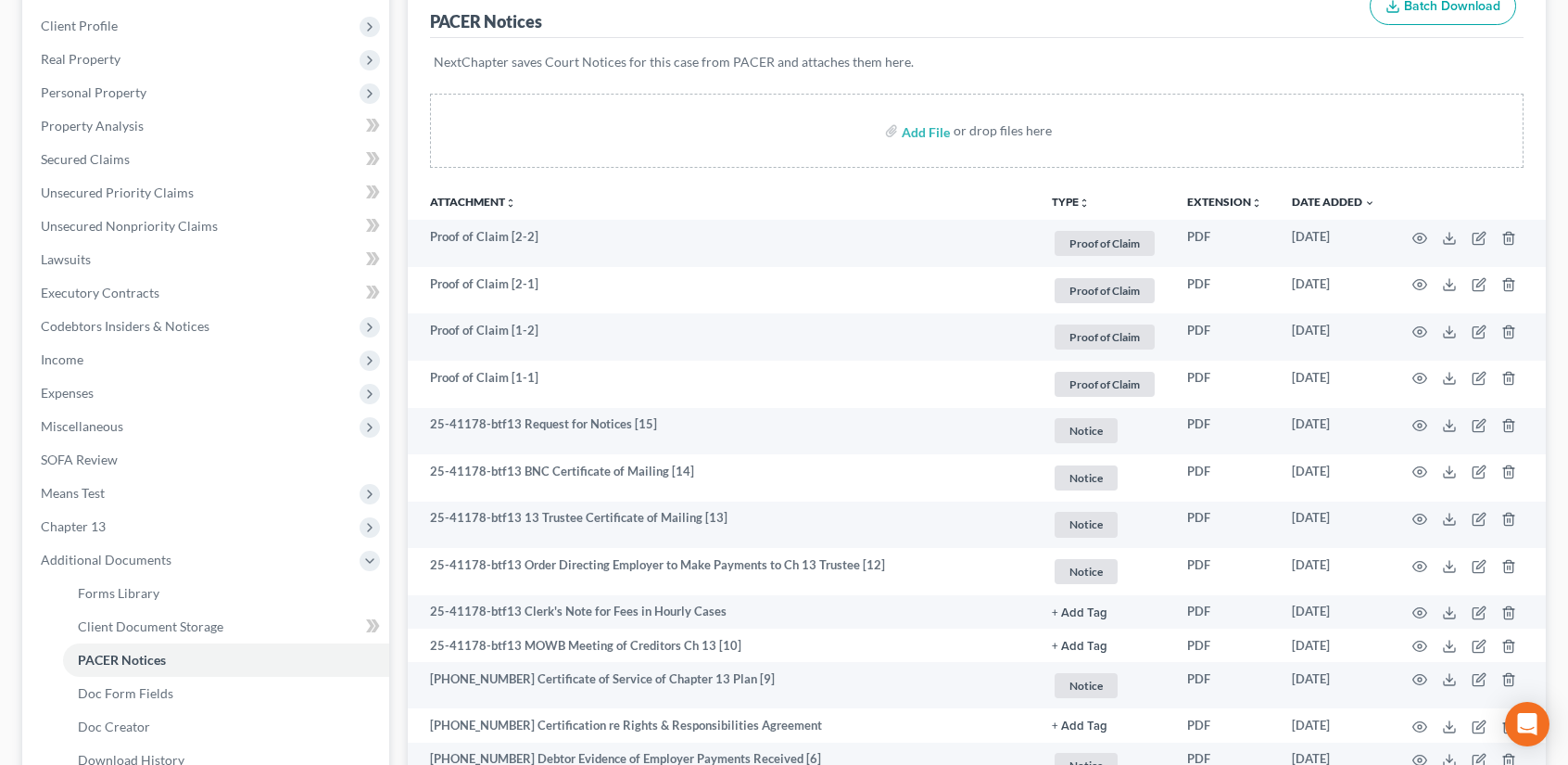
scroll to position [0, 0]
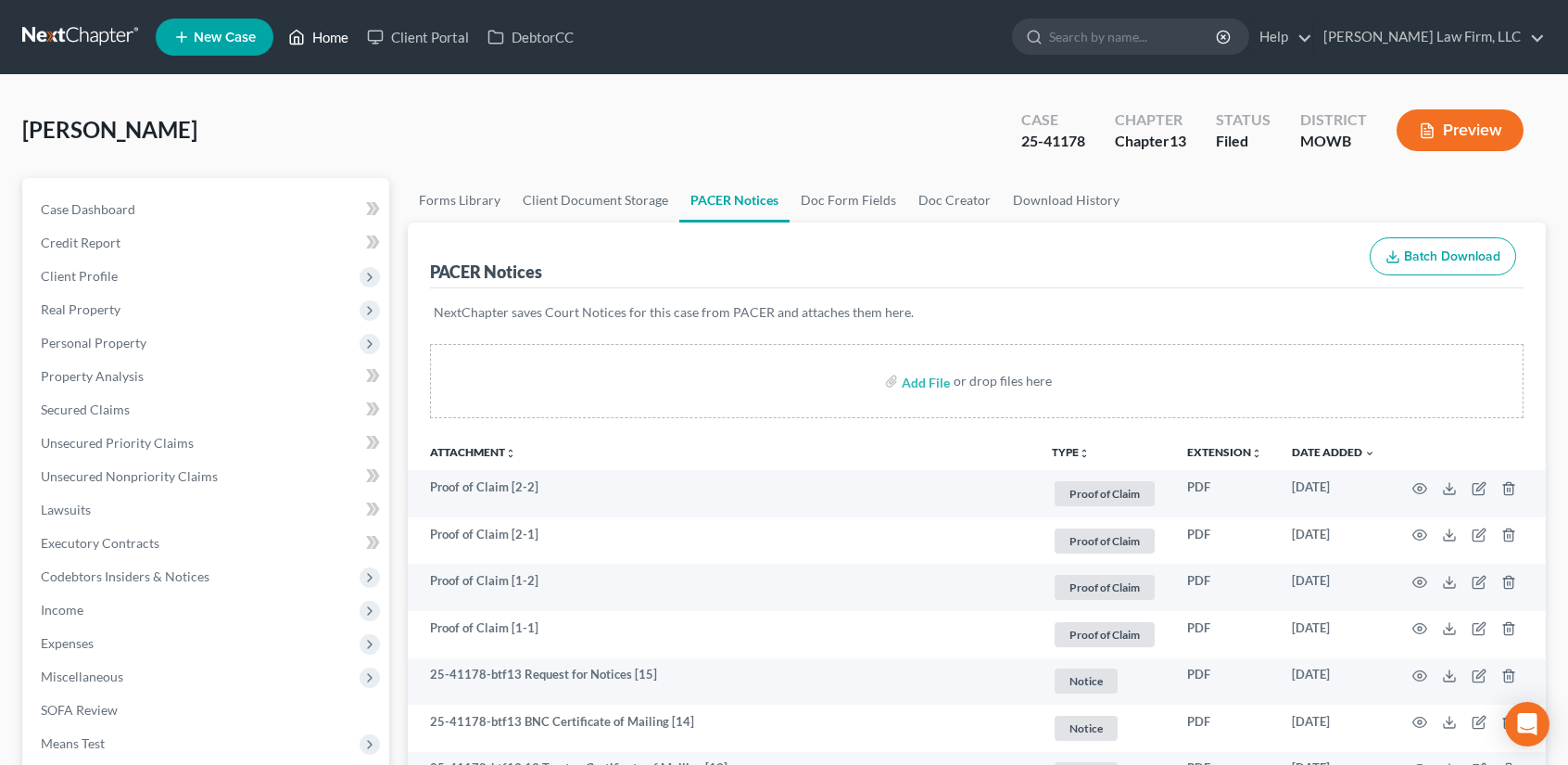
click at [320, 37] on link "Home" at bounding box center [318, 38] width 79 height 34
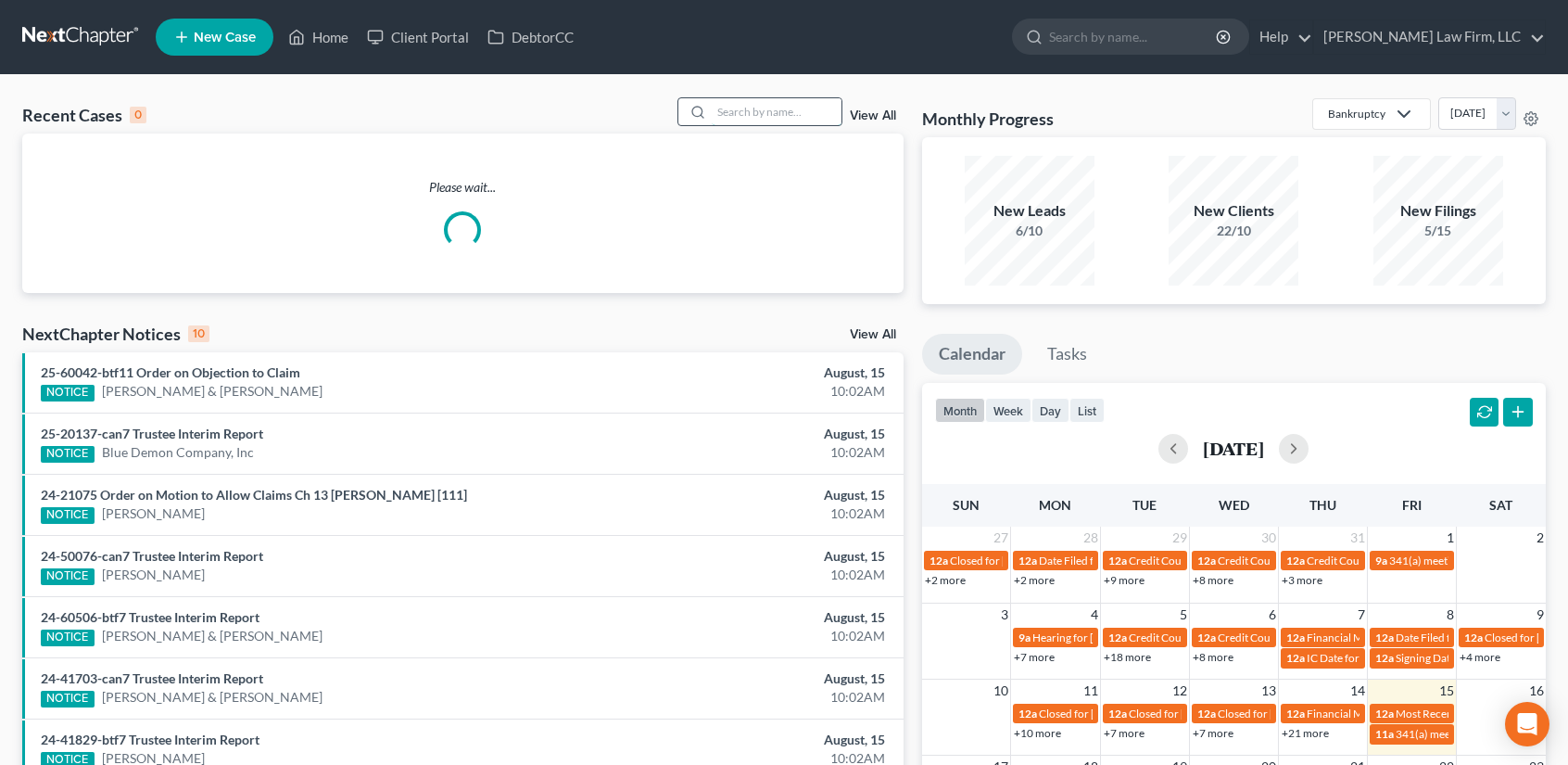
click at [721, 110] on input "search" at bounding box center [776, 111] width 129 height 27
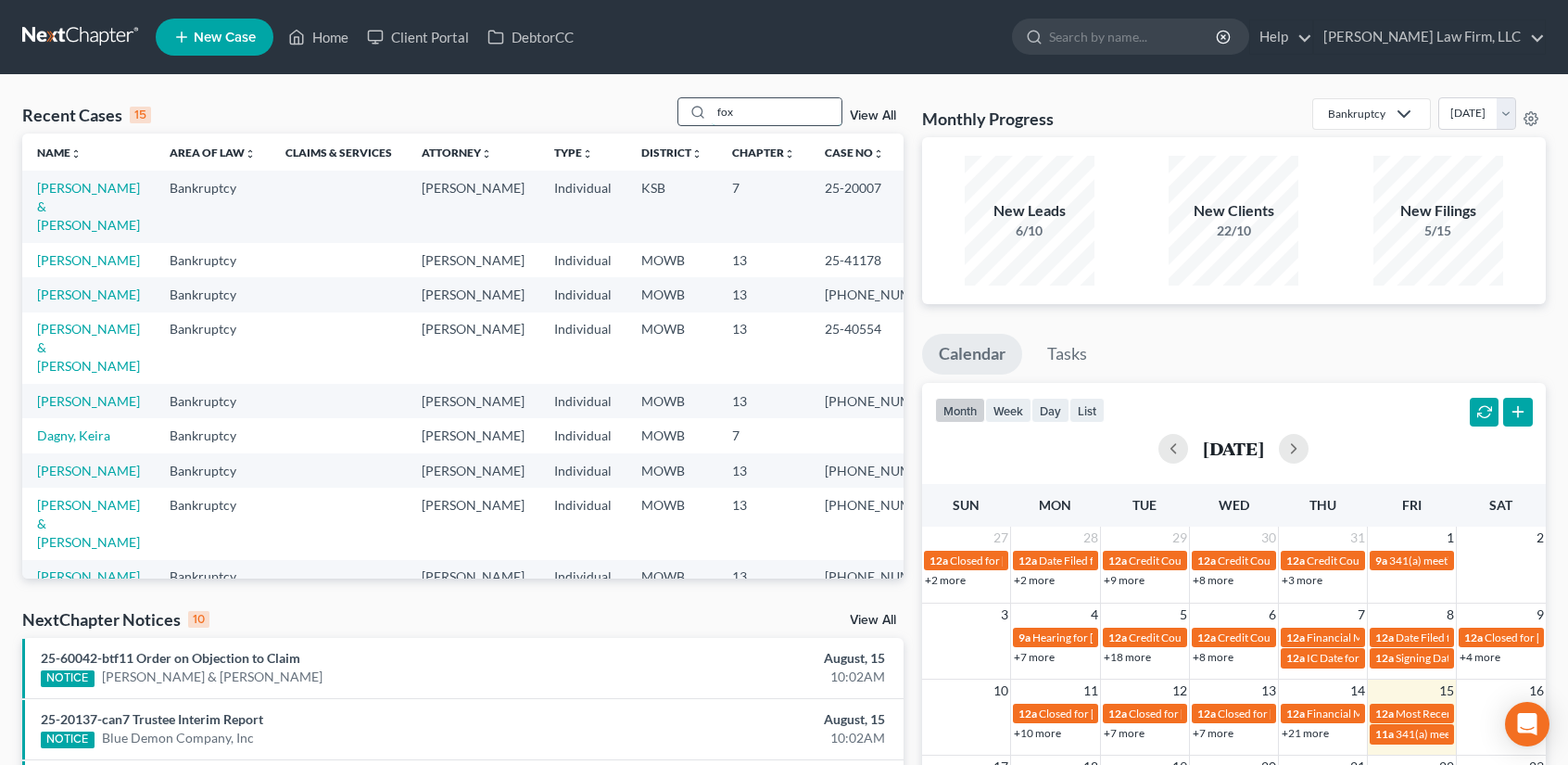
type input "fox"
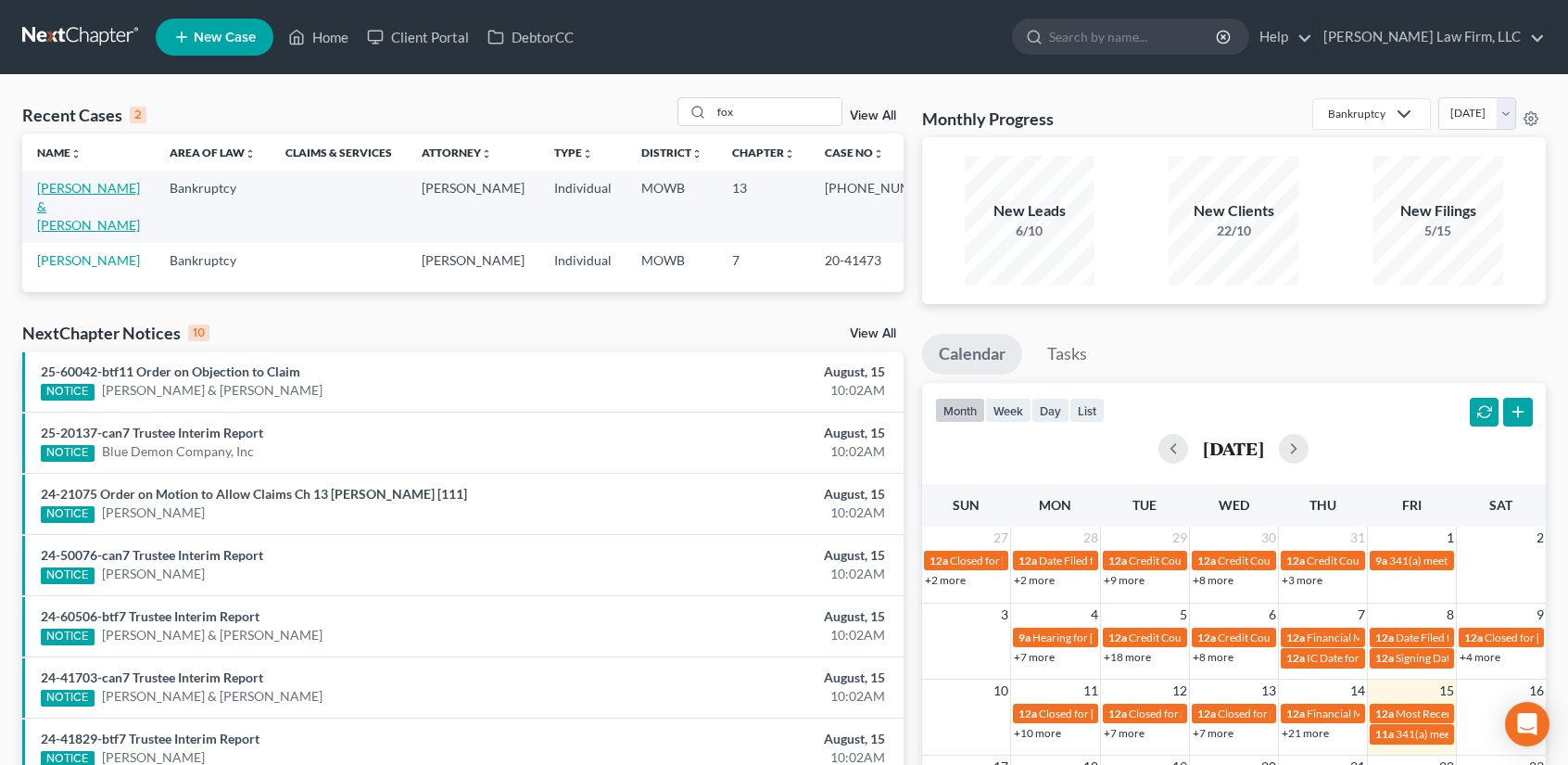
click at [70, 205] on link "[PERSON_NAME] & [PERSON_NAME]" at bounding box center [89, 206] width 103 height 52
select select "4"
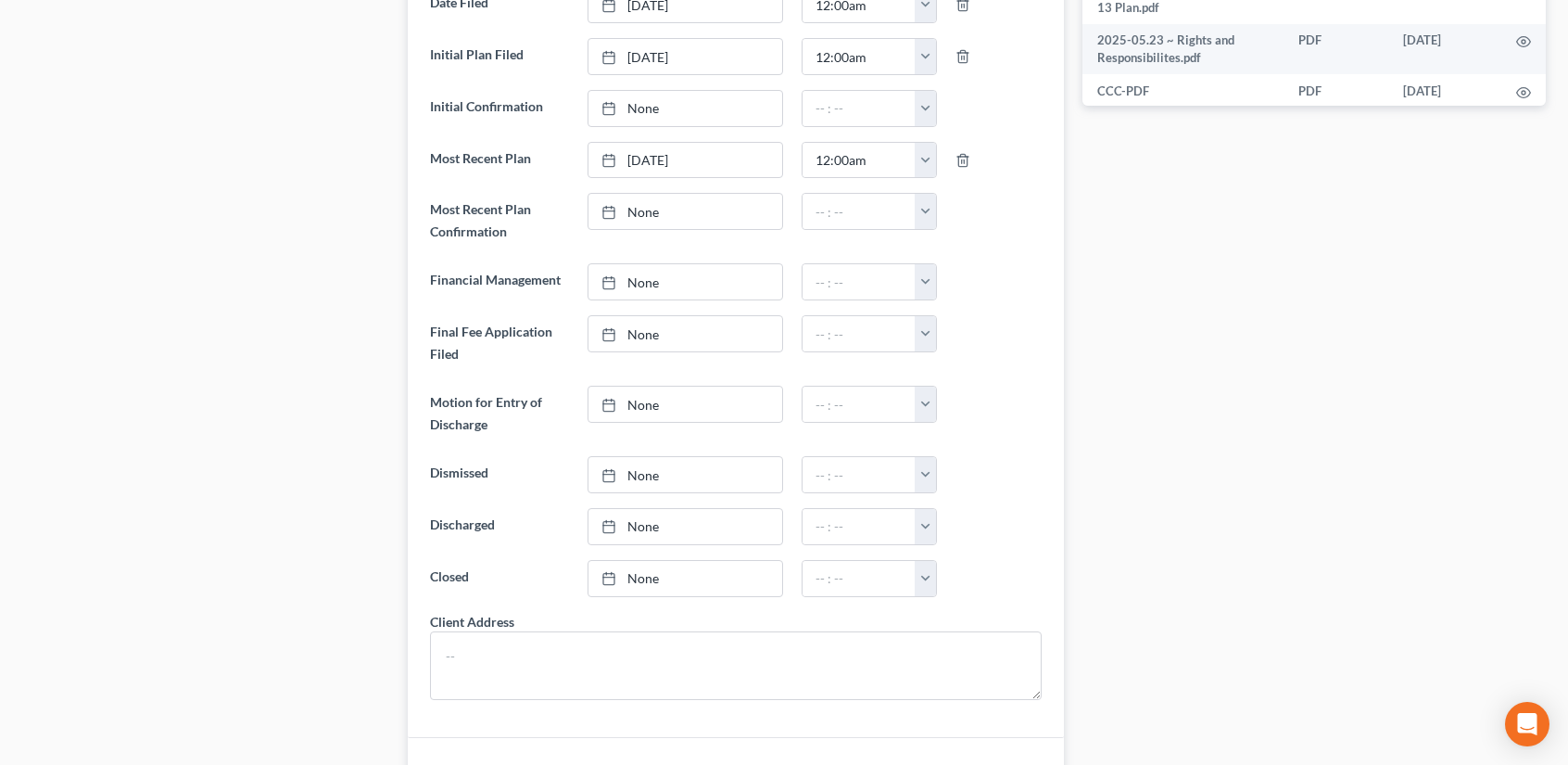
scroll to position [494, 0]
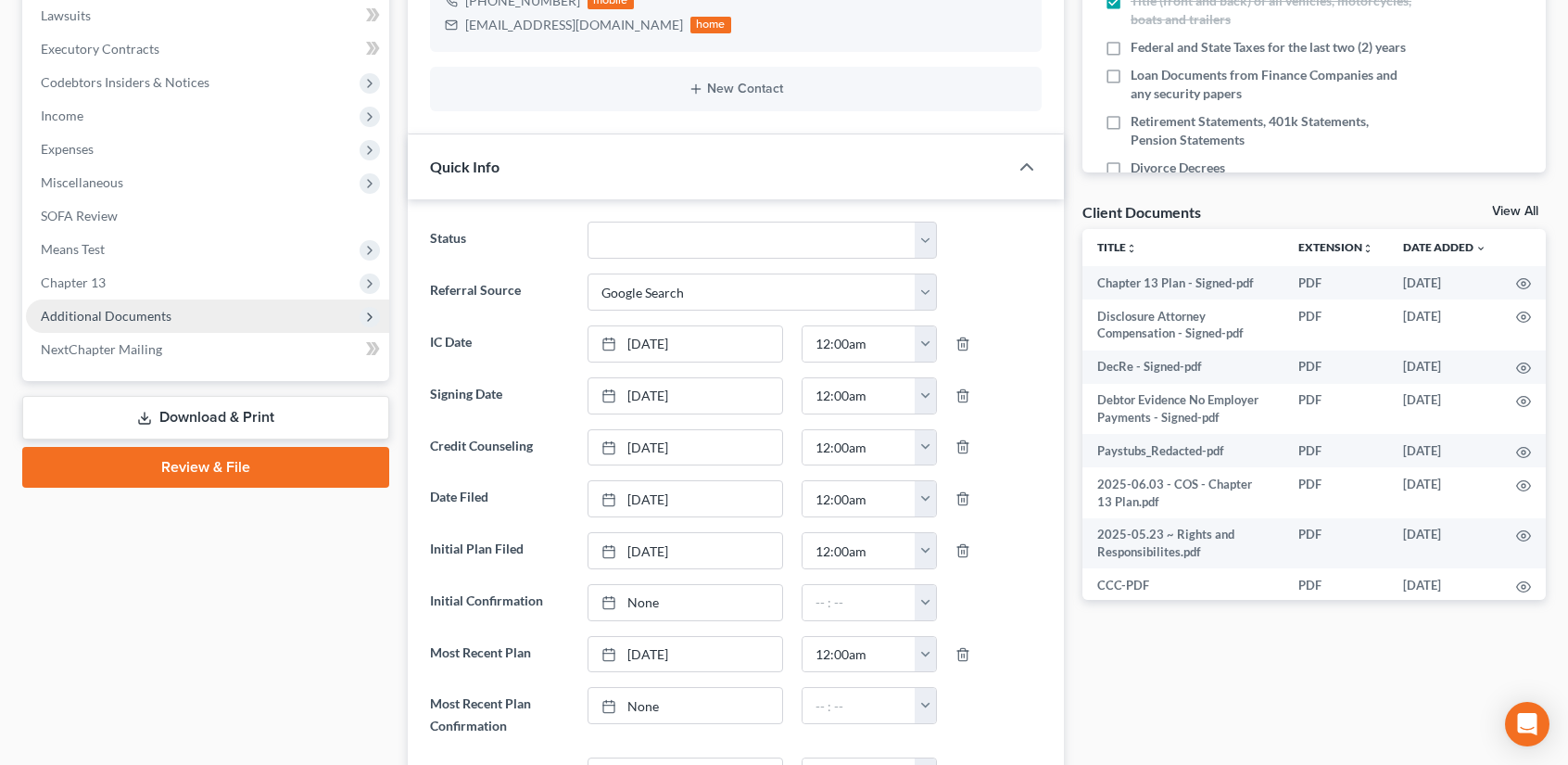
click at [171, 319] on span "Additional Documents" at bounding box center [207, 316] width 364 height 34
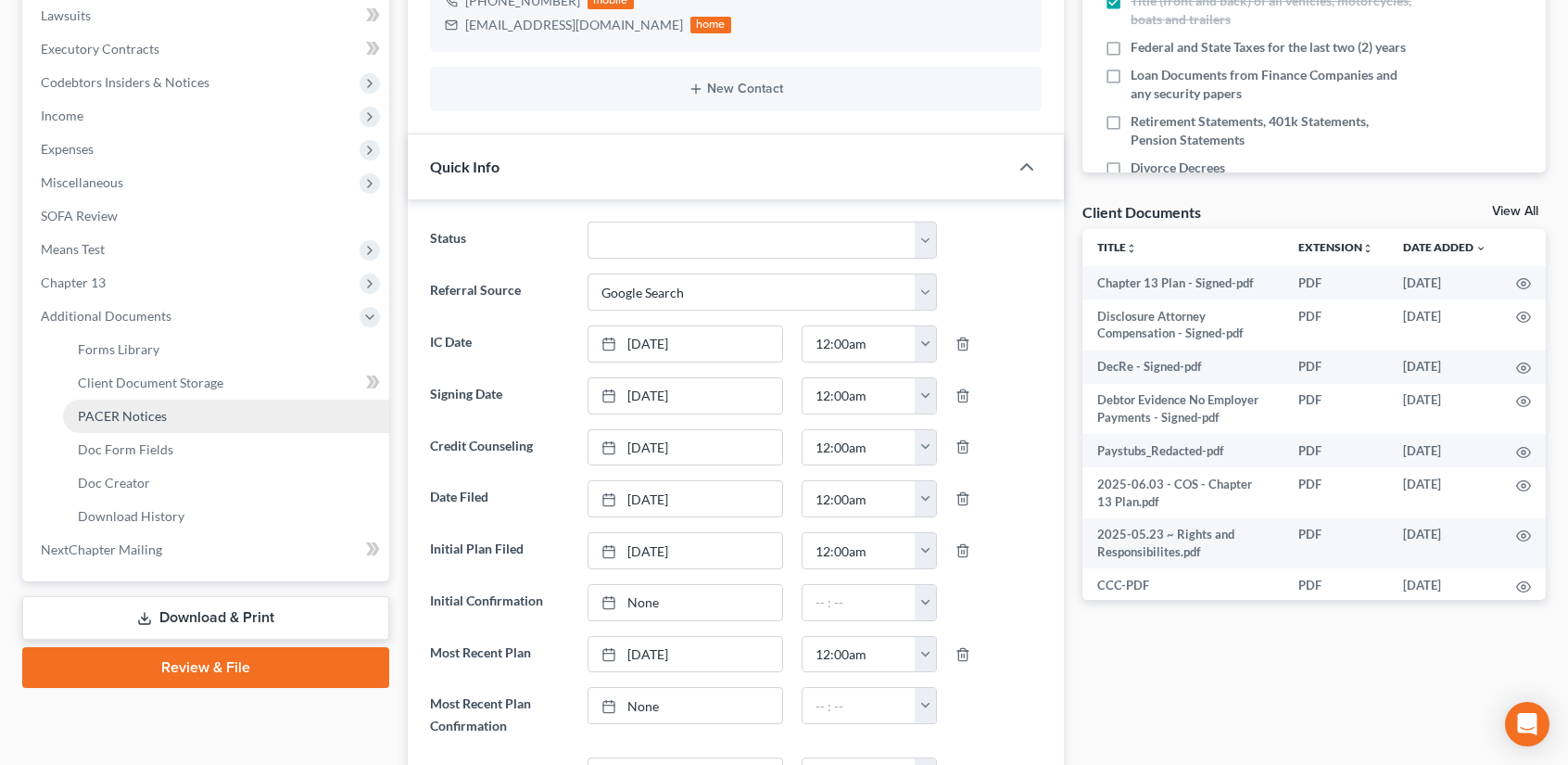
click at [136, 418] on span "PACER Notices" at bounding box center [123, 416] width 89 height 16
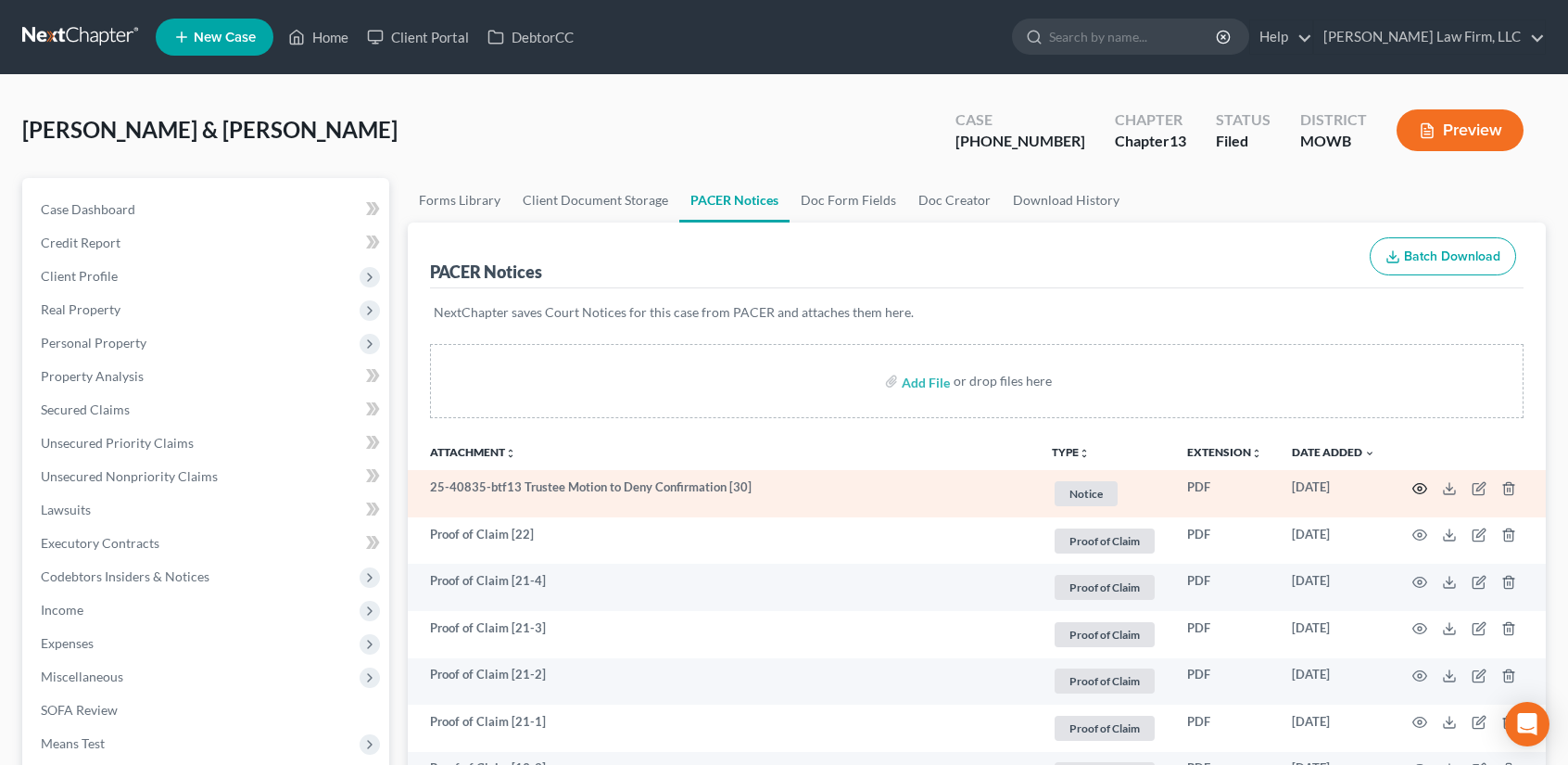
click at [1420, 486] on icon "button" at bounding box center [1419, 488] width 15 height 15
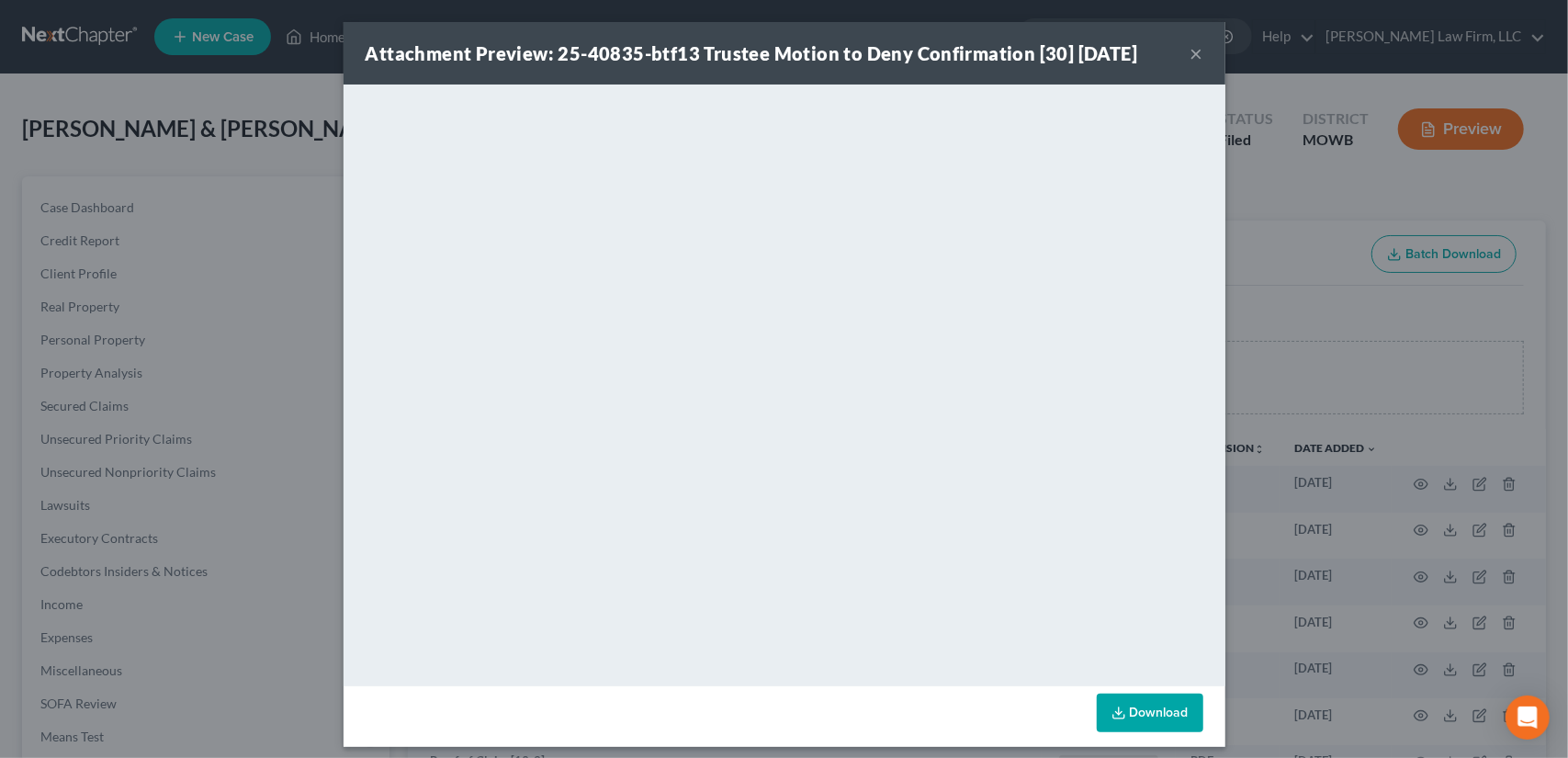
drag, startPoint x: 1190, startPoint y: 52, endPoint x: 63, endPoint y: 279, distance: 1149.6
click at [1190, 52] on button "×" at bounding box center [1196, 53] width 13 height 23
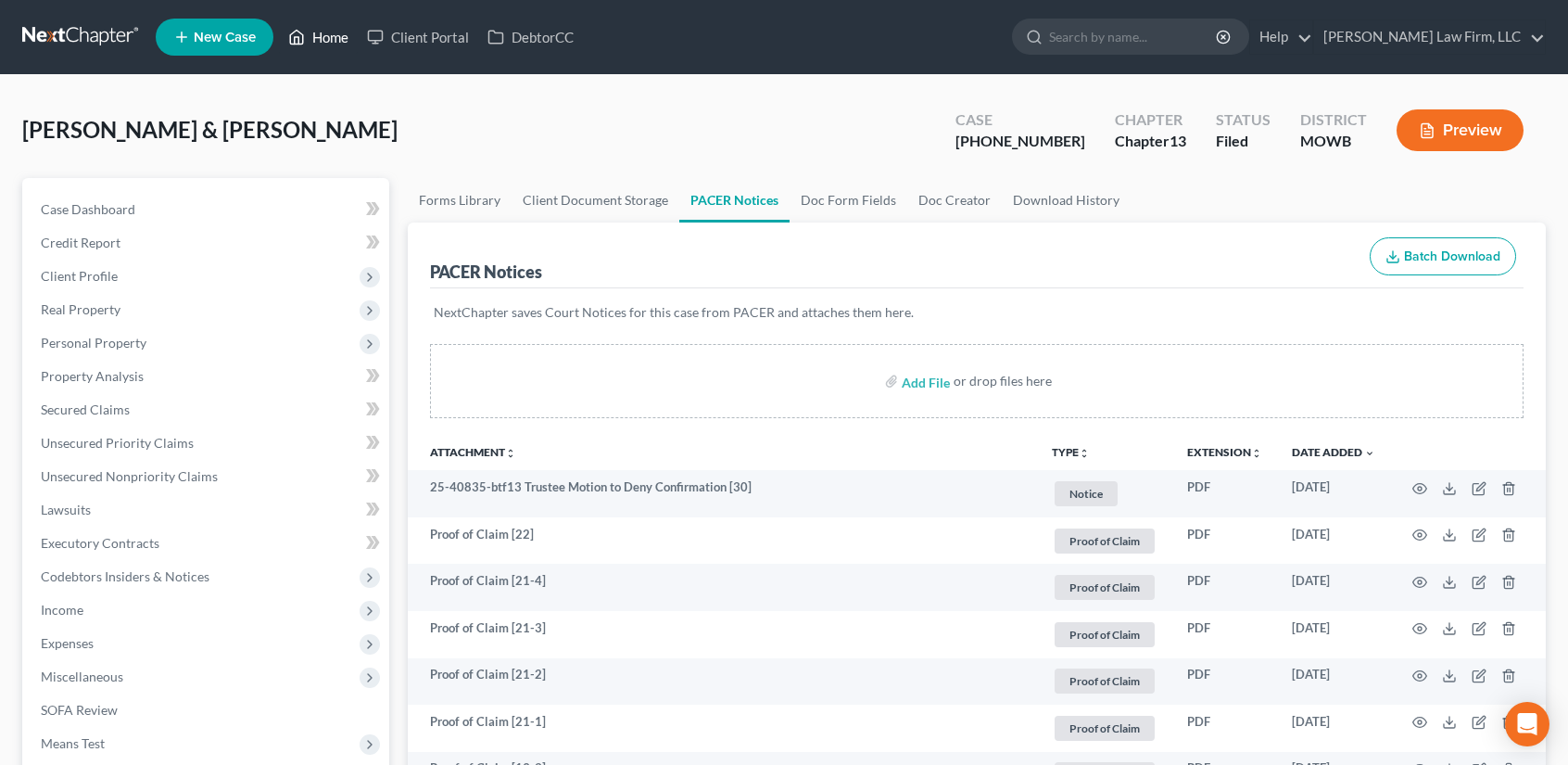
drag, startPoint x: 315, startPoint y: 35, endPoint x: 859, endPoint y: 127, distance: 551.7
click at [315, 35] on link "Home" at bounding box center [318, 38] width 79 height 34
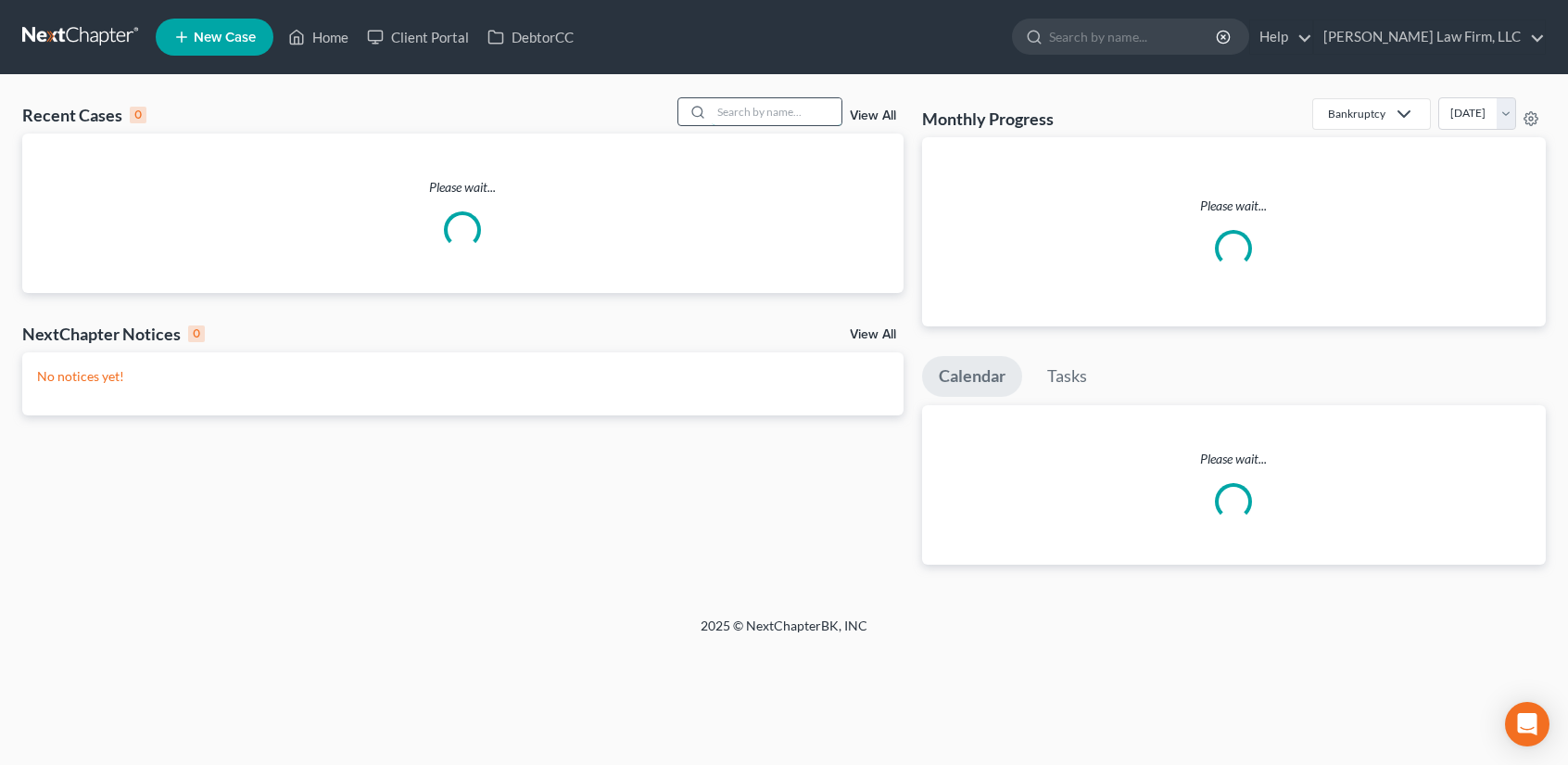
click at [734, 121] on input "search" at bounding box center [776, 111] width 129 height 27
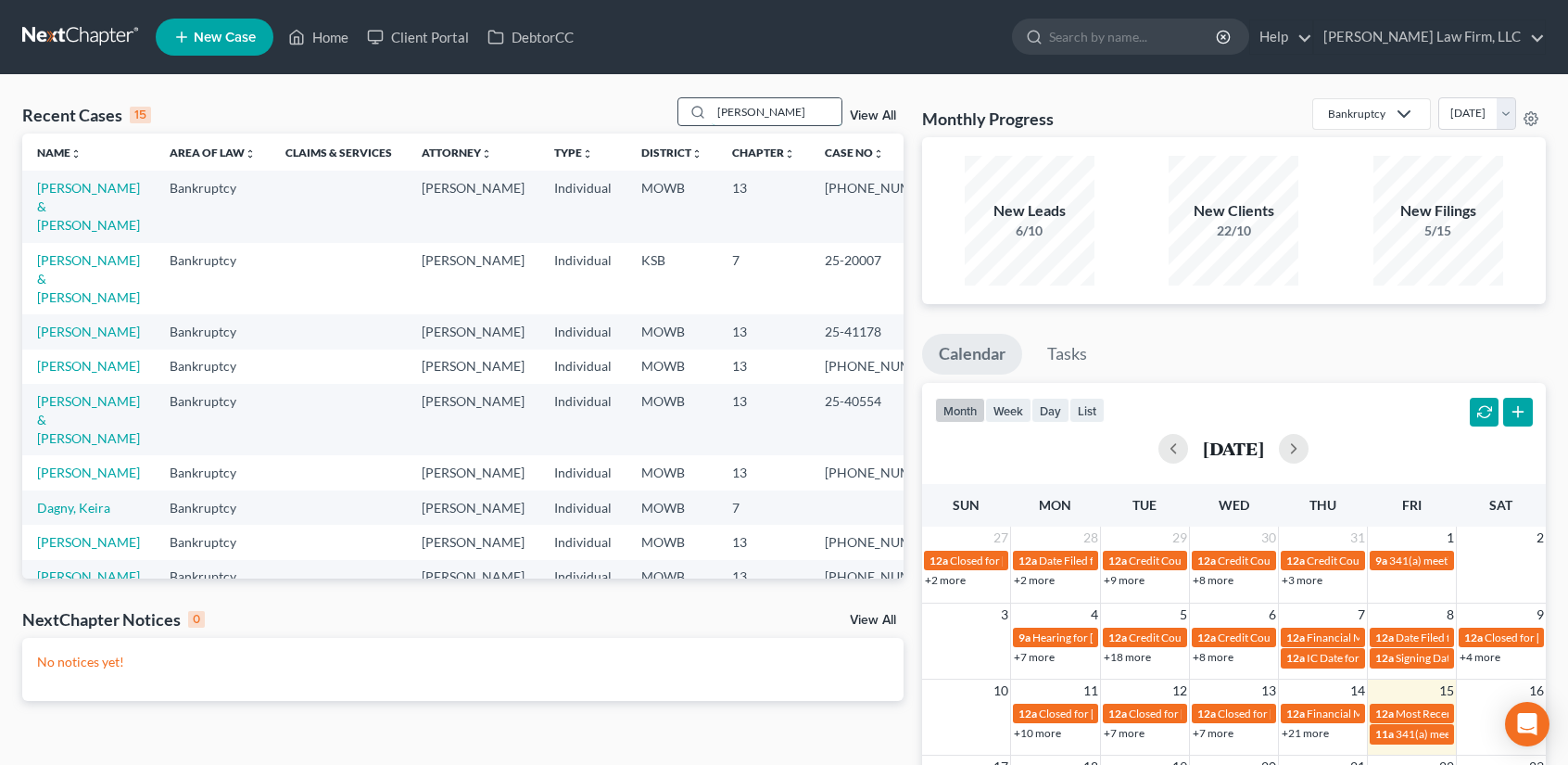
type input "lucito"
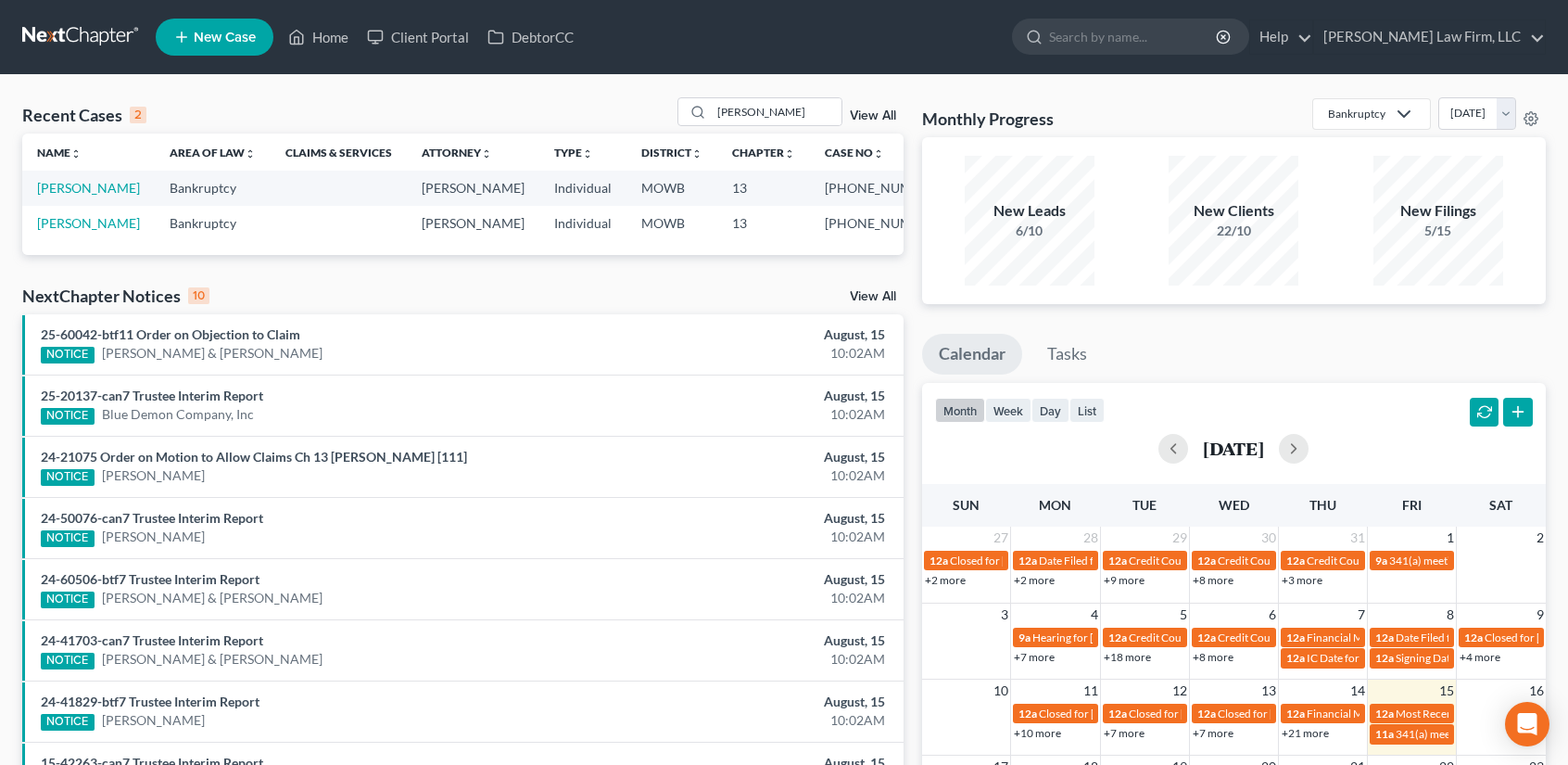
click at [52, 196] on td "[PERSON_NAME]" at bounding box center [89, 188] width 132 height 35
click at [50, 230] on link "[PERSON_NAME]" at bounding box center [89, 223] width 103 height 16
select select "1"
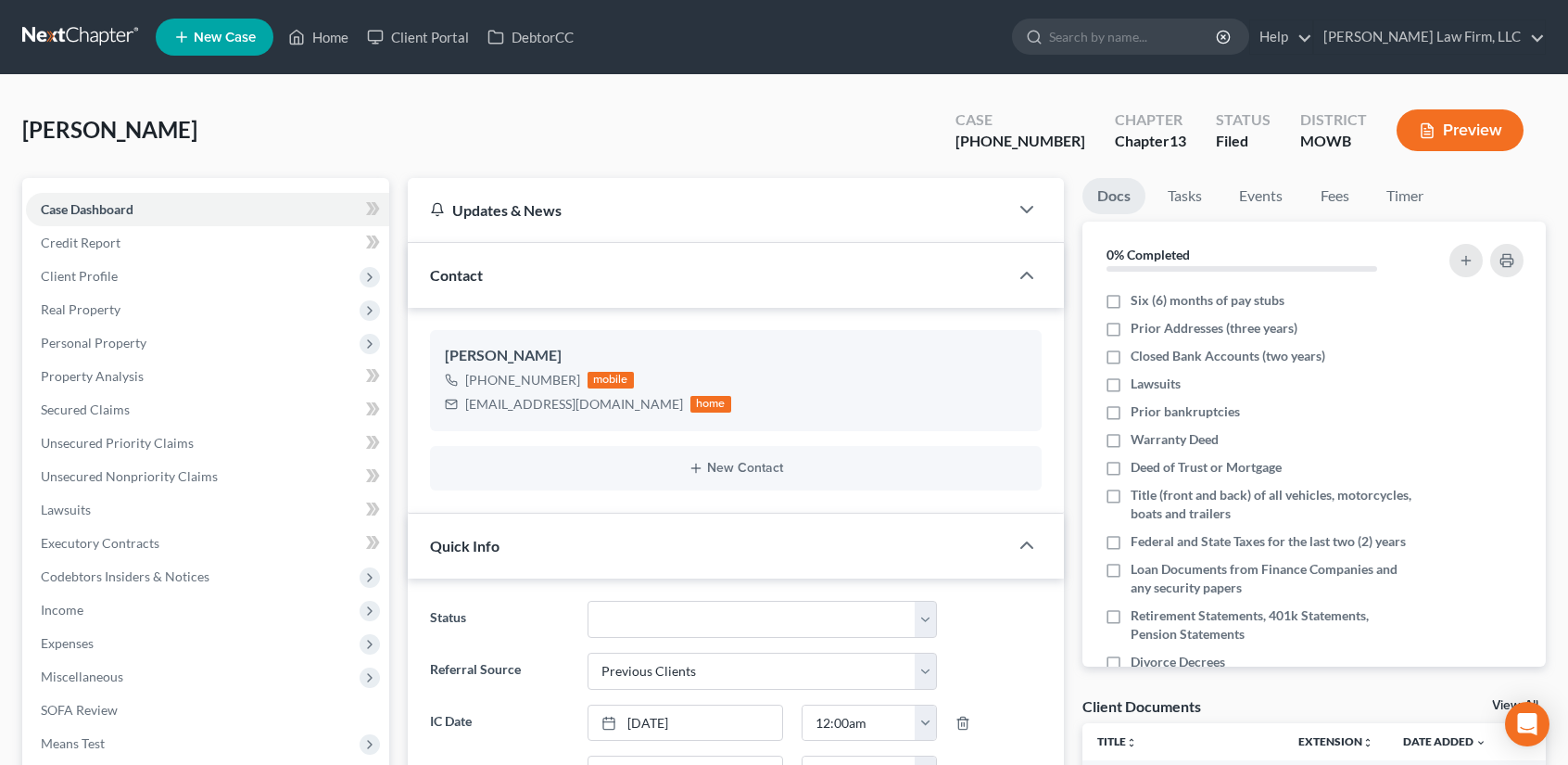
scroll to position [13302, 0]
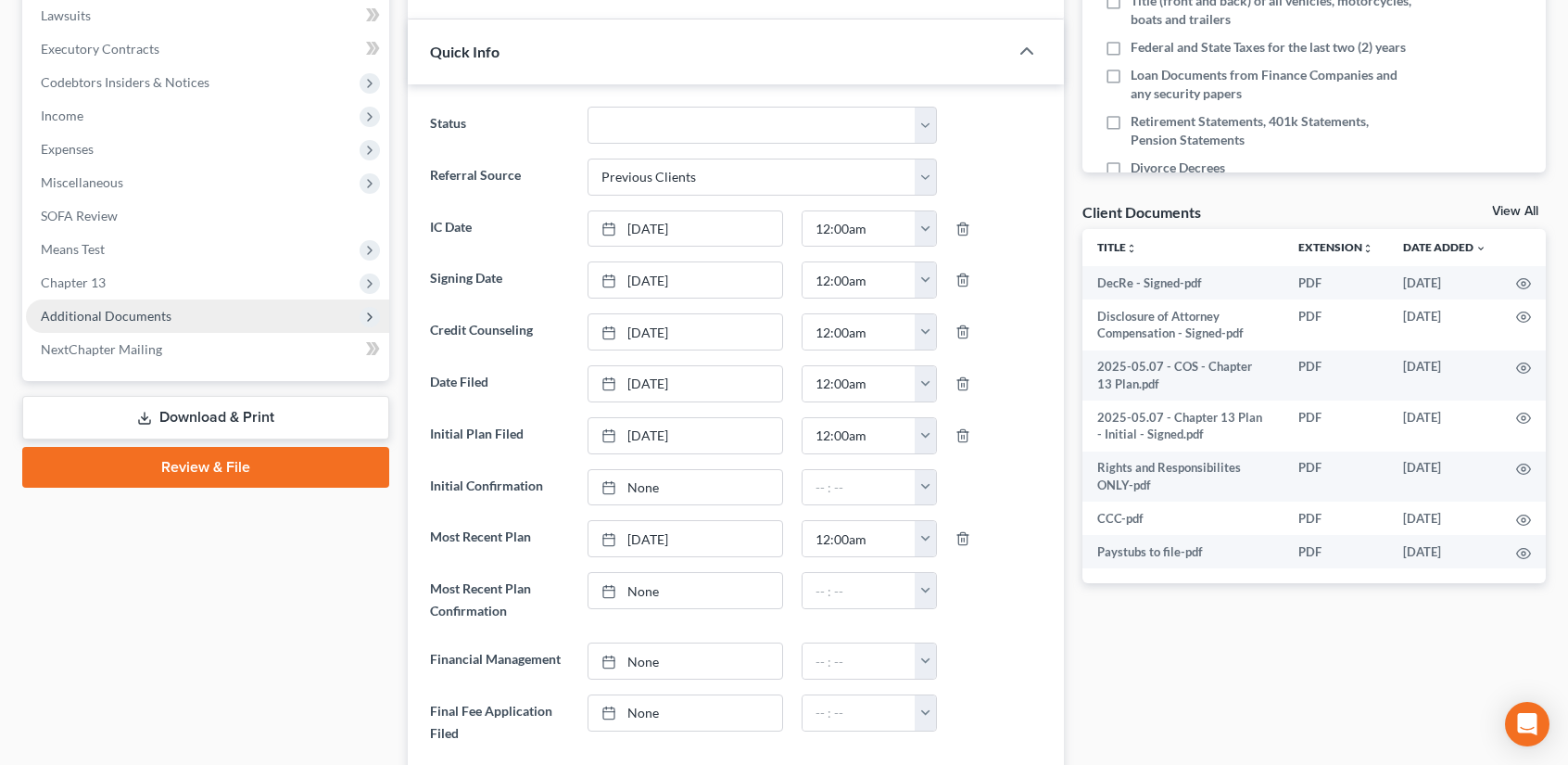
click at [106, 304] on span "Additional Documents" at bounding box center [207, 316] width 364 height 34
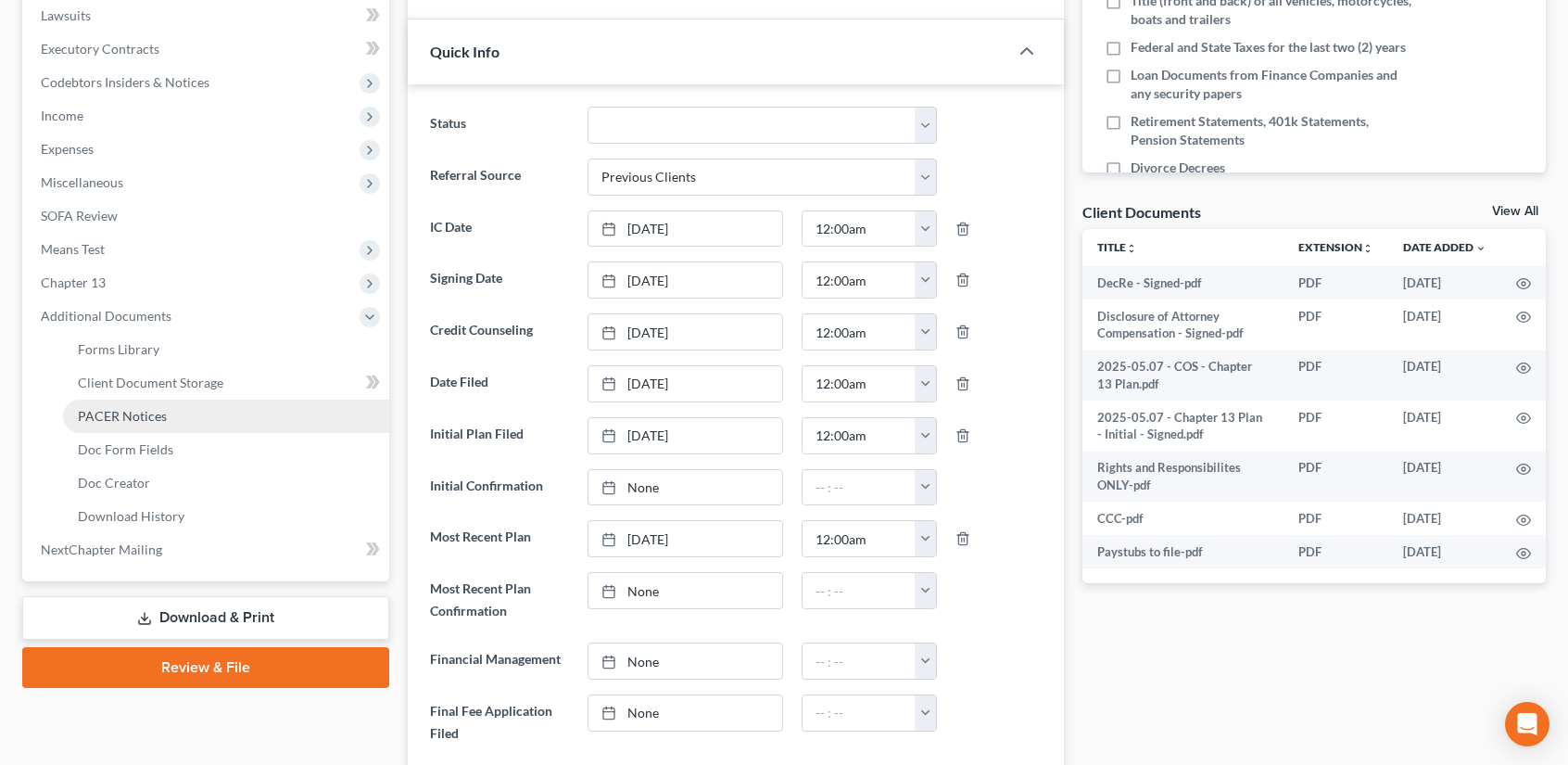
click at [126, 417] on span "PACER Notices" at bounding box center [123, 416] width 89 height 16
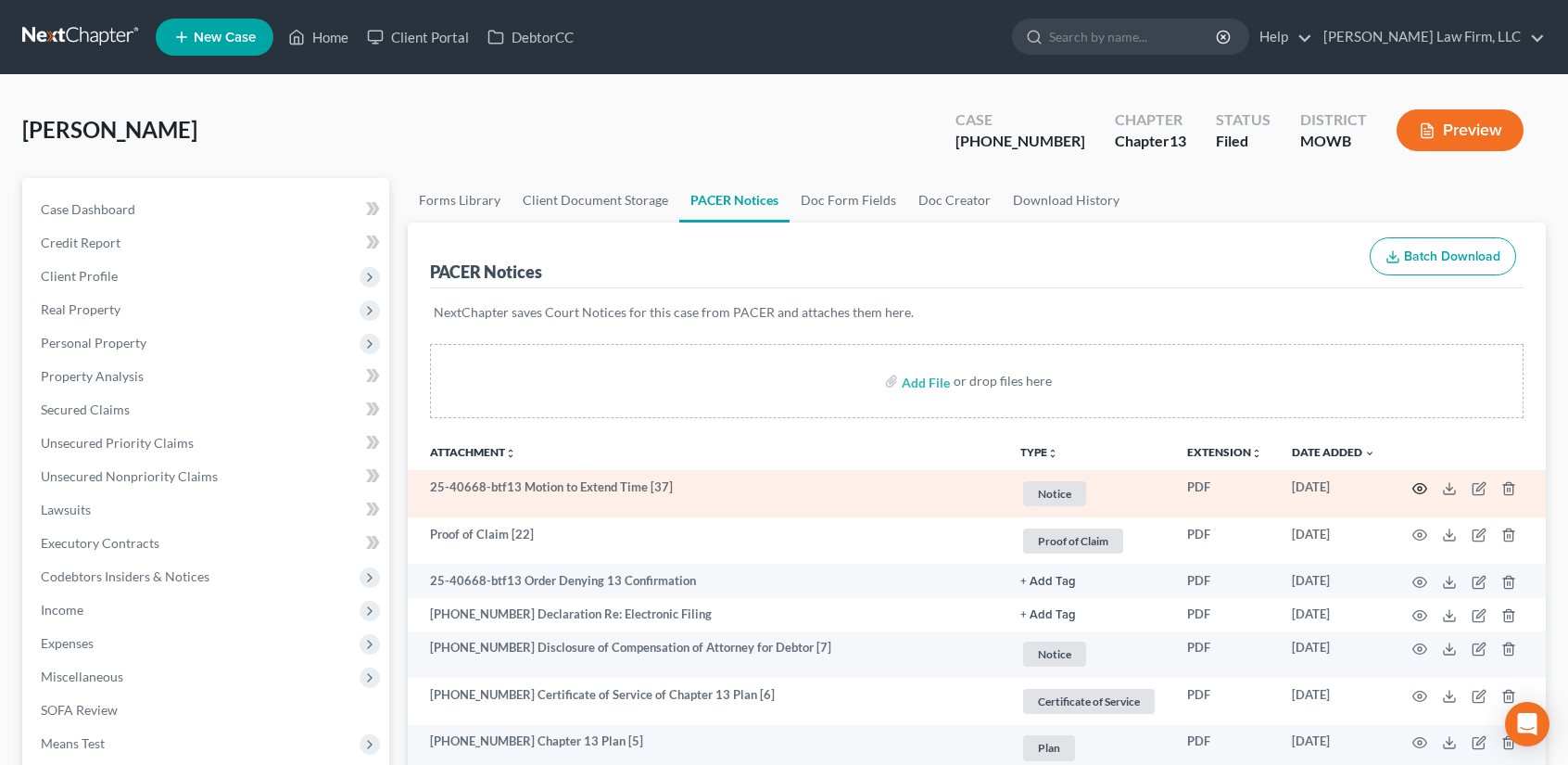
click at [1421, 486] on circle "button" at bounding box center [1420, 488] width 4 height 4
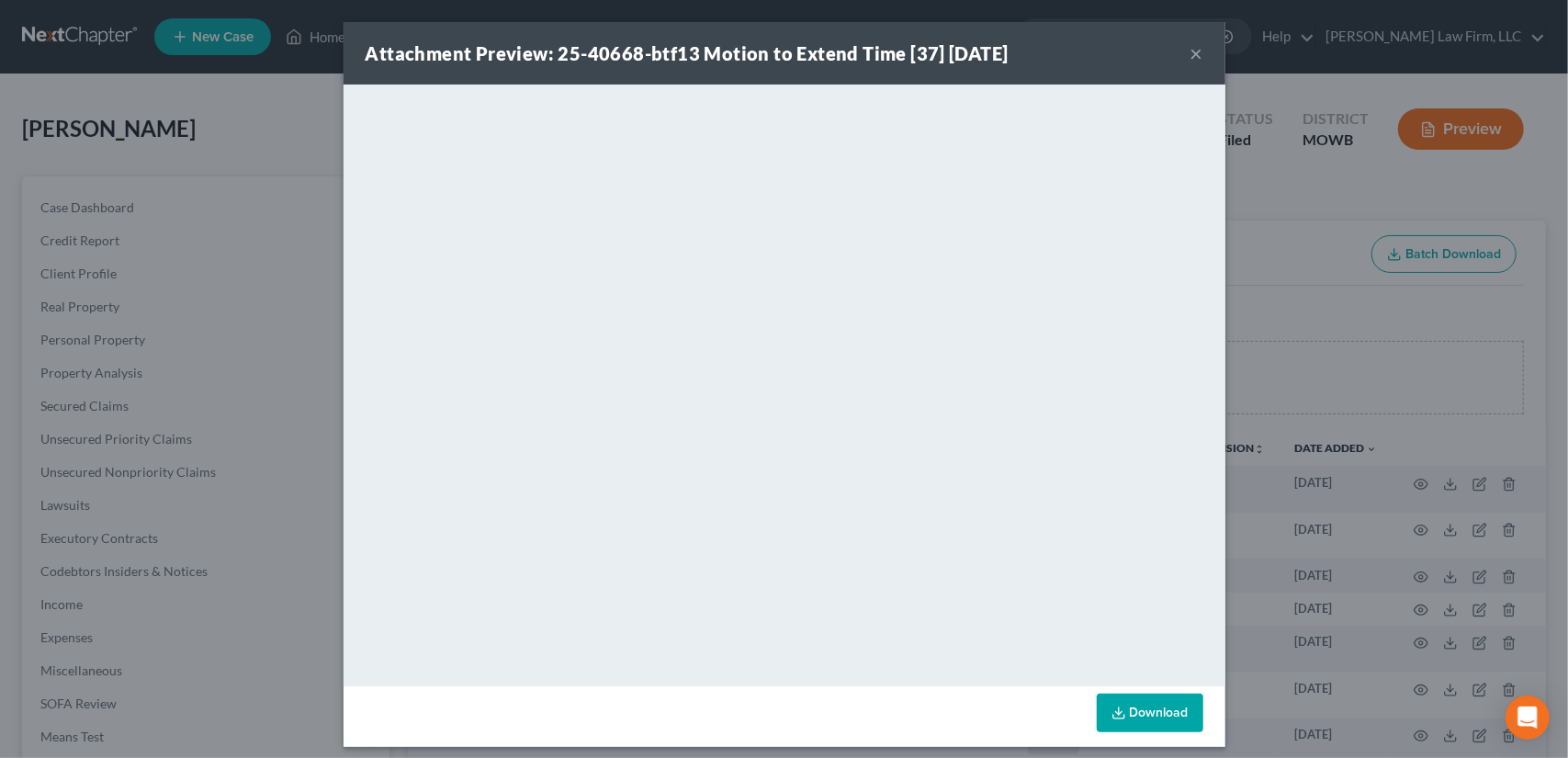
drag, startPoint x: 1186, startPoint y: 54, endPoint x: 1122, endPoint y: 55, distance: 64.0
click at [1190, 54] on button "×" at bounding box center [1196, 53] width 13 height 23
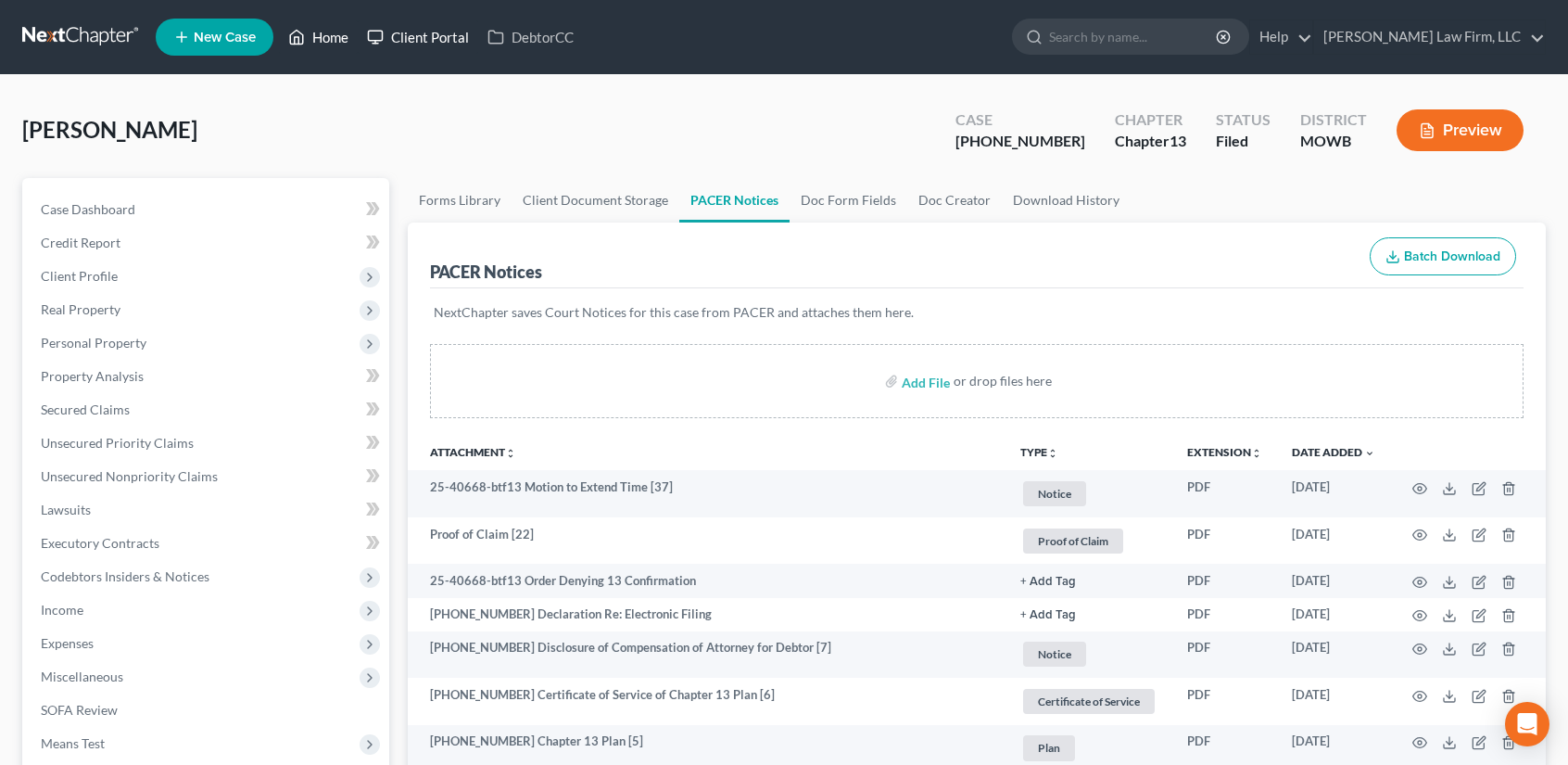
drag, startPoint x: 328, startPoint y: 38, endPoint x: 433, endPoint y: 52, distance: 105.9
click at [328, 38] on link "Home" at bounding box center [318, 38] width 79 height 34
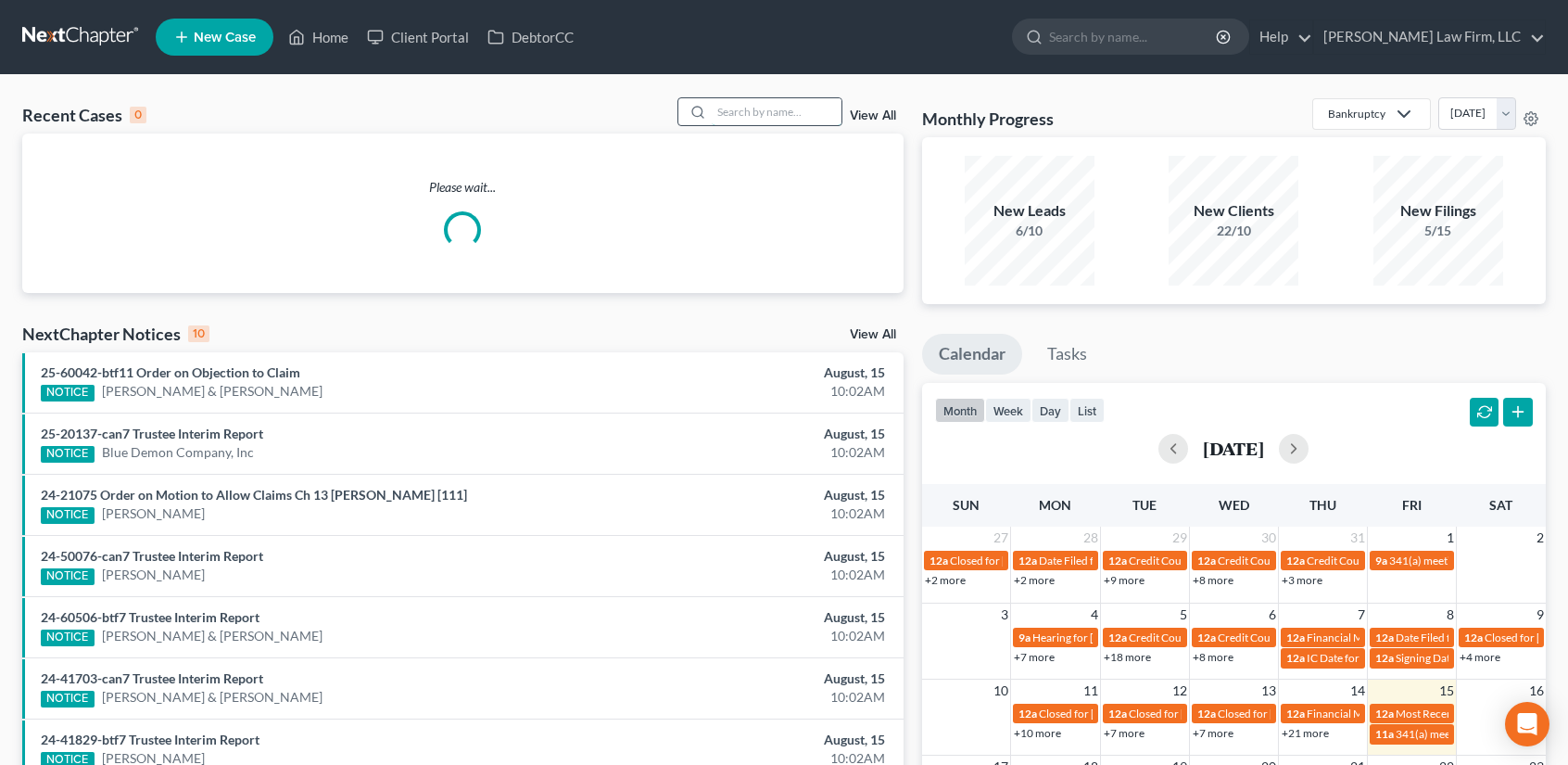
click at [730, 112] on input "search" at bounding box center [776, 111] width 129 height 27
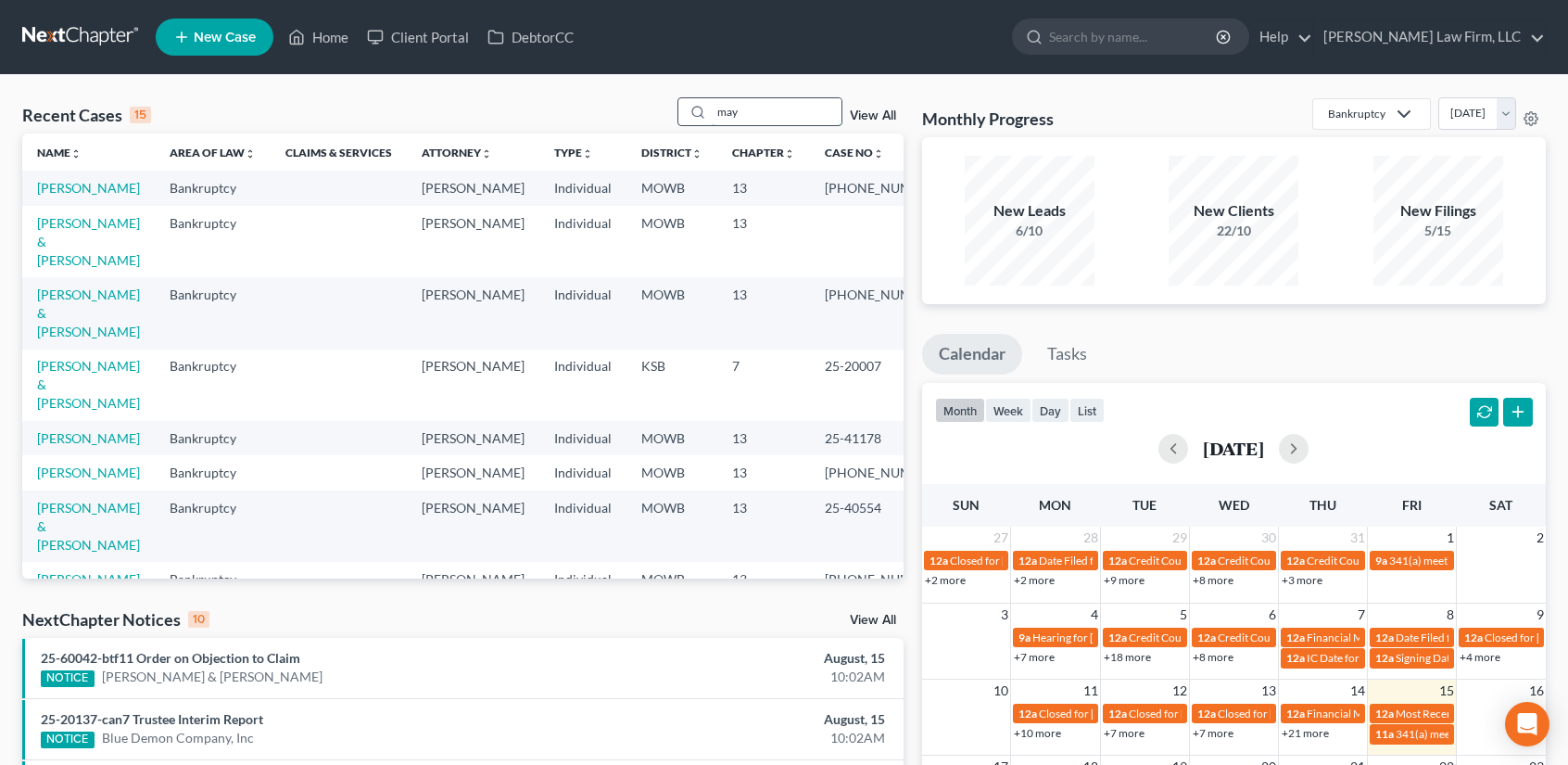
type input "may"
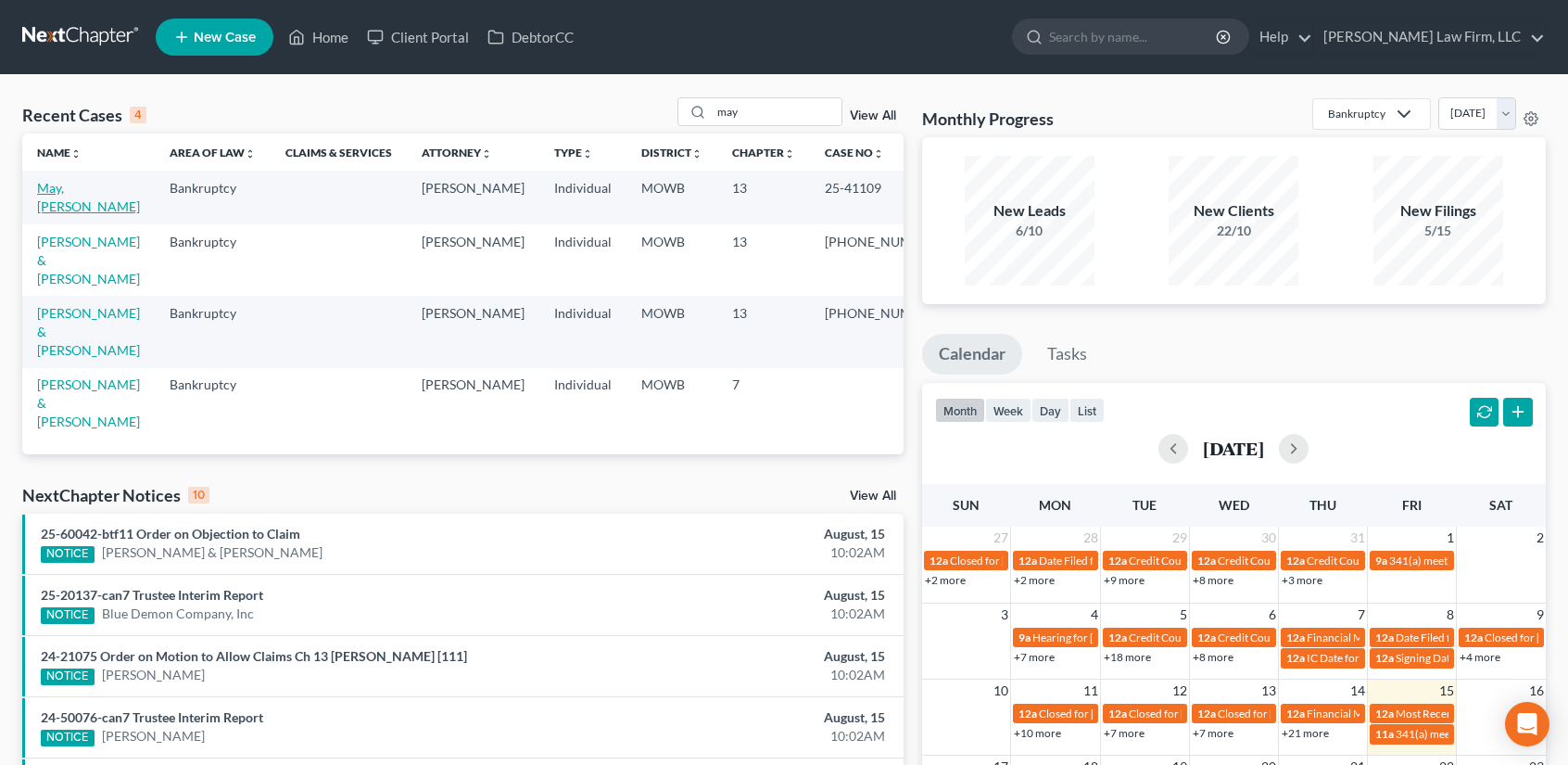
click at [65, 204] on link "May, Keshia" at bounding box center [89, 197] width 103 height 35
select select "2"
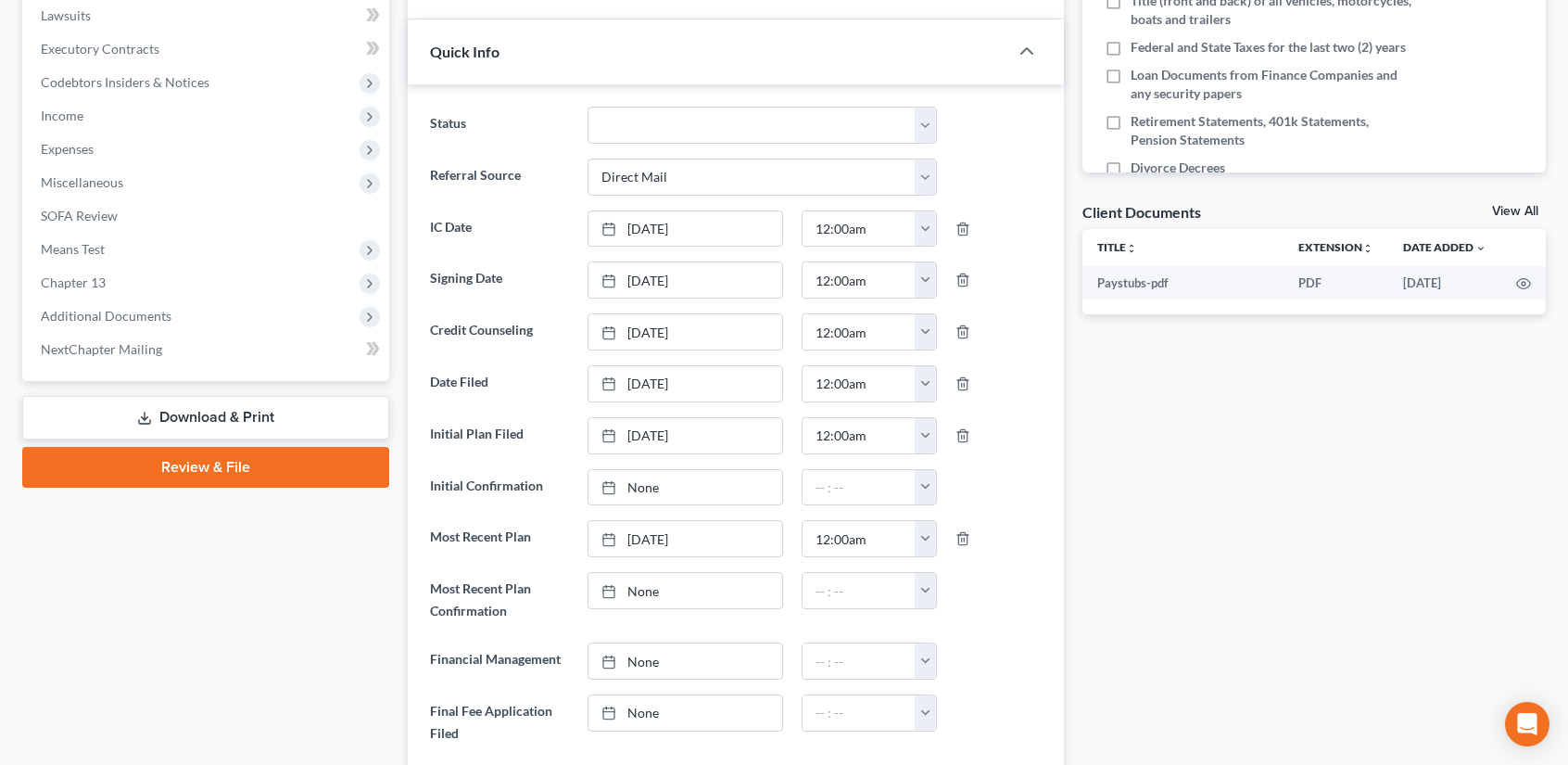
scroll to position [578, 0]
click at [93, 321] on span "Additional Documents" at bounding box center [106, 315] width 130 height 16
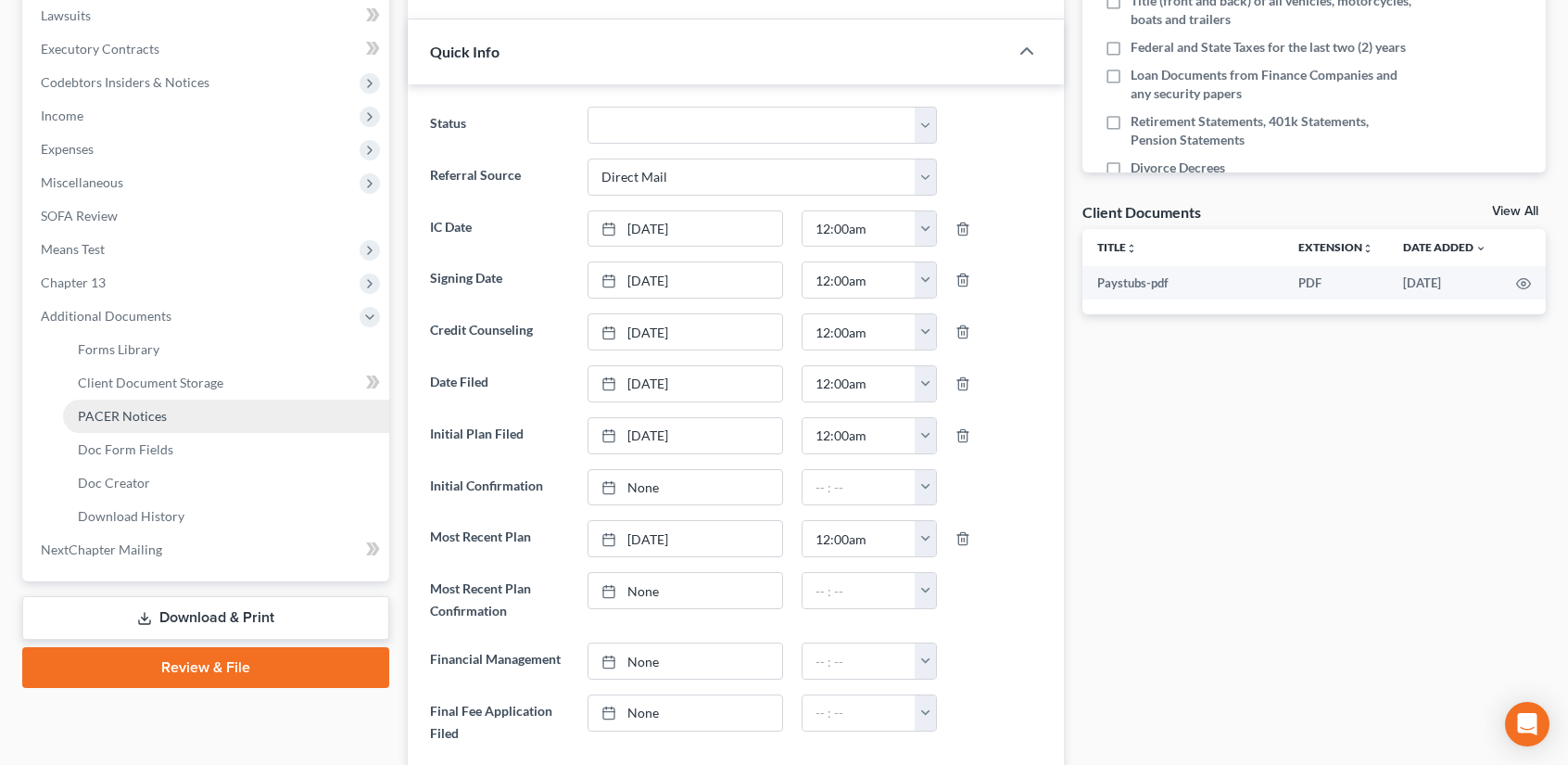
click at [126, 422] on span "PACER Notices" at bounding box center [123, 416] width 89 height 16
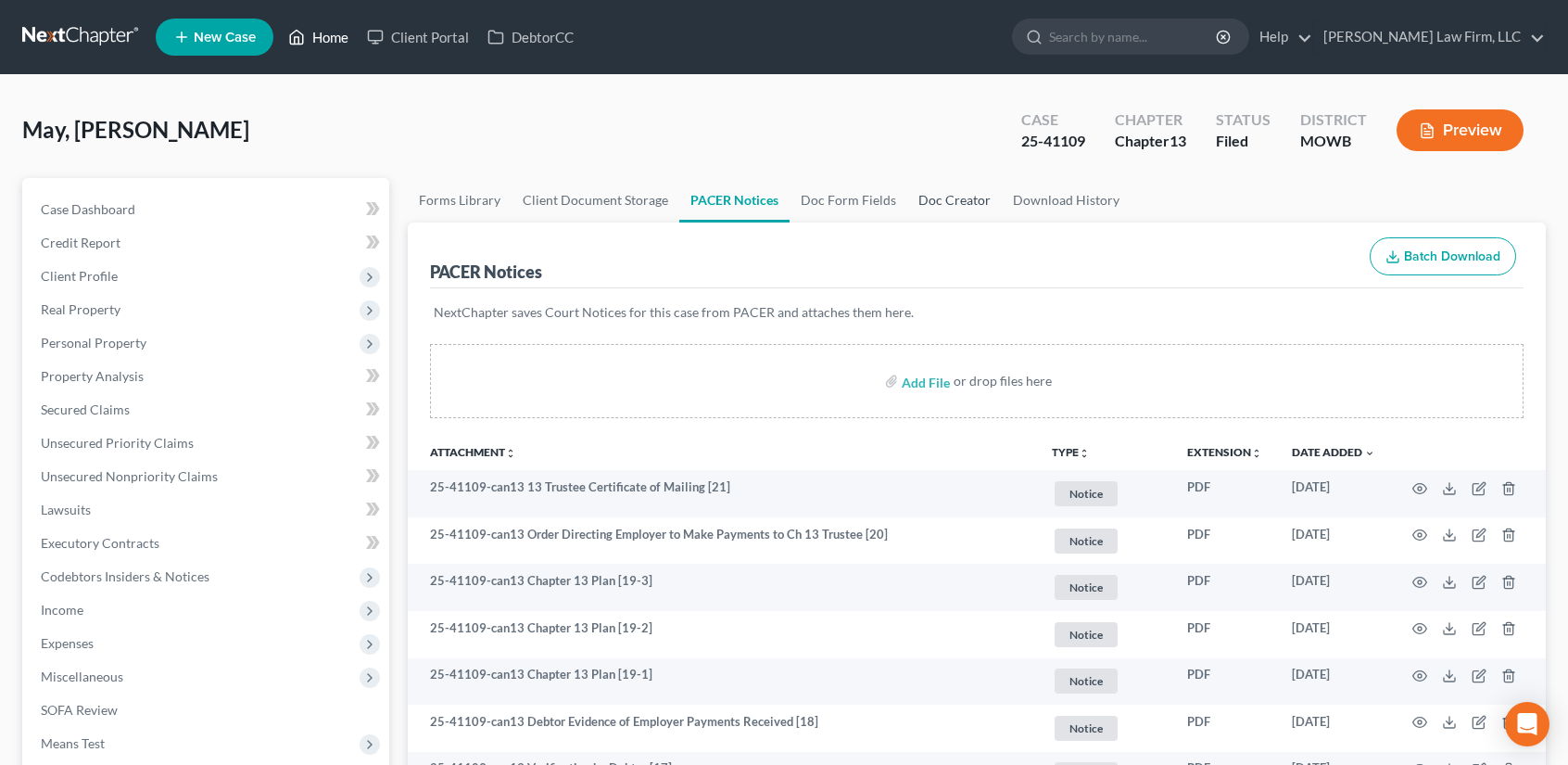
drag, startPoint x: 332, startPoint y: 33, endPoint x: 956, endPoint y: 190, distance: 643.4
click at [332, 33] on link "Home" at bounding box center [318, 38] width 79 height 34
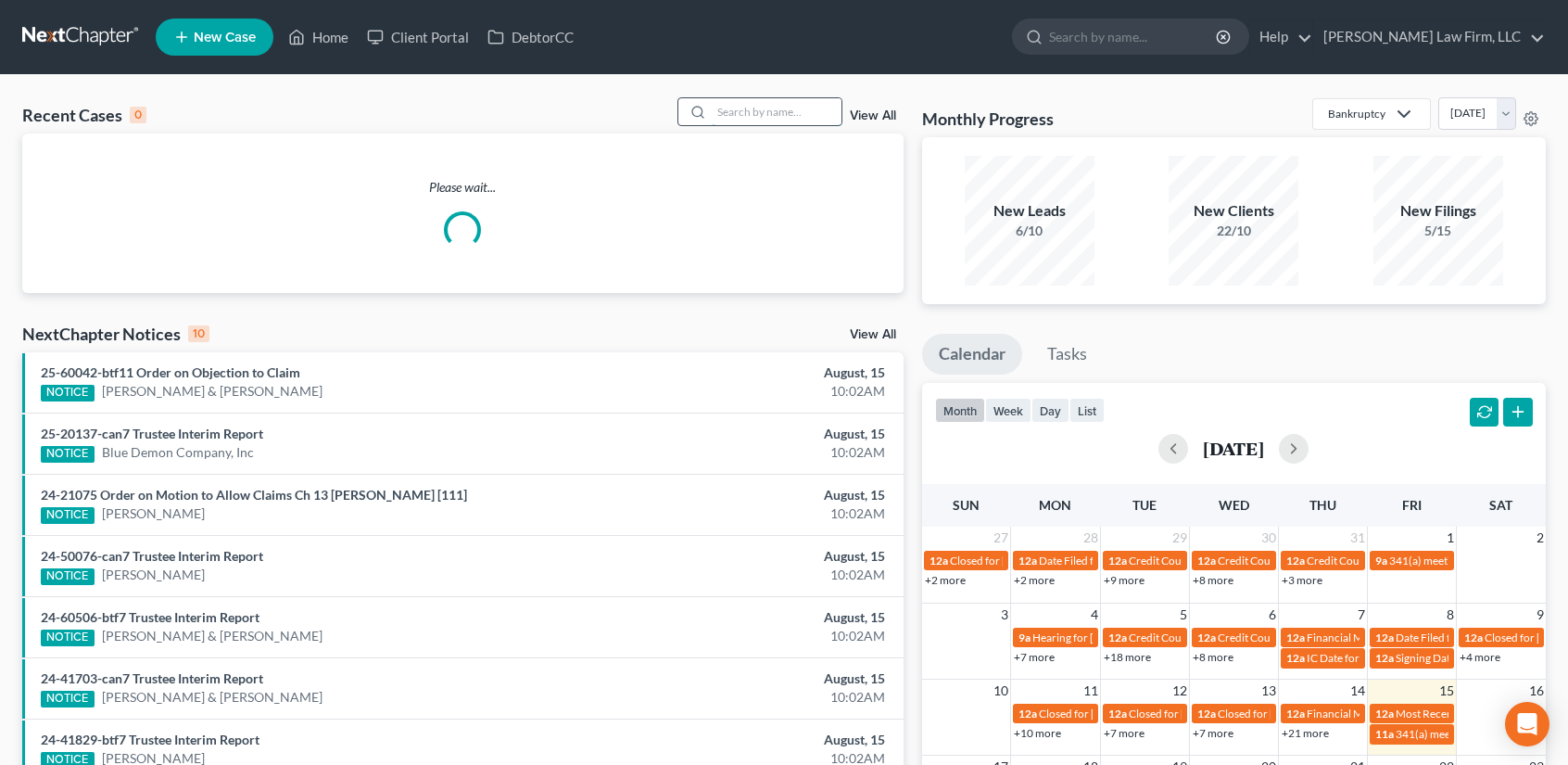
click at [726, 107] on input "search" at bounding box center [776, 111] width 129 height 27
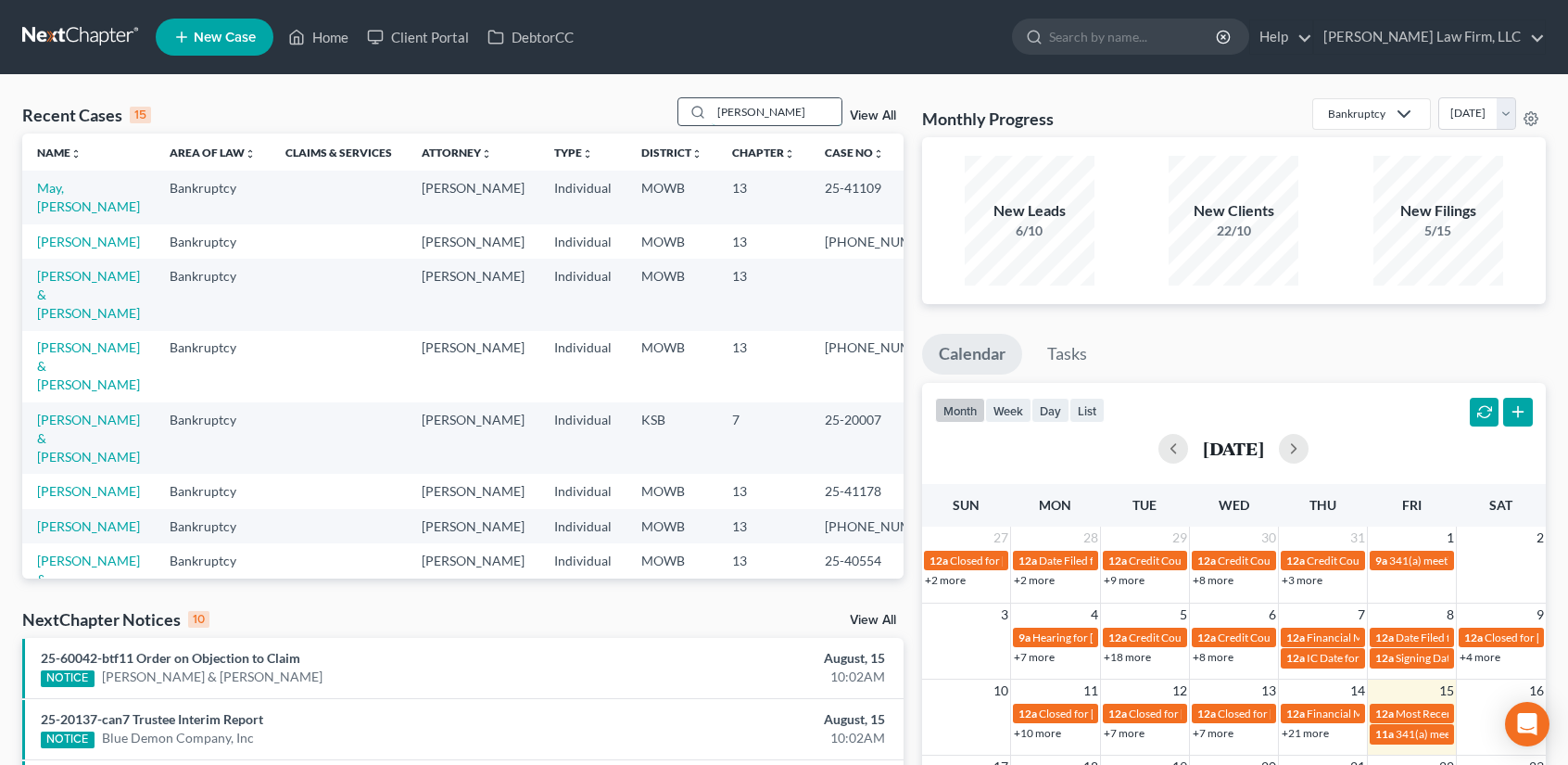
type input "rhoades"
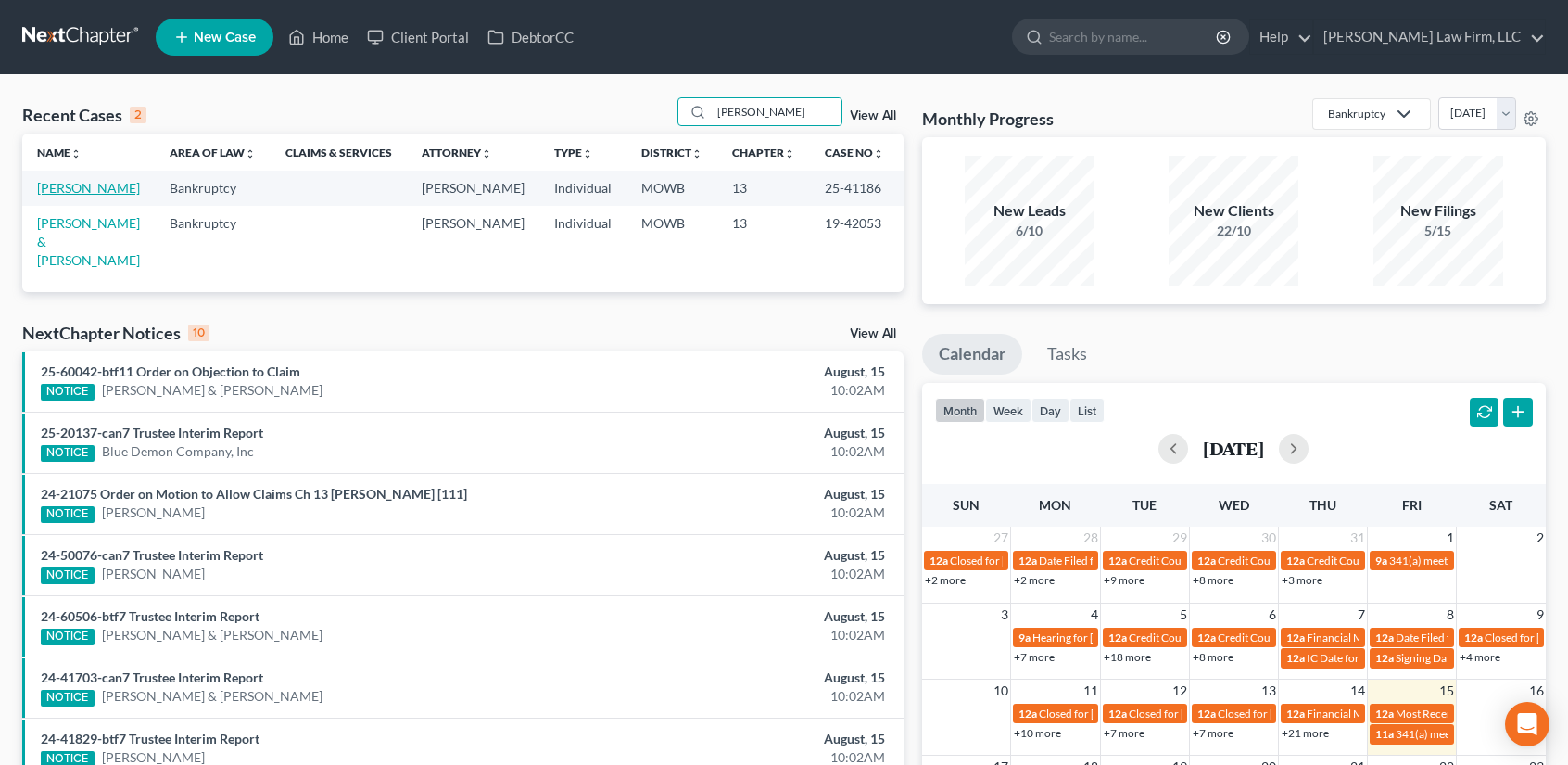
click at [53, 185] on link "Rhoades, Lacy" at bounding box center [89, 188] width 103 height 16
select select "4"
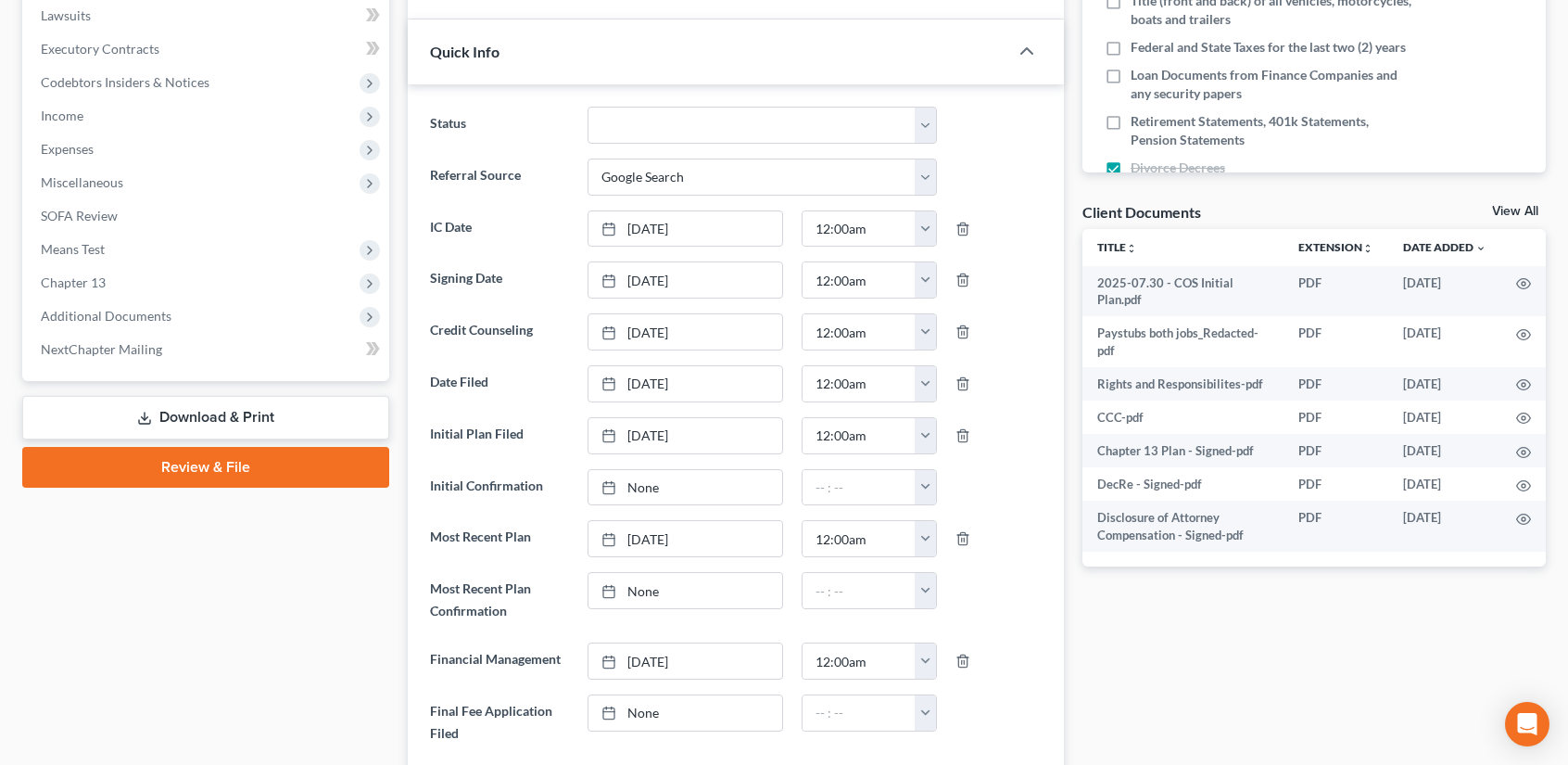
scroll to position [98, 0]
click at [80, 314] on span "Additional Documents" at bounding box center [106, 315] width 130 height 16
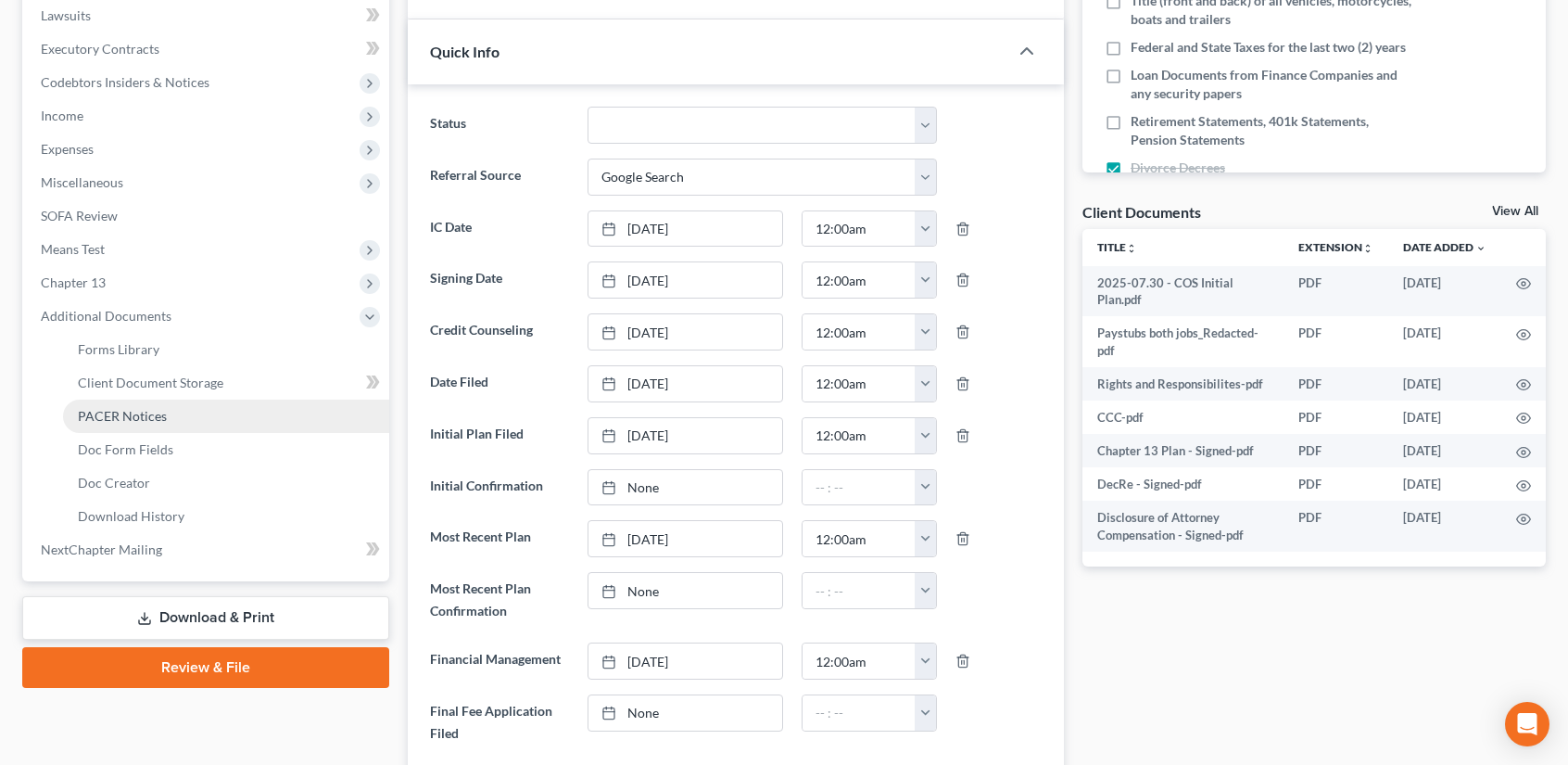
click at [116, 410] on span "PACER Notices" at bounding box center [123, 416] width 89 height 16
